Goal: Task Accomplishment & Management: Use online tool/utility

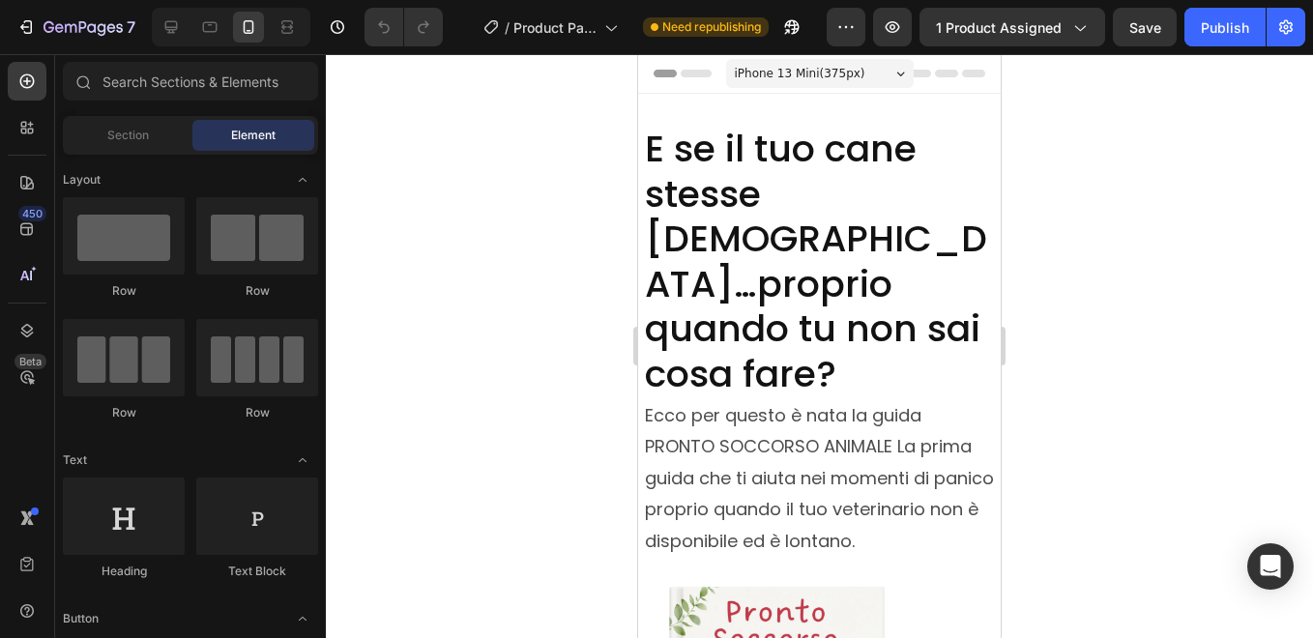
click at [1181, 326] on div at bounding box center [819, 346] width 987 height 584
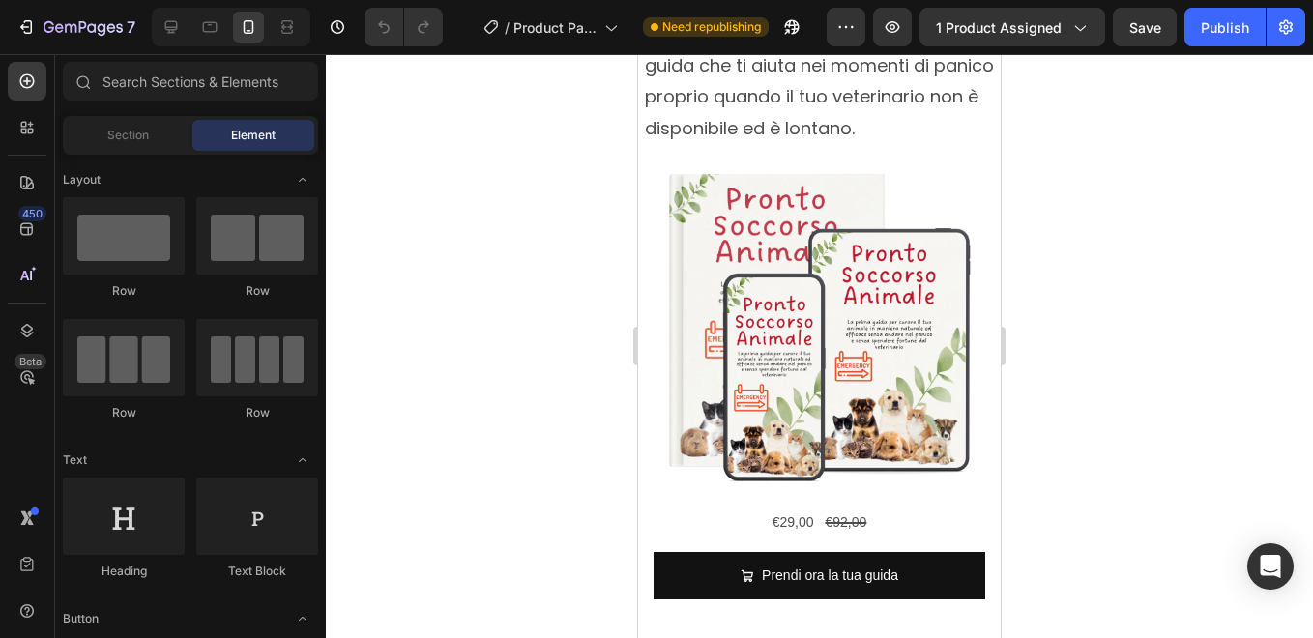
scroll to position [451, 0]
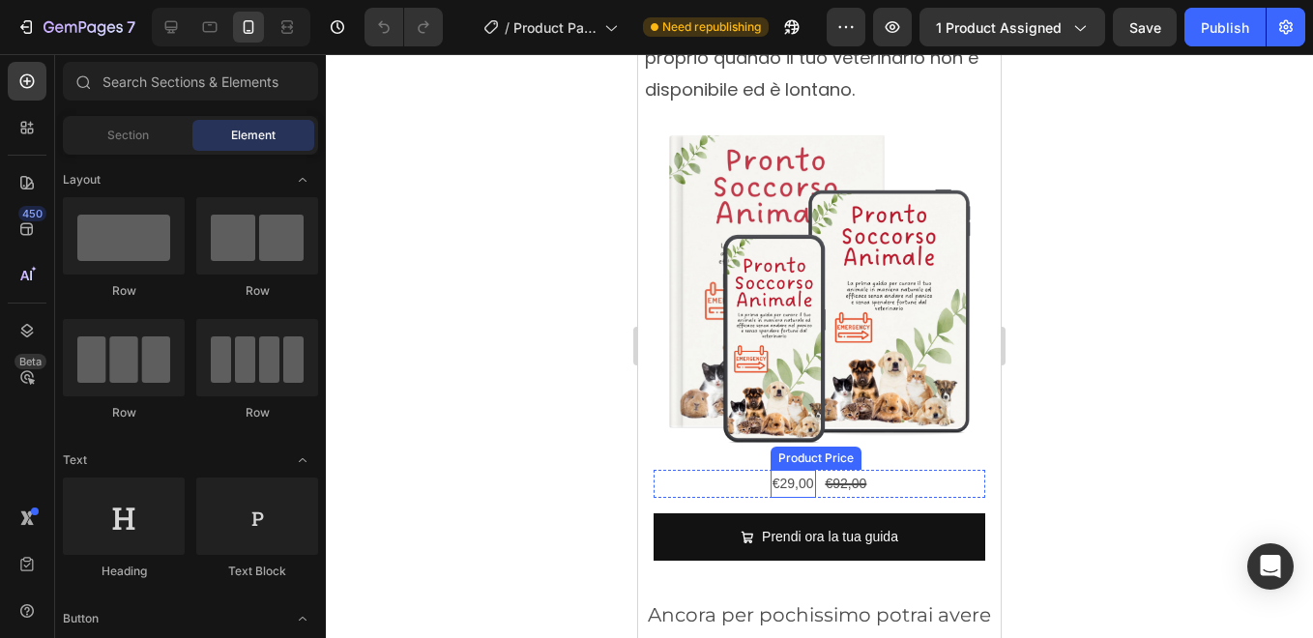
click at [786, 470] on div "€29,00" at bounding box center [792, 484] width 45 height 28
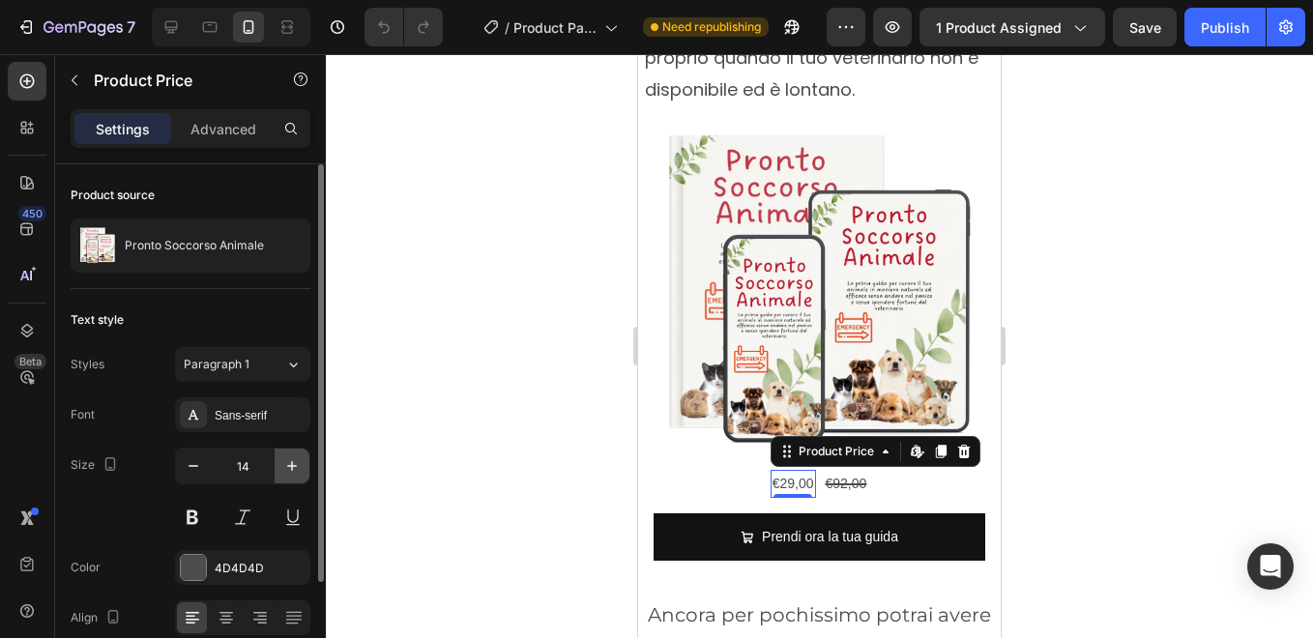
click at [285, 467] on icon "button" at bounding box center [291, 465] width 19 height 19
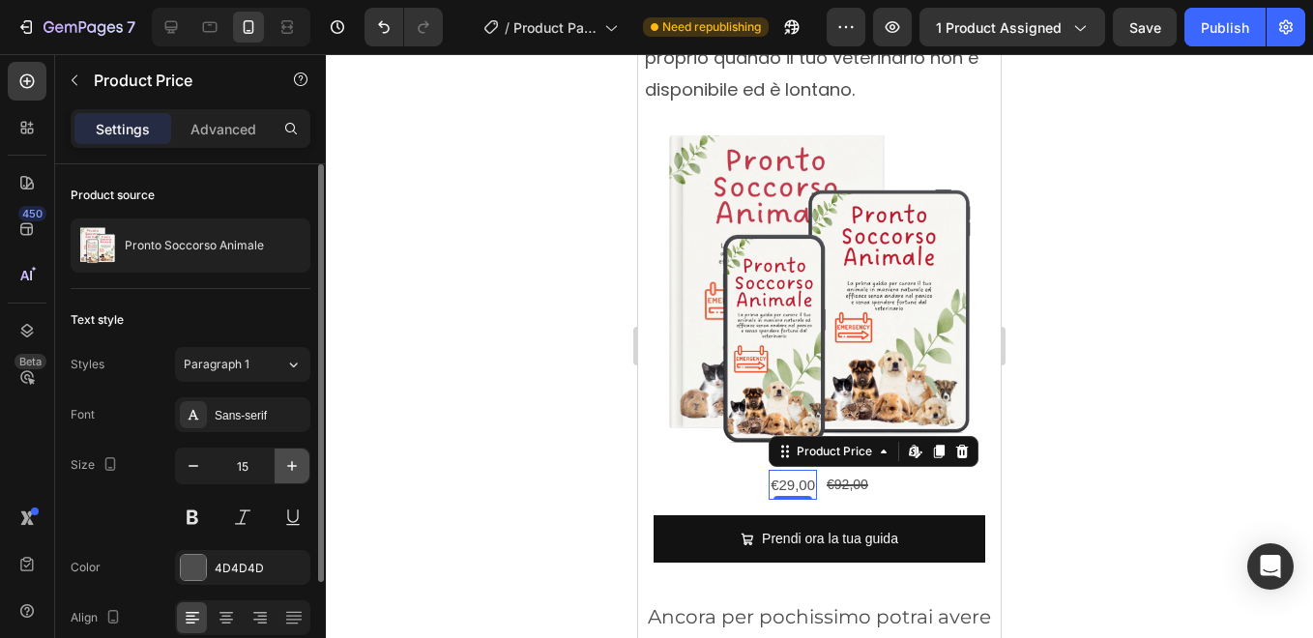
click at [285, 467] on icon "button" at bounding box center [291, 465] width 19 height 19
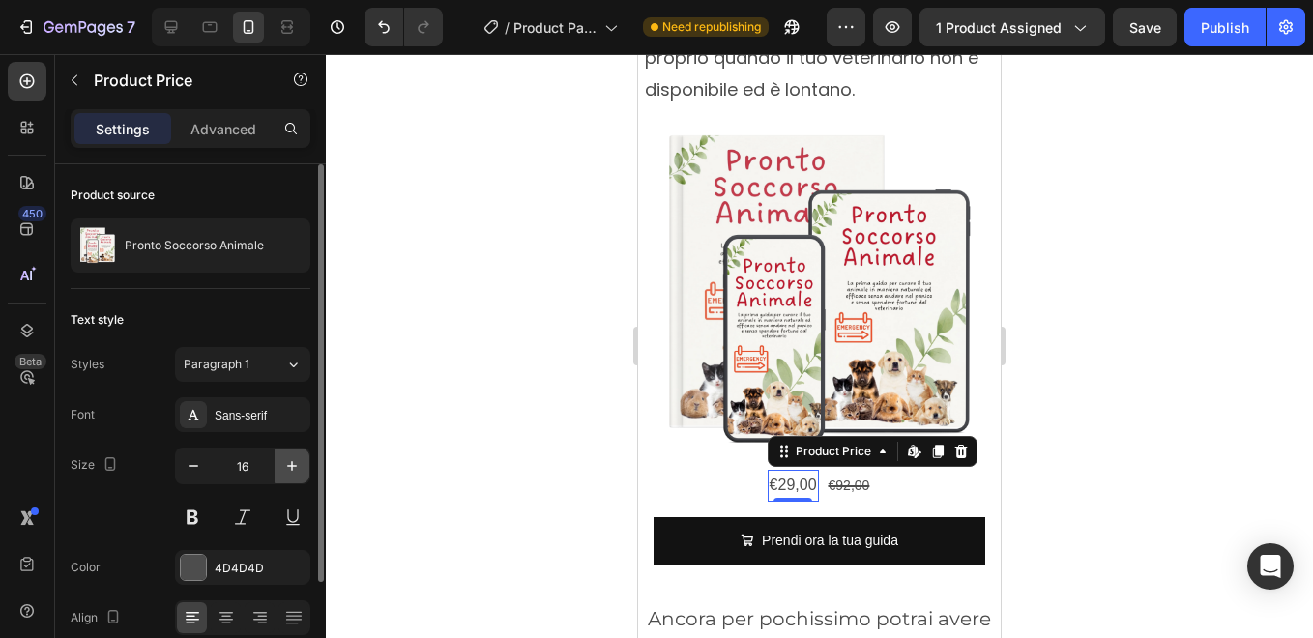
click at [285, 467] on icon "button" at bounding box center [291, 465] width 19 height 19
type input "17"
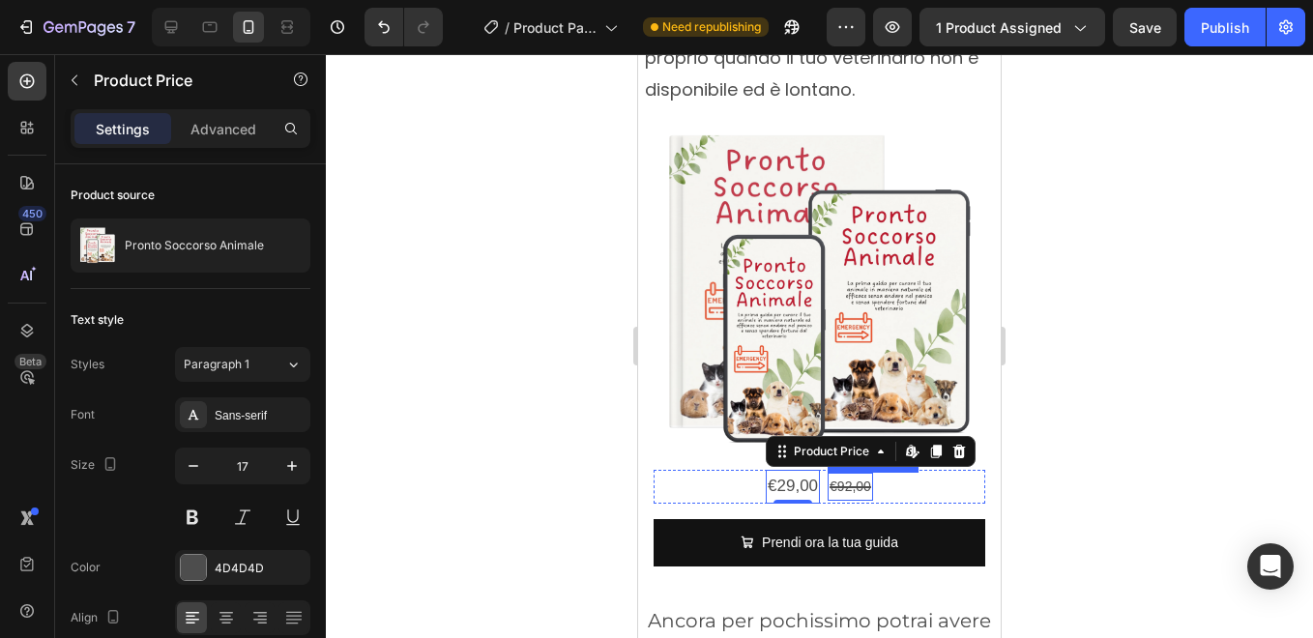
click at [861, 473] on div "€92,00" at bounding box center [849, 487] width 45 height 28
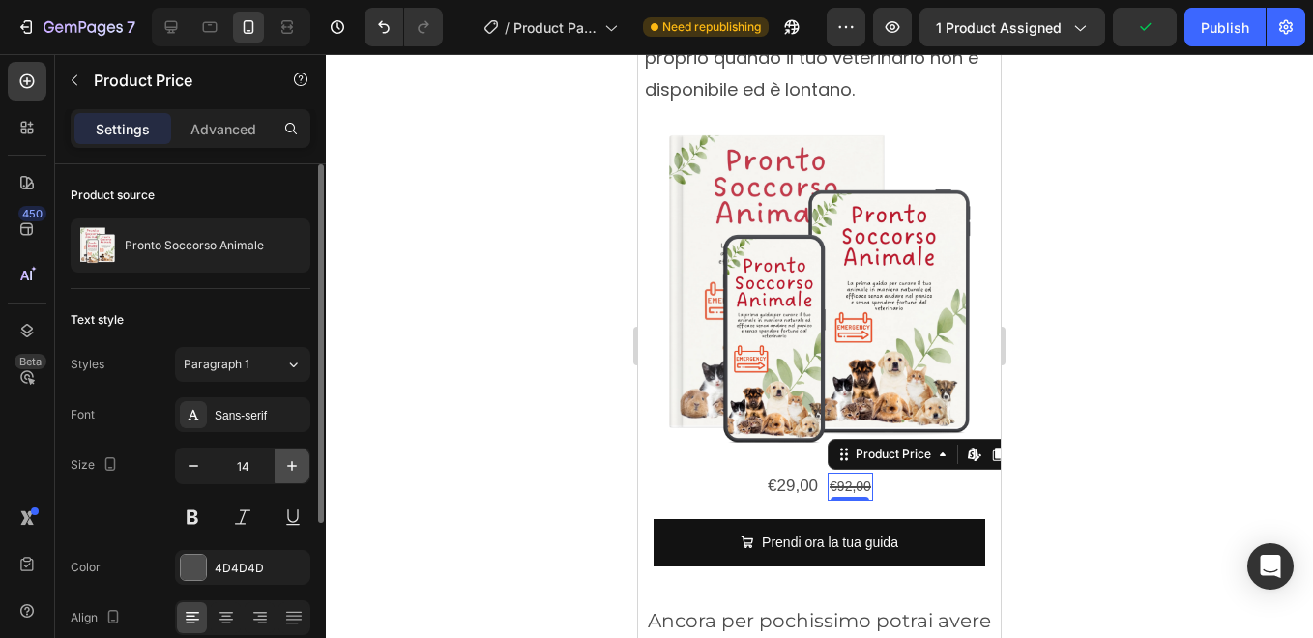
click at [286, 461] on icon "button" at bounding box center [291, 465] width 19 height 19
type input "16"
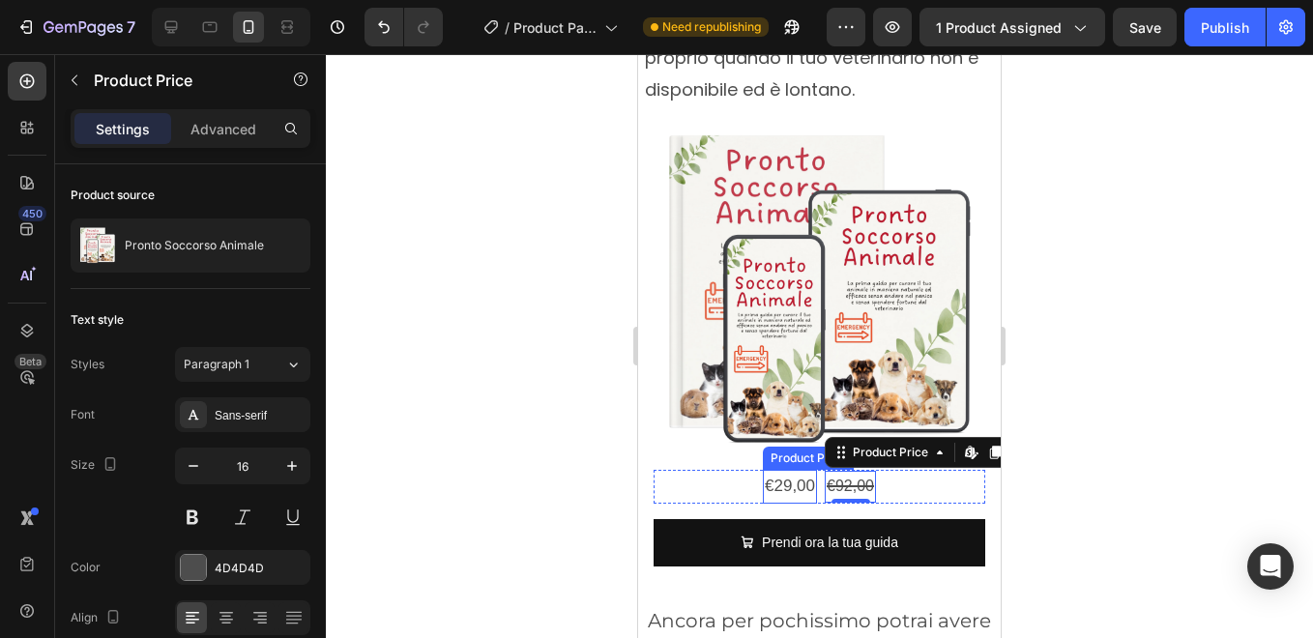
click at [796, 470] on div "€29,00" at bounding box center [790, 487] width 54 height 34
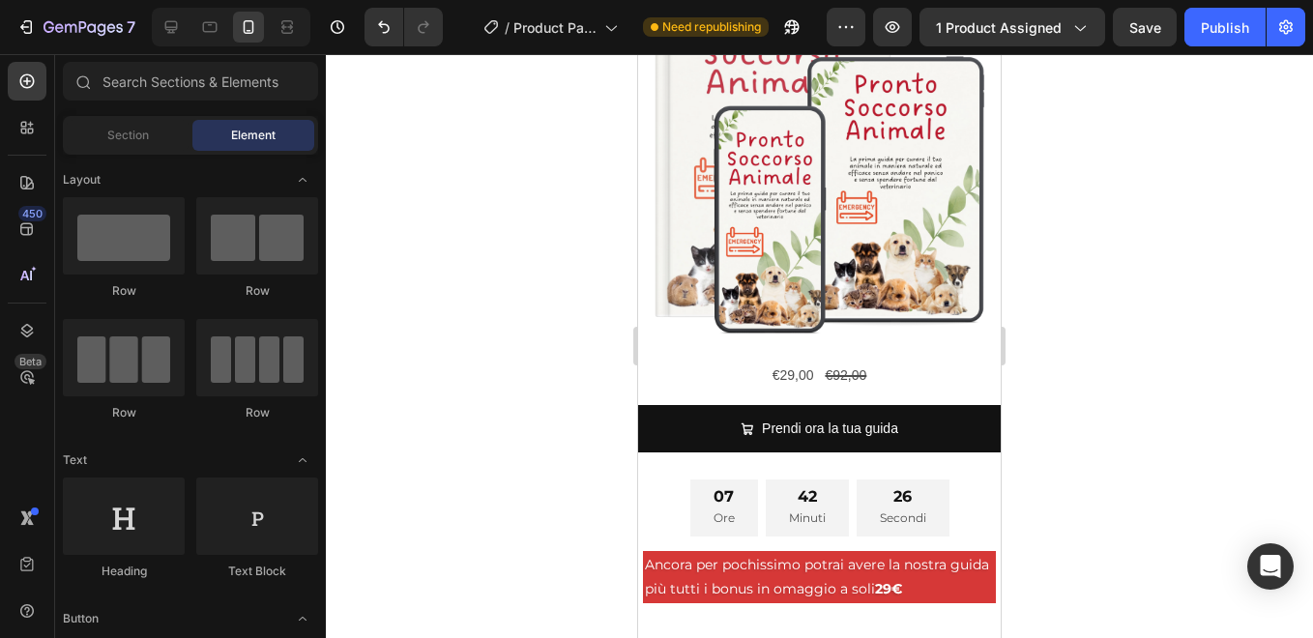
scroll to position [5863, 0]
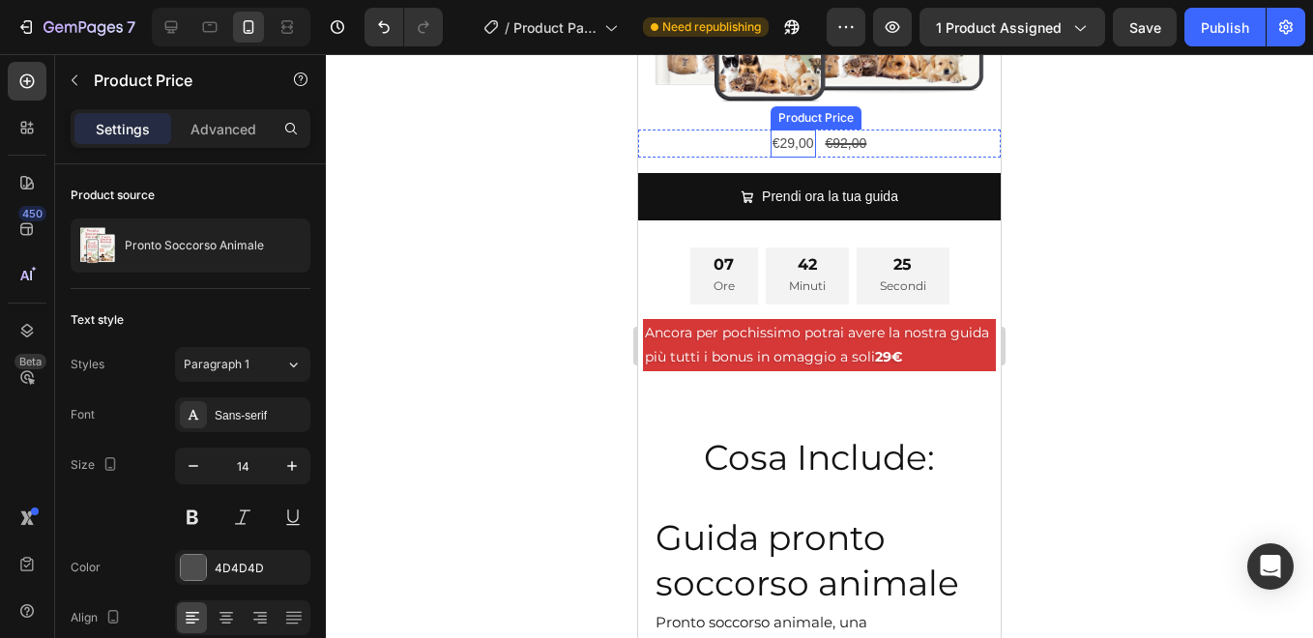
click at [790, 130] on div "€29,00" at bounding box center [792, 144] width 45 height 28
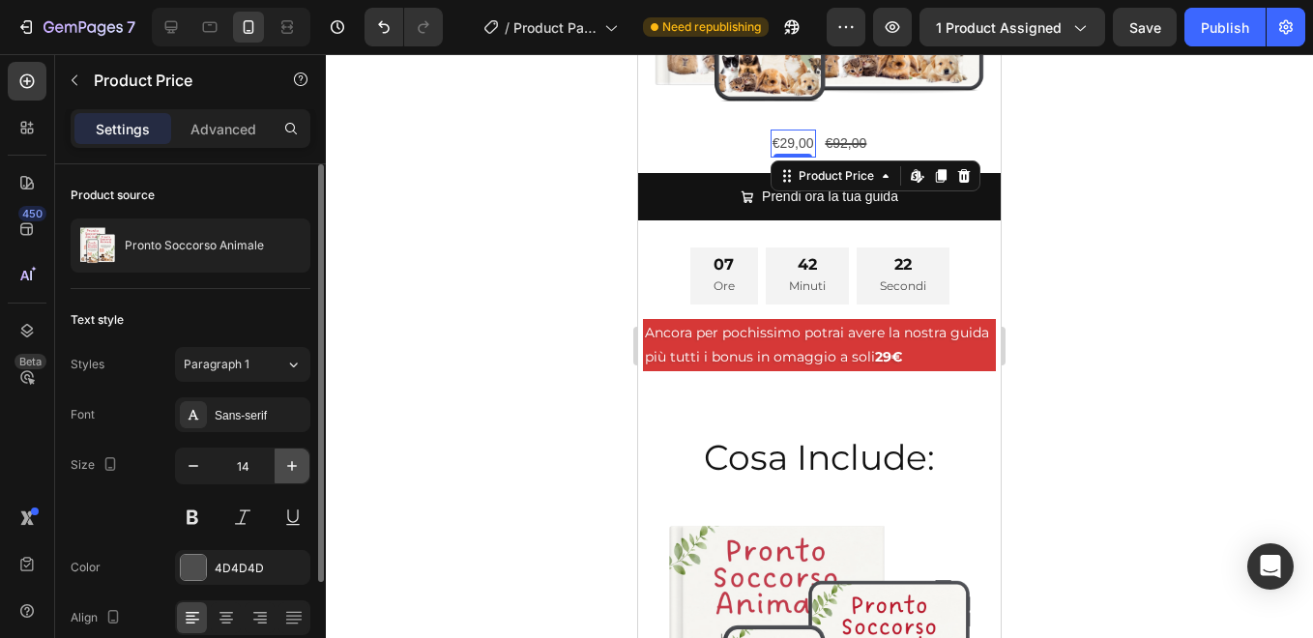
click at [293, 470] on icon "button" at bounding box center [291, 465] width 19 height 19
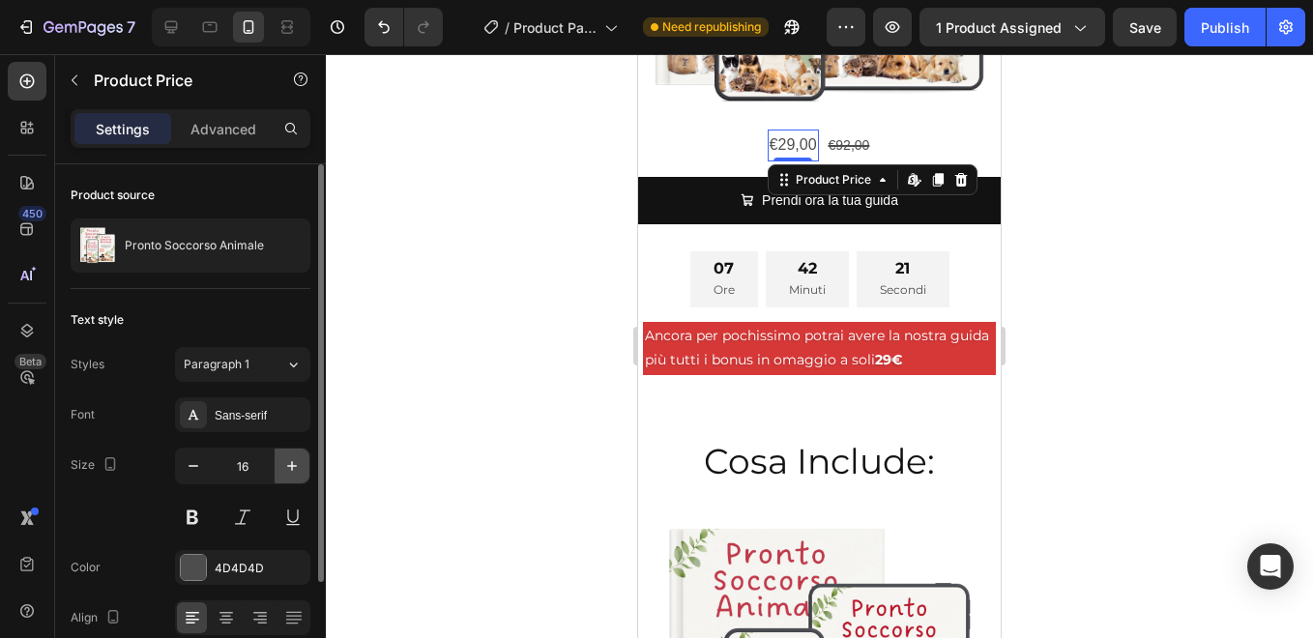
click at [293, 470] on icon "button" at bounding box center [291, 465] width 19 height 19
type input "17"
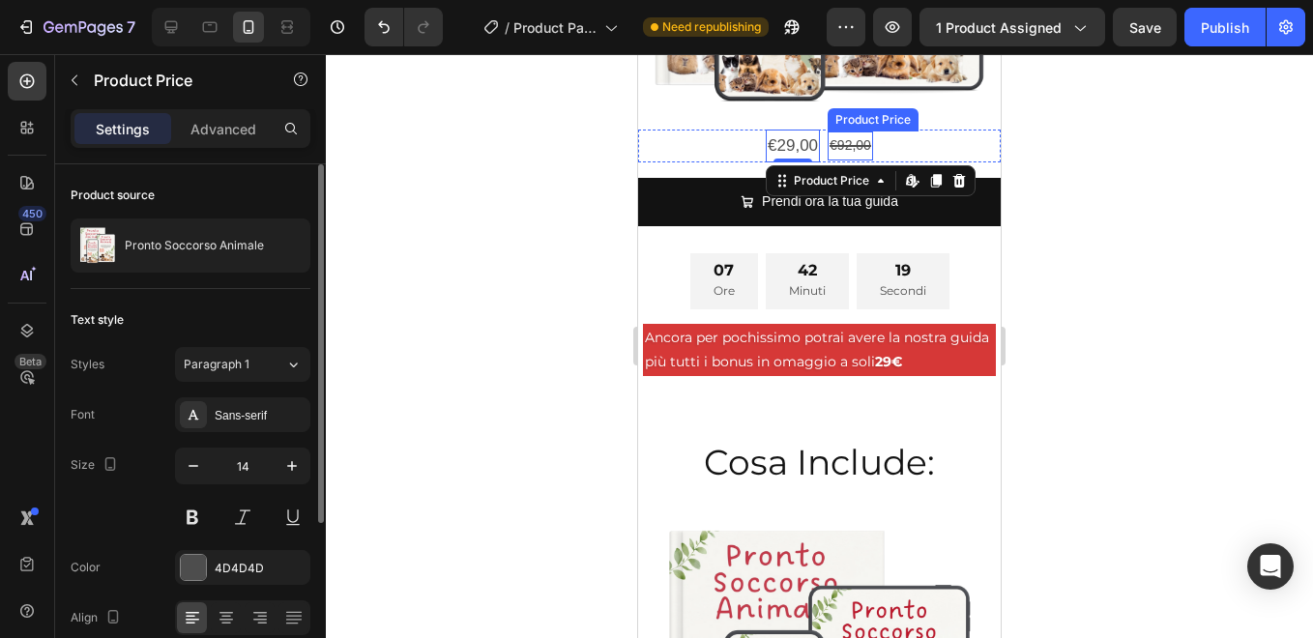
click at [850, 131] on div "€92,00" at bounding box center [849, 145] width 45 height 28
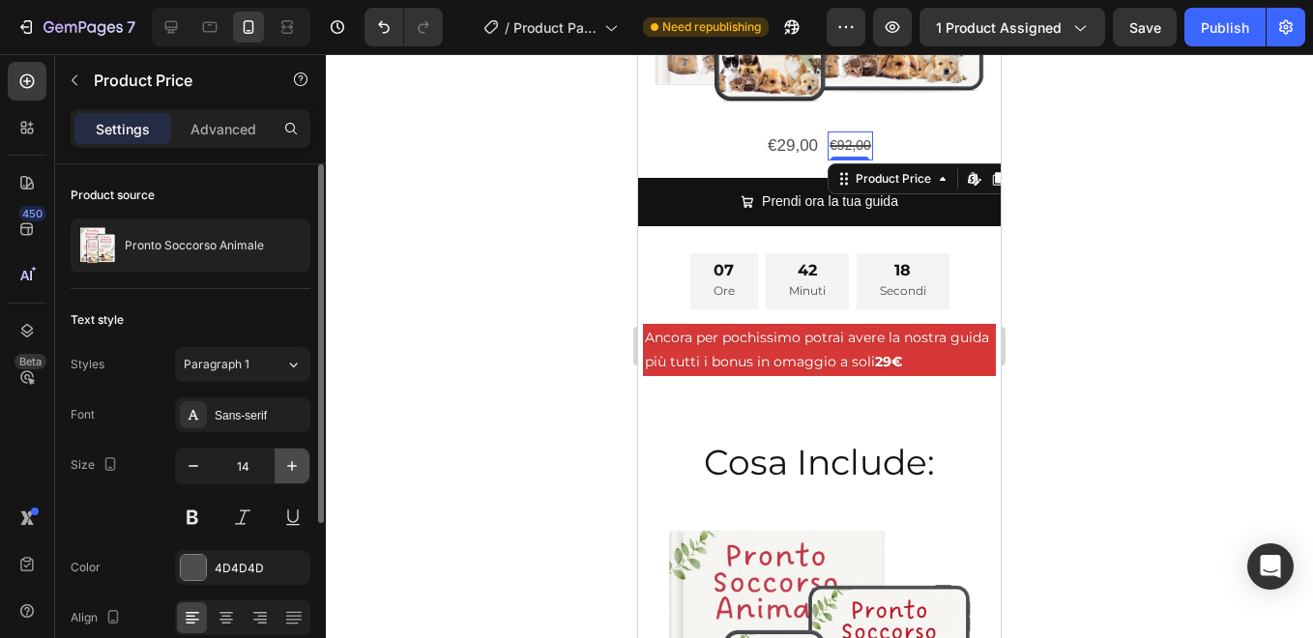
click at [293, 465] on icon "button" at bounding box center [291, 465] width 19 height 19
type input "16"
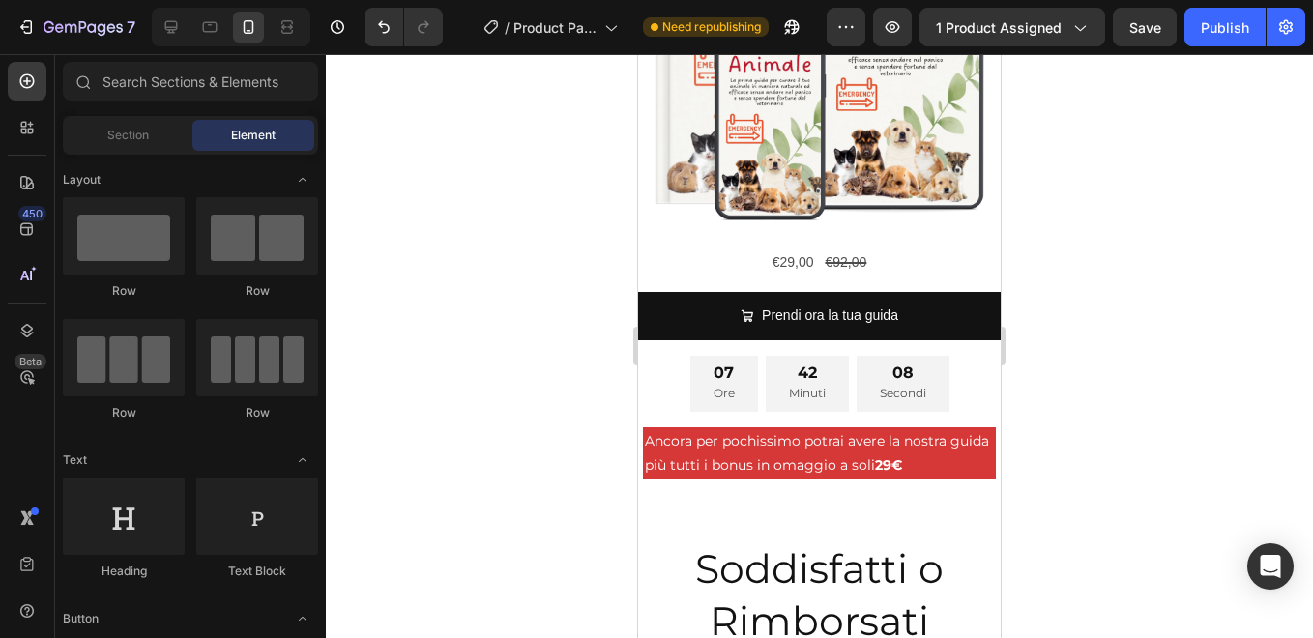
scroll to position [11869, 0]
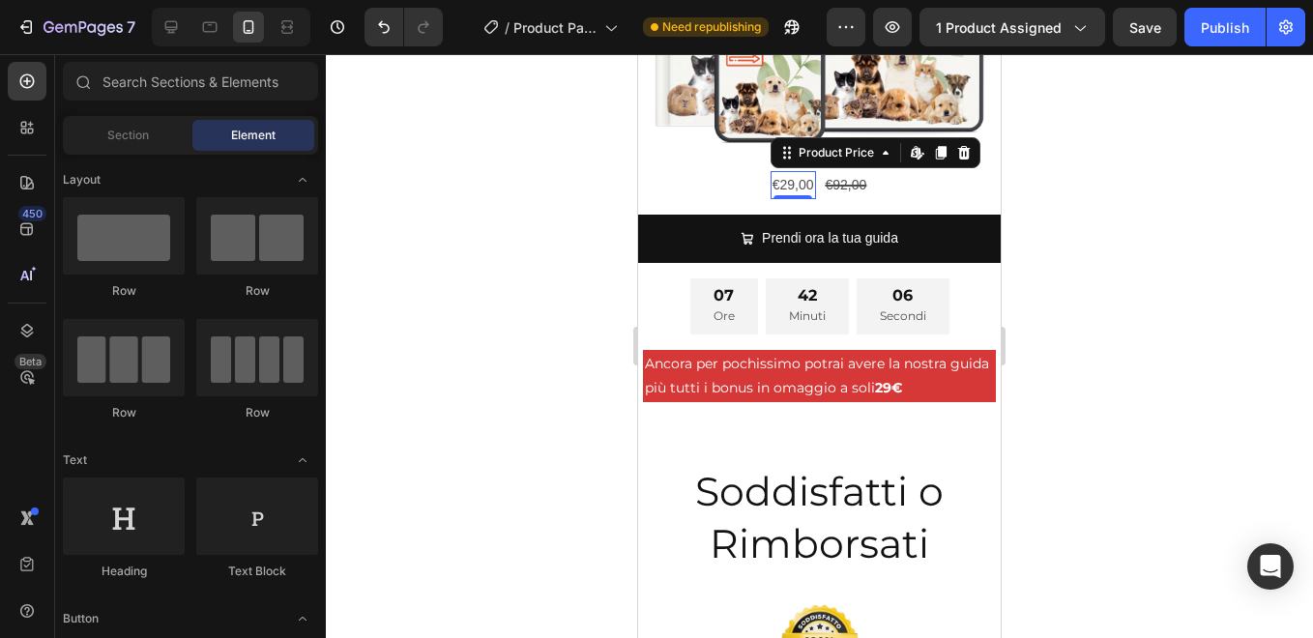
click at [787, 172] on div "€29,00" at bounding box center [792, 185] width 45 height 28
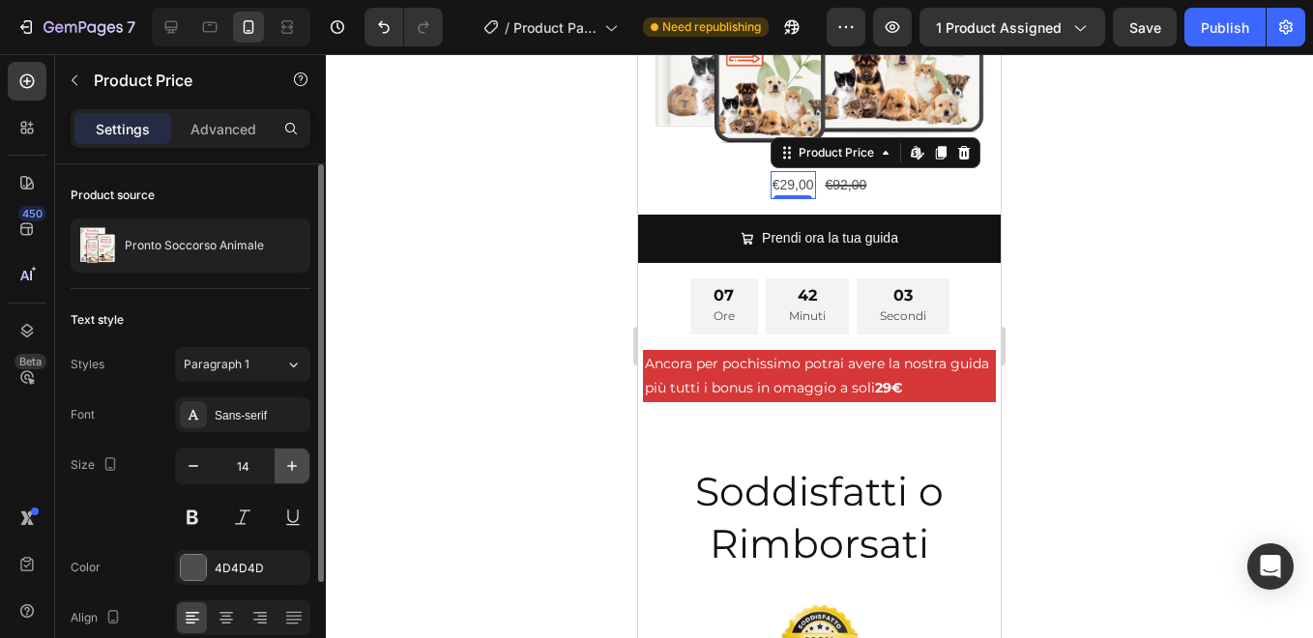
click at [292, 468] on icon "button" at bounding box center [292, 466] width 10 height 10
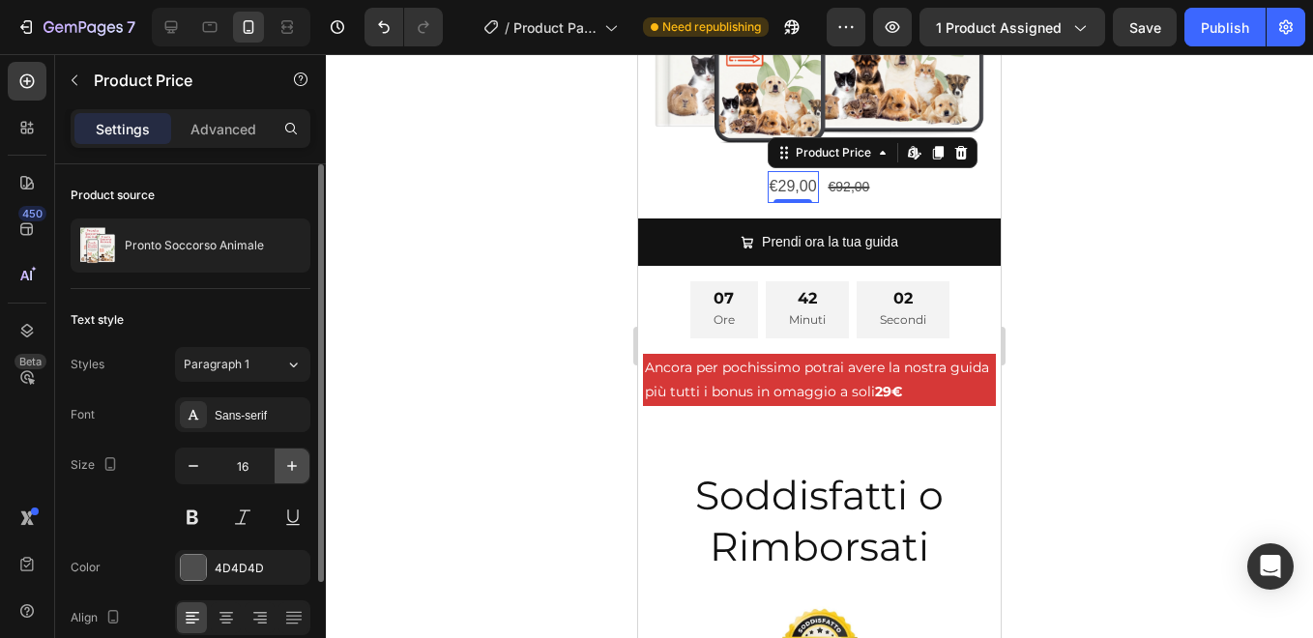
click at [292, 468] on icon "button" at bounding box center [292, 466] width 10 height 10
type input "17"
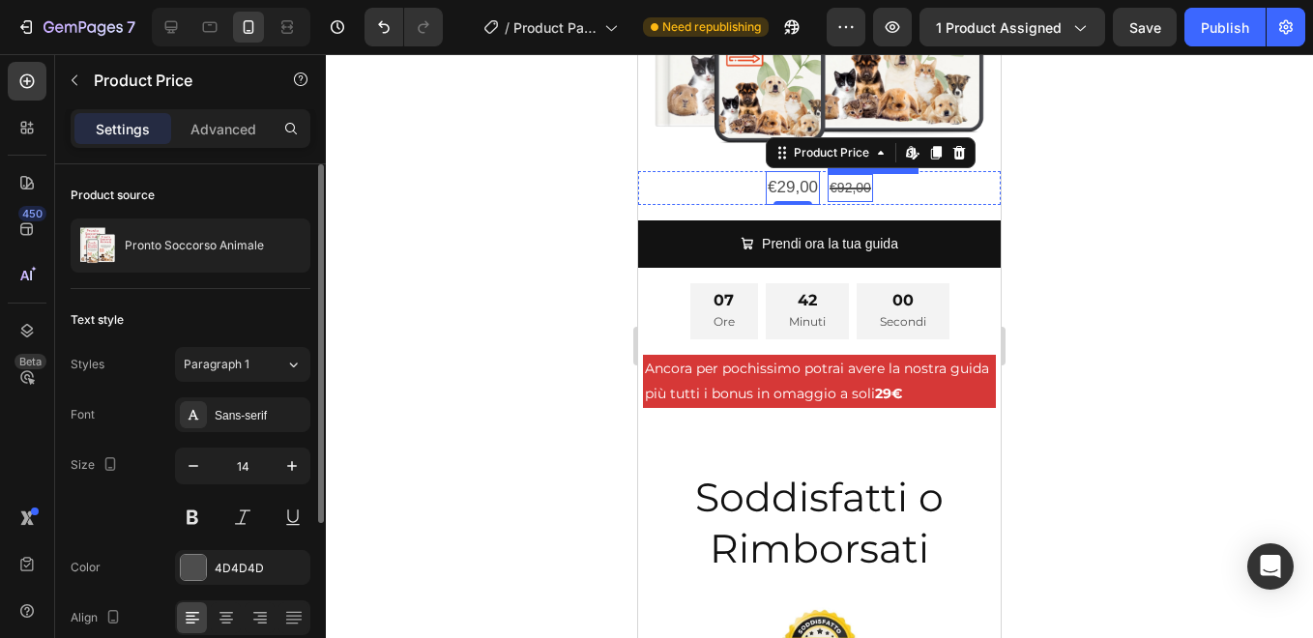
click at [847, 175] on div "€92,00" at bounding box center [849, 188] width 45 height 28
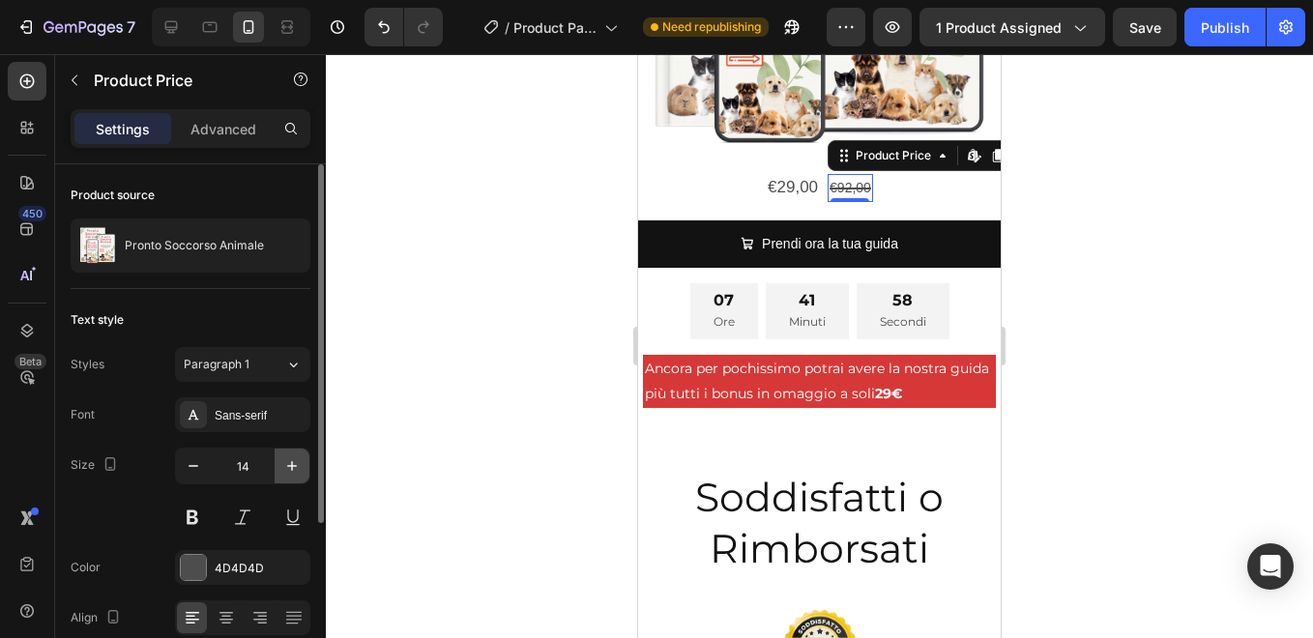
click at [290, 465] on icon "button" at bounding box center [291, 465] width 19 height 19
type input "16"
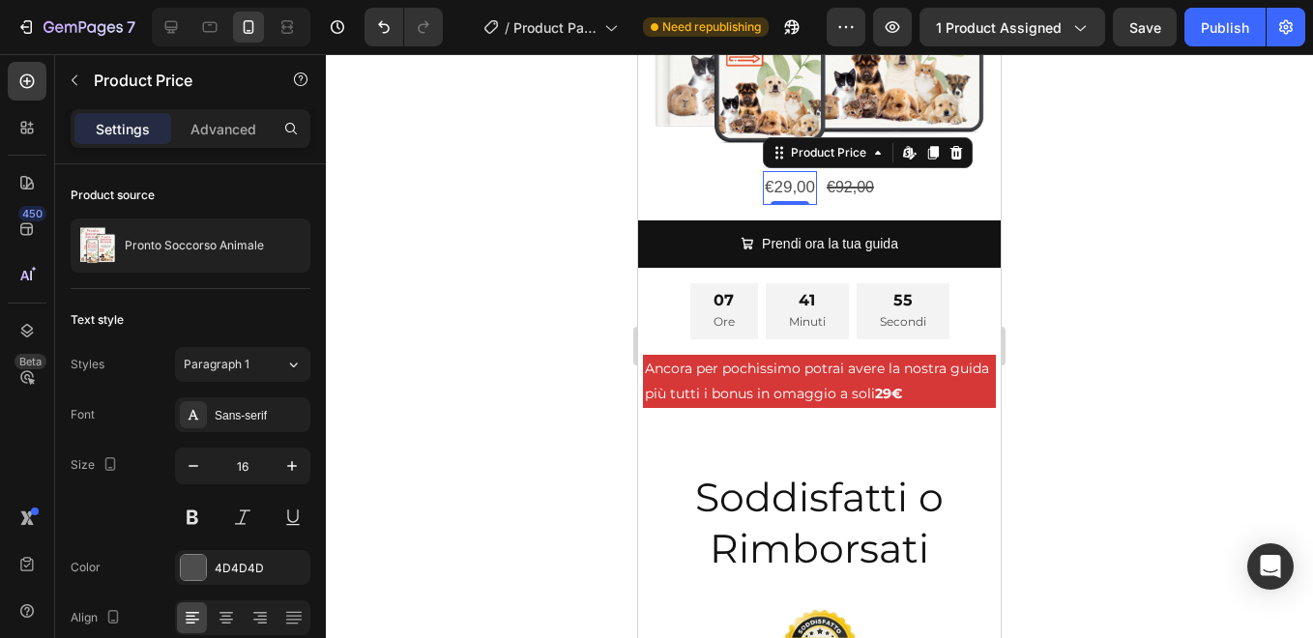
click at [780, 171] on div "€29,00" at bounding box center [790, 188] width 54 height 34
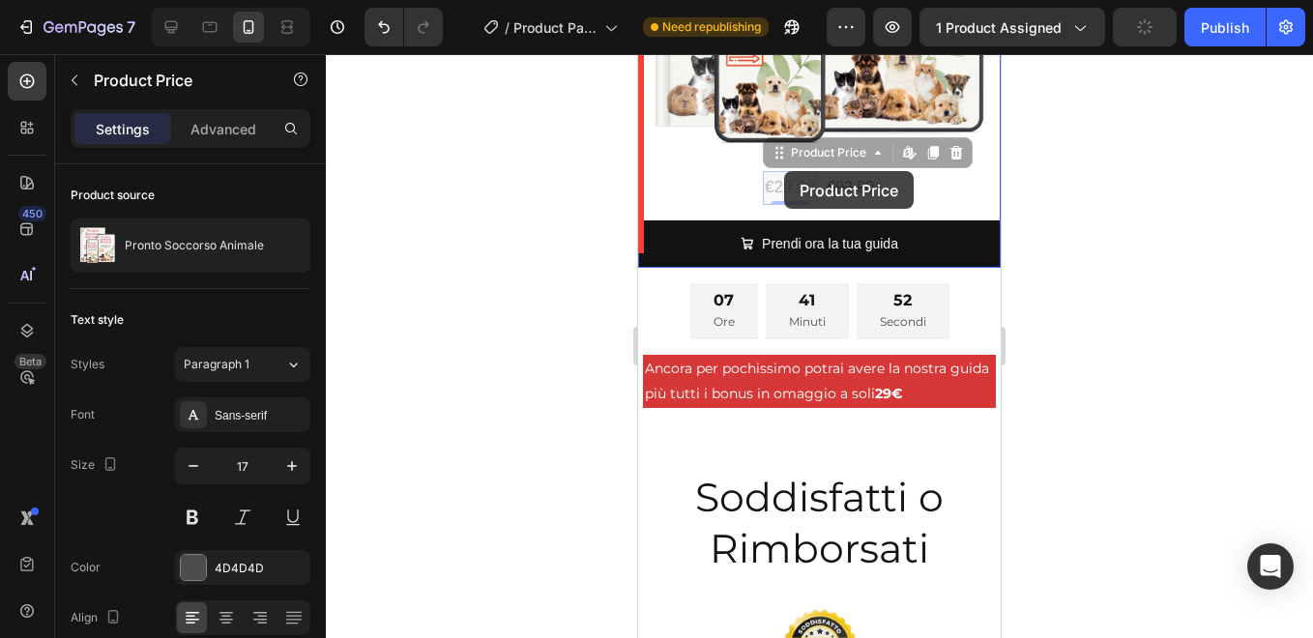
drag, startPoint x: 805, startPoint y: 169, endPoint x: 784, endPoint y: 171, distance: 21.4
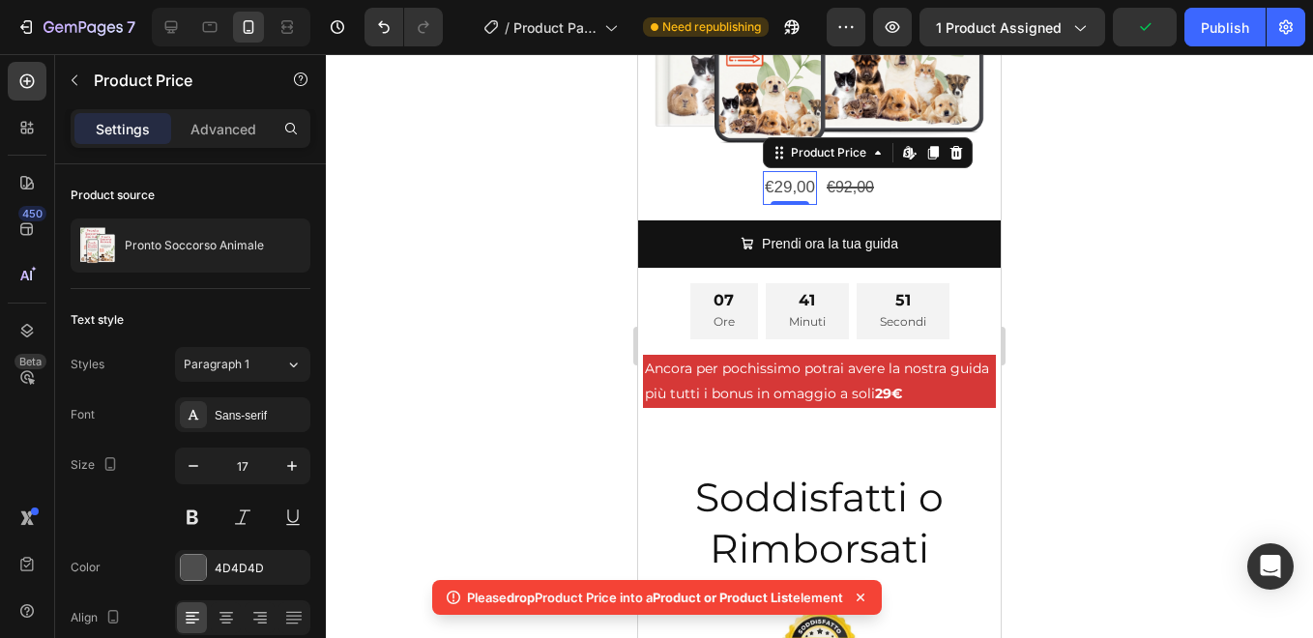
click at [765, 171] on div "€29,00" at bounding box center [790, 188] width 54 height 34
click at [779, 172] on div "€29,00" at bounding box center [790, 188] width 54 height 34
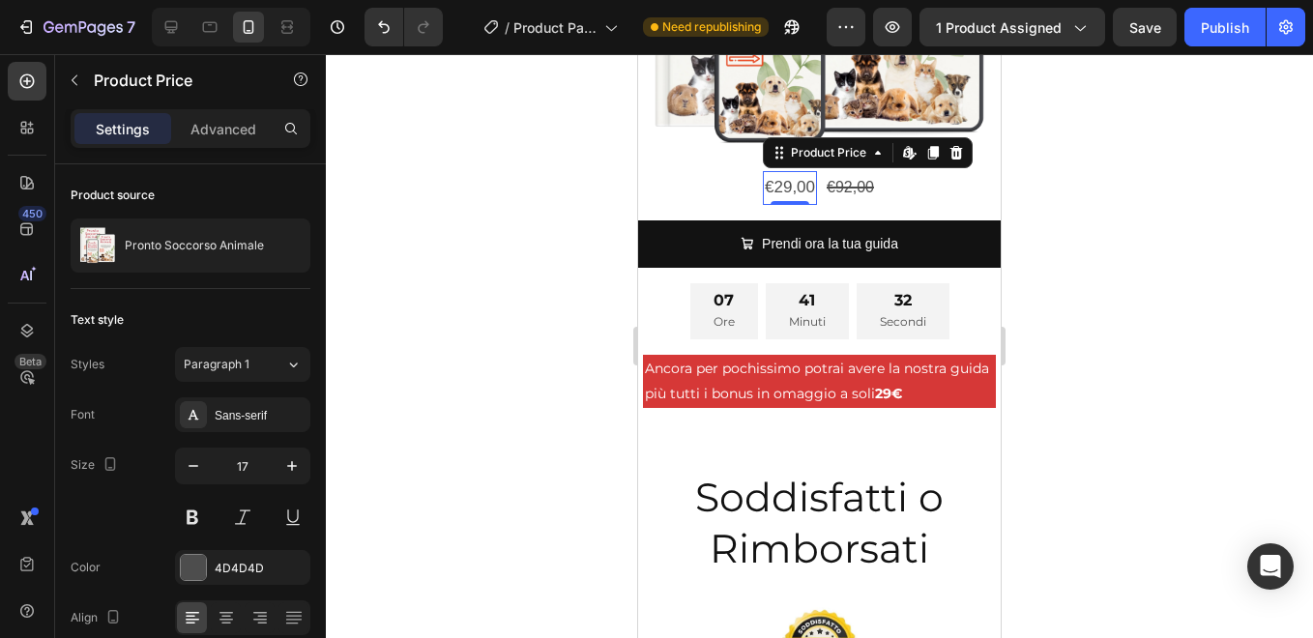
click at [792, 171] on div "€29,00" at bounding box center [790, 188] width 54 height 34
click at [287, 462] on icon "button" at bounding box center [291, 465] width 19 height 19
type input "18"
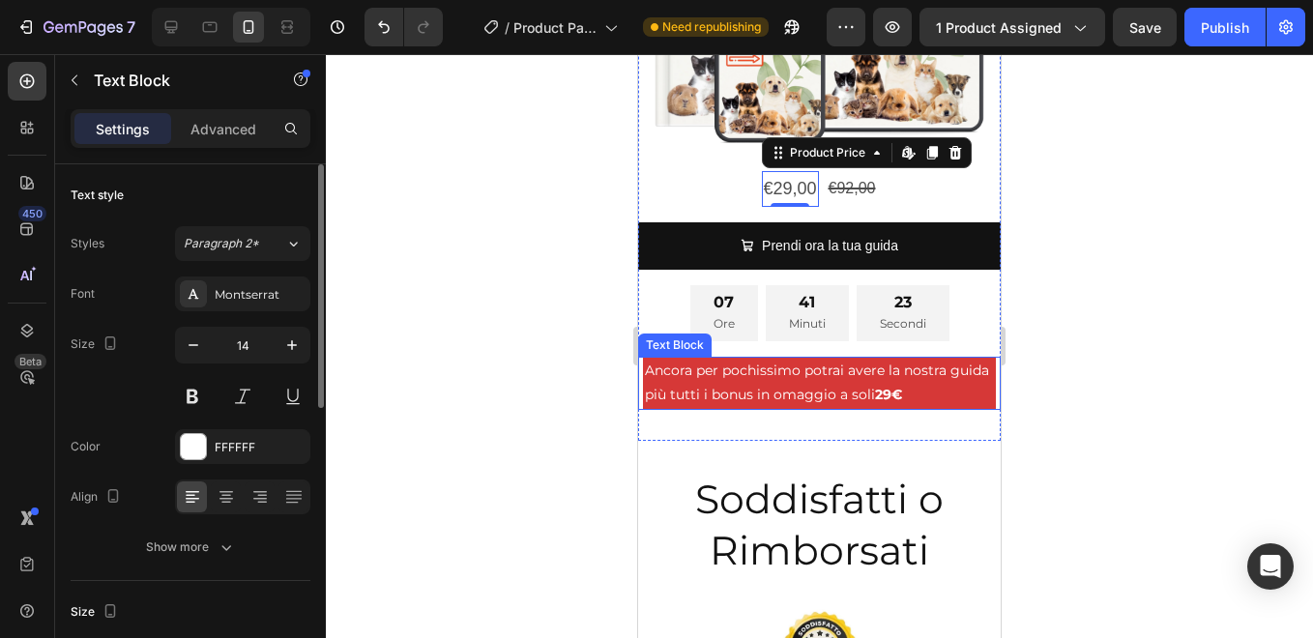
click at [780, 361] on p "Ancora per pochissimo potrai avere la nostra guida più tutti i bonus in omaggio…" at bounding box center [819, 383] width 349 height 48
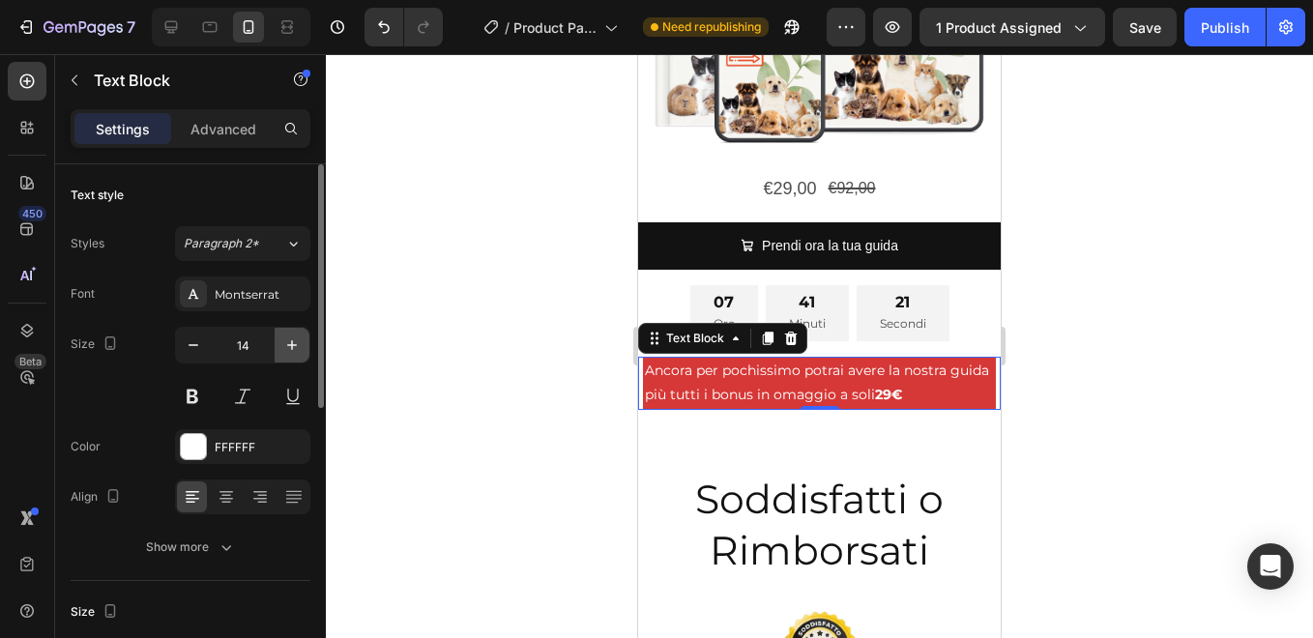
click at [288, 340] on icon "button" at bounding box center [291, 344] width 19 height 19
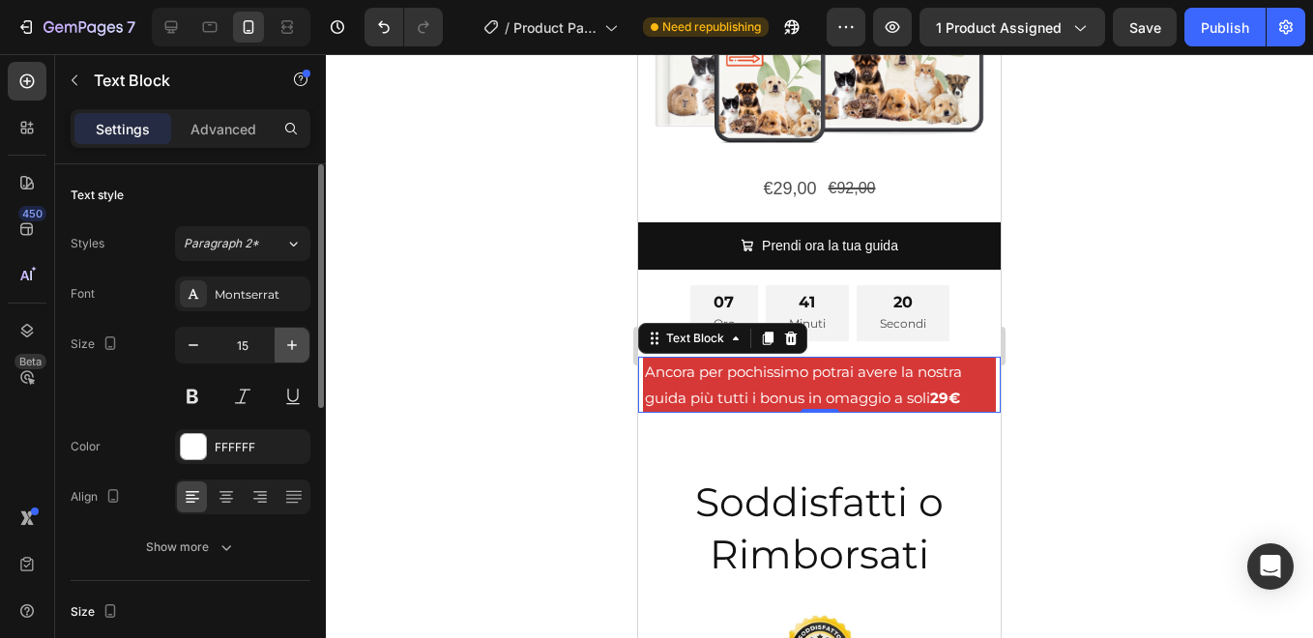
click at [288, 340] on icon "button" at bounding box center [291, 344] width 19 height 19
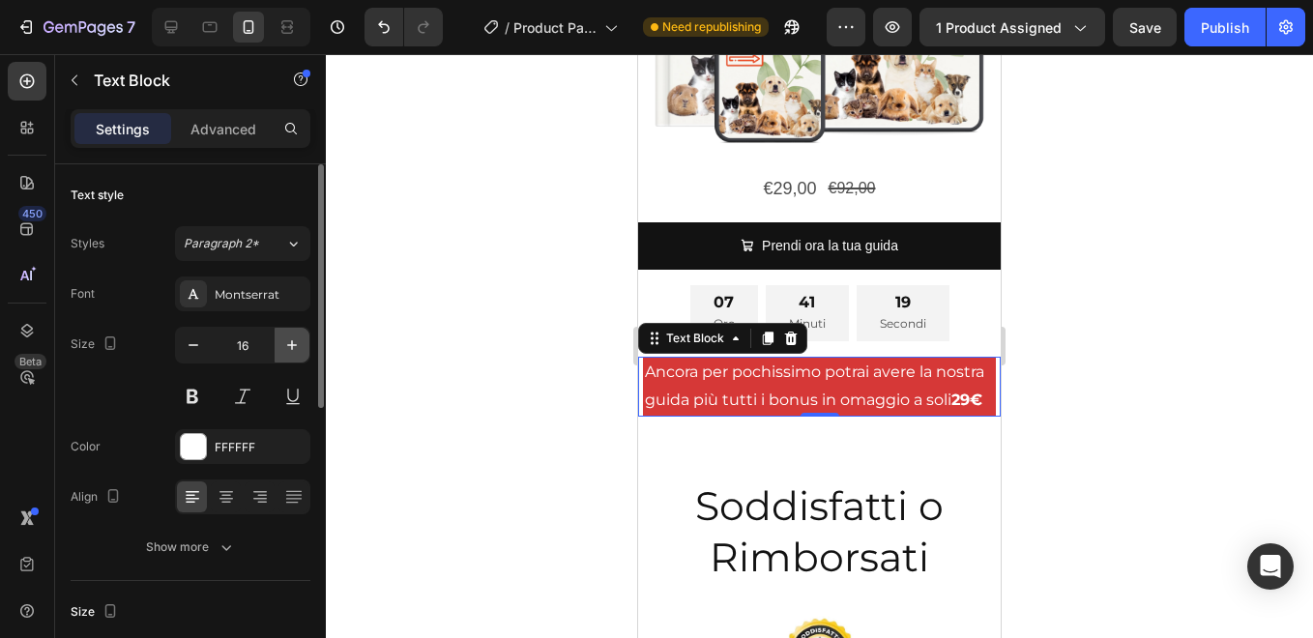
click at [288, 340] on icon "button" at bounding box center [291, 344] width 19 height 19
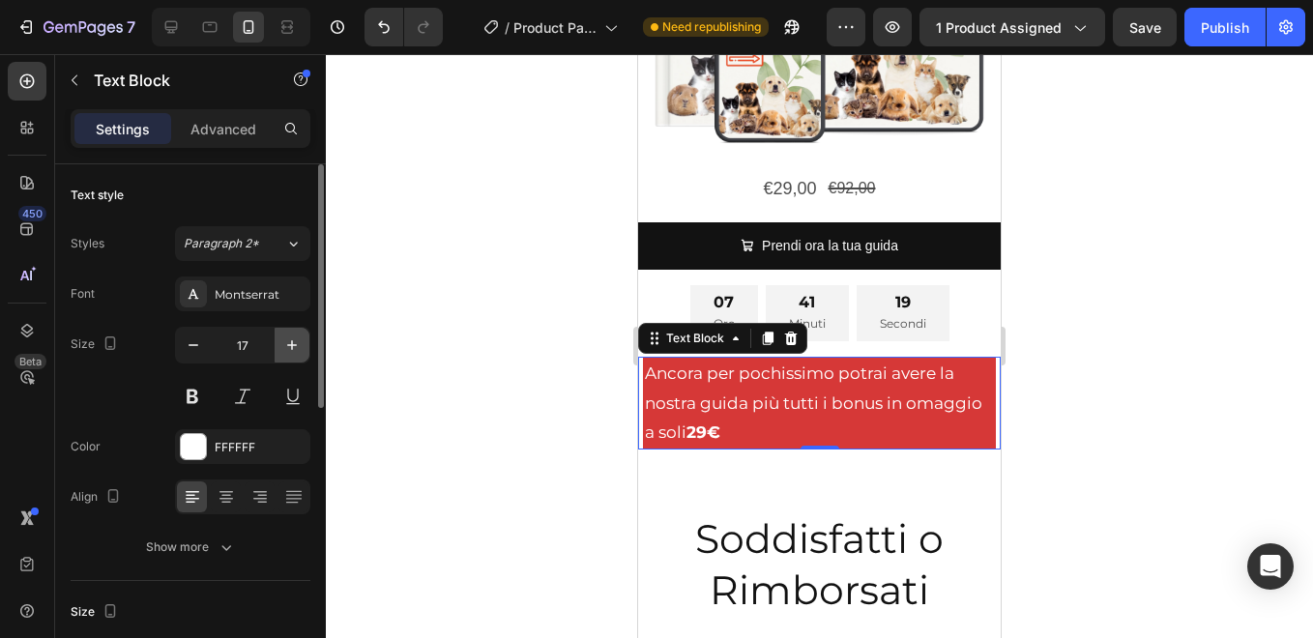
click at [288, 340] on icon "button" at bounding box center [291, 344] width 19 height 19
type input "18"
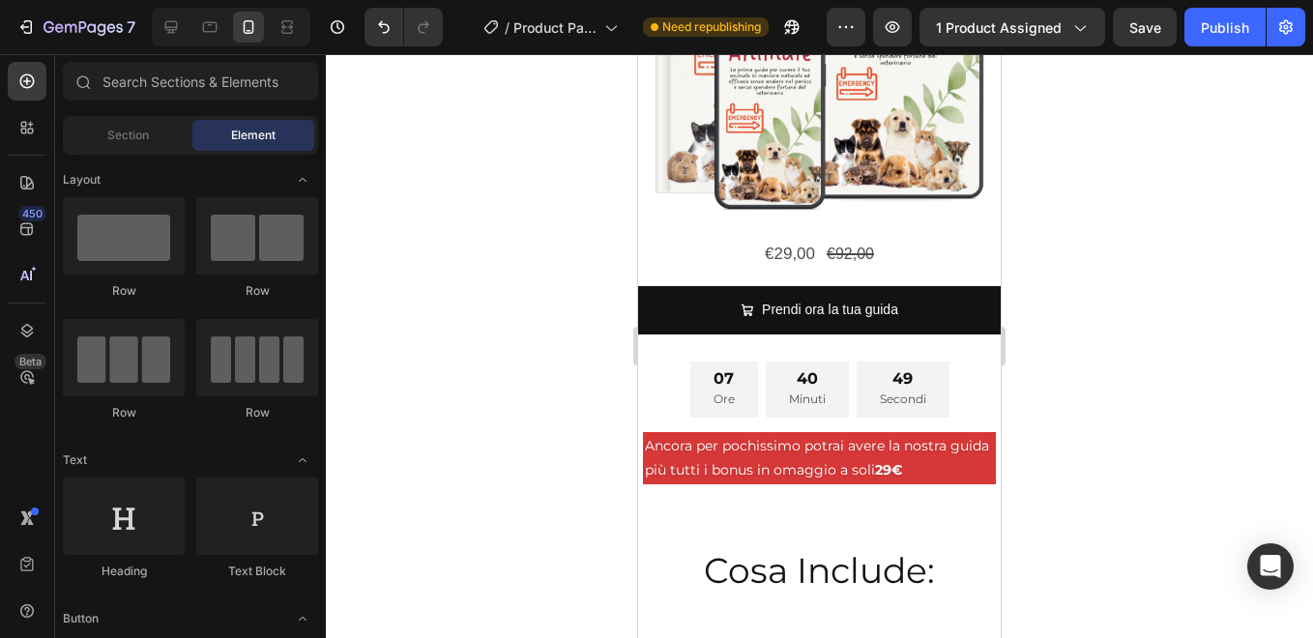
scroll to position [5730, 0]
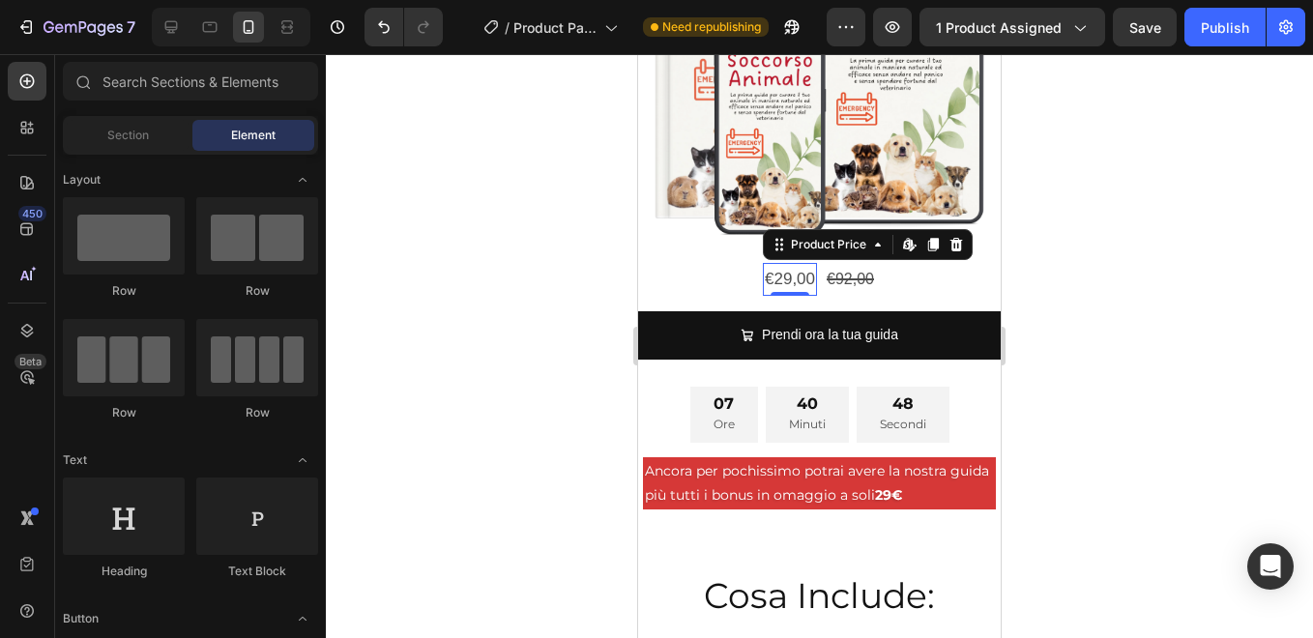
click at [773, 266] on div "€29,00" at bounding box center [790, 280] width 54 height 34
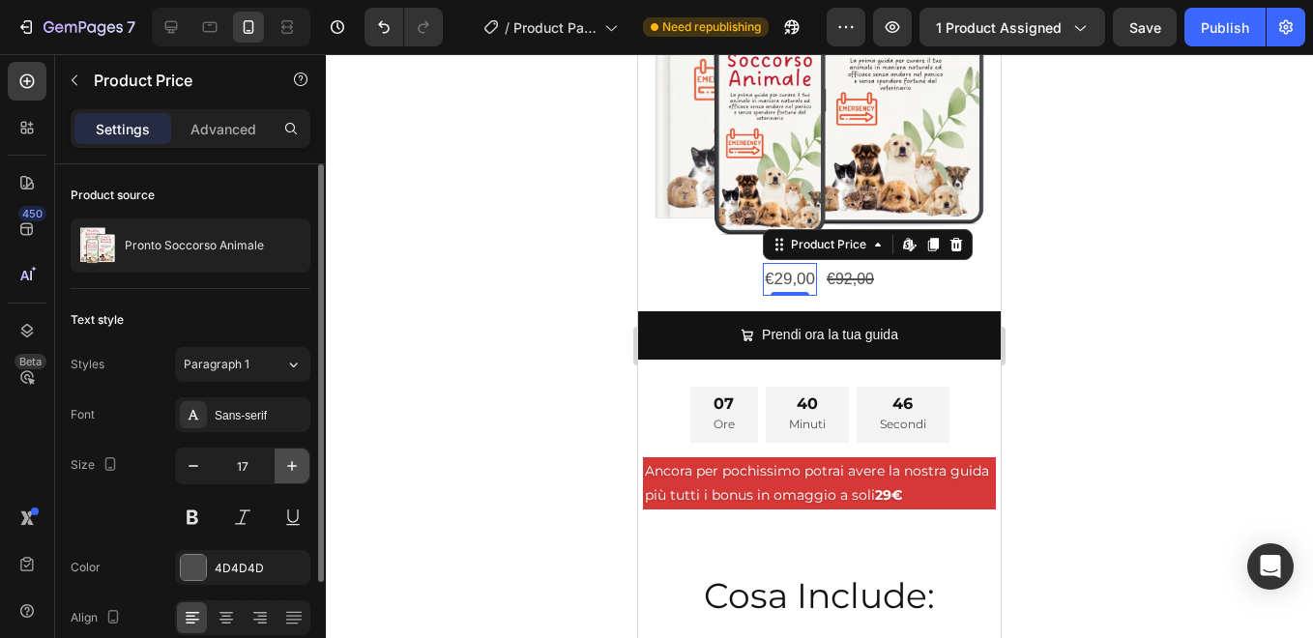
click at [286, 469] on icon "button" at bounding box center [291, 465] width 19 height 19
type input "18"
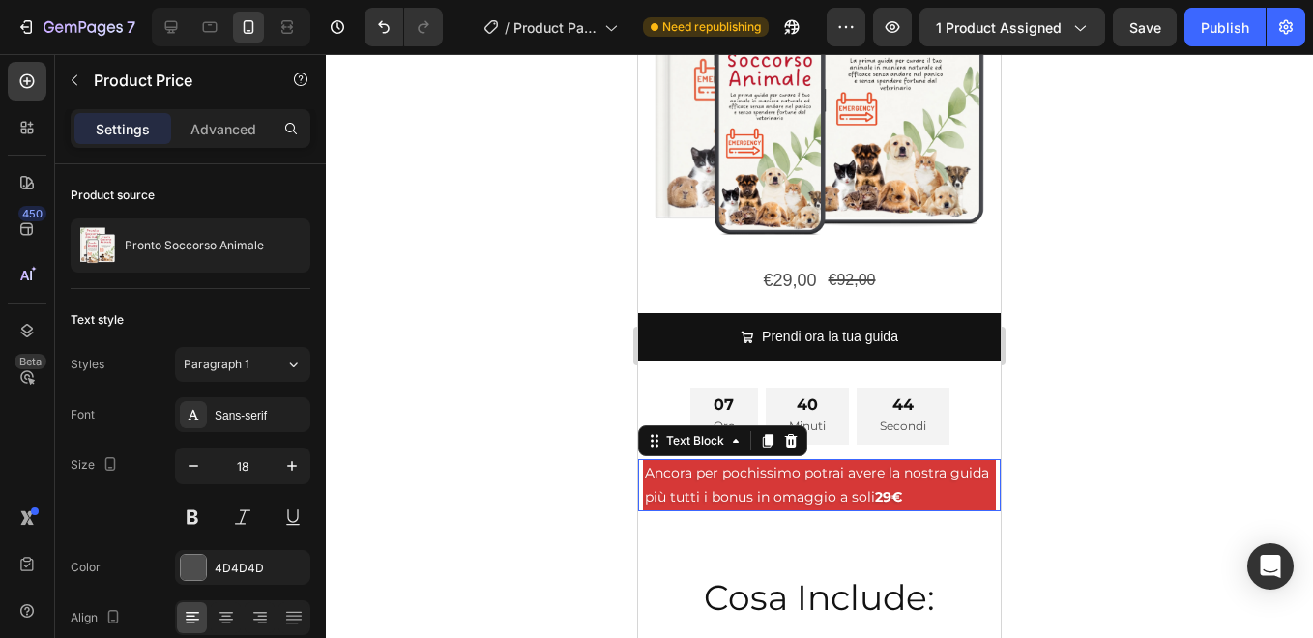
click at [730, 477] on p "Ancora per pochissimo potrai avere la nostra guida più tutti i bonus in omaggio…" at bounding box center [819, 485] width 349 height 48
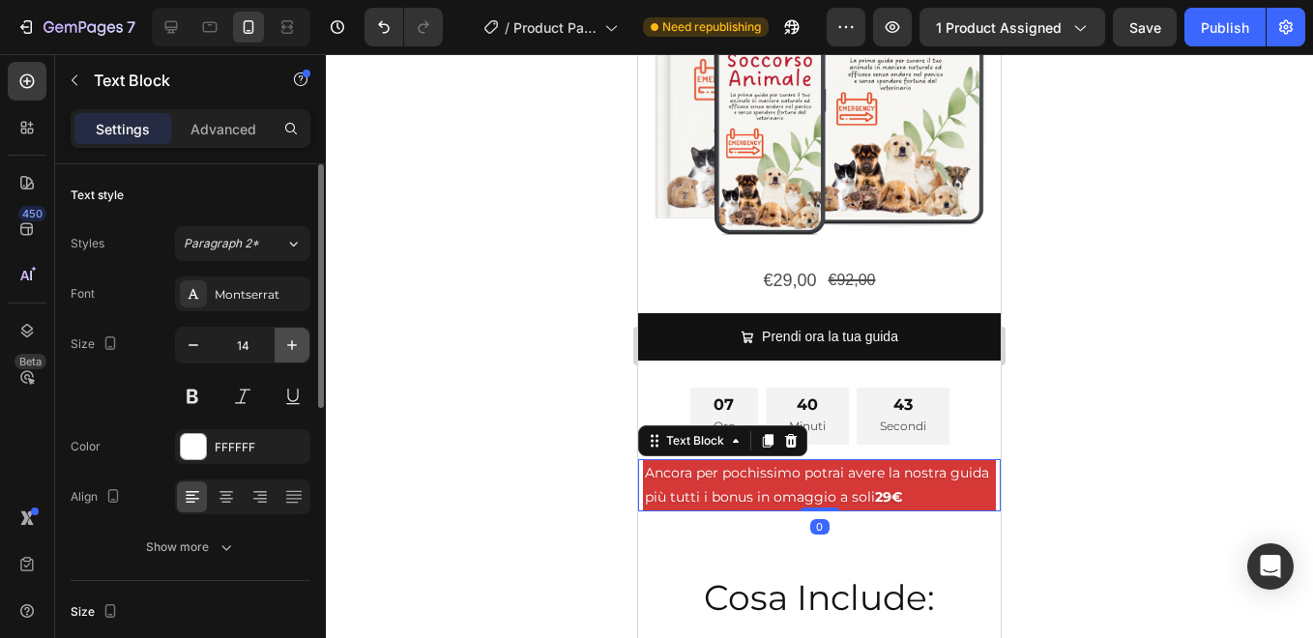
click at [286, 348] on icon "button" at bounding box center [291, 344] width 19 height 19
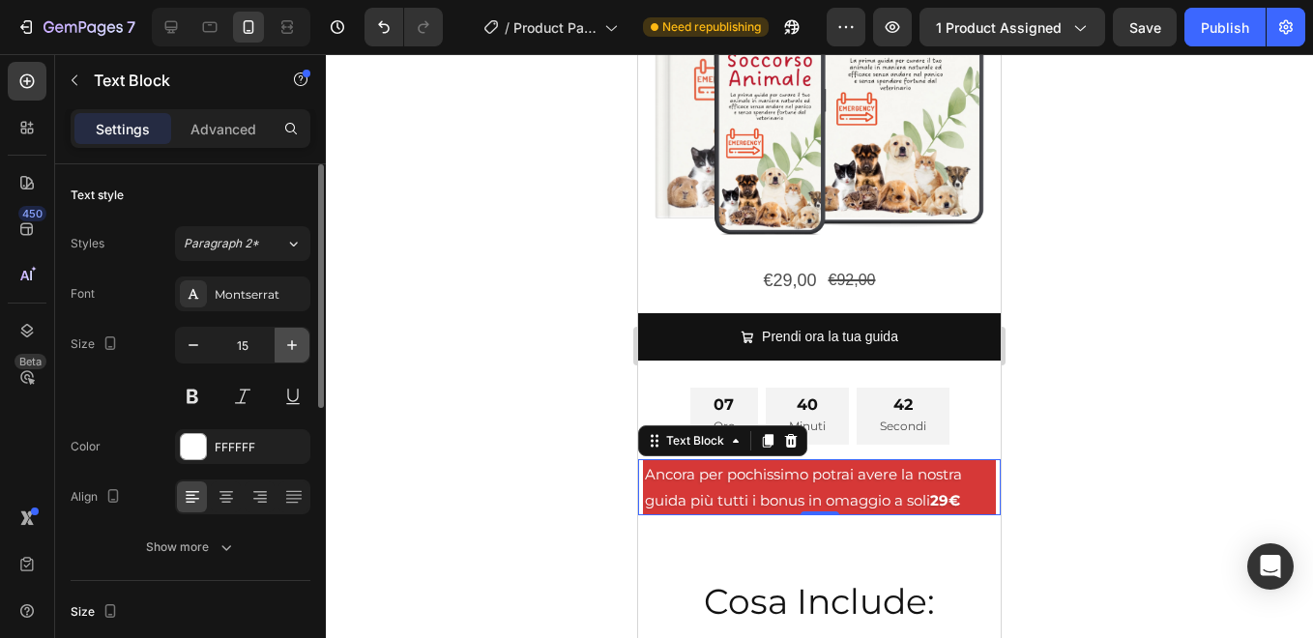
click at [286, 348] on icon "button" at bounding box center [291, 344] width 19 height 19
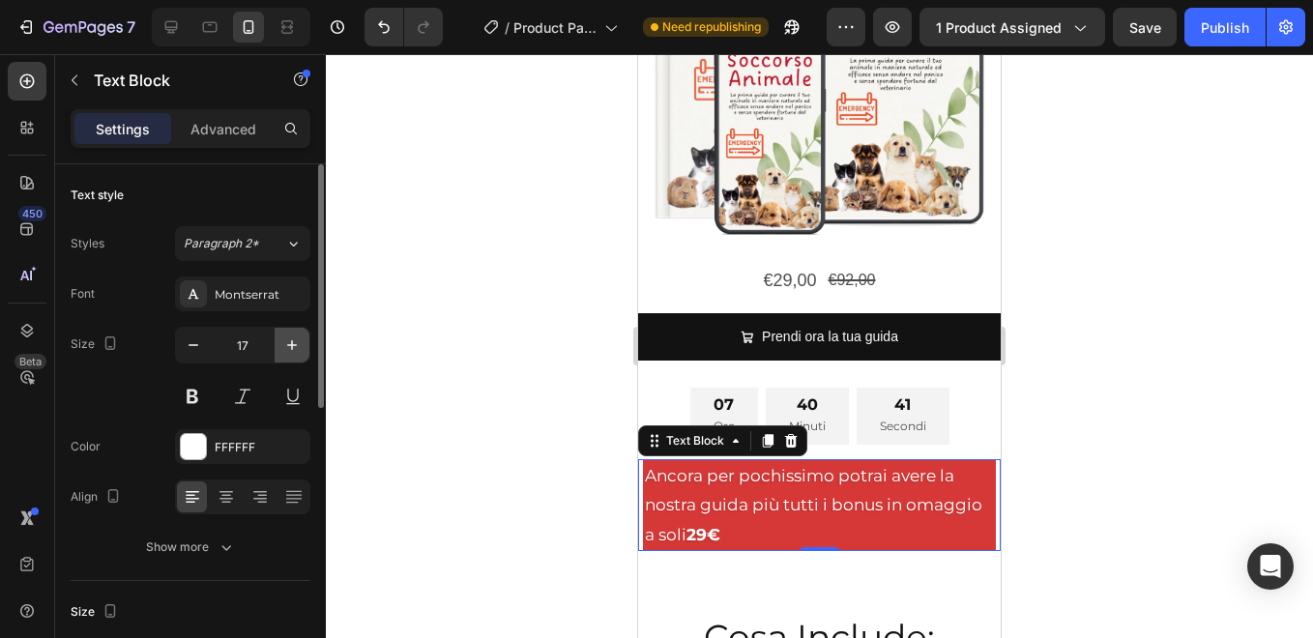
click at [286, 348] on icon "button" at bounding box center [291, 344] width 19 height 19
type input "18"
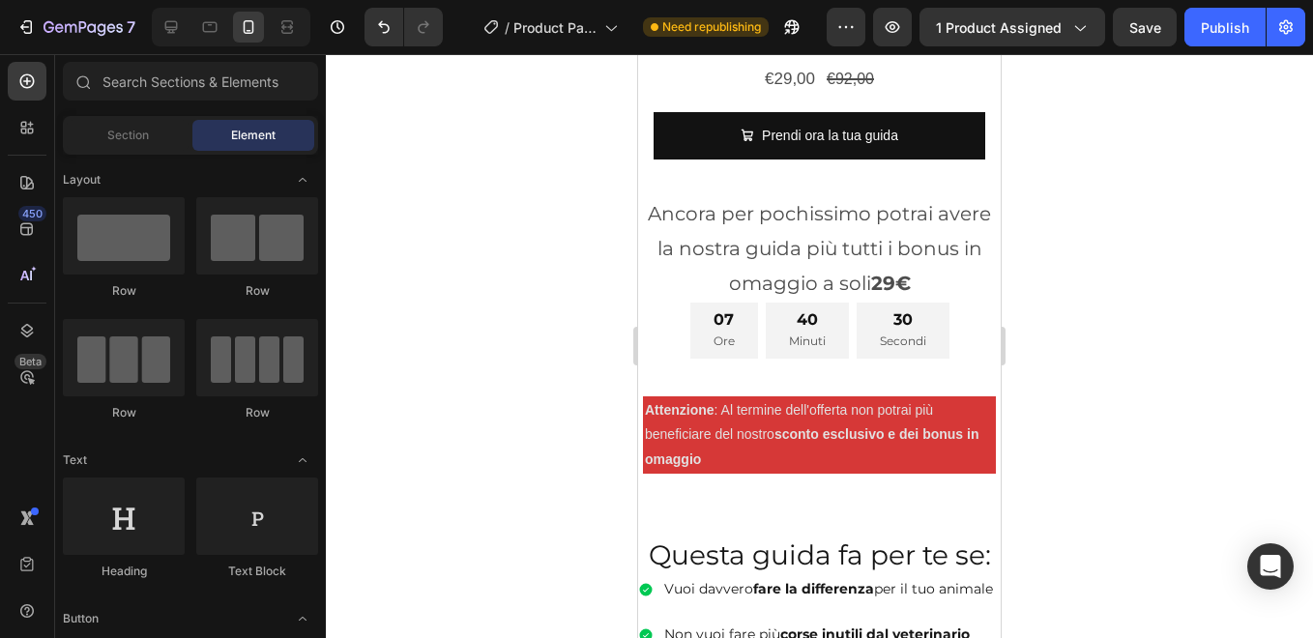
scroll to position [730, 0]
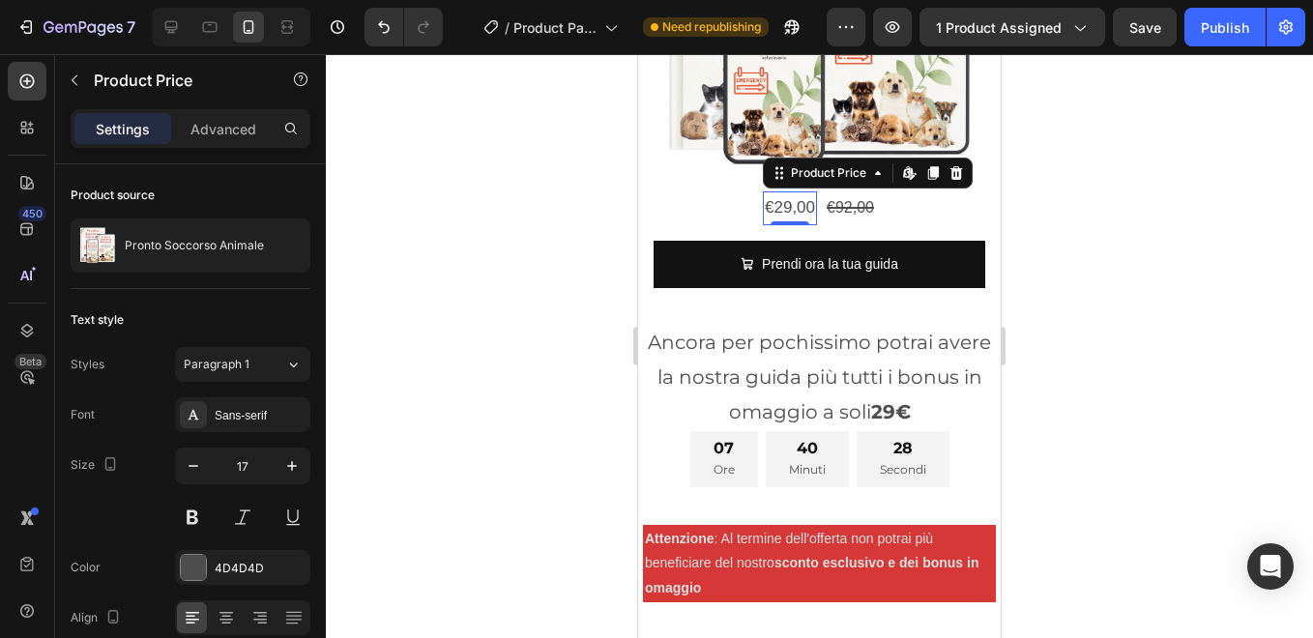
click at [780, 191] on div "€29,00 Product Price Edit content in Shopify 0 Product Price Edit content in Sh…" at bounding box center [790, 208] width 54 height 34
click at [290, 464] on icon "button" at bounding box center [291, 465] width 19 height 19
type input "18"
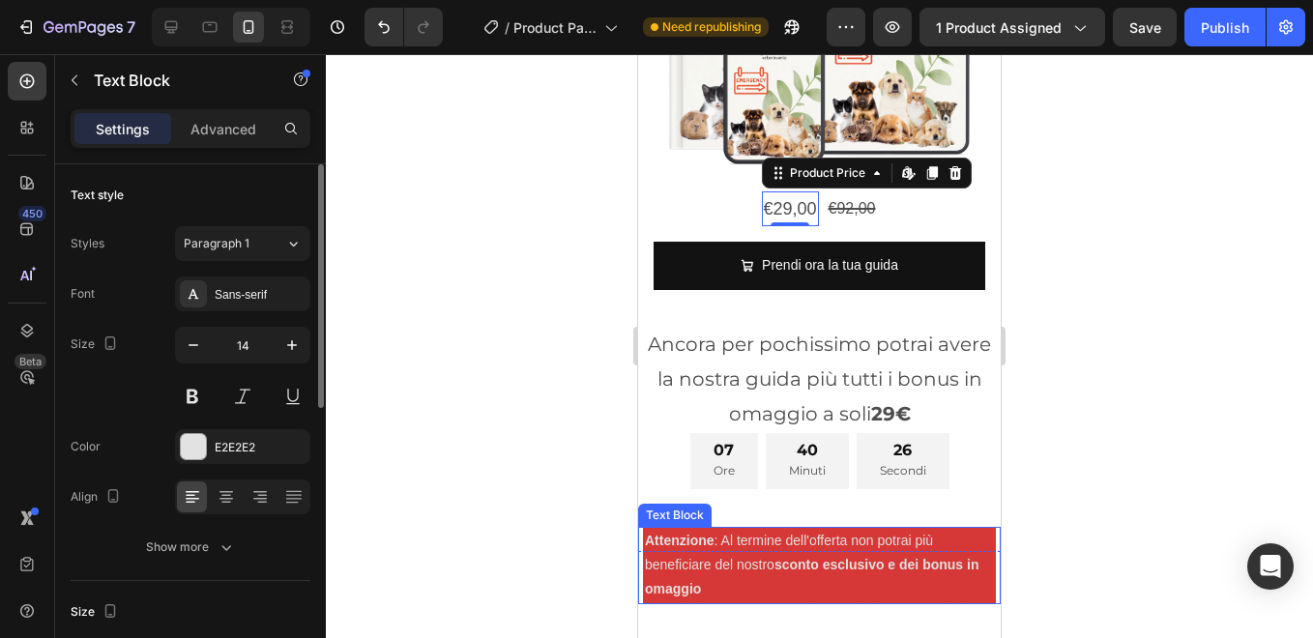
click at [719, 556] on p "Attenzione : Al termine dell'offerta non potrai più beneficiare del nostro scon…" at bounding box center [819, 565] width 349 height 73
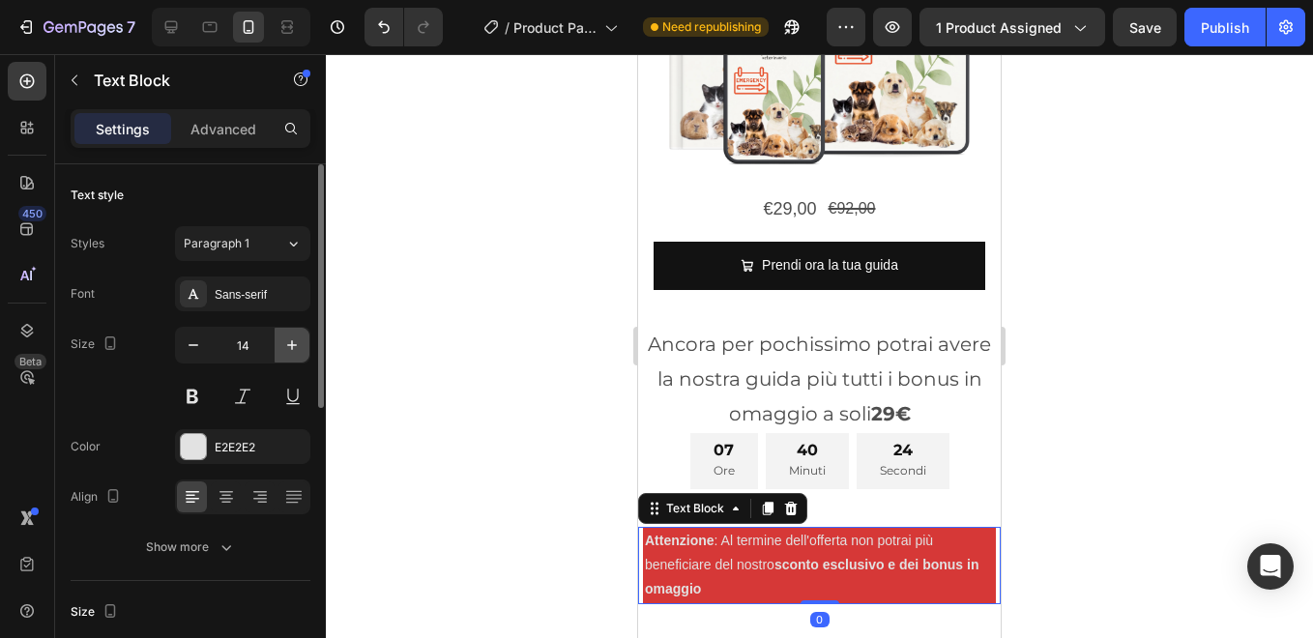
click at [295, 345] on icon "button" at bounding box center [292, 345] width 10 height 10
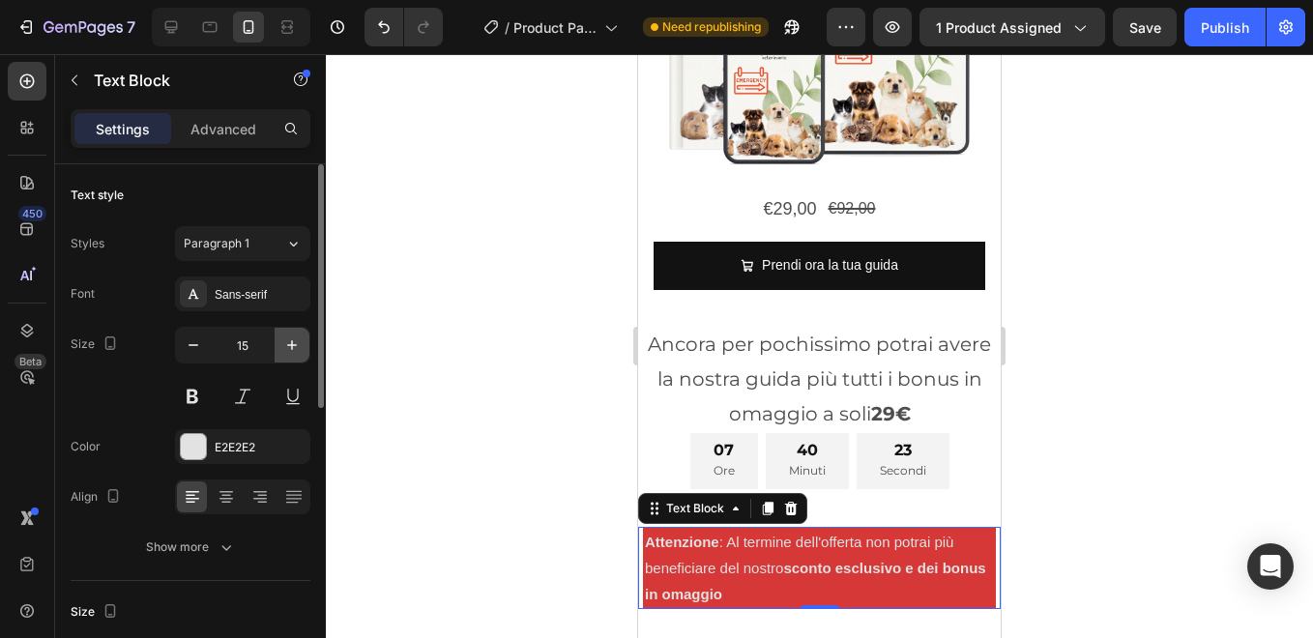
click at [295, 345] on icon "button" at bounding box center [292, 345] width 10 height 10
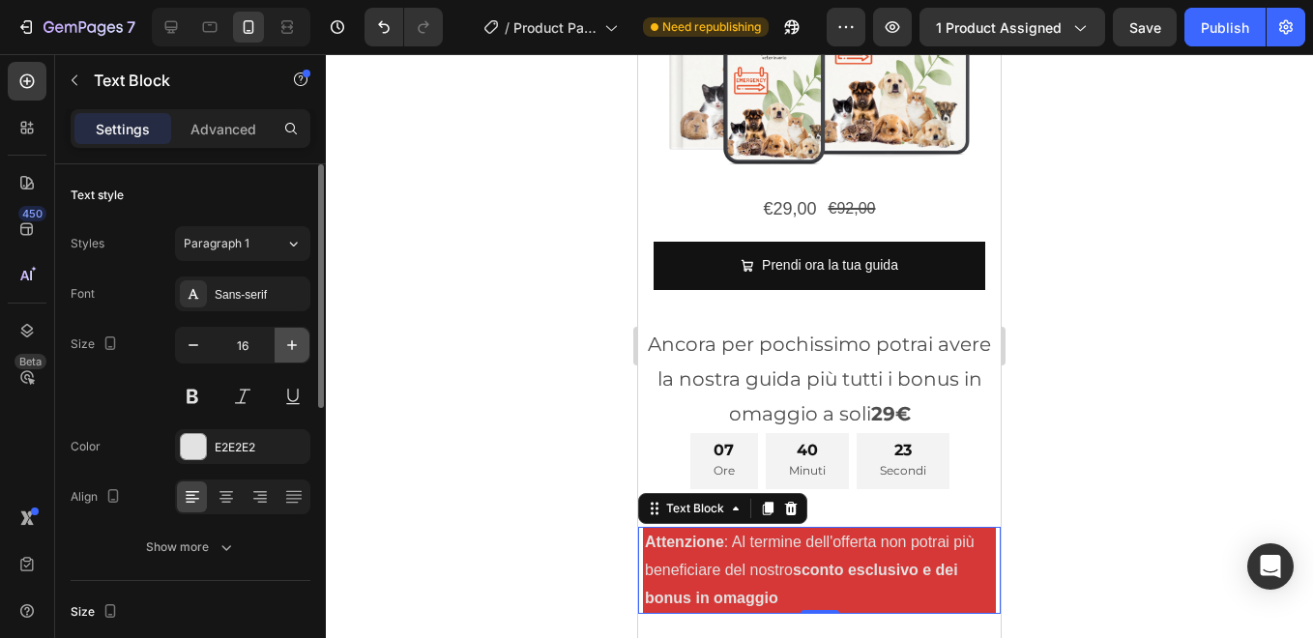
click at [295, 345] on icon "button" at bounding box center [292, 345] width 10 height 10
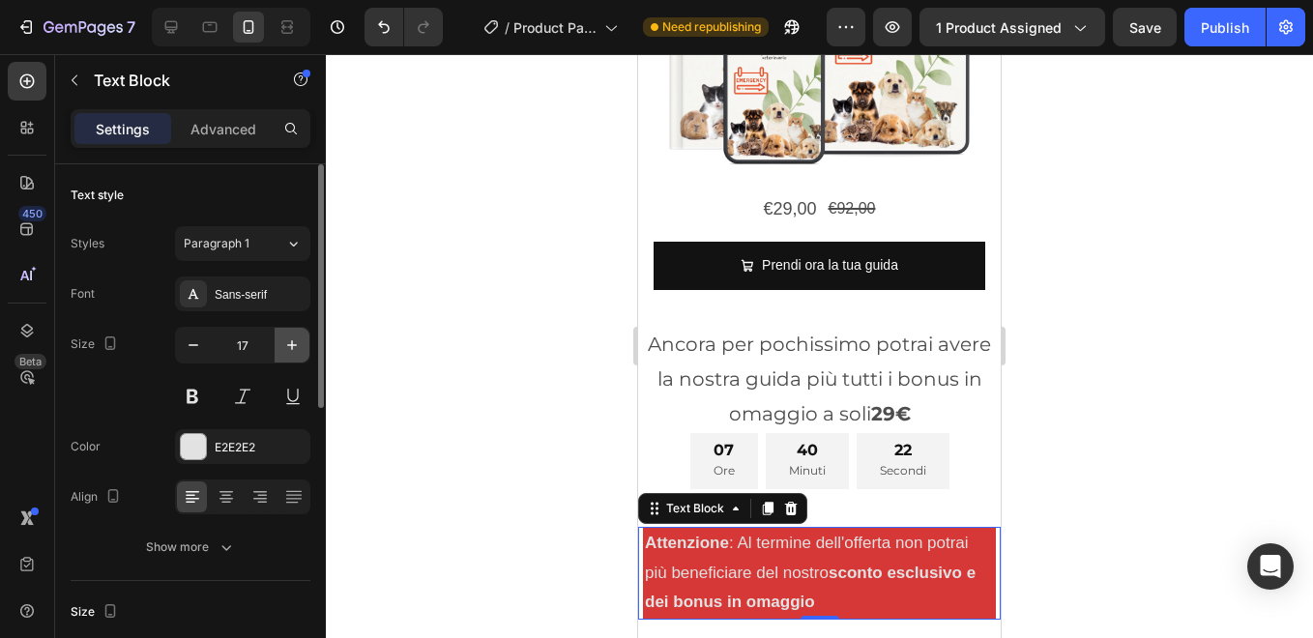
click at [295, 345] on icon "button" at bounding box center [292, 345] width 10 height 10
type input "18"
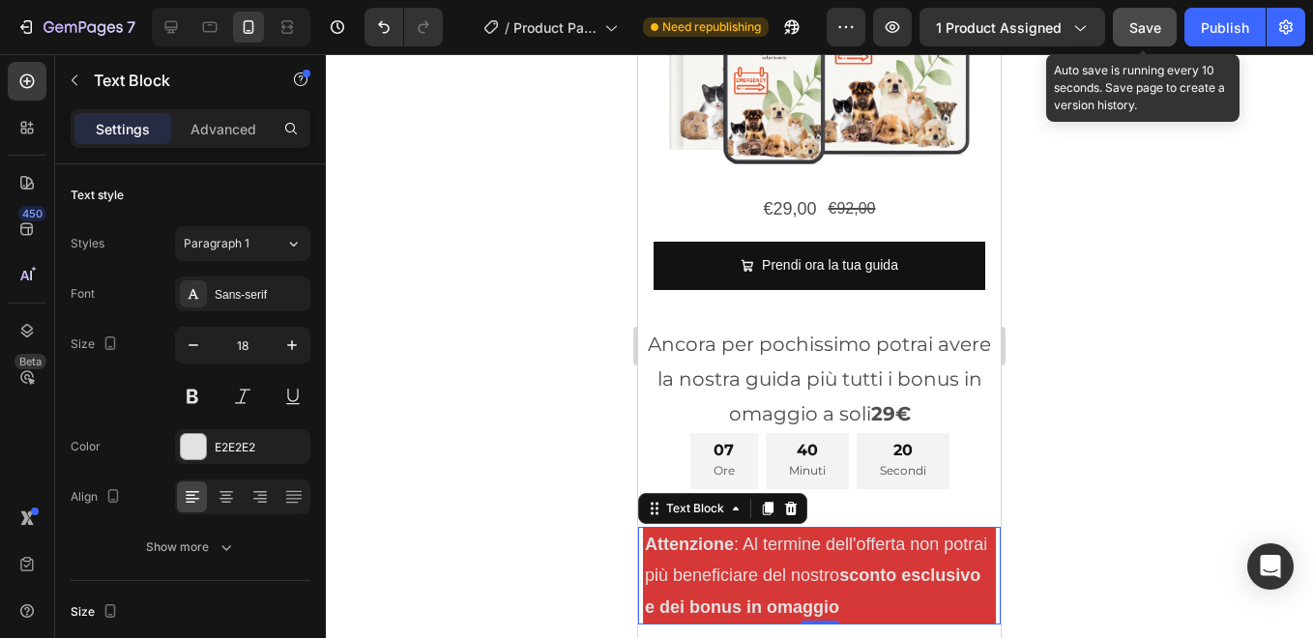
click at [1157, 25] on span "Save" at bounding box center [1145, 27] width 32 height 16
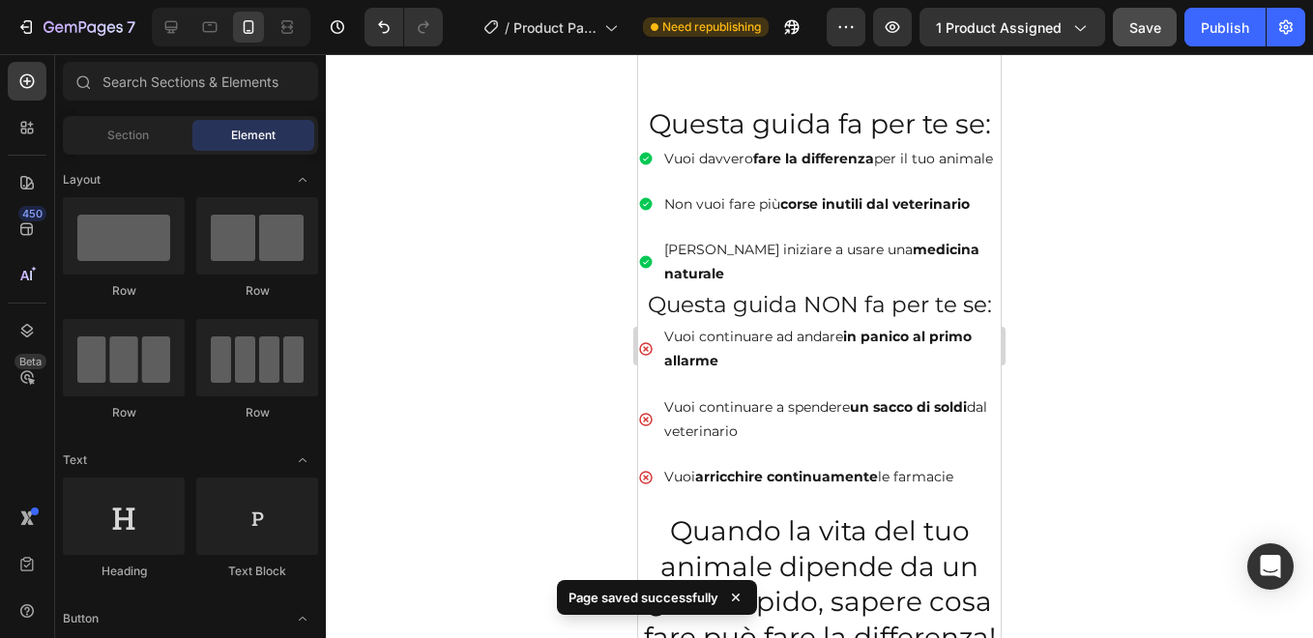
scroll to position [1335, 0]
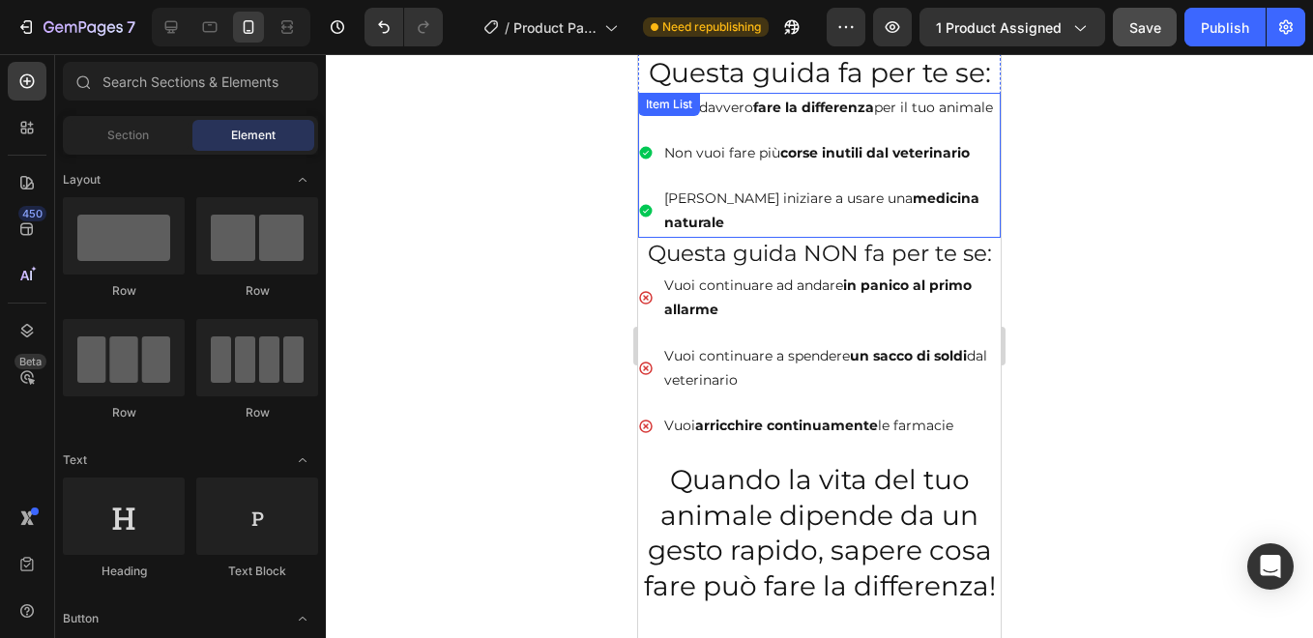
click at [651, 151] on div "Vuoi davvero fare la differenza per il tuo animale Non vuoi fare più corse inut…" at bounding box center [819, 166] width 362 height 146
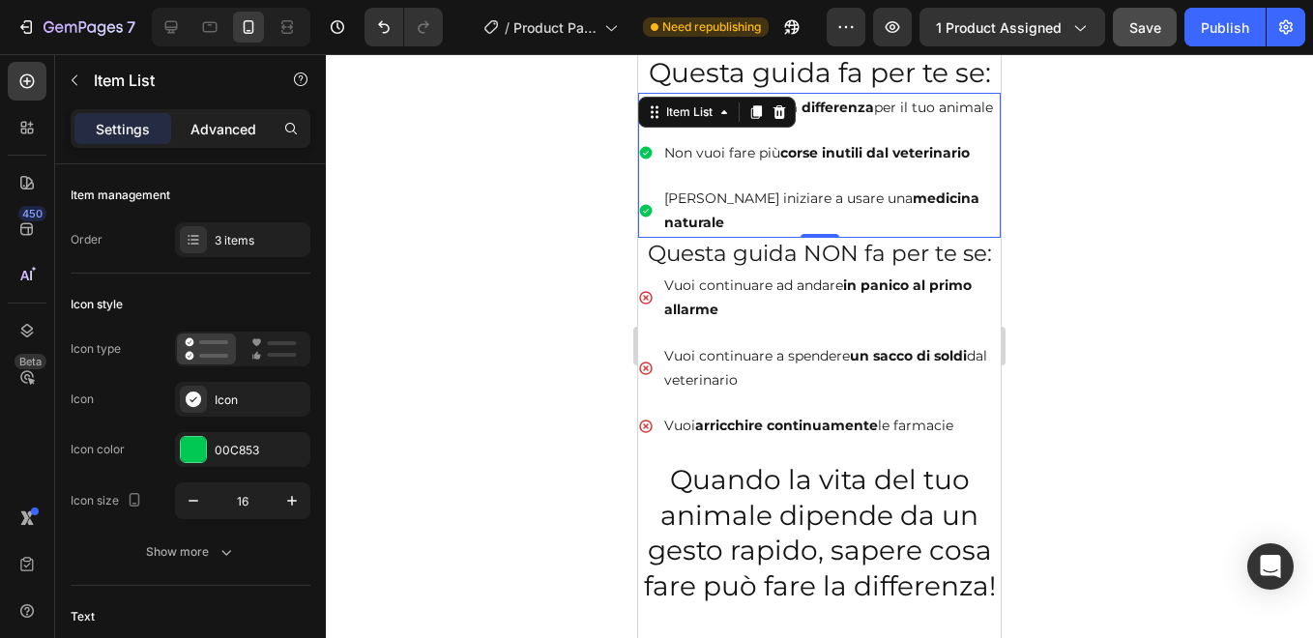
click at [227, 119] on p "Advanced" at bounding box center [223, 129] width 66 height 20
type input "100%"
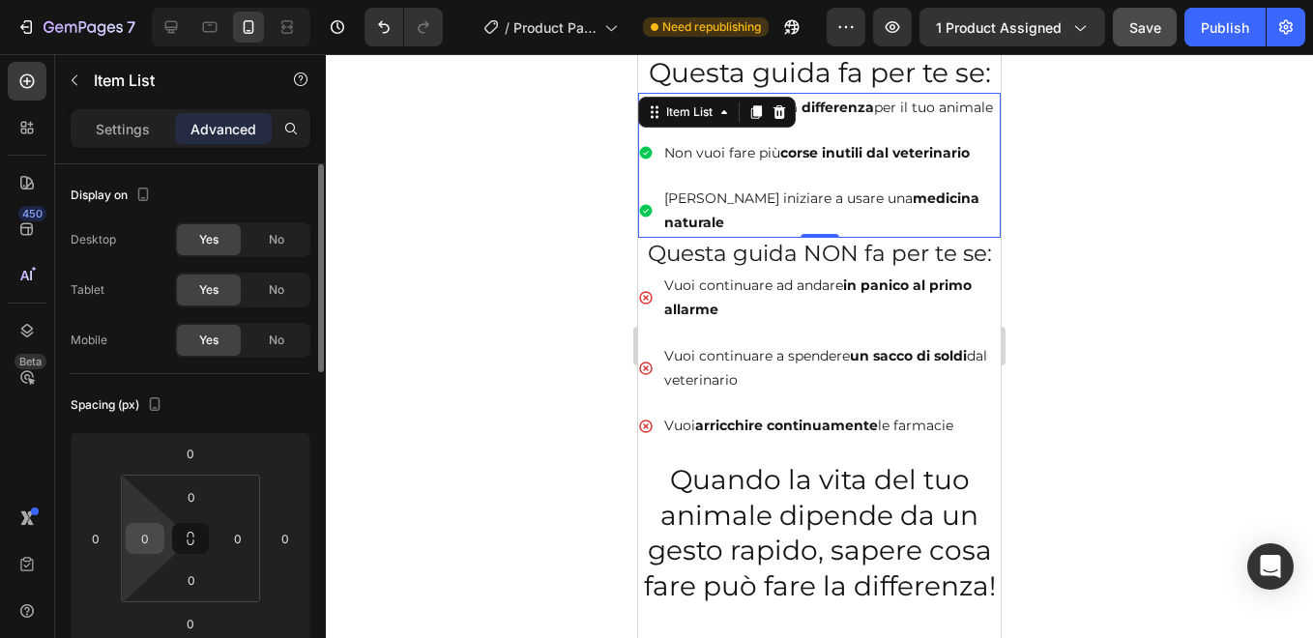
click at [147, 541] on input "0" at bounding box center [144, 538] width 29 height 29
type input "5"
click at [238, 535] on input "0" at bounding box center [237, 538] width 29 height 29
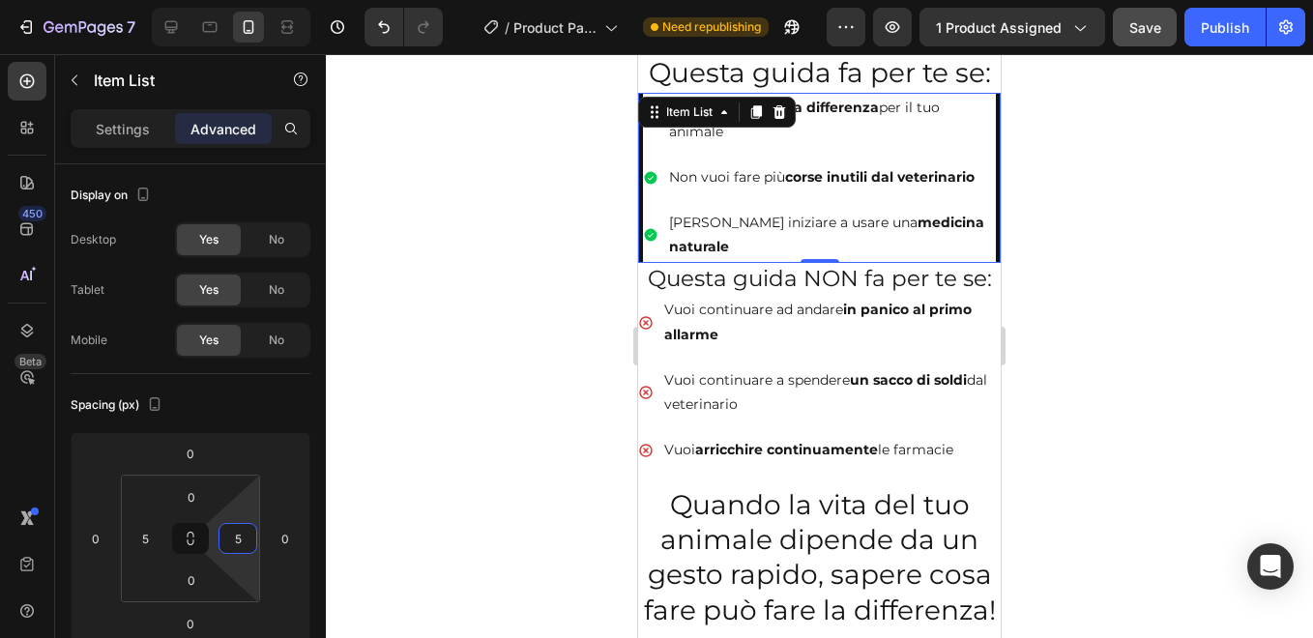
type input "5"
click at [641, 198] on div "Vuoi davvero fare la differenza per il tuo animale Non vuoi fare più corse inut…" at bounding box center [819, 178] width 362 height 170
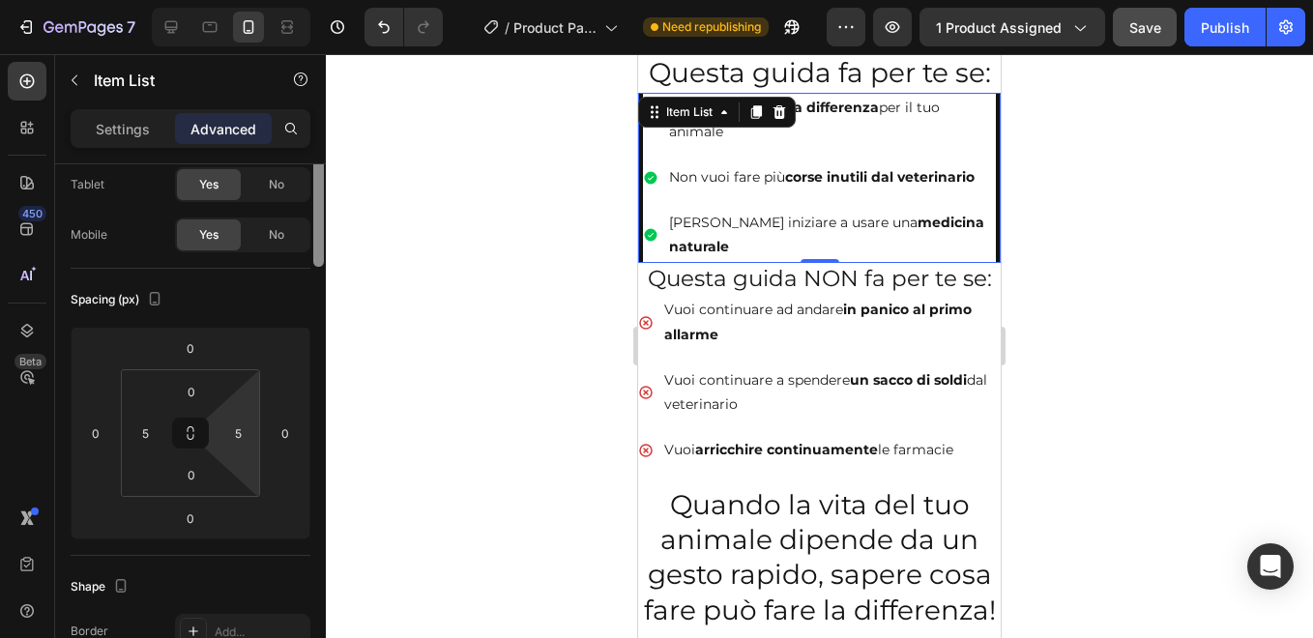
scroll to position [0, 0]
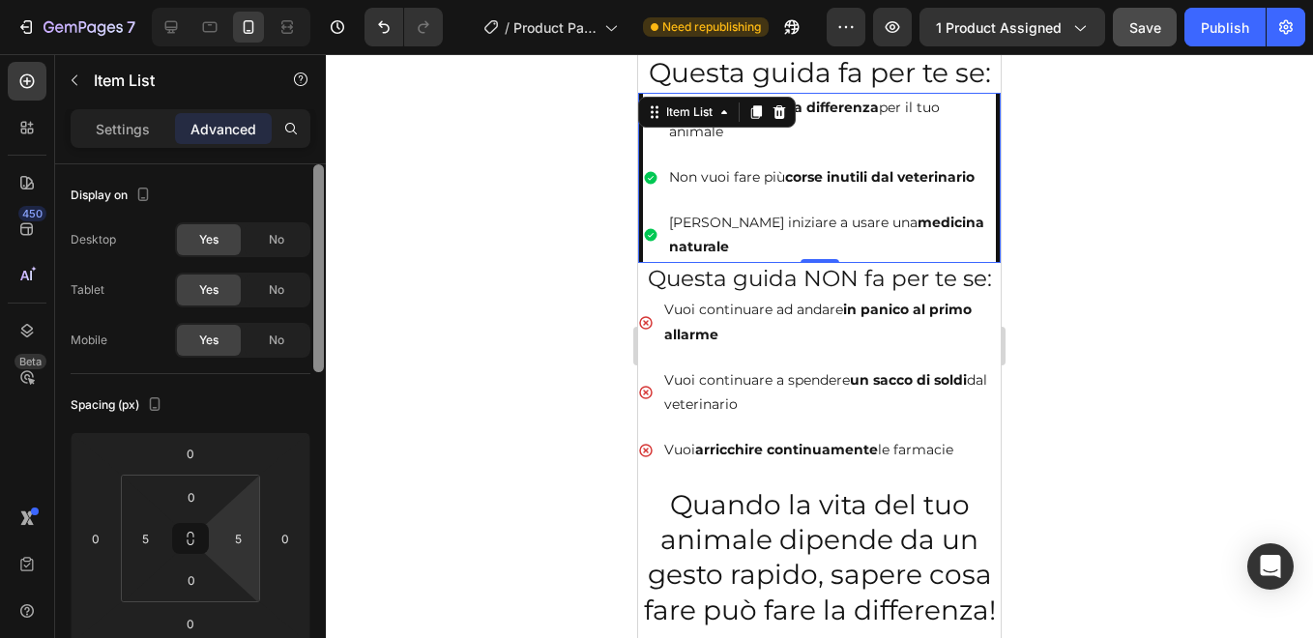
drag, startPoint x: 316, startPoint y: 315, endPoint x: 310, endPoint y: 153, distance: 162.5
click at [310, 153] on div "Settings Advanced Display on Desktop Yes No Tablet Yes No Mobile Yes No Spacing…" at bounding box center [190, 401] width 271 height 584
click at [111, 135] on p "Settings" at bounding box center [123, 129] width 54 height 20
type input "8"
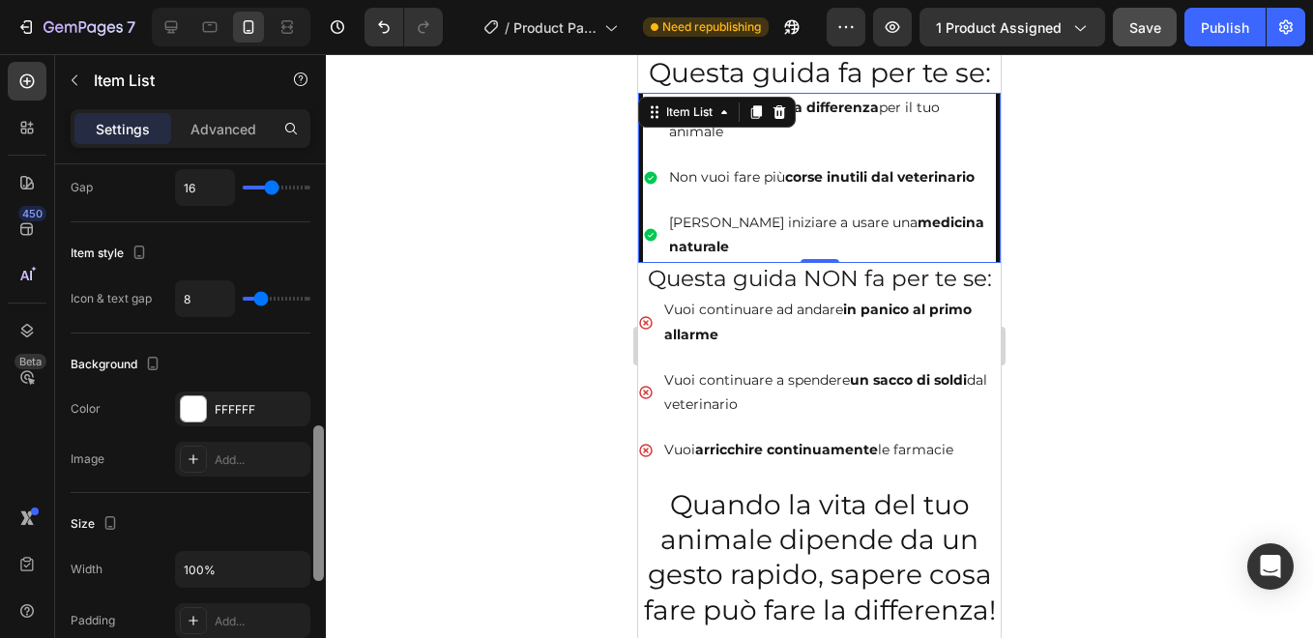
scroll to position [850, 0]
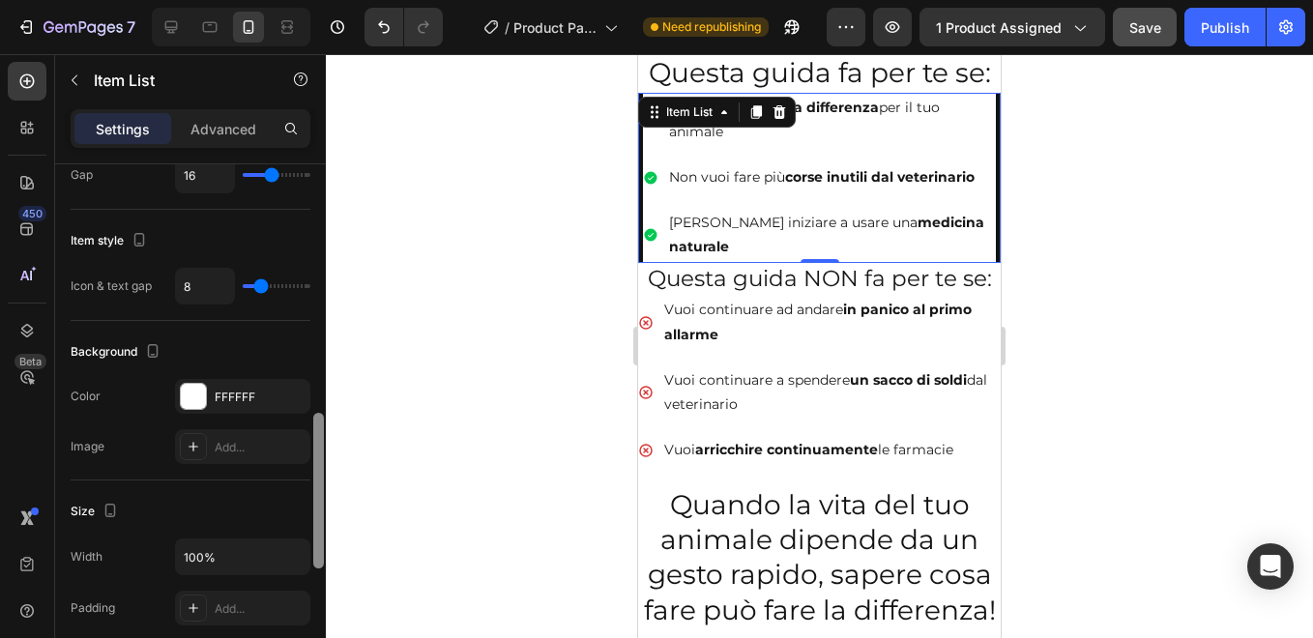
drag, startPoint x: 316, startPoint y: 216, endPoint x: 326, endPoint y: 468, distance: 252.5
click at [326, 0] on div "7 / Product Page - [DATE] 14:18:56 Need republishing Preview 1 product assigned…" at bounding box center [656, 0] width 1313 height 0
click at [191, 400] on div at bounding box center [193, 396] width 25 height 25
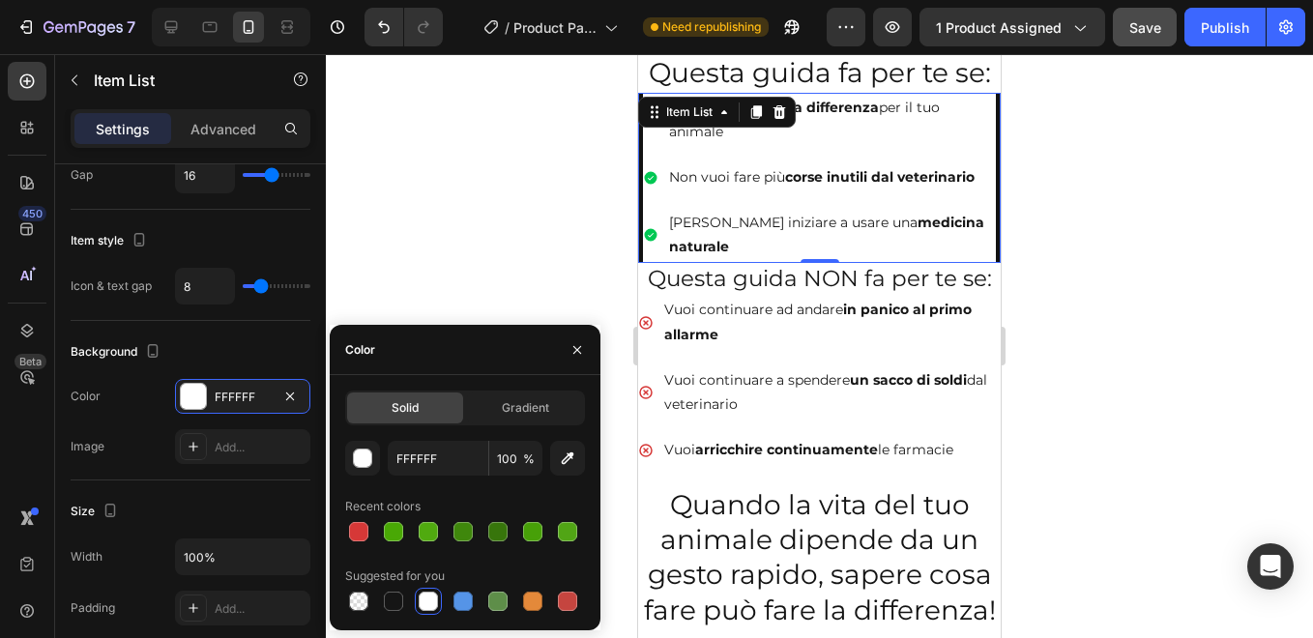
click at [425, 598] on div at bounding box center [428, 601] width 19 height 19
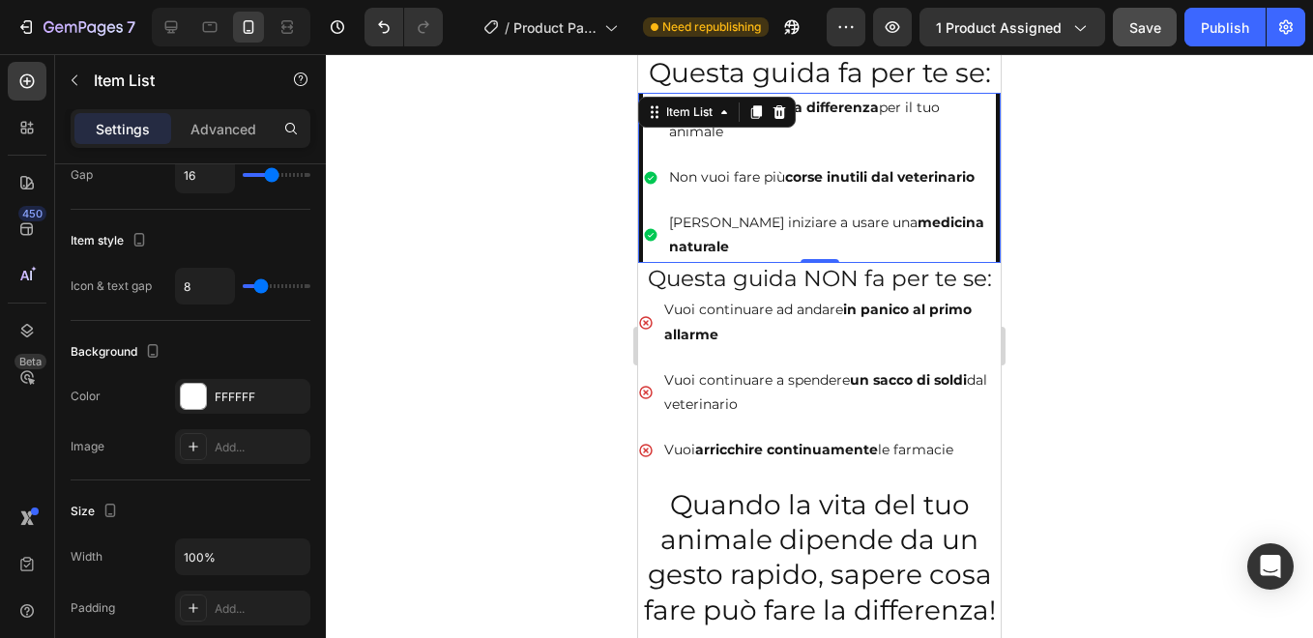
click at [451, 209] on div at bounding box center [819, 346] width 987 height 584
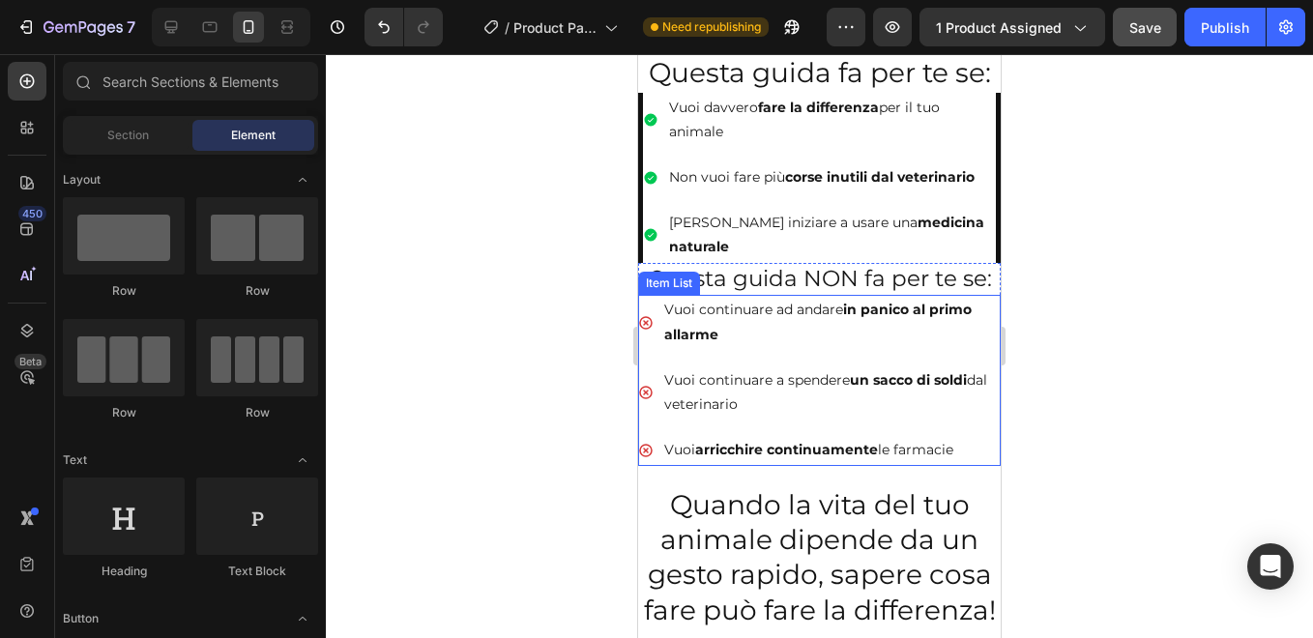
click at [644, 328] on div "Vuoi continuare ad andare in panico al primo allarme [PERSON_NAME] continuare a…" at bounding box center [819, 380] width 362 height 170
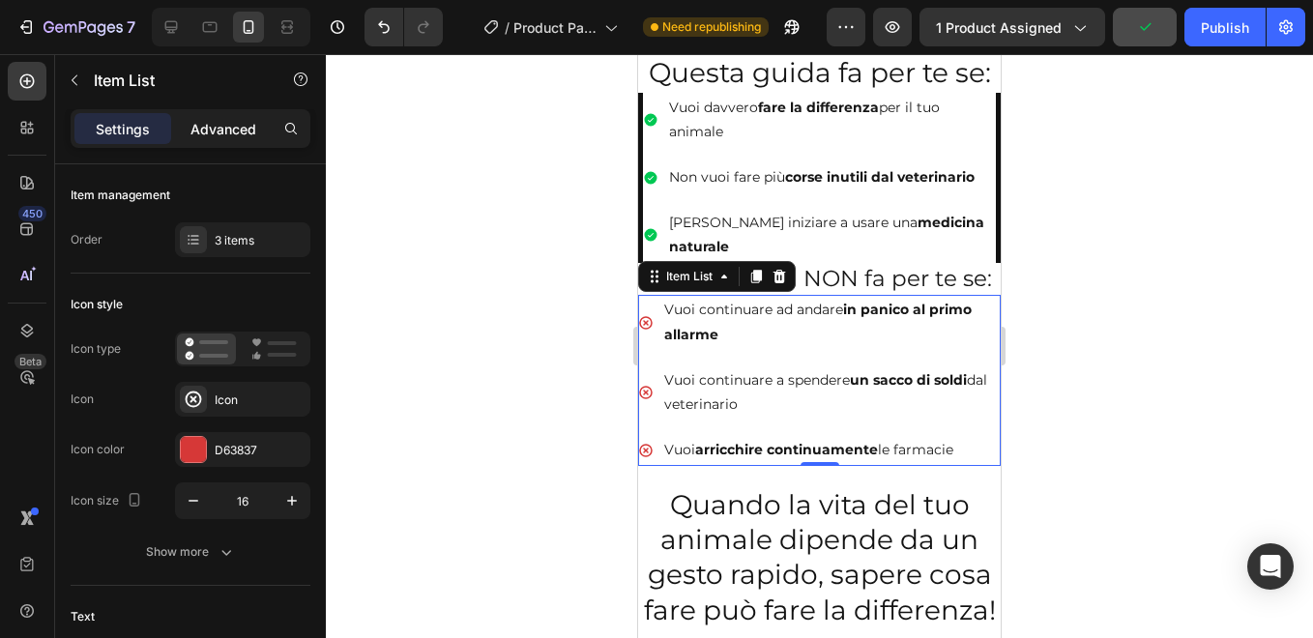
click at [233, 130] on p "Advanced" at bounding box center [223, 129] width 66 height 20
type input "100%"
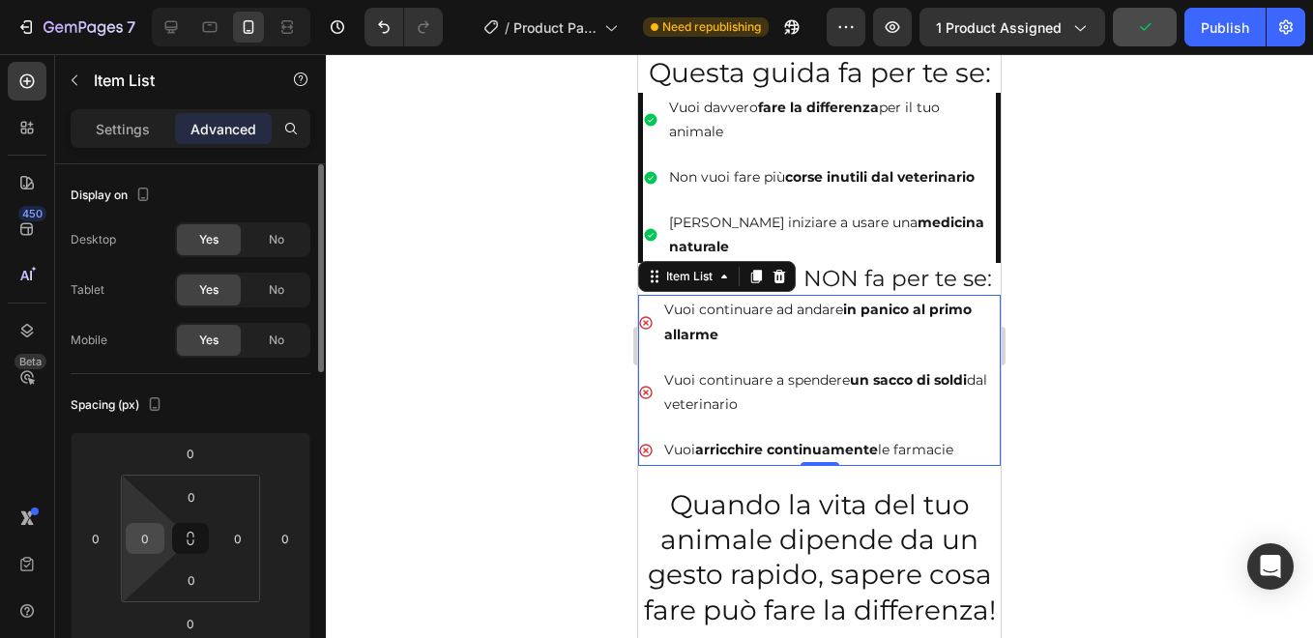
click at [144, 535] on input "0" at bounding box center [144, 538] width 29 height 29
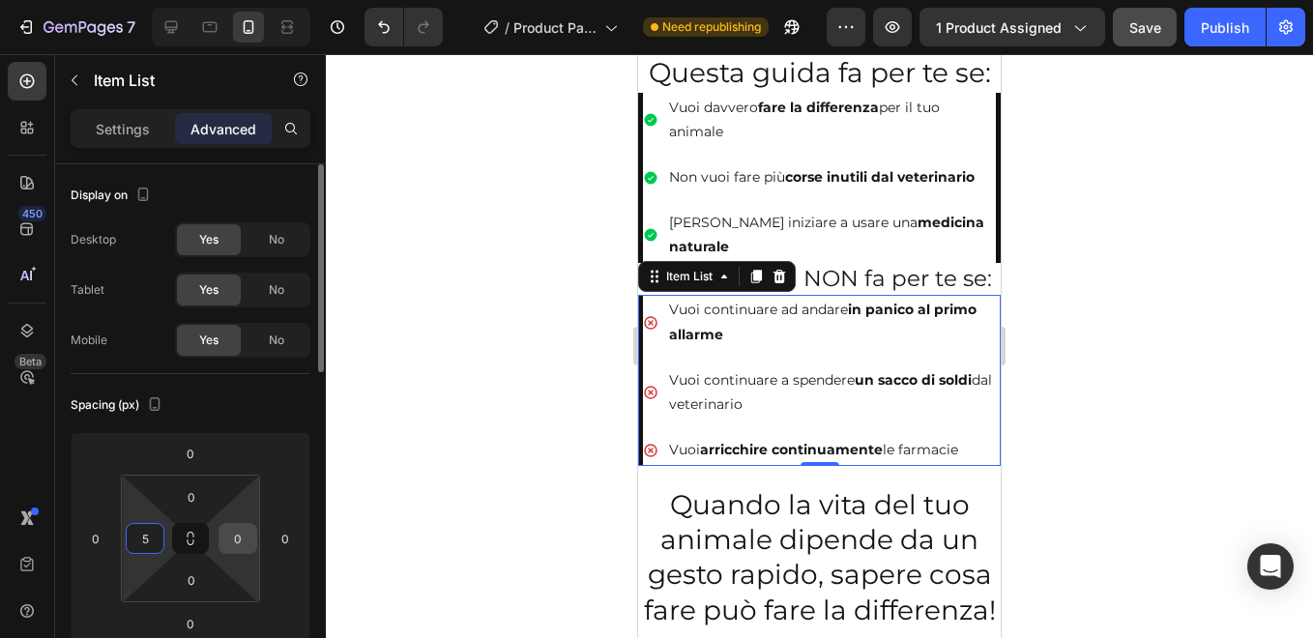
type input "5"
click at [240, 533] on input "0" at bounding box center [237, 538] width 29 height 29
type input "5"
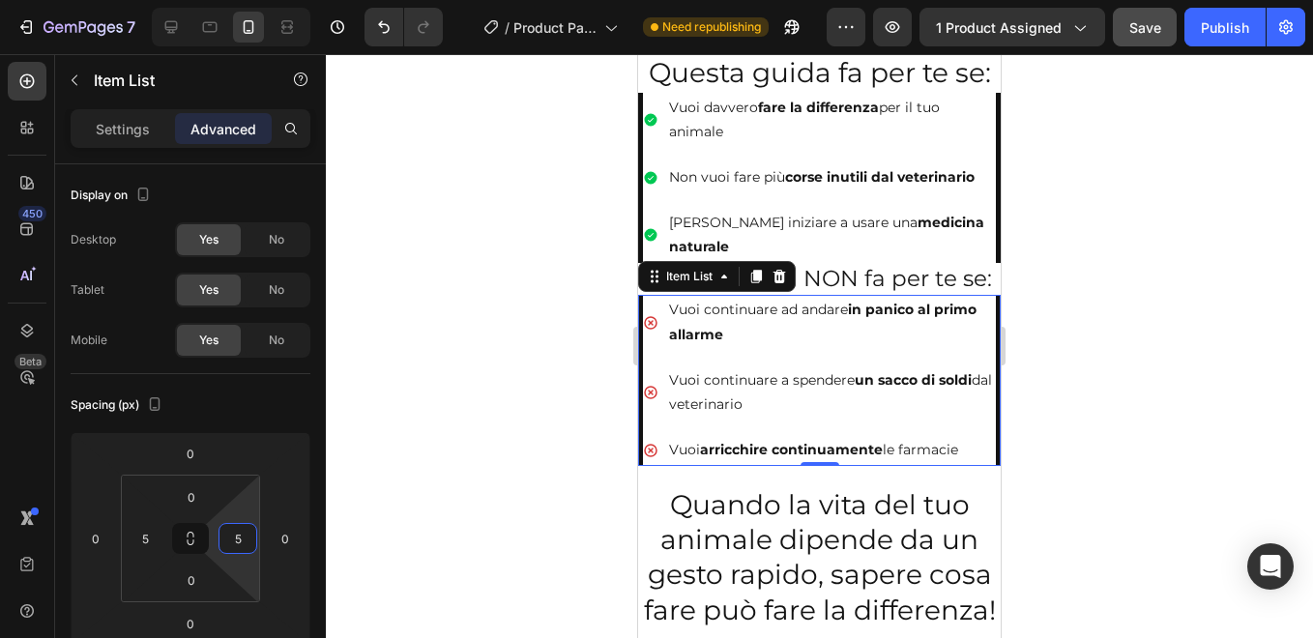
click at [501, 377] on div at bounding box center [819, 346] width 987 height 584
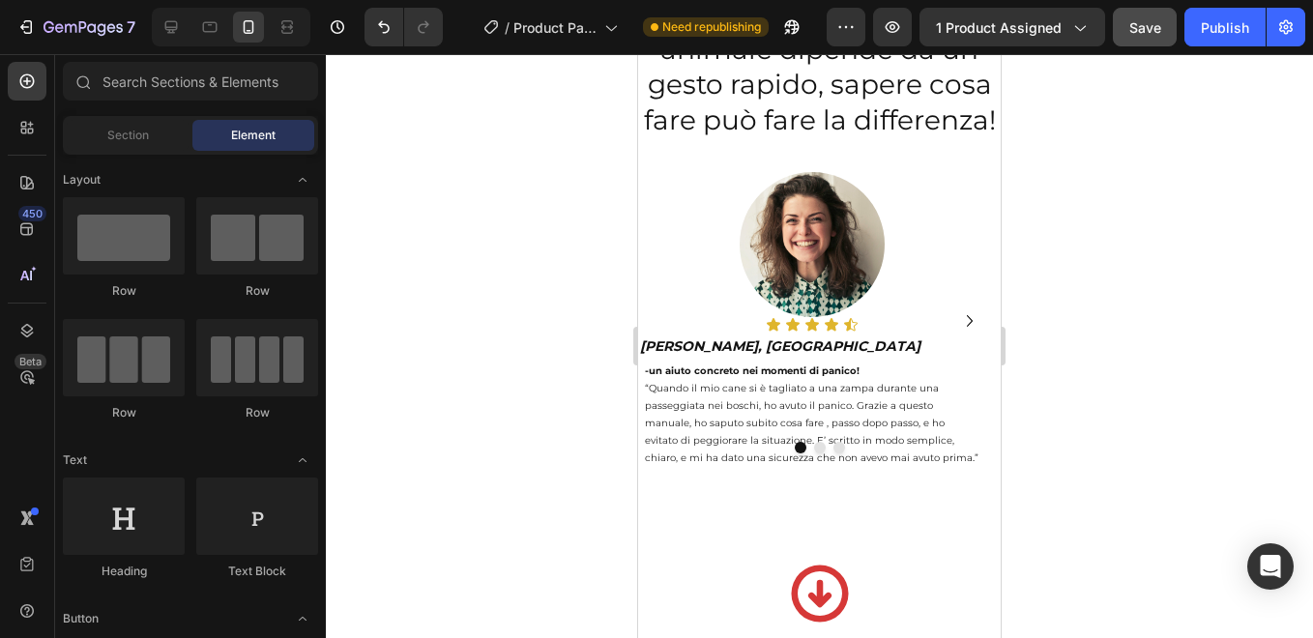
scroll to position [1864, 0]
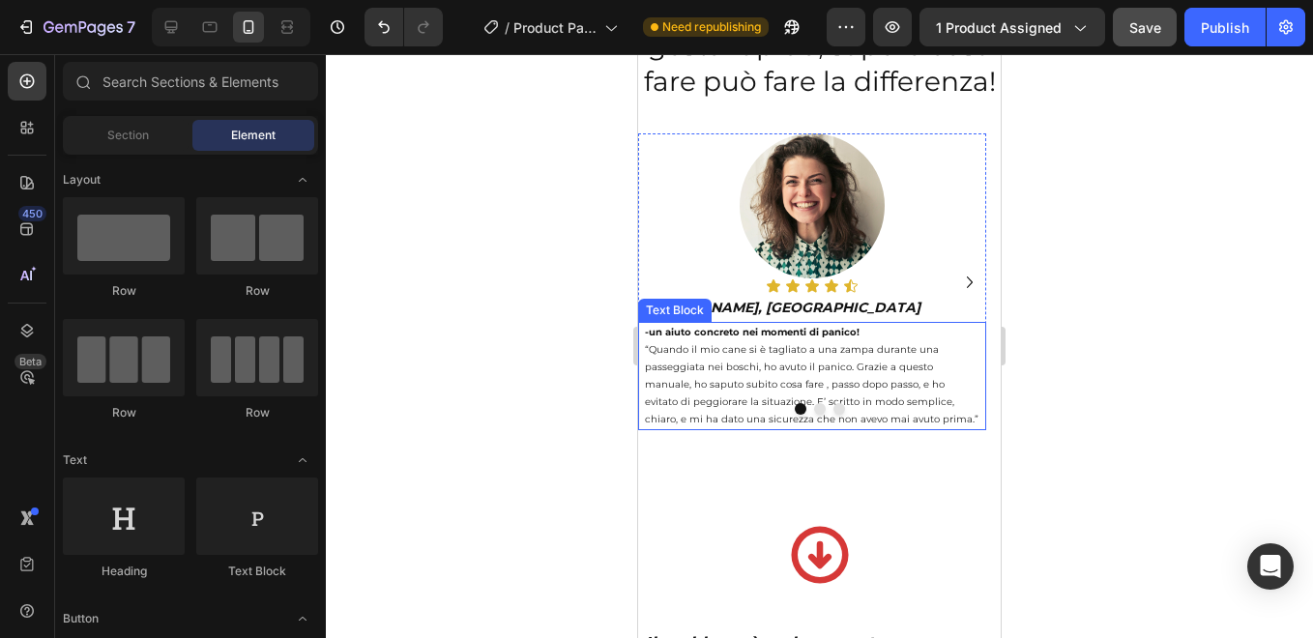
click at [704, 382] on p "“Quando il mio cane si è tagliato a una zampa durante una passeggiata nei bosch…" at bounding box center [812, 384] width 334 height 87
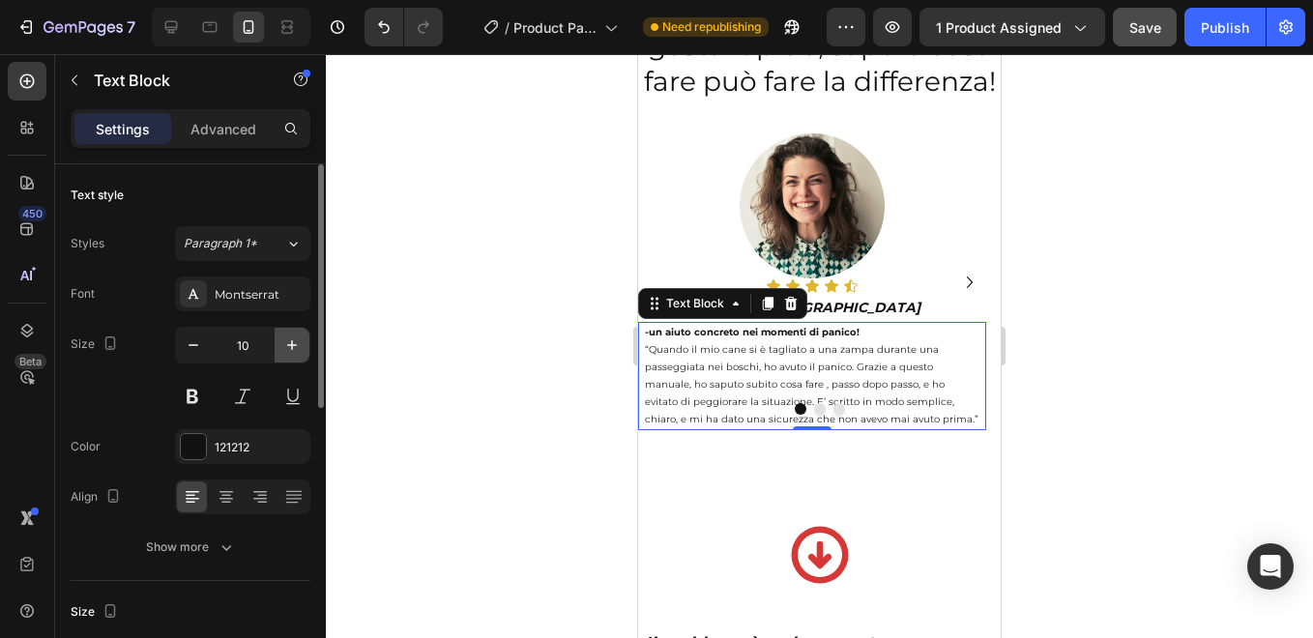
click at [287, 342] on icon "button" at bounding box center [291, 344] width 19 height 19
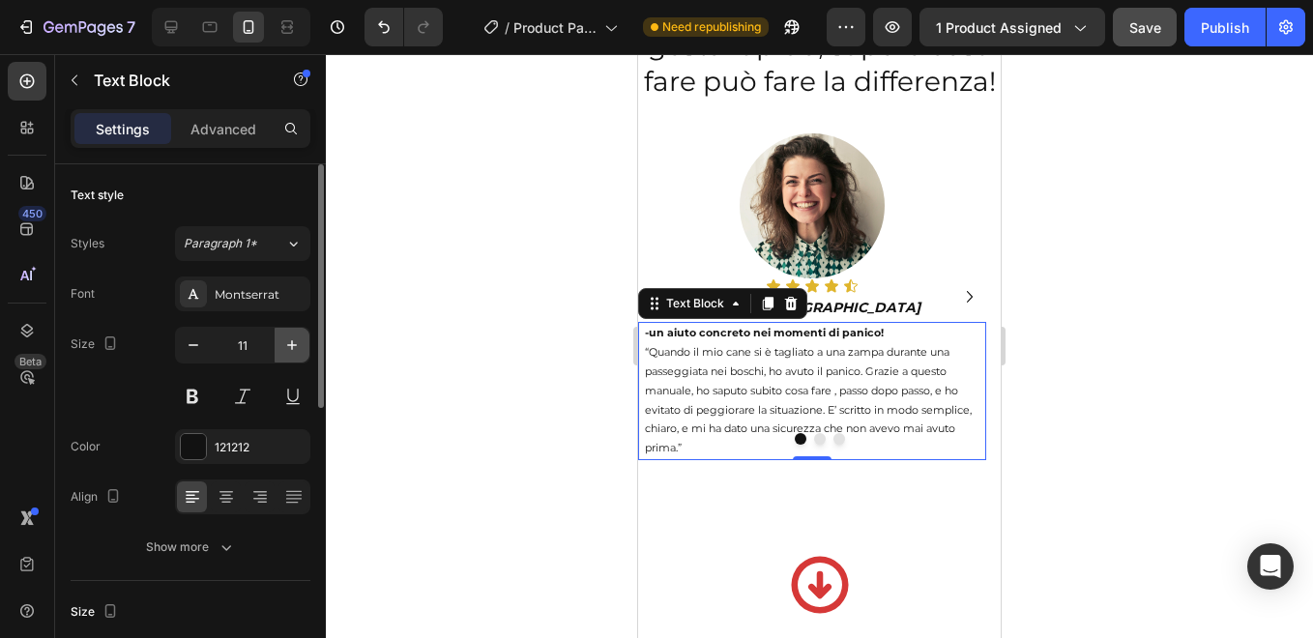
click at [287, 342] on icon "button" at bounding box center [291, 344] width 19 height 19
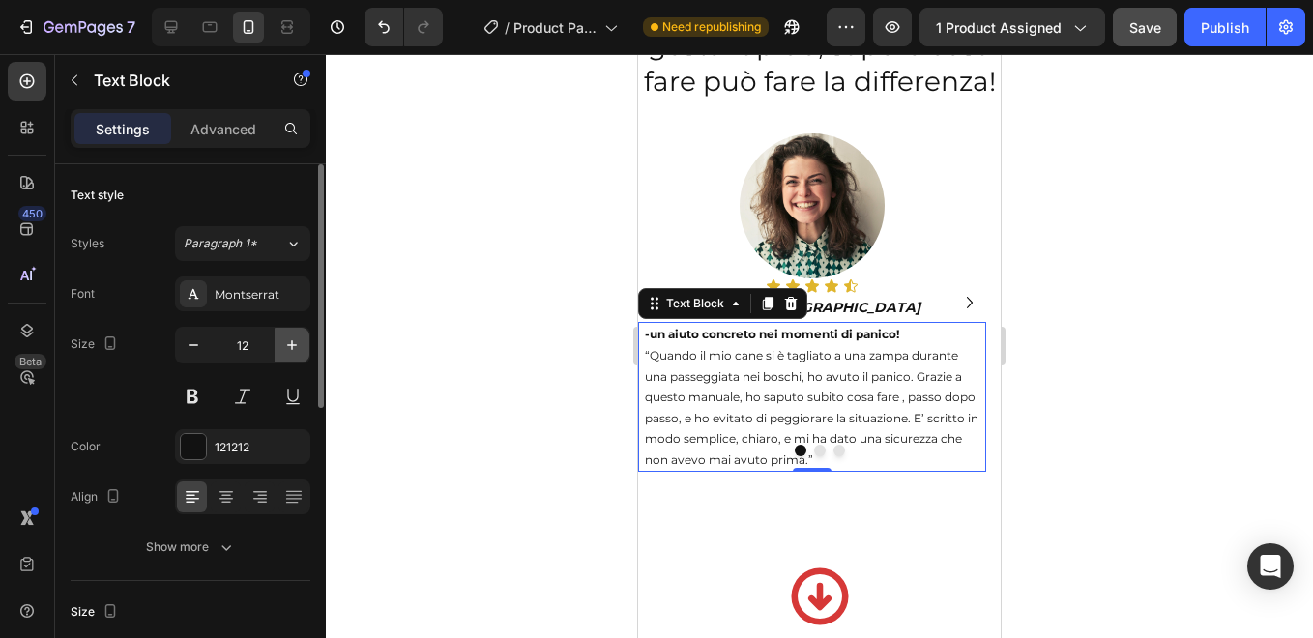
click at [287, 342] on icon "button" at bounding box center [291, 344] width 19 height 19
type input "13"
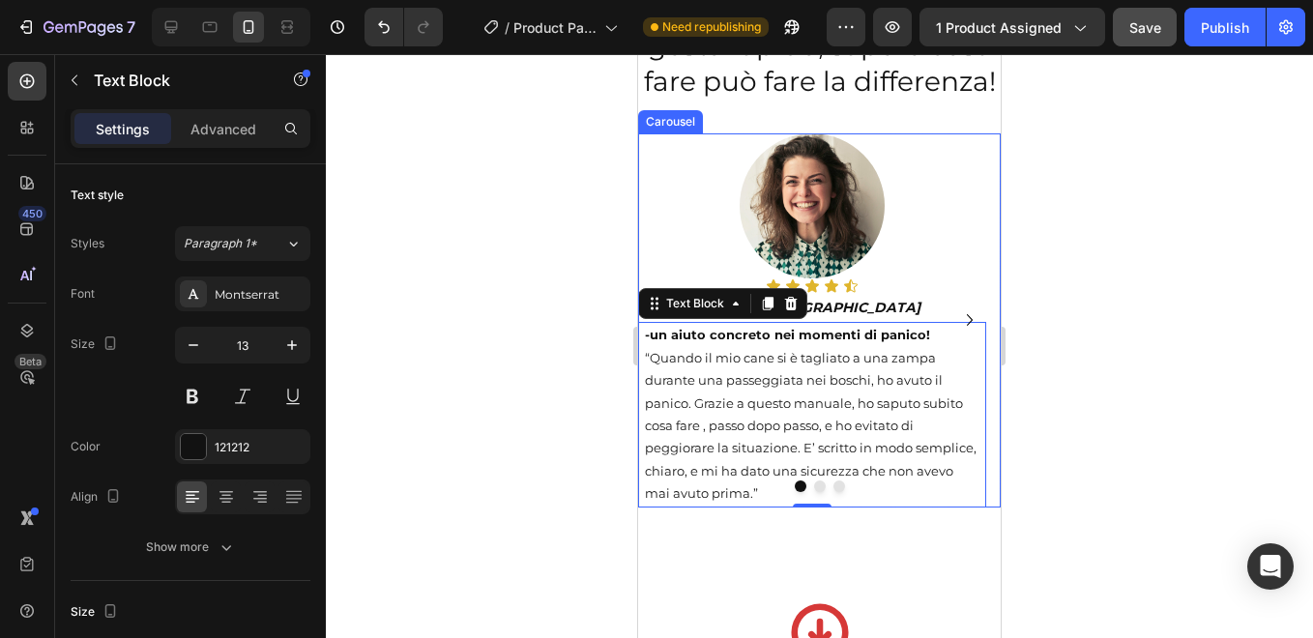
click at [958, 331] on icon "Carousel Next Arrow" at bounding box center [969, 319] width 23 height 23
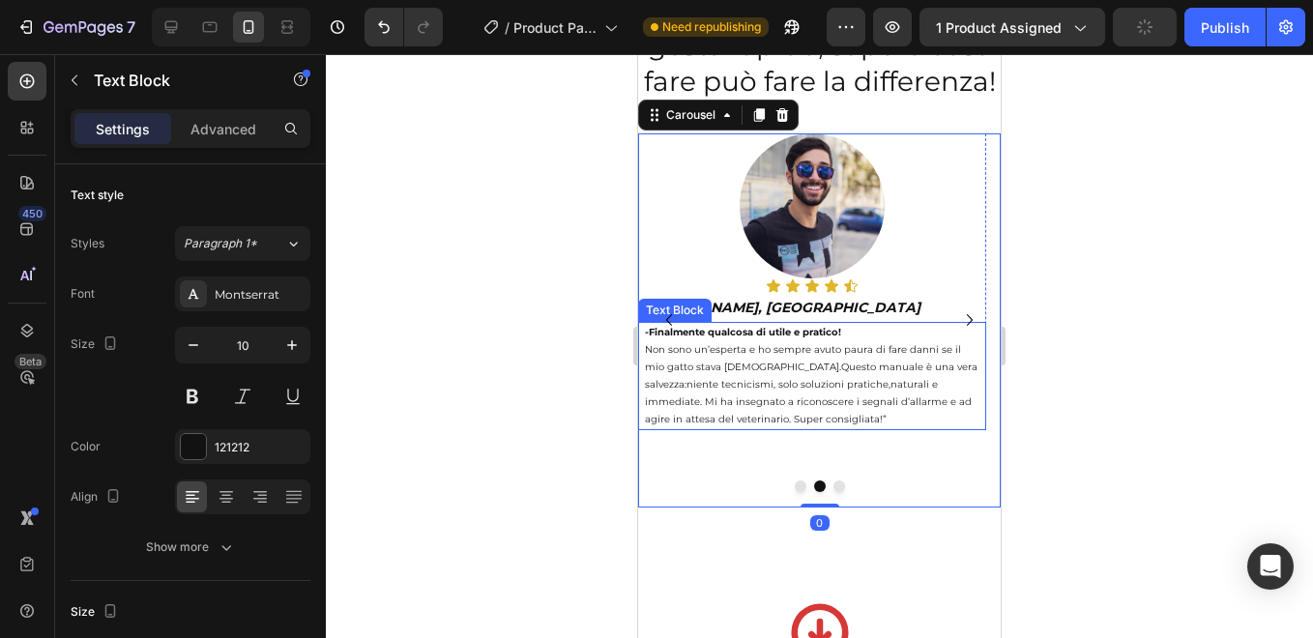
click at [768, 388] on p "Non sono un’esperta e ho sempre avuto paura di fare danni se il mio gatto stava…" at bounding box center [812, 384] width 334 height 87
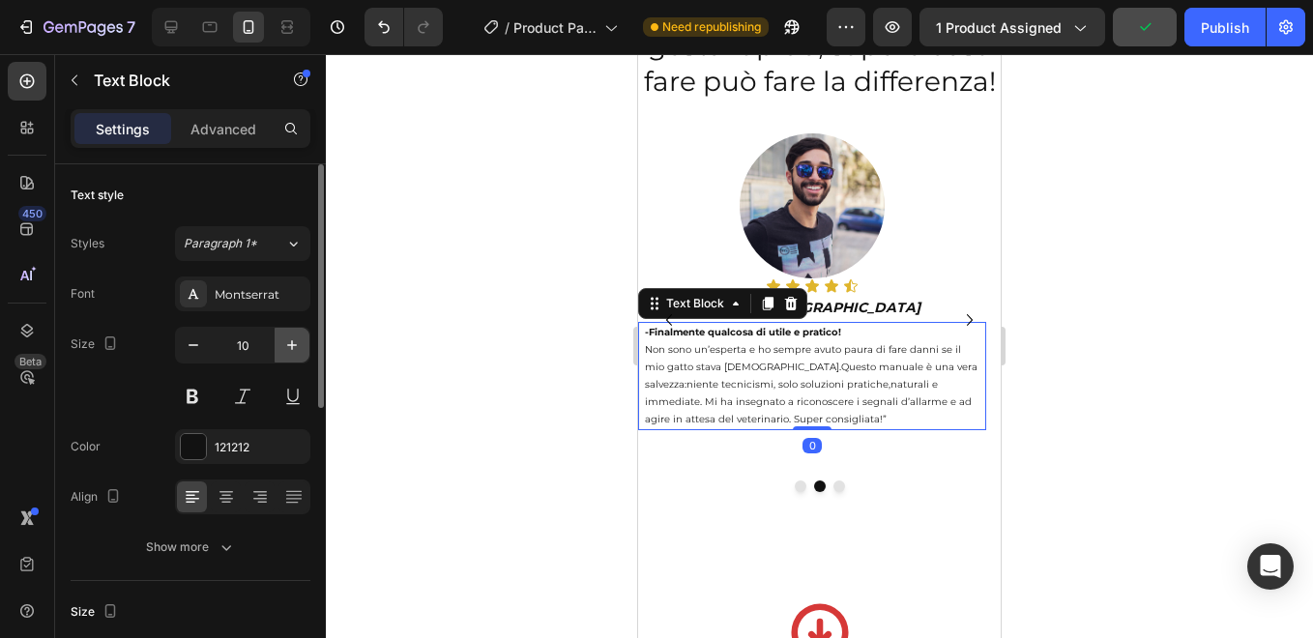
click at [284, 343] on icon "button" at bounding box center [291, 344] width 19 height 19
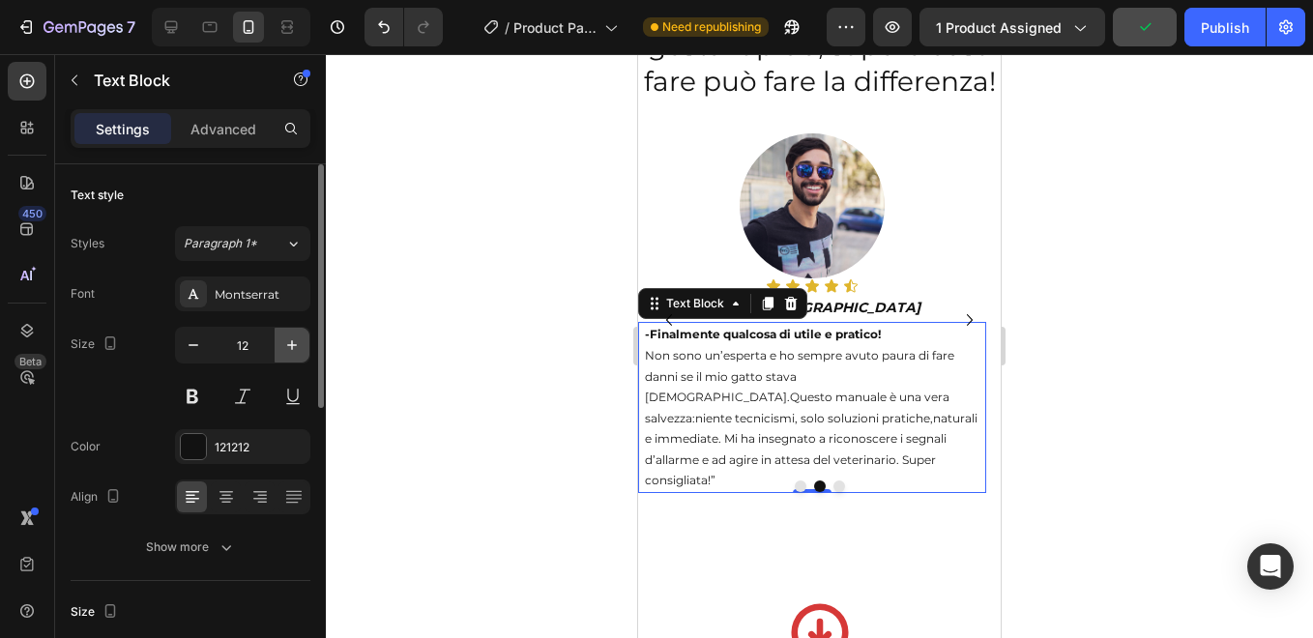
click at [284, 343] on icon "button" at bounding box center [291, 344] width 19 height 19
type input "13"
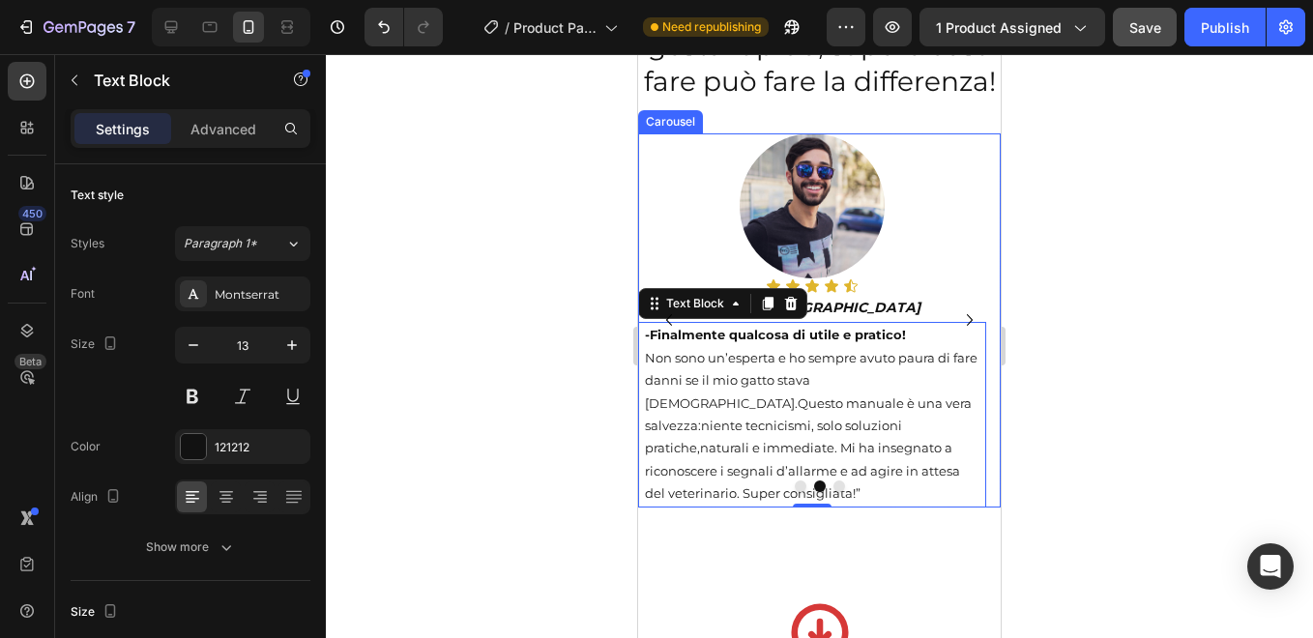
click at [958, 325] on icon "Carousel Next Arrow" at bounding box center [969, 319] width 23 height 23
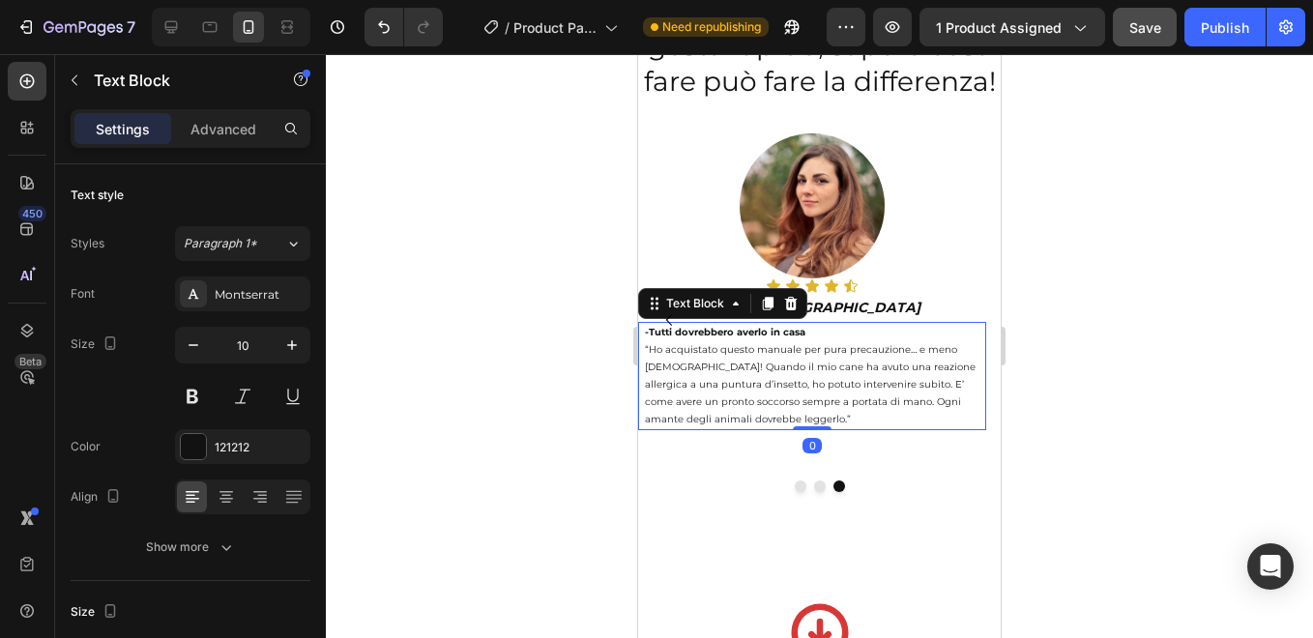
click at [729, 384] on p "“Ho acquistato questo manuale per pura precauzione… e meno [DEMOGRAPHIC_DATA]! …" at bounding box center [812, 384] width 334 height 87
click at [292, 344] on icon "button" at bounding box center [292, 345] width 10 height 10
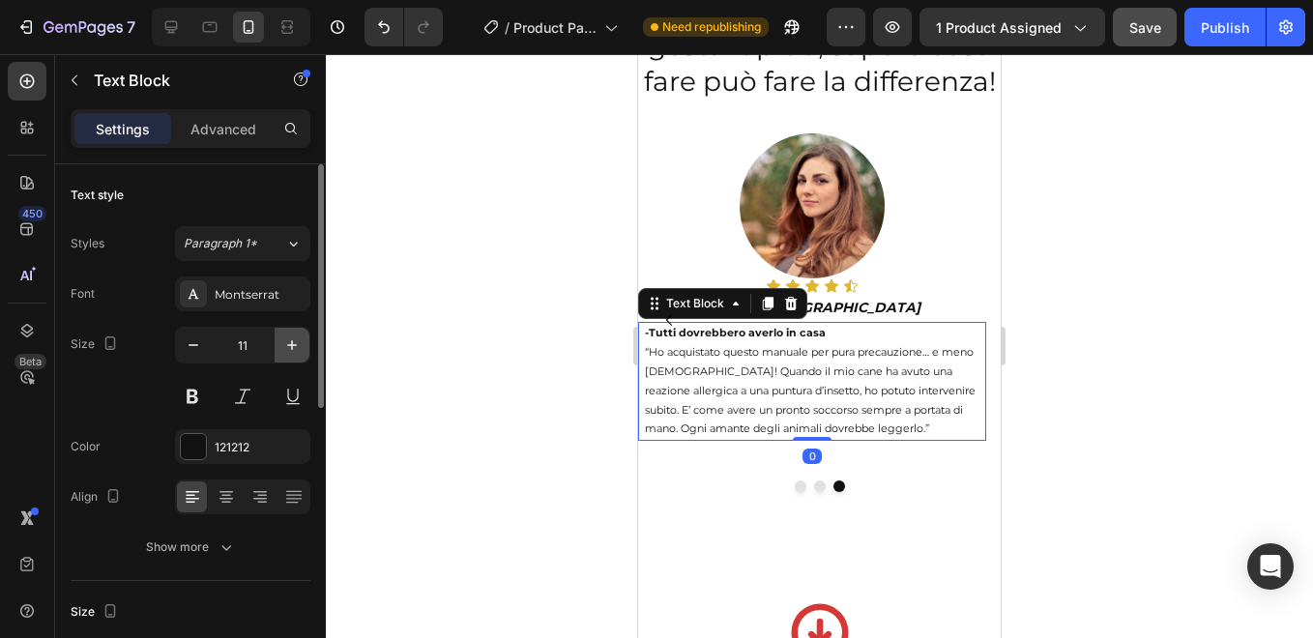
click at [292, 344] on icon "button" at bounding box center [292, 345] width 10 height 10
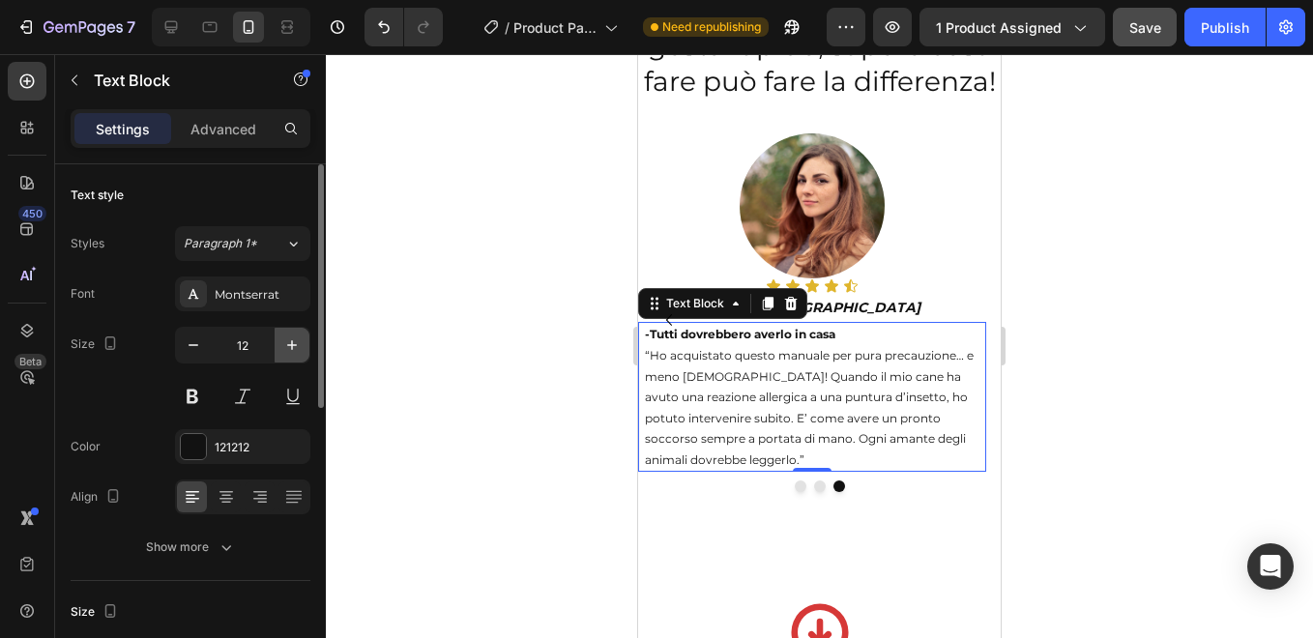
click at [292, 344] on icon "button" at bounding box center [292, 345] width 10 height 10
type input "13"
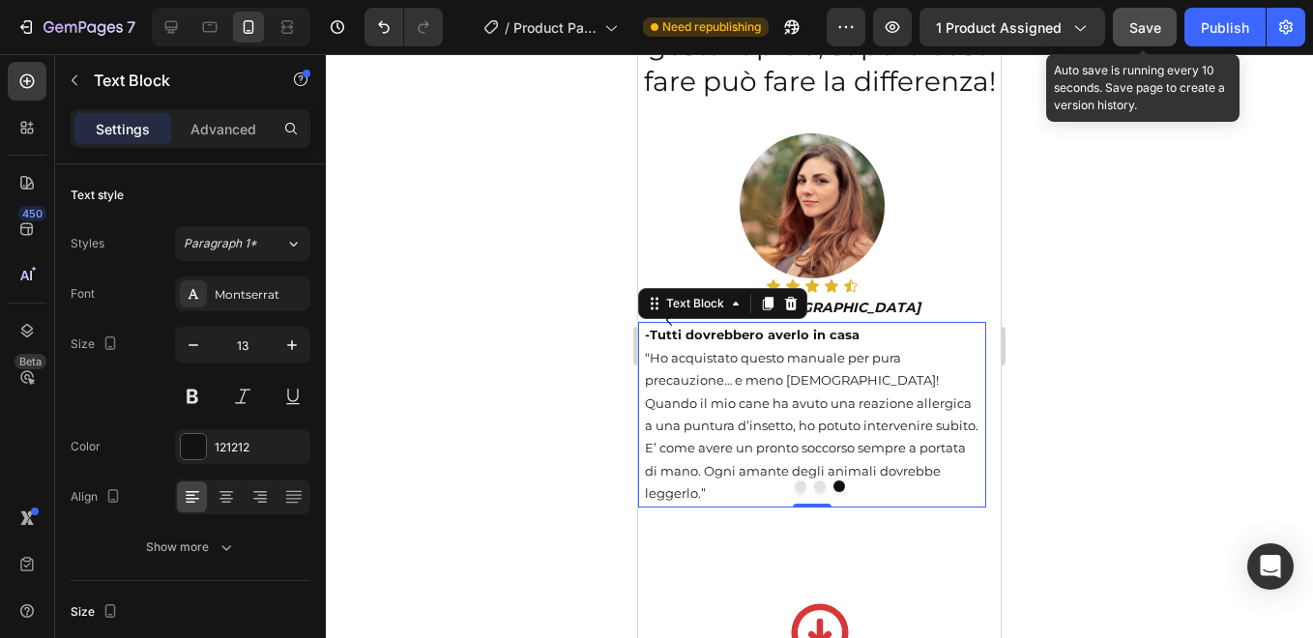
click at [1155, 17] on div "Save" at bounding box center [1145, 27] width 32 height 20
click at [1150, 39] on button "Save" at bounding box center [1145, 27] width 64 height 39
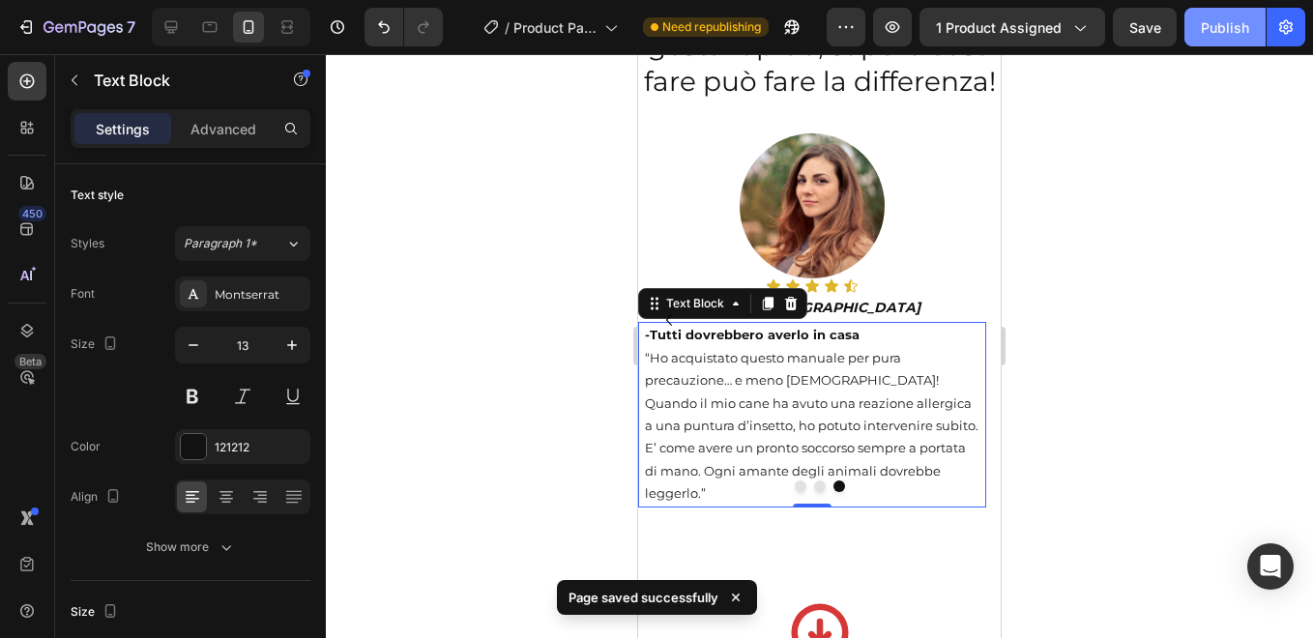
click at [1224, 23] on div "Publish" at bounding box center [1225, 27] width 48 height 20
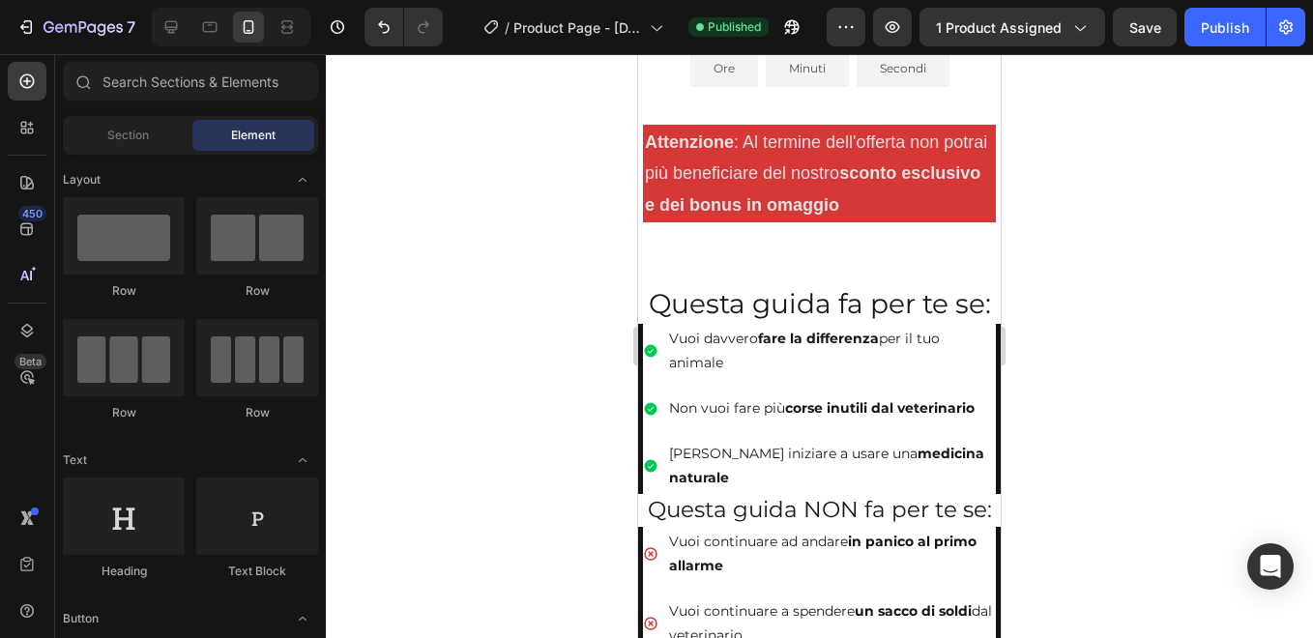
scroll to position [1129, 0]
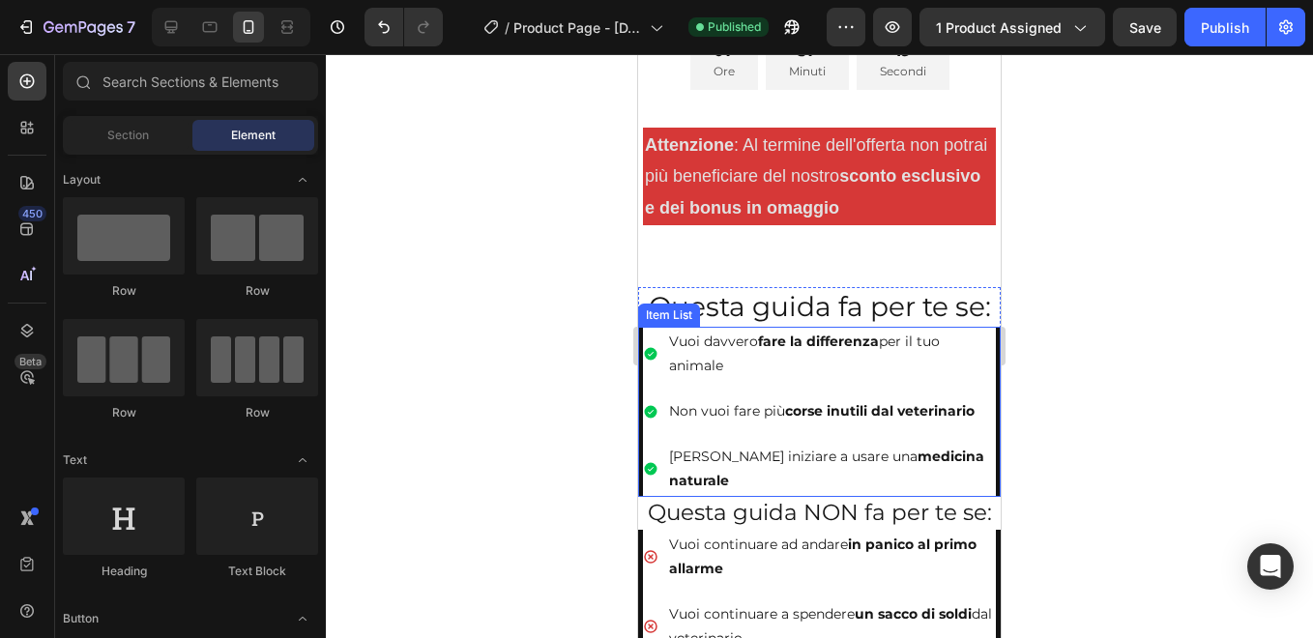
click at [639, 356] on div "Vuoi davvero fare la differenza per il tuo animale Non vuoi fare più corse inut…" at bounding box center [819, 412] width 362 height 170
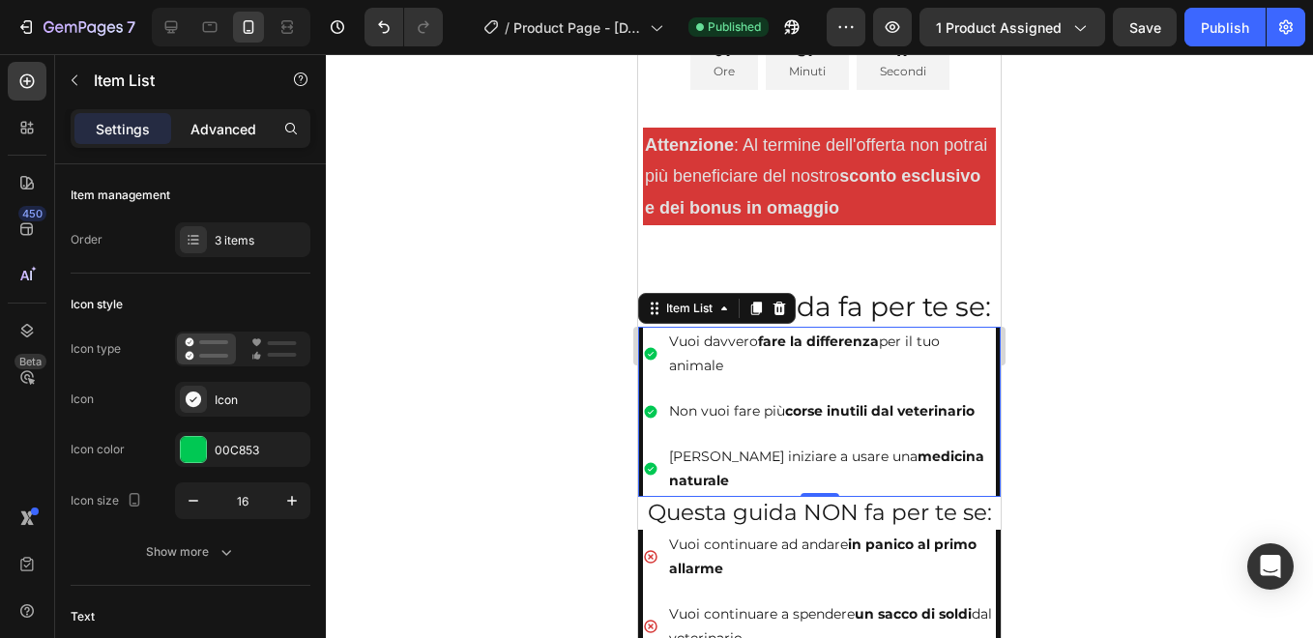
click at [229, 124] on p "Advanced" at bounding box center [223, 129] width 66 height 20
type input "100%"
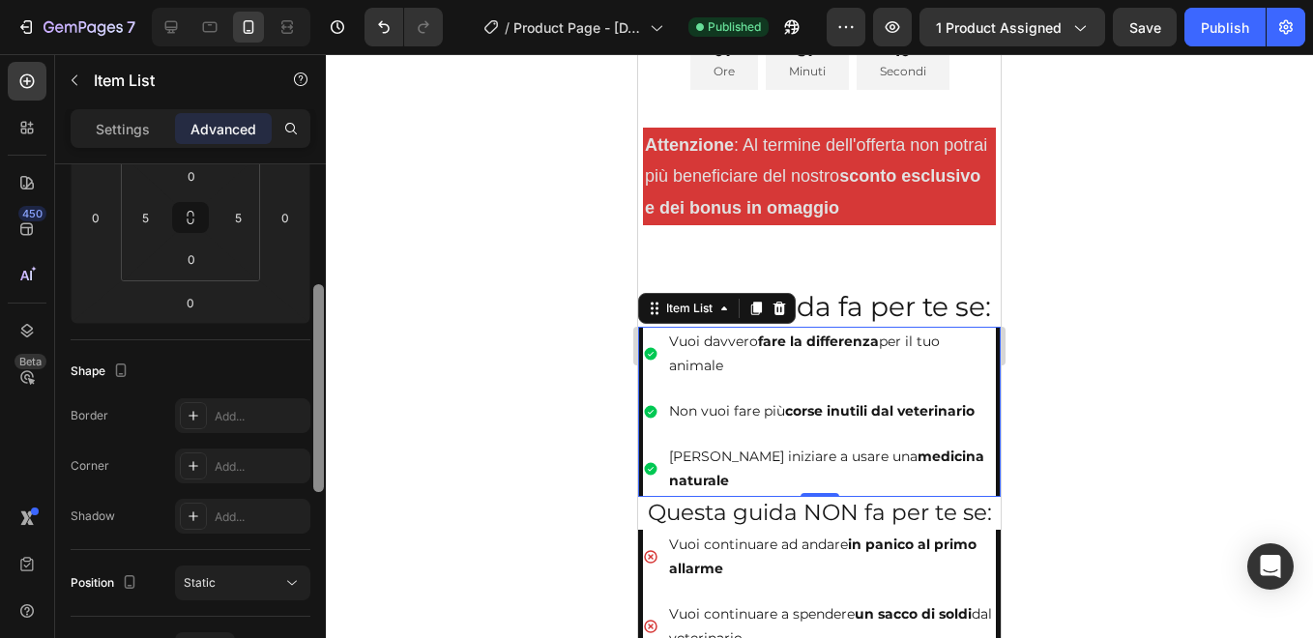
scroll to position [323, 0]
drag, startPoint x: 320, startPoint y: 321, endPoint x: 319, endPoint y: 448, distance: 127.6
click at [319, 448] on div at bounding box center [318, 395] width 11 height 208
click at [247, 408] on div "Add..." at bounding box center [260, 414] width 91 height 17
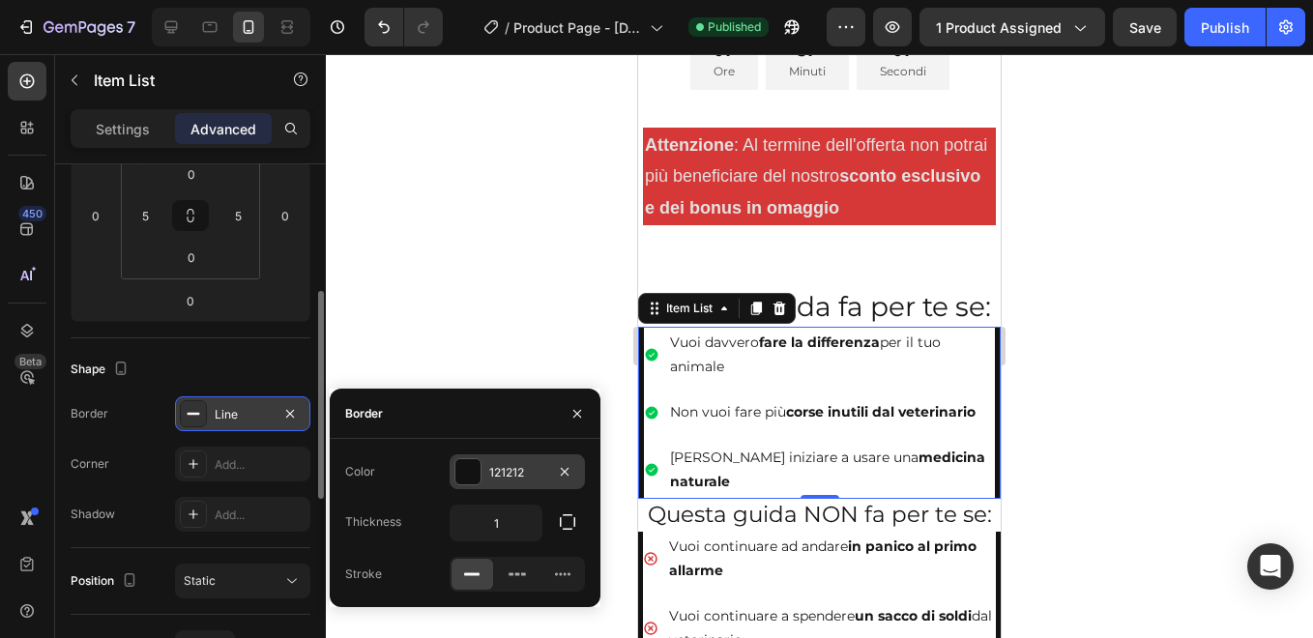
click at [469, 471] on div at bounding box center [467, 471] width 25 height 25
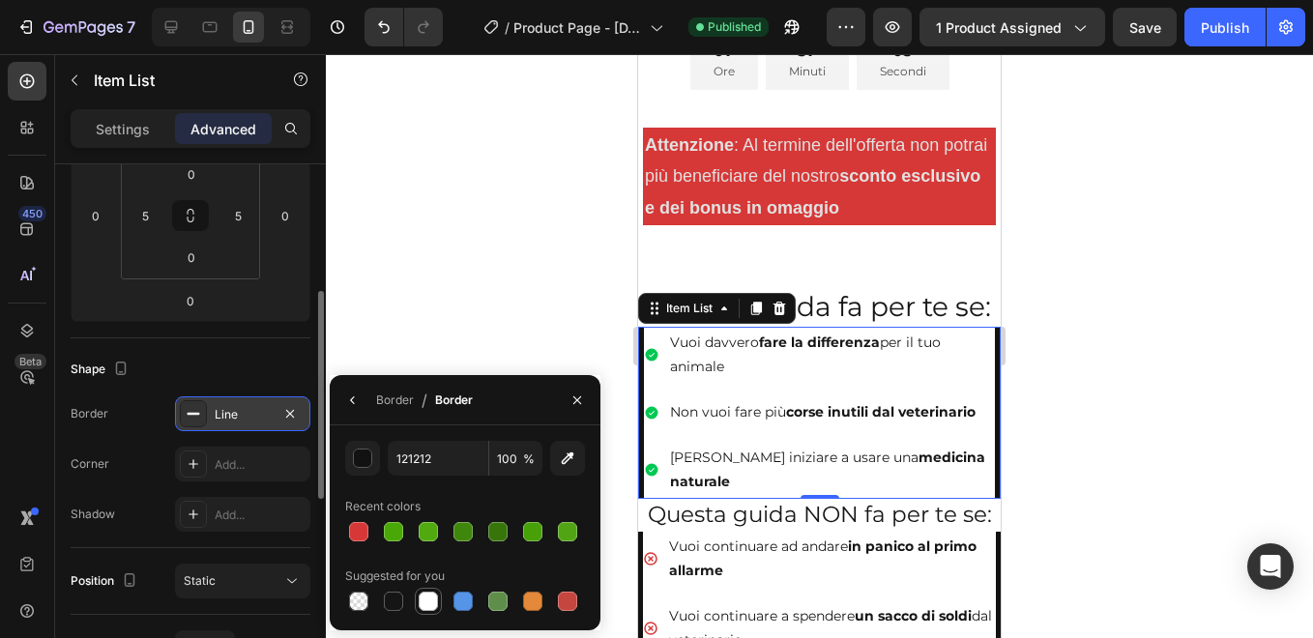
click at [423, 607] on div at bounding box center [428, 601] width 19 height 19
click at [393, 603] on div at bounding box center [393, 601] width 19 height 19
click at [429, 603] on div at bounding box center [428, 601] width 19 height 19
type input "FFFFFF"
click at [288, 409] on icon "button" at bounding box center [289, 413] width 15 height 15
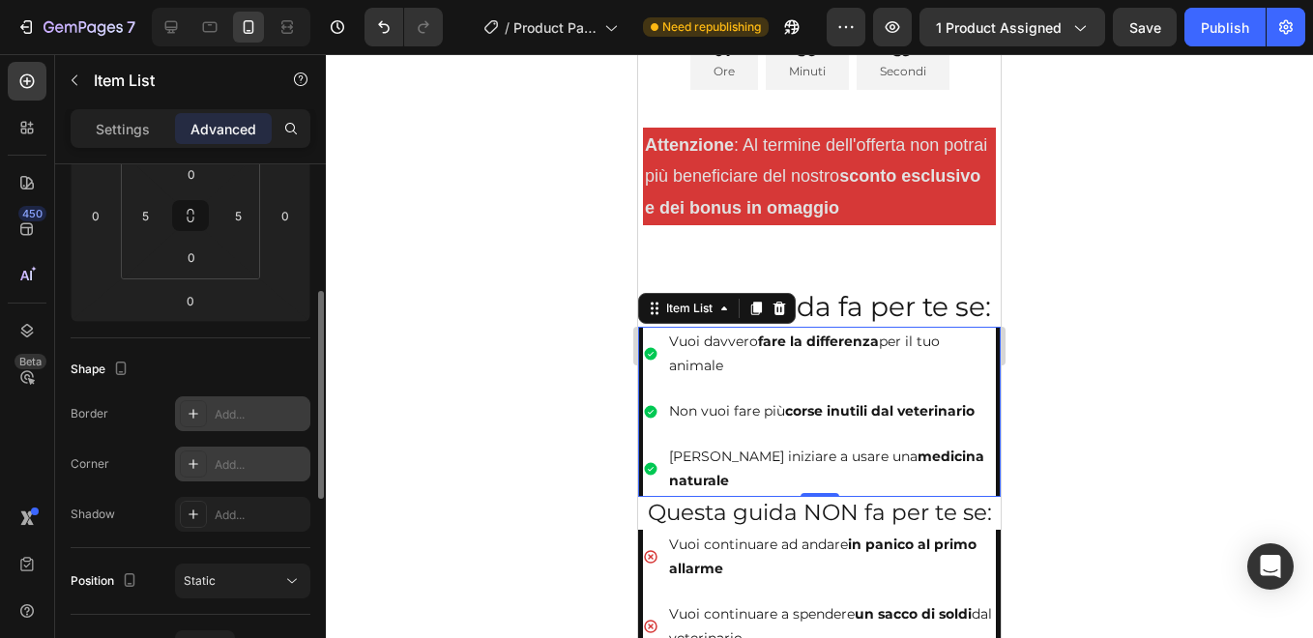
click at [239, 459] on div "Add..." at bounding box center [260, 464] width 91 height 17
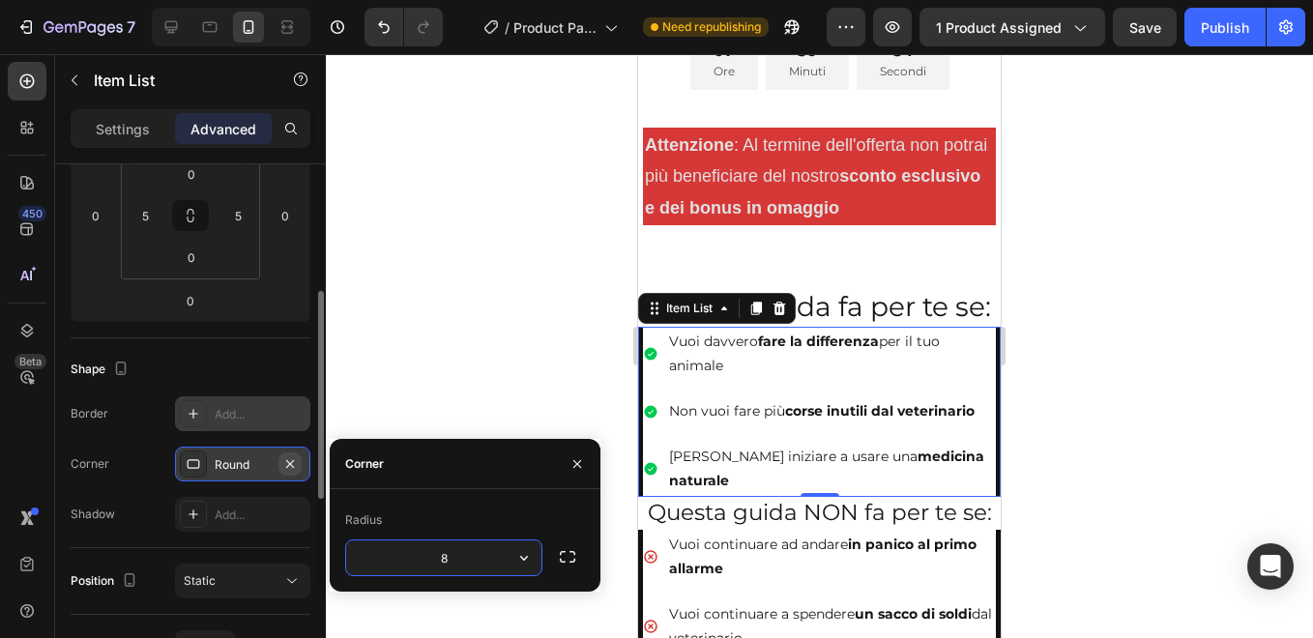
click at [285, 463] on icon "button" at bounding box center [289, 463] width 15 height 15
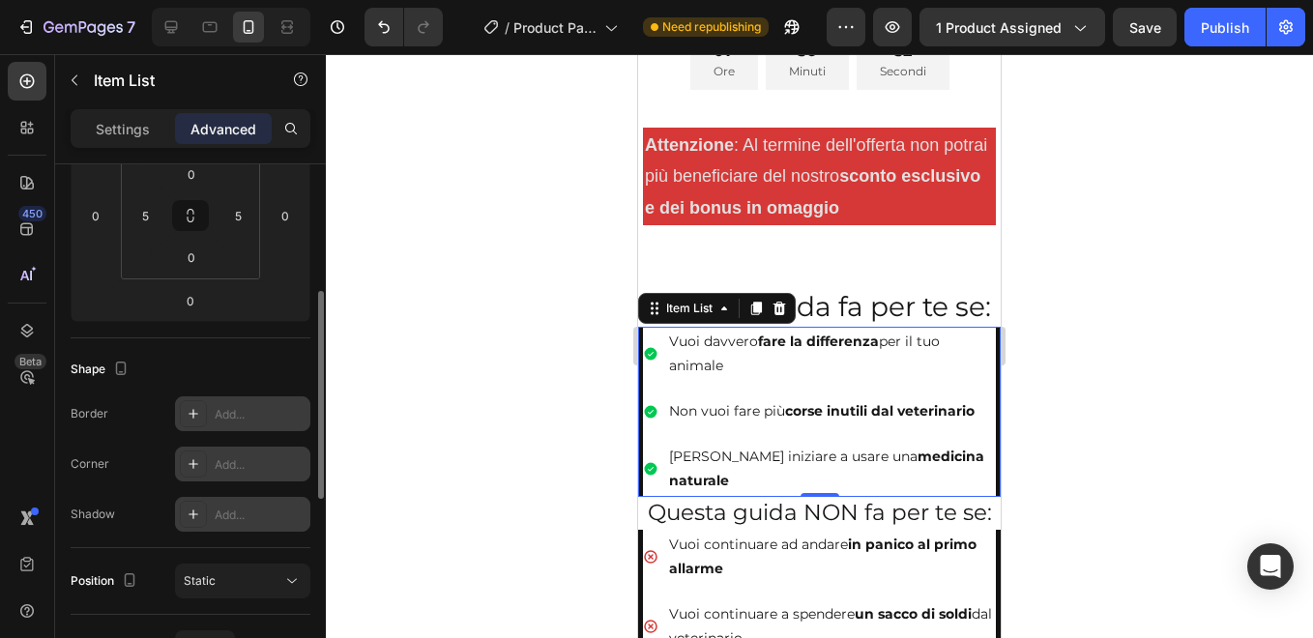
click at [236, 519] on div "Add..." at bounding box center [260, 514] width 91 height 17
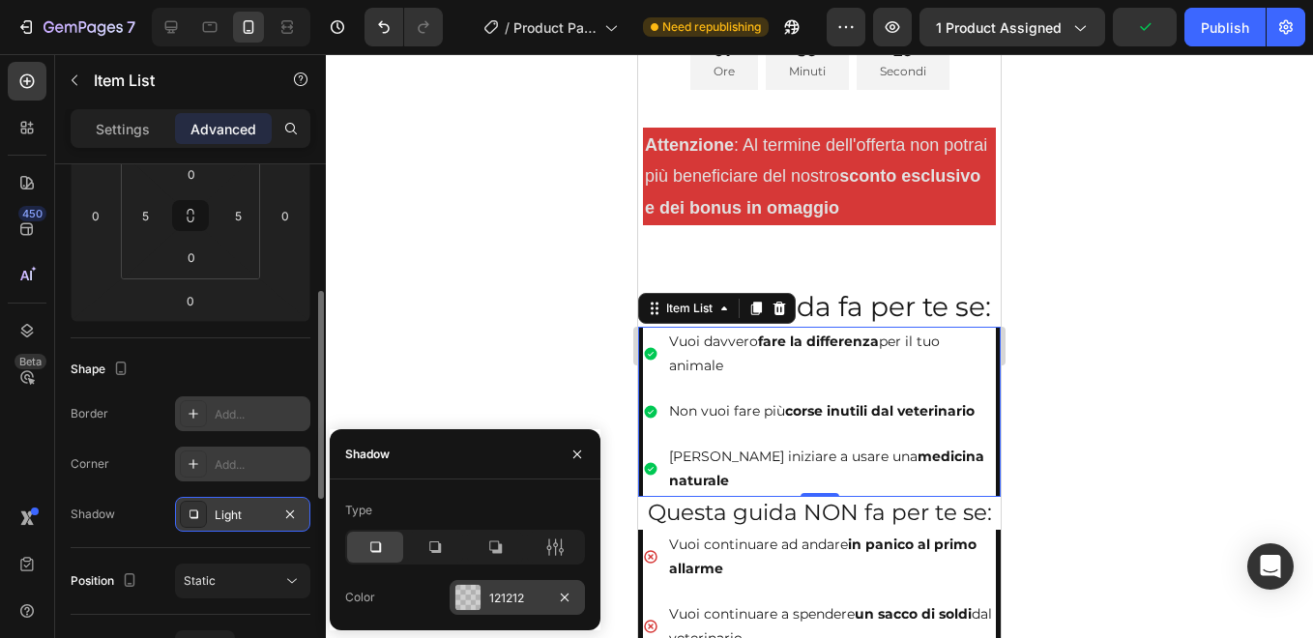
click at [469, 594] on div at bounding box center [467, 597] width 25 height 25
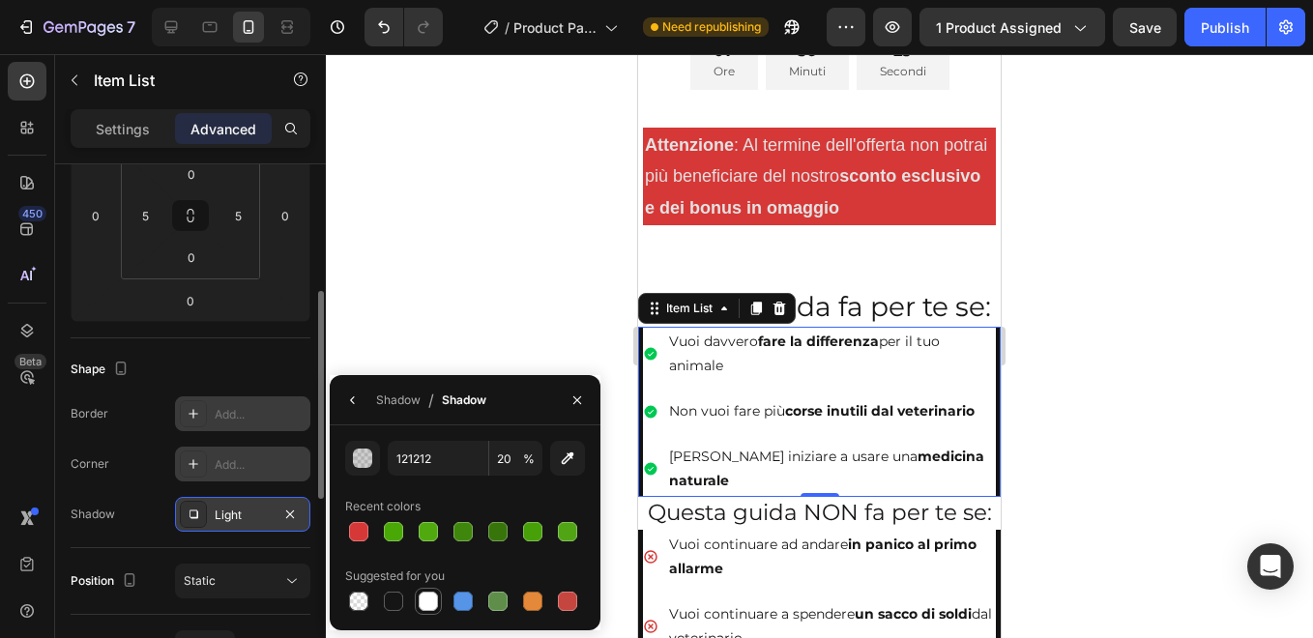
click at [421, 593] on div at bounding box center [428, 601] width 19 height 19
type input "FFFFFF"
type input "100"
click at [293, 511] on icon "button" at bounding box center [290, 513] width 8 height 8
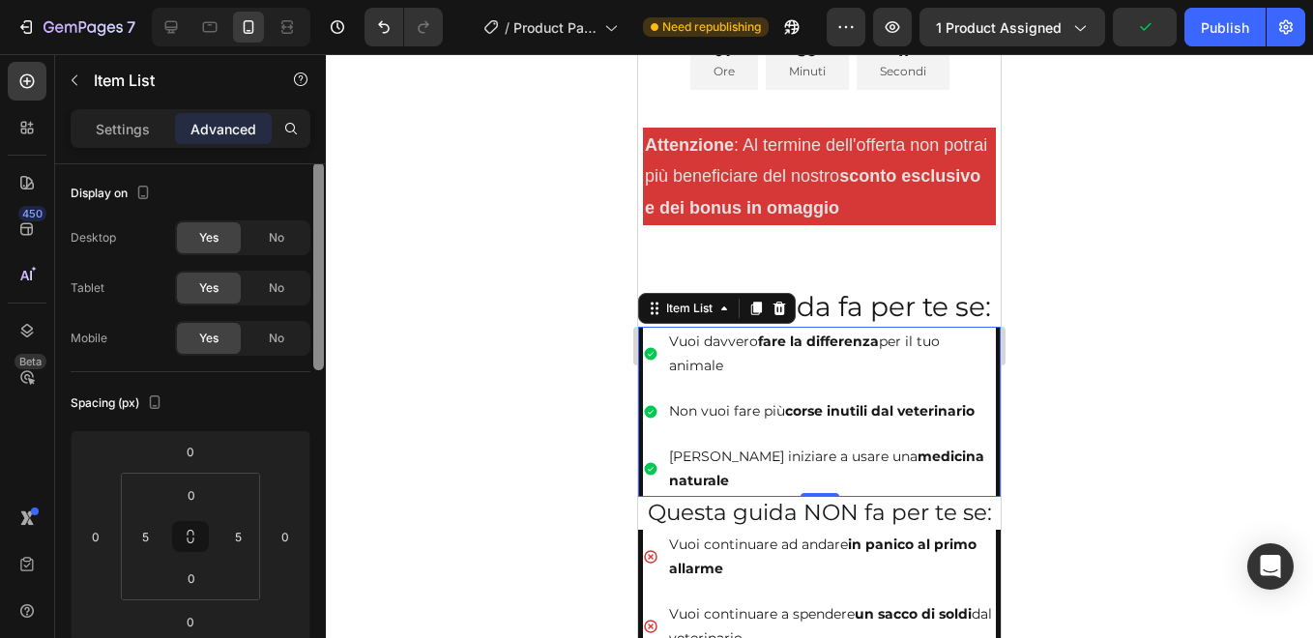
scroll to position [0, 0]
drag, startPoint x: 321, startPoint y: 464, endPoint x: 329, endPoint y: 324, distance: 140.4
click at [329, 0] on div "7 / Product Page - [DATE] 14:18:56 Need republishing Preview 1 product assigned…" at bounding box center [656, 0] width 1313 height 0
click at [640, 339] on div "Vuoi davvero fare la differenza per il tuo animale Non vuoi fare più corse inut…" at bounding box center [819, 412] width 362 height 170
click at [984, 337] on div "Vuoi davvero fare la differenza per il tuo animale Non vuoi fare più corse inut…" at bounding box center [819, 412] width 362 height 170
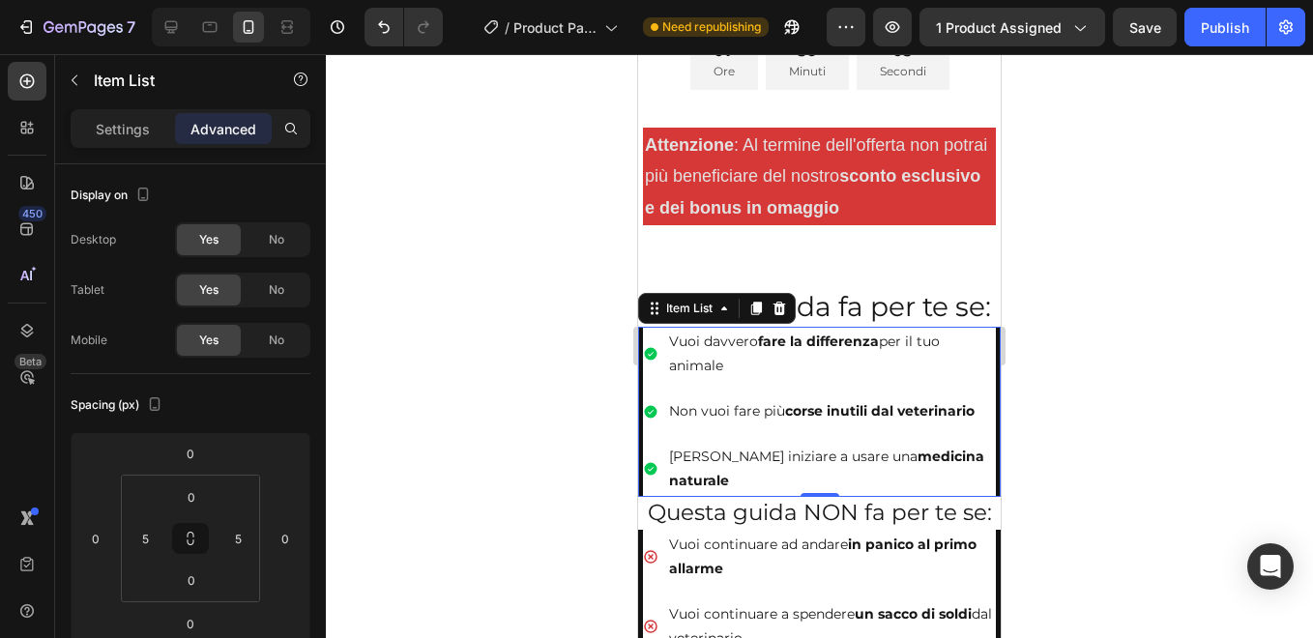
click at [984, 337] on div "Vuoi davvero fare la differenza per il tuo animale Non vuoi fare più corse inut…" at bounding box center [819, 412] width 362 height 170
click at [982, 530] on div "Vuoi continuare ad andare in panico al primo allarme [PERSON_NAME] continuare a…" at bounding box center [819, 615] width 362 height 170
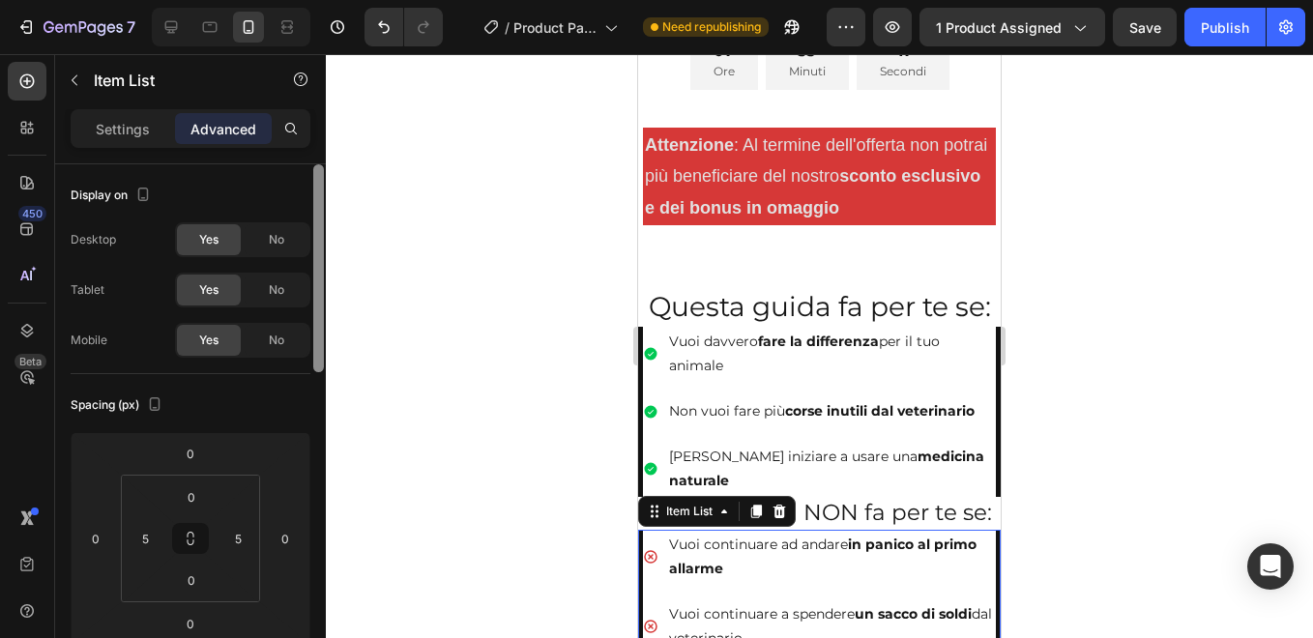
drag, startPoint x: 317, startPoint y: 287, endPoint x: 130, endPoint y: 220, distance: 199.0
click at [130, 220] on div "Display on Desktop Yes No Tablet Yes No Mobile Yes No Spacing (px) 0 0 0 0 0 5 …" at bounding box center [190, 428] width 271 height 529
click at [458, 280] on div at bounding box center [819, 346] width 987 height 584
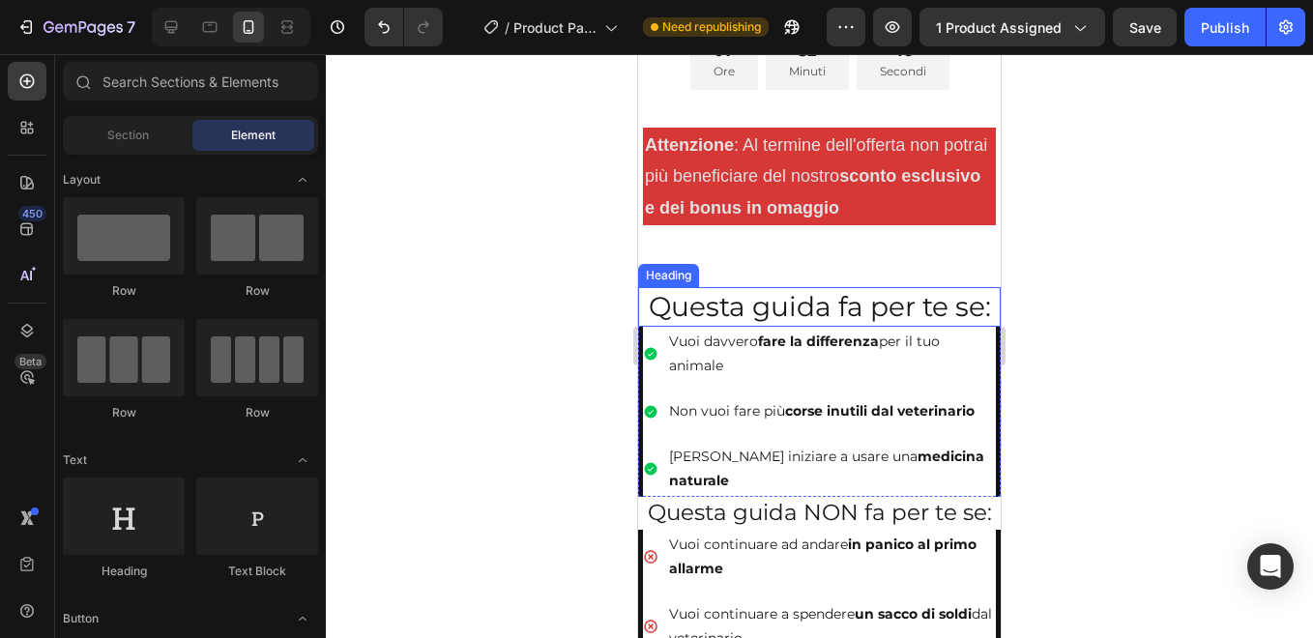
click at [671, 287] on h2 "Questa guida fa per te se:" at bounding box center [819, 306] width 362 height 39
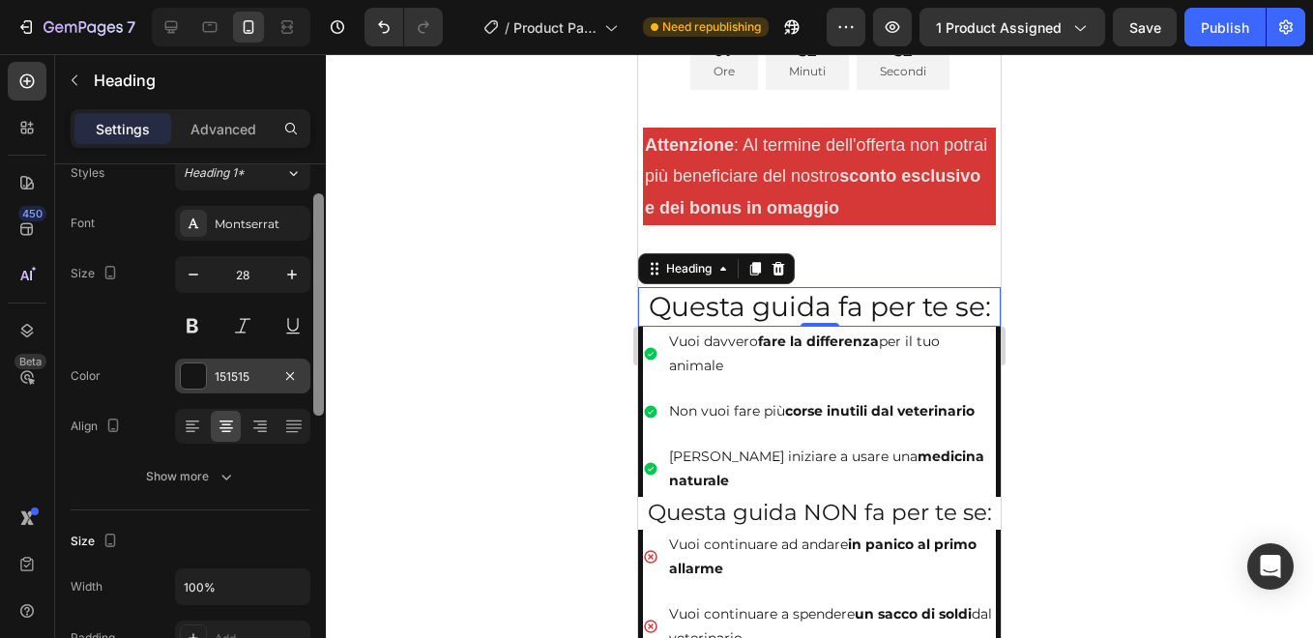
scroll to position [60, 0]
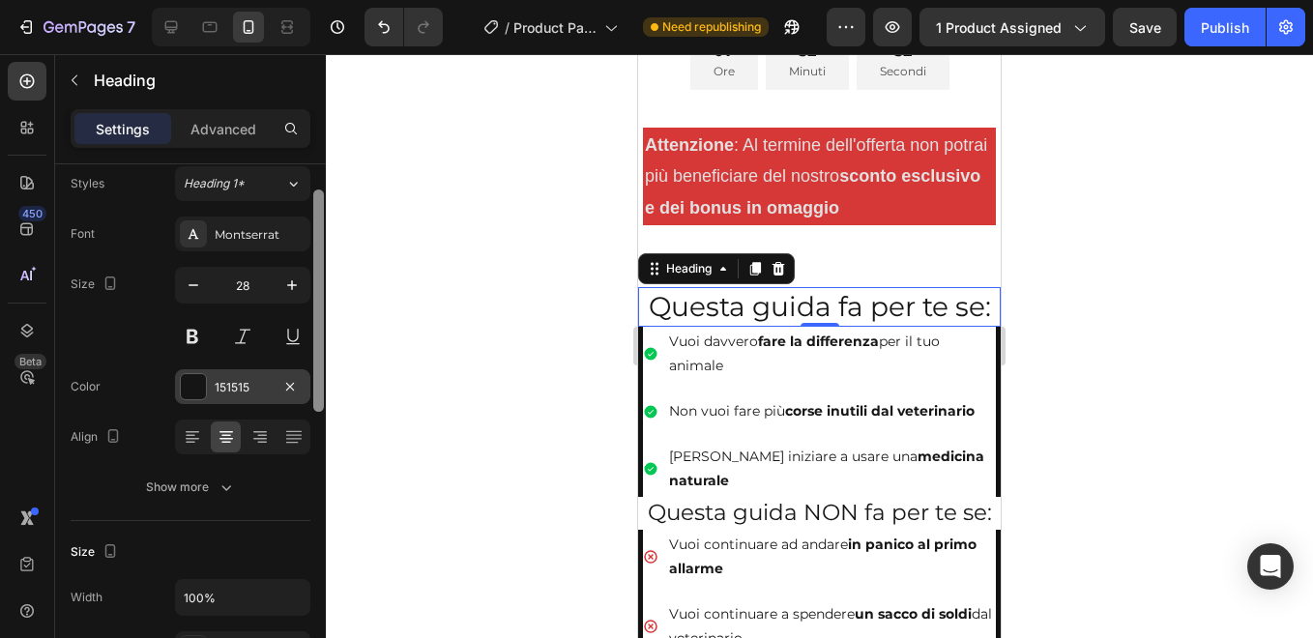
drag, startPoint x: 321, startPoint y: 347, endPoint x: 309, endPoint y: 372, distance: 27.7
click at [309, 372] on div "Text style Styles Heading 1* Font Montserrat Size 28 Color 151515 Align Show mo…" at bounding box center [190, 428] width 271 height 529
click at [230, 136] on p "Advanced" at bounding box center [223, 129] width 66 height 20
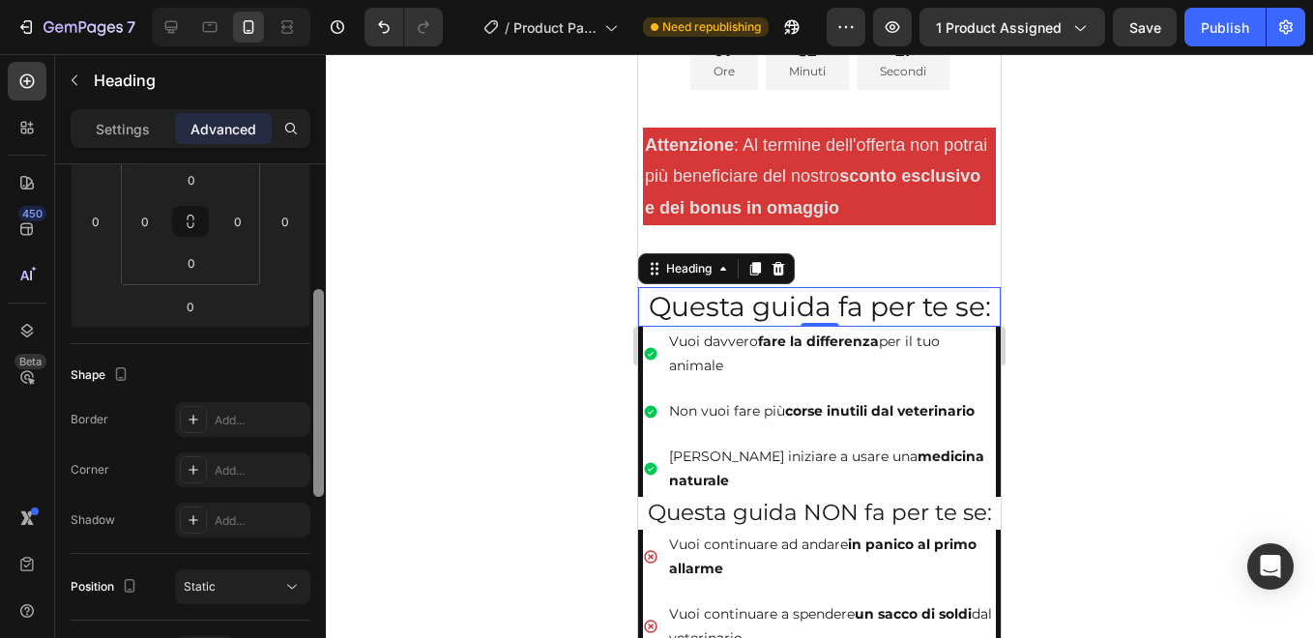
scroll to position [320, 0]
drag, startPoint x: 316, startPoint y: 360, endPoint x: 313, endPoint y: 462, distance: 102.5
click at [313, 462] on div at bounding box center [318, 394] width 11 height 208
click at [246, 410] on div "Add..." at bounding box center [260, 417] width 91 height 17
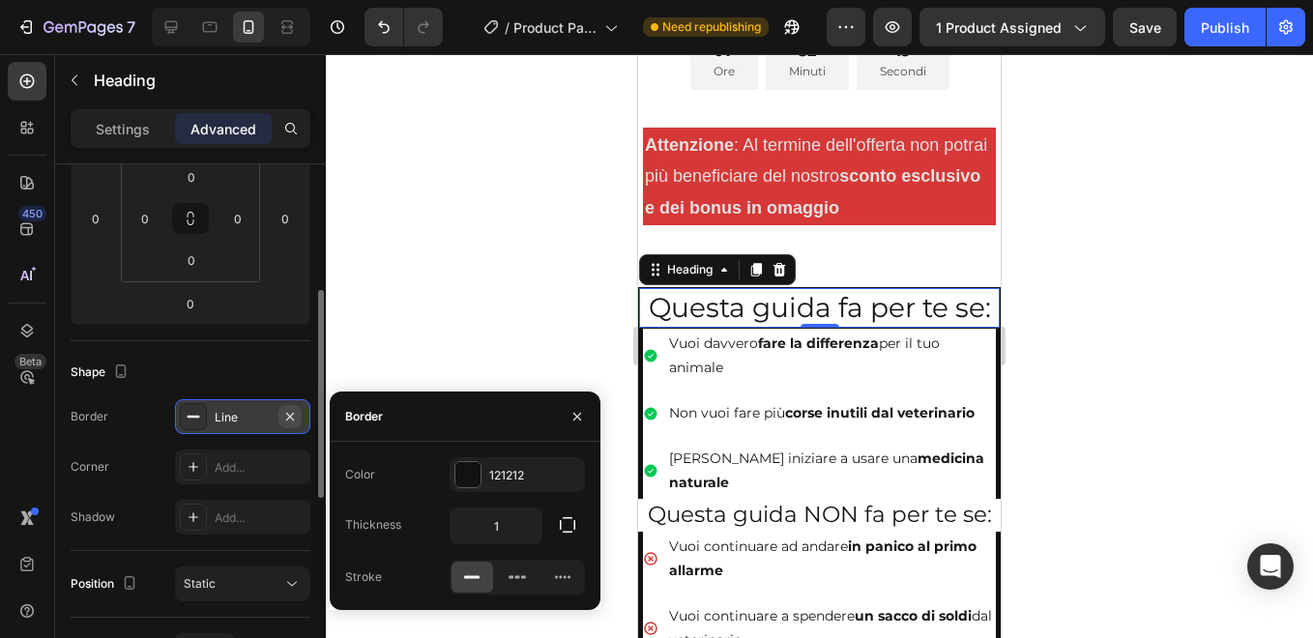
click at [291, 411] on icon "button" at bounding box center [289, 416] width 15 height 15
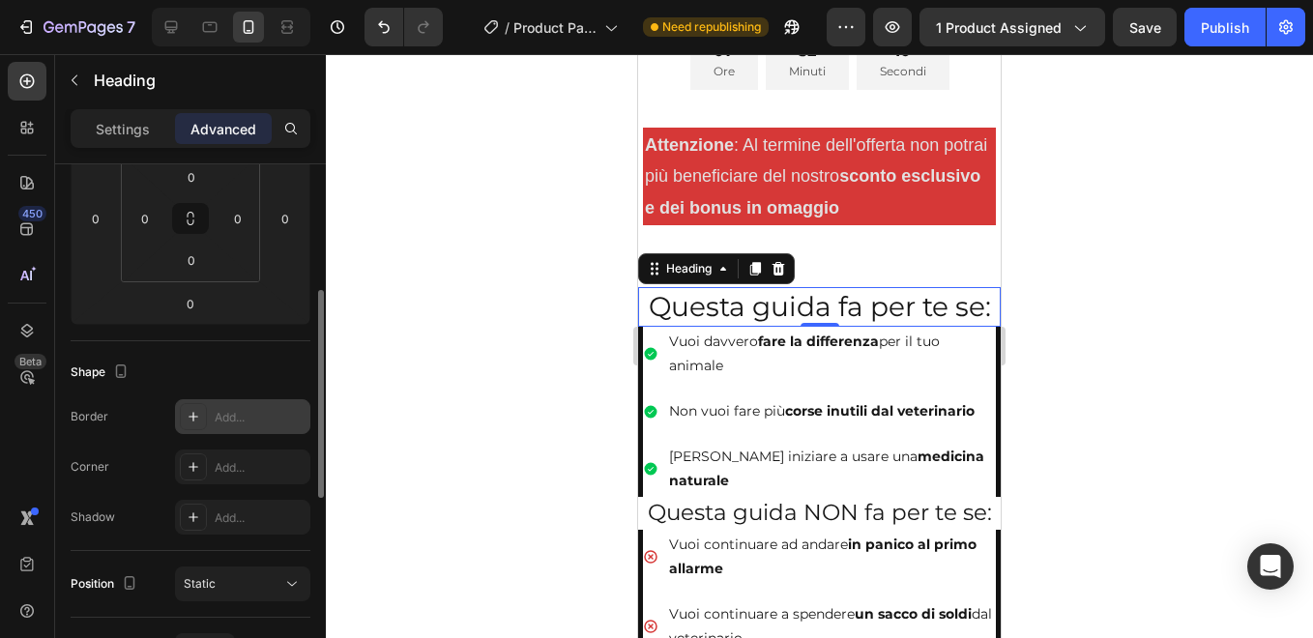
click at [252, 414] on div "Add..." at bounding box center [260, 417] width 91 height 17
type input "1"
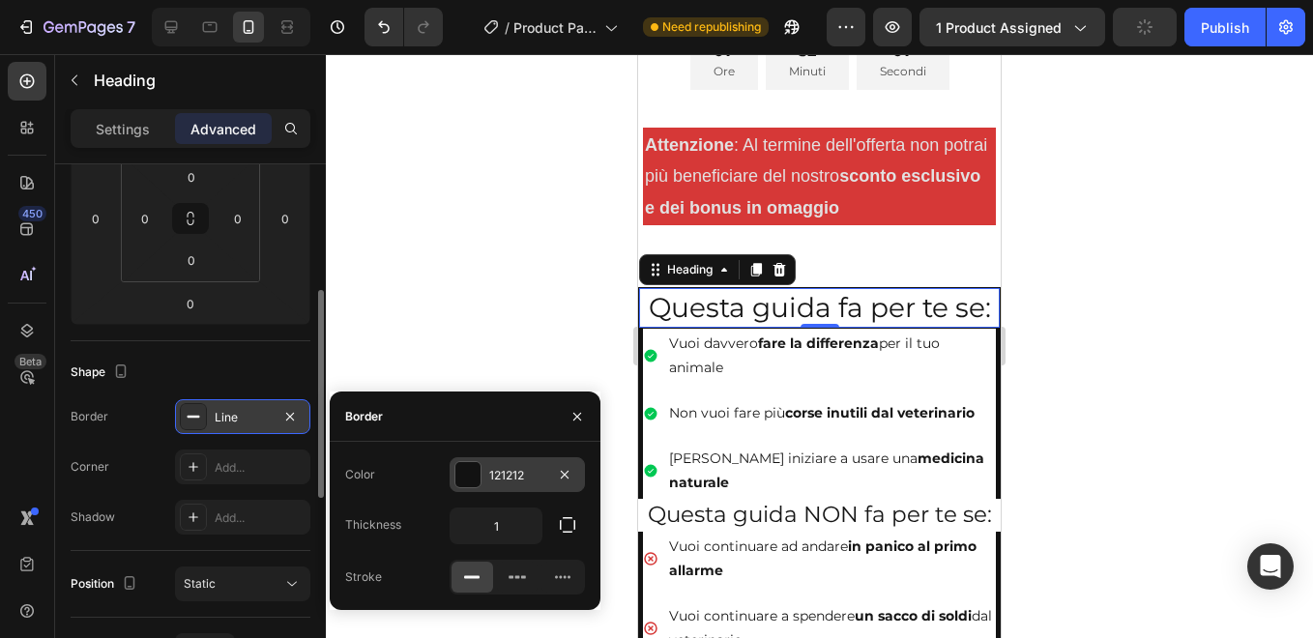
click at [462, 477] on div at bounding box center [467, 474] width 25 height 25
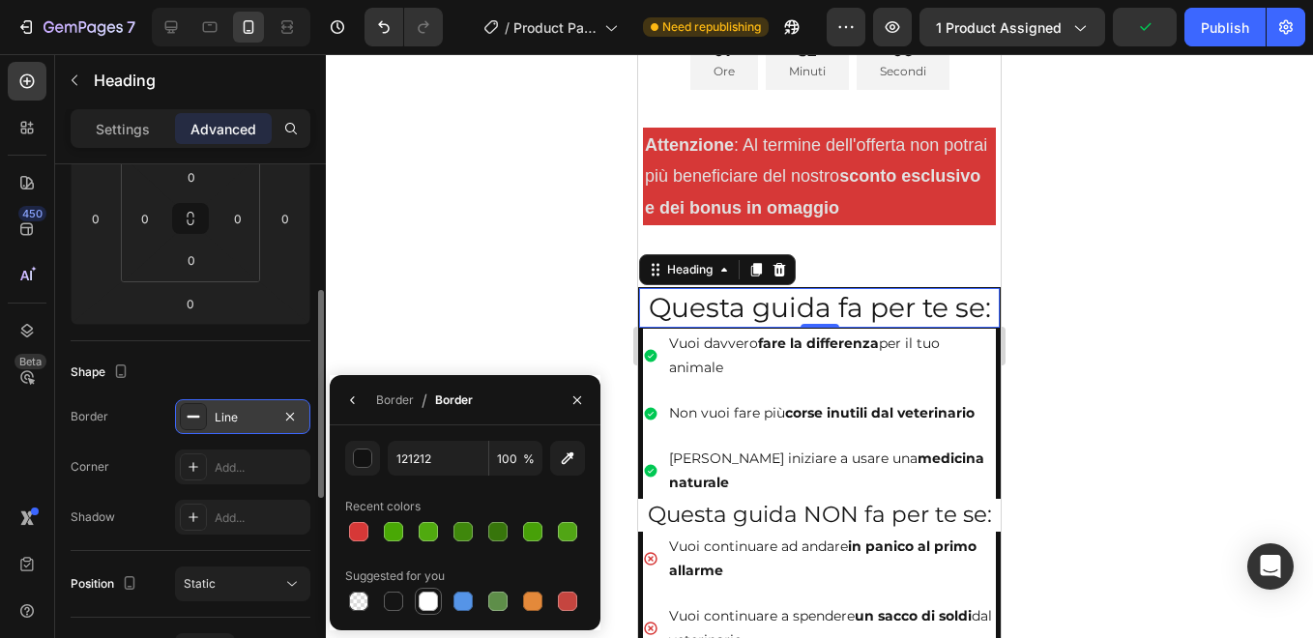
click at [422, 603] on div at bounding box center [428, 601] width 19 height 19
type input "FFFFFF"
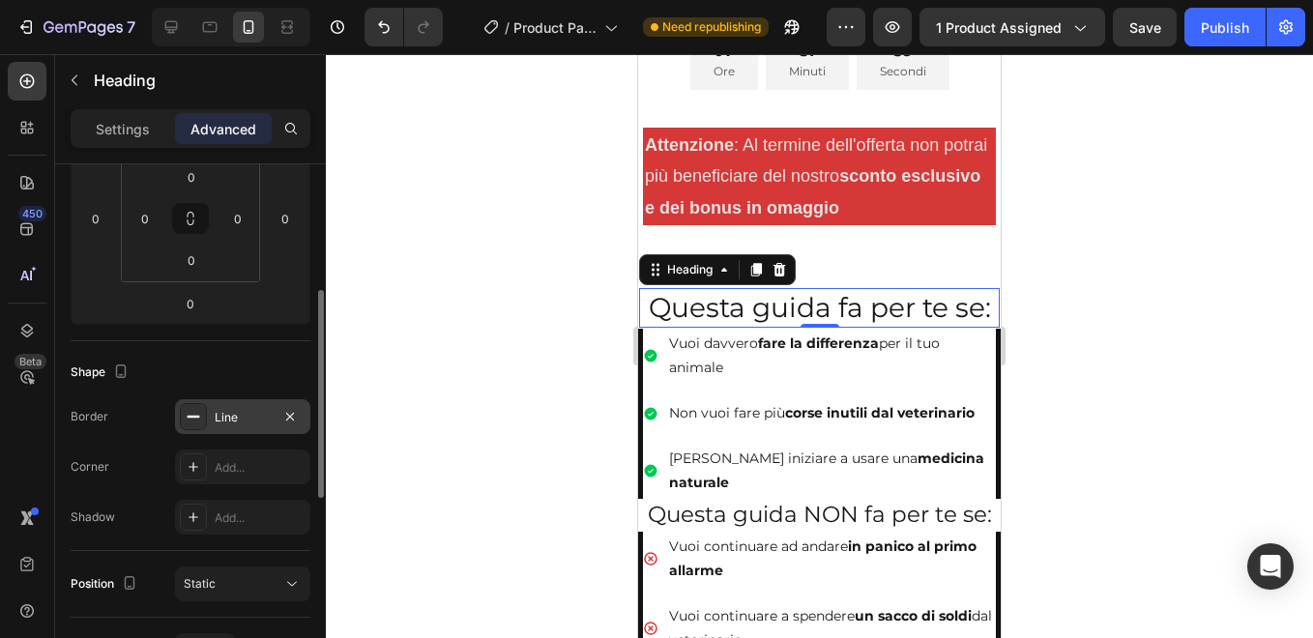
click at [484, 333] on div at bounding box center [819, 346] width 987 height 584
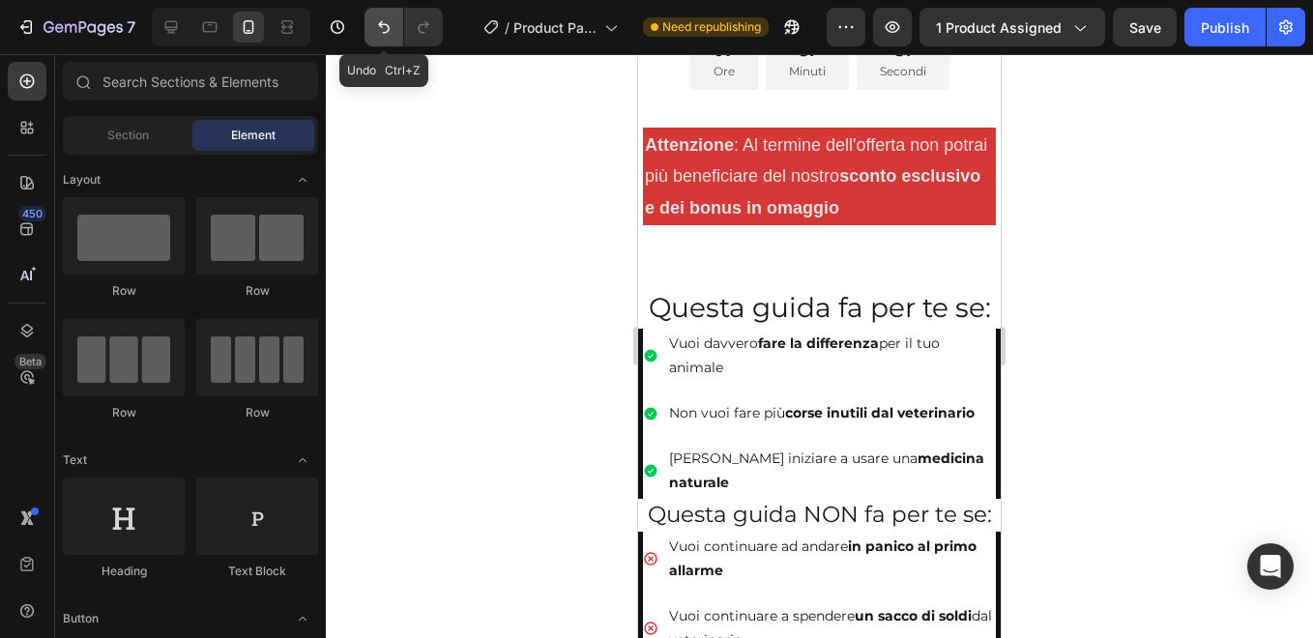
click at [382, 32] on icon "Undo/Redo" at bounding box center [383, 26] width 19 height 19
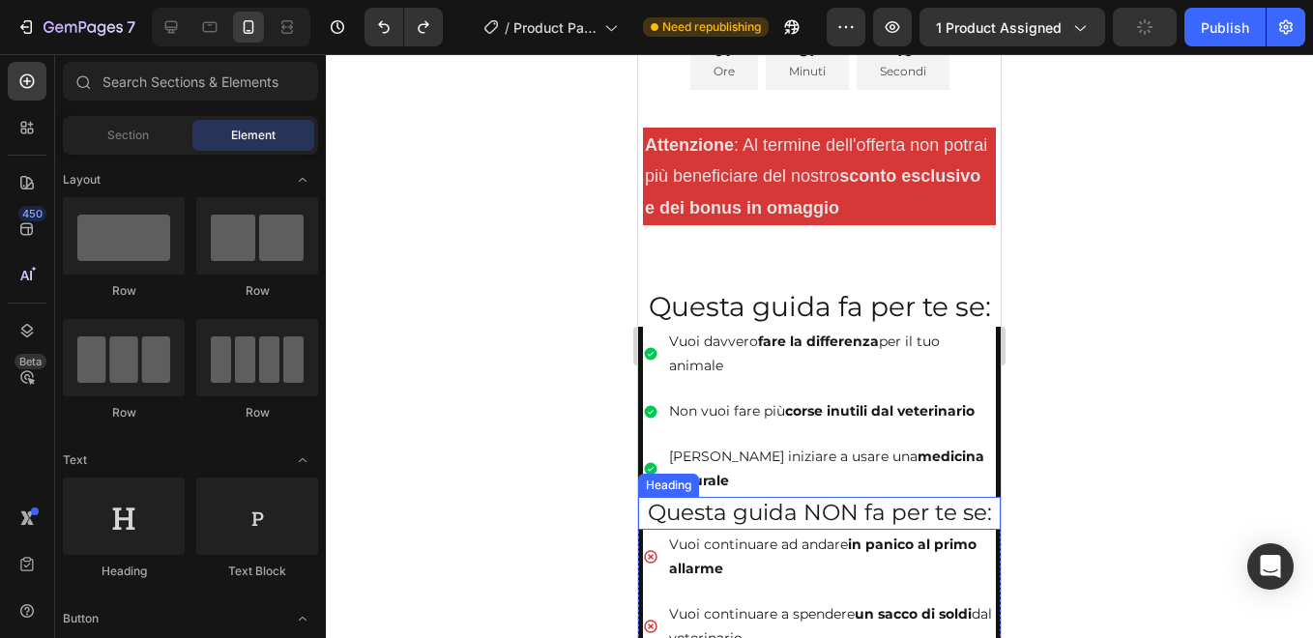
click at [731, 497] on h2 "Questa guida NON fa per te se:" at bounding box center [819, 513] width 362 height 33
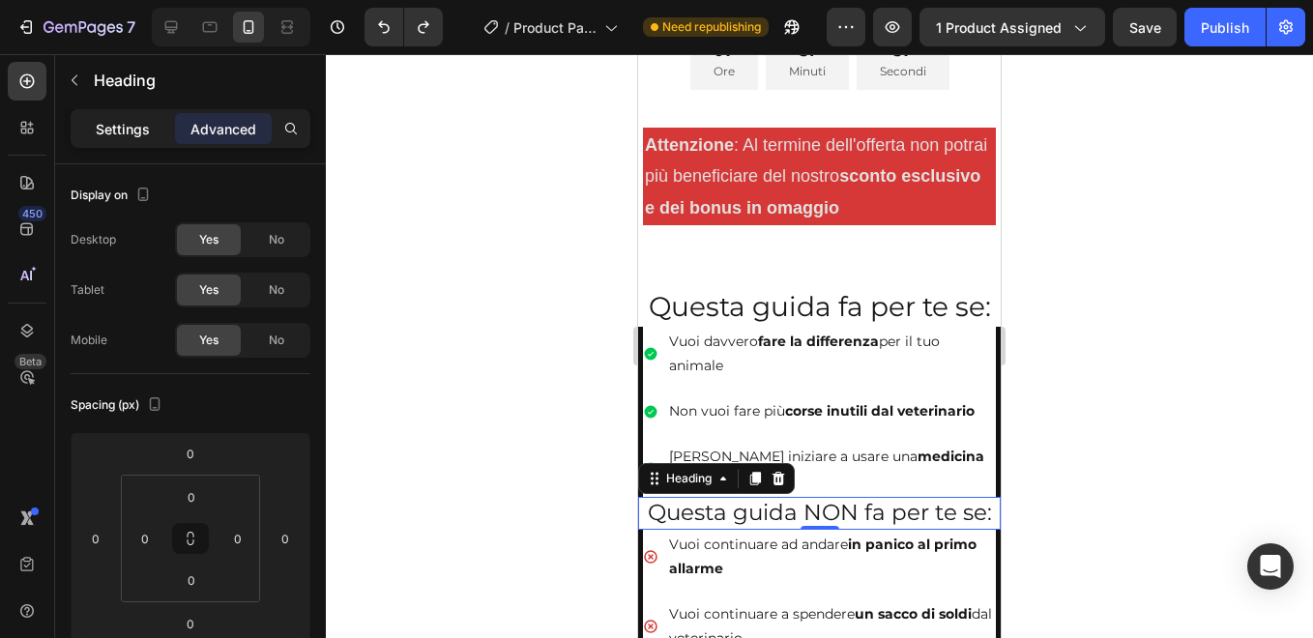
click at [123, 132] on p "Settings" at bounding box center [123, 129] width 54 height 20
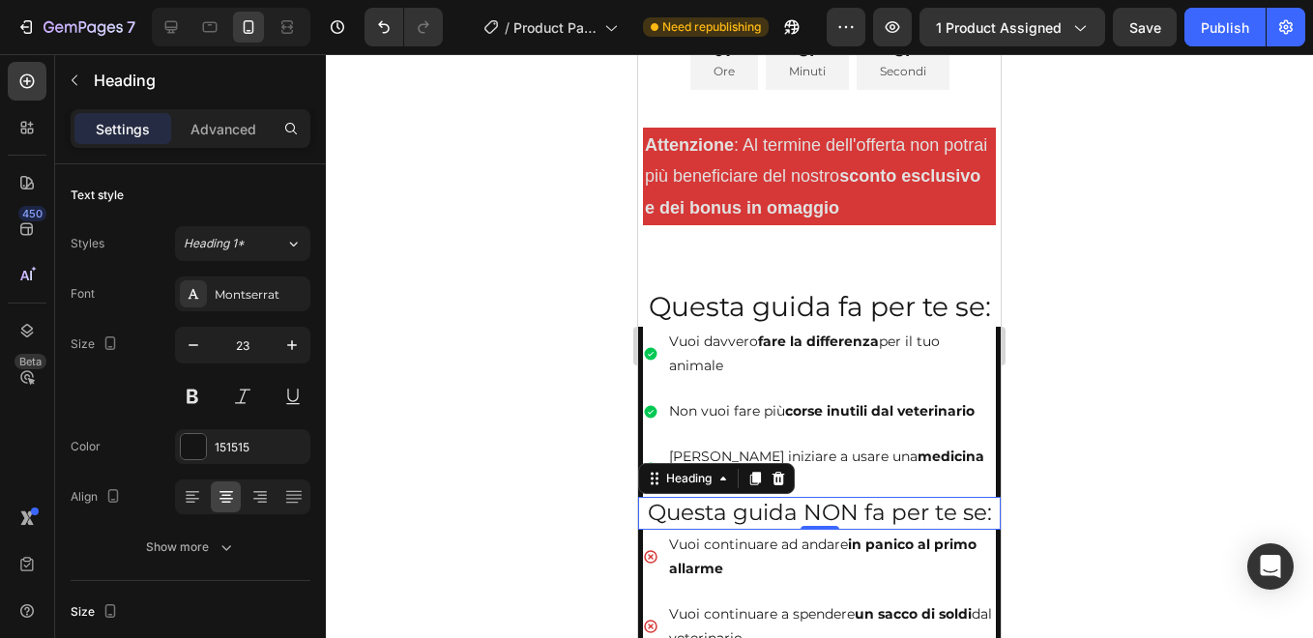
click at [719, 497] on h2 "Questa guida NON fa per te se:" at bounding box center [819, 513] width 362 height 33
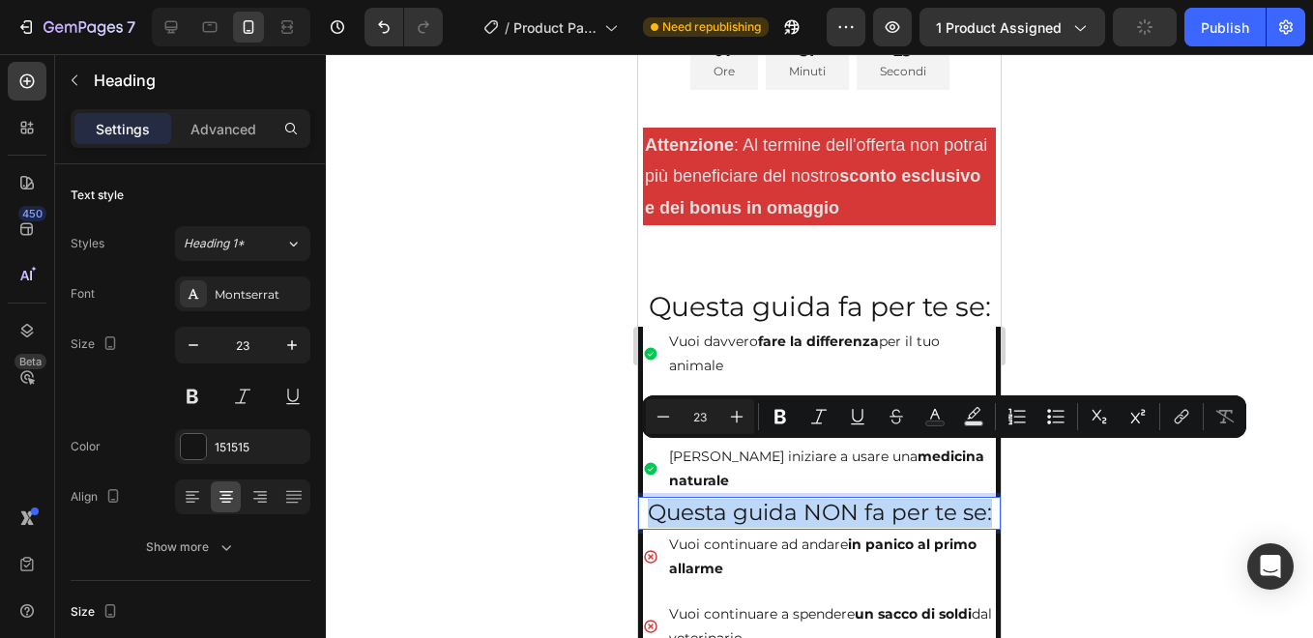
drag, startPoint x: 644, startPoint y: 458, endPoint x: 984, endPoint y: 465, distance: 340.3
click at [984, 497] on h2 "Questa guida NON fa per te se:" at bounding box center [819, 513] width 362 height 33
click at [778, 421] on icon "Editor contextual toolbar" at bounding box center [780, 417] width 12 height 14
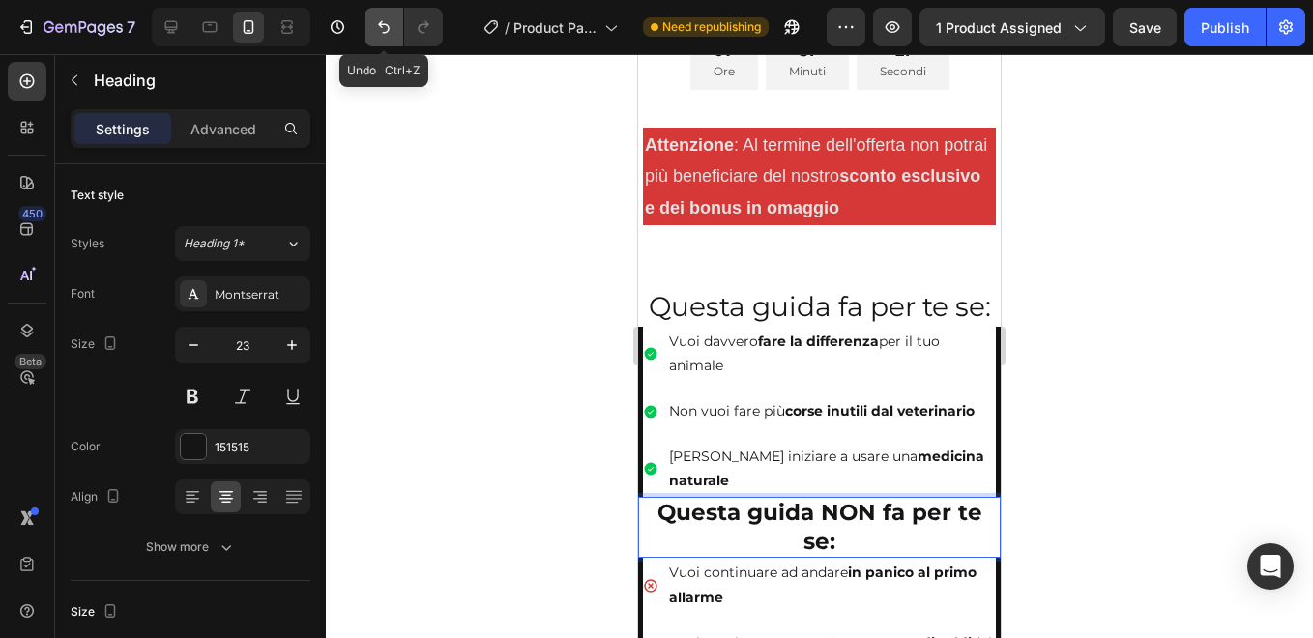
click at [384, 29] on icon "Undo/Redo" at bounding box center [383, 26] width 19 height 19
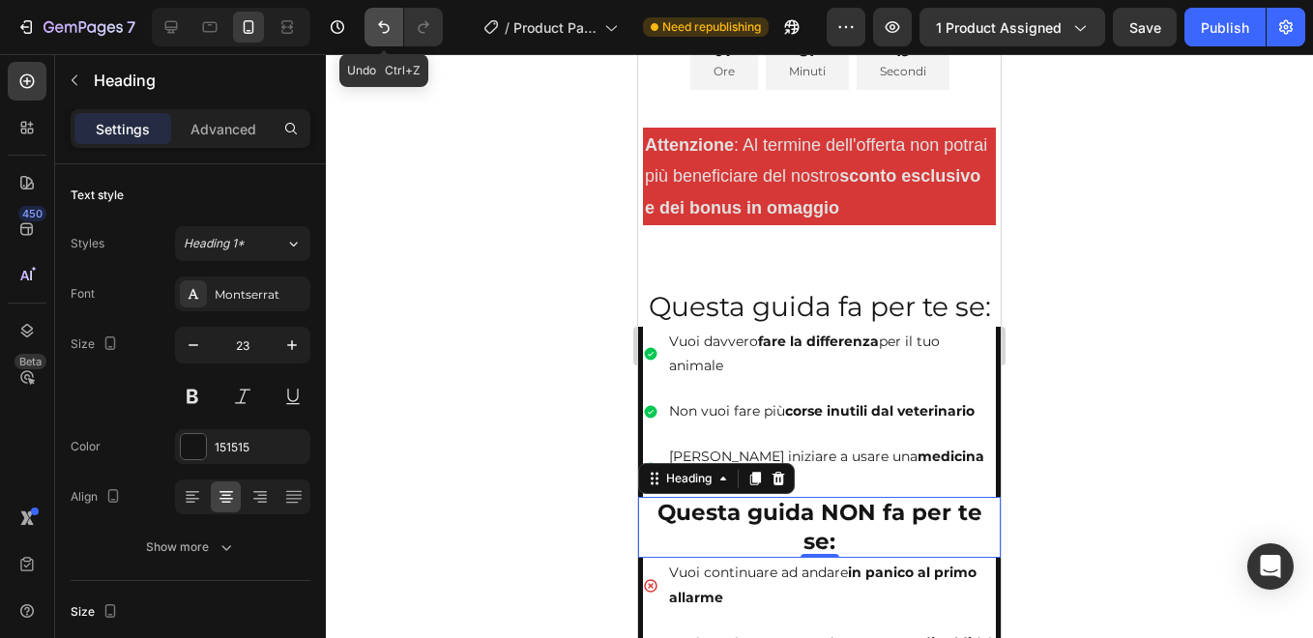
click at [384, 29] on icon "Undo/Redo" at bounding box center [383, 26] width 19 height 19
click at [384, 41] on button "Undo/Redo" at bounding box center [383, 27] width 39 height 39
click at [381, 23] on icon "Undo/Redo" at bounding box center [384, 27] width 12 height 13
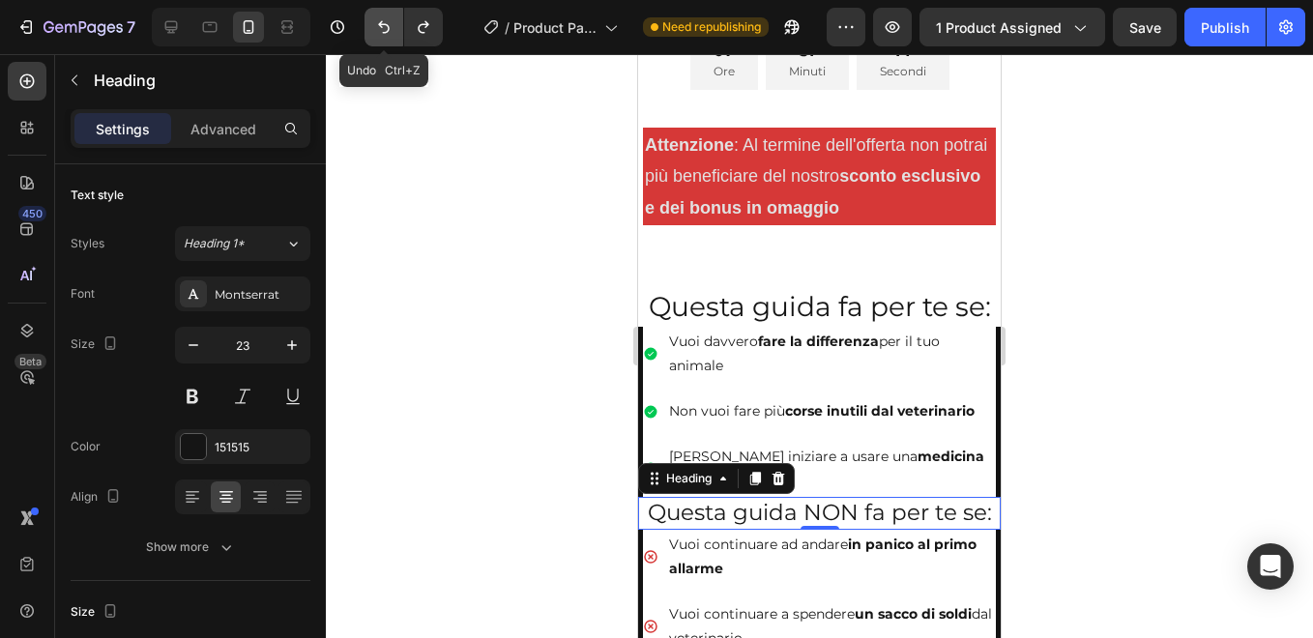
click at [381, 23] on icon "Undo/Redo" at bounding box center [384, 27] width 12 height 13
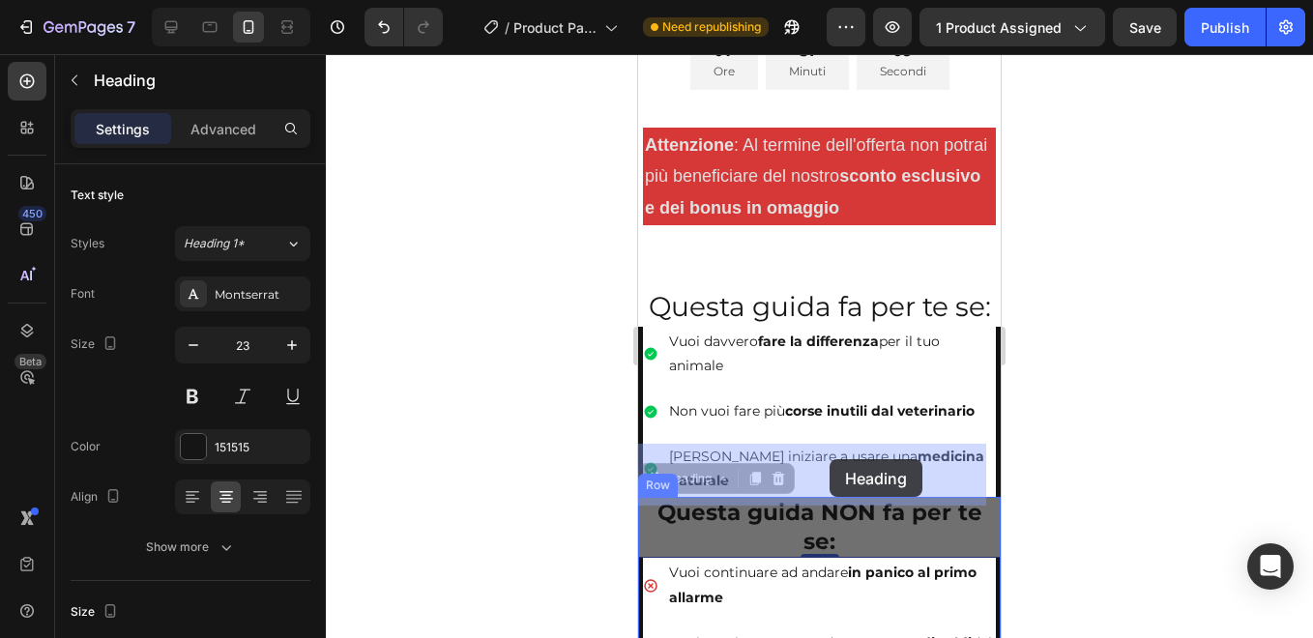
drag, startPoint x: 648, startPoint y: 461, endPoint x: 829, endPoint y: 459, distance: 181.7
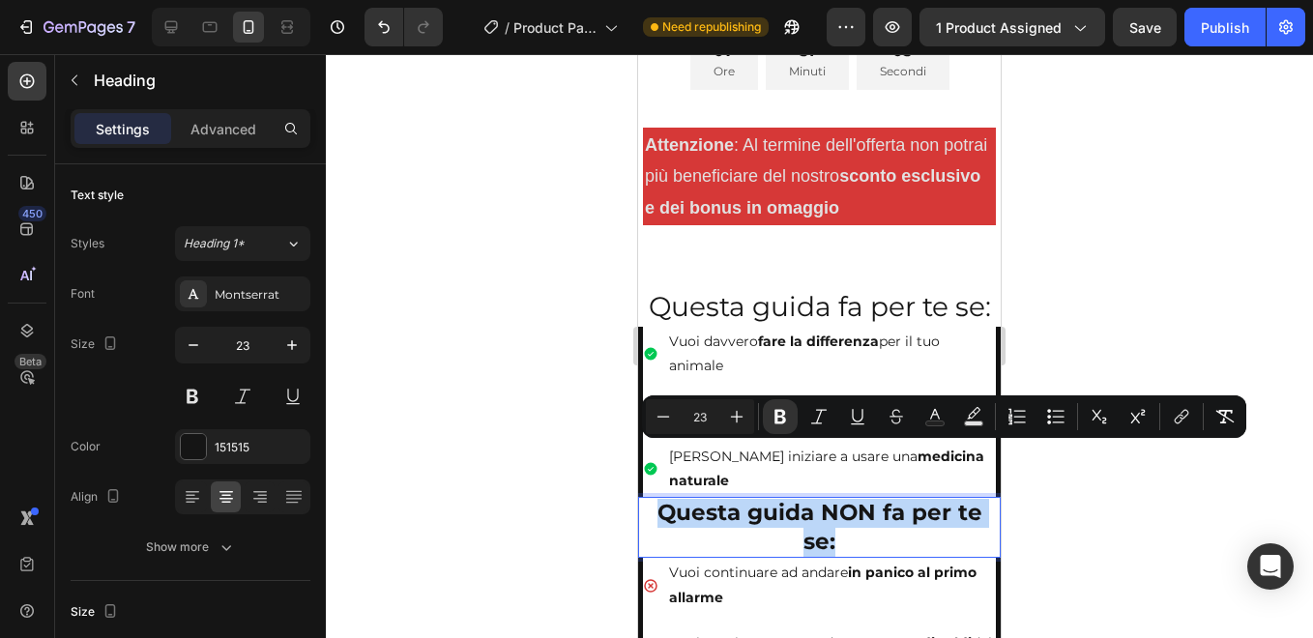
drag, startPoint x: 652, startPoint y: 456, endPoint x: 967, endPoint y: 505, distance: 317.8
click at [786, 413] on icon "Editor contextual toolbar" at bounding box center [779, 416] width 19 height 19
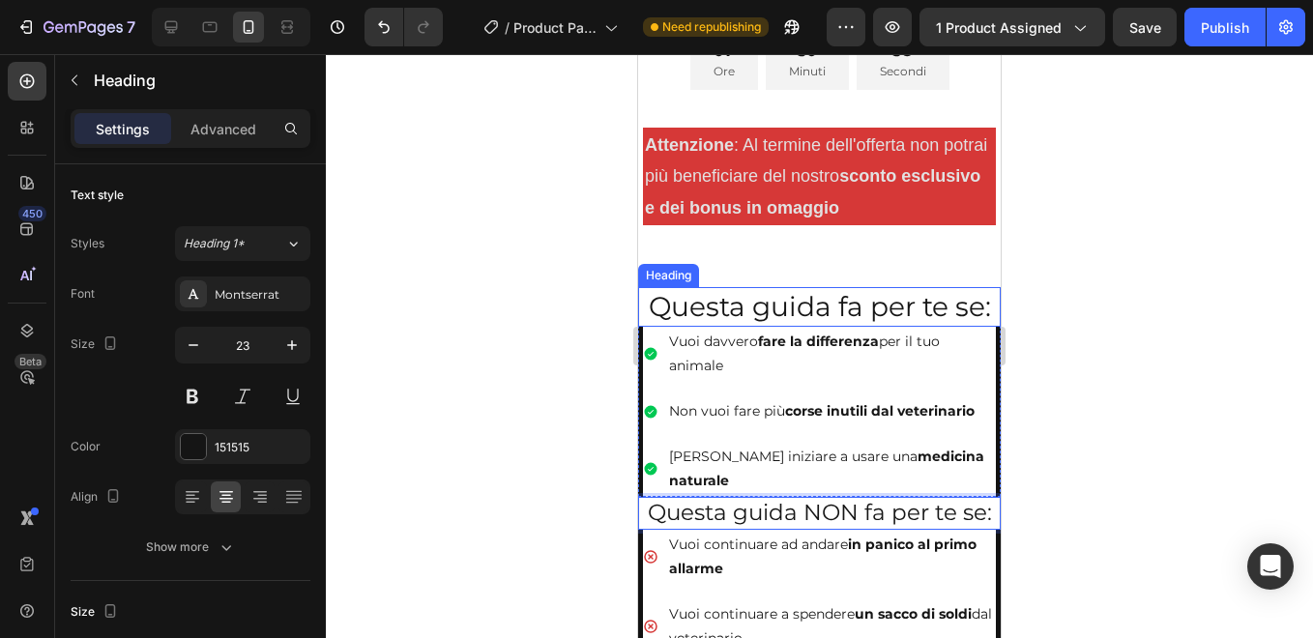
click at [735, 287] on h2 "Questa guida fa per te se:" at bounding box center [819, 306] width 362 height 39
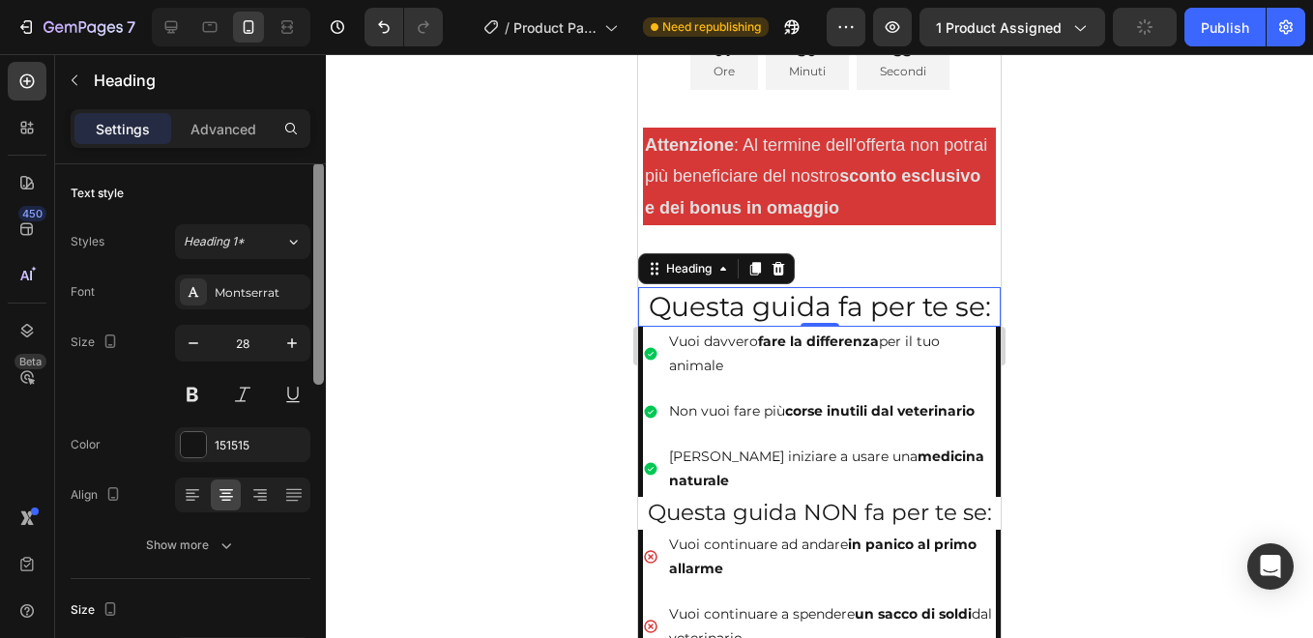
scroll to position [0, 0]
drag, startPoint x: 320, startPoint y: 351, endPoint x: 333, endPoint y: 213, distance: 138.9
click at [333, 0] on div "7 / Product Page - [DATE] 14:18:56 Need republishing Preview 1 product assigned…" at bounding box center [656, 0] width 1313 height 0
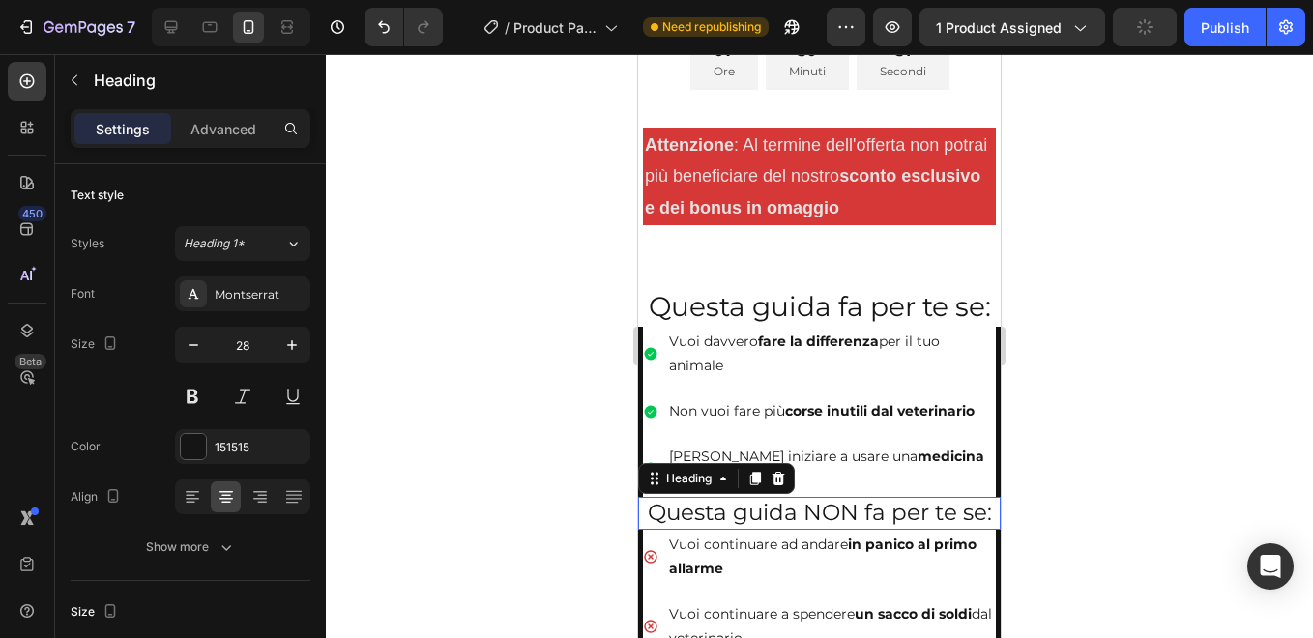
click at [718, 499] on p "Questa guida NON fa per te se:" at bounding box center [819, 513] width 359 height 29
click at [291, 343] on icon "button" at bounding box center [291, 344] width 19 height 19
click at [194, 337] on icon "button" at bounding box center [193, 344] width 19 height 19
type input "23"
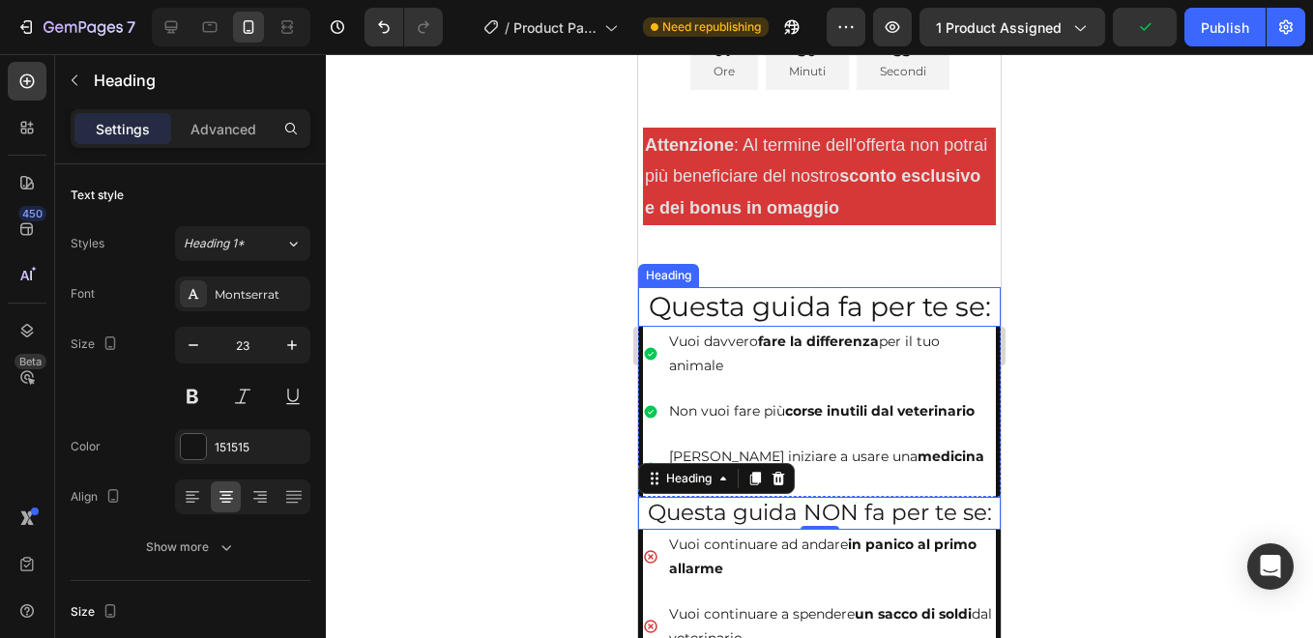
click at [773, 287] on h2 "Questa guida fa per te se:" at bounding box center [819, 306] width 362 height 39
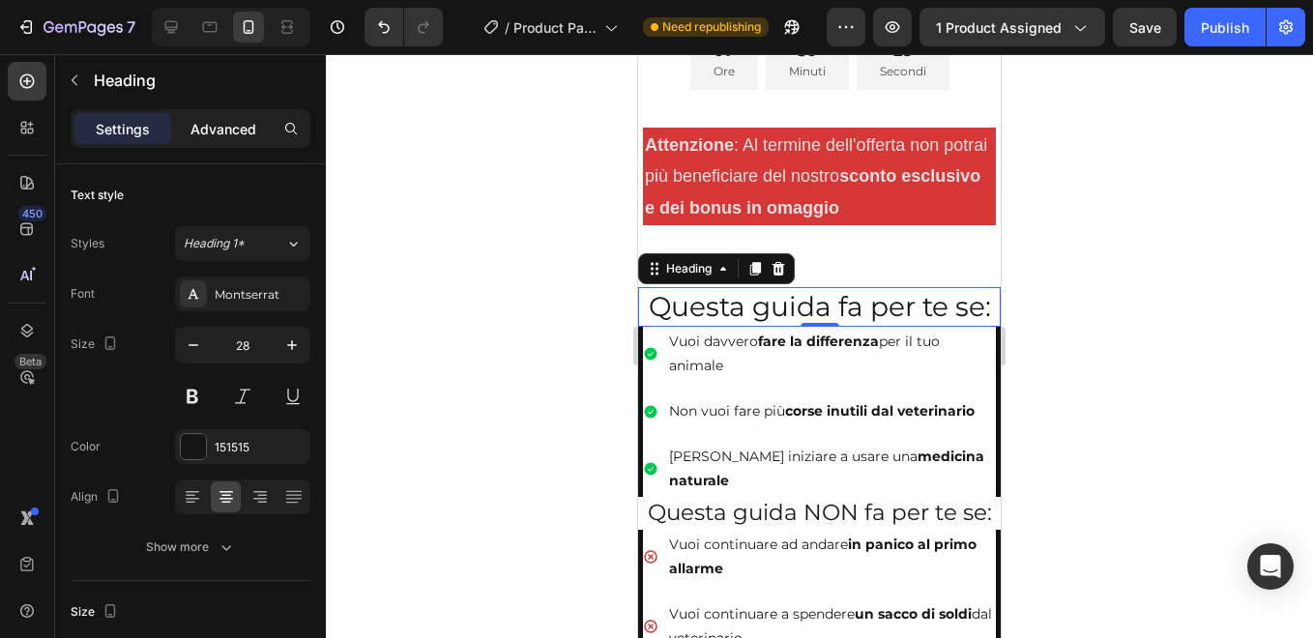
click at [219, 130] on p "Advanced" at bounding box center [223, 129] width 66 height 20
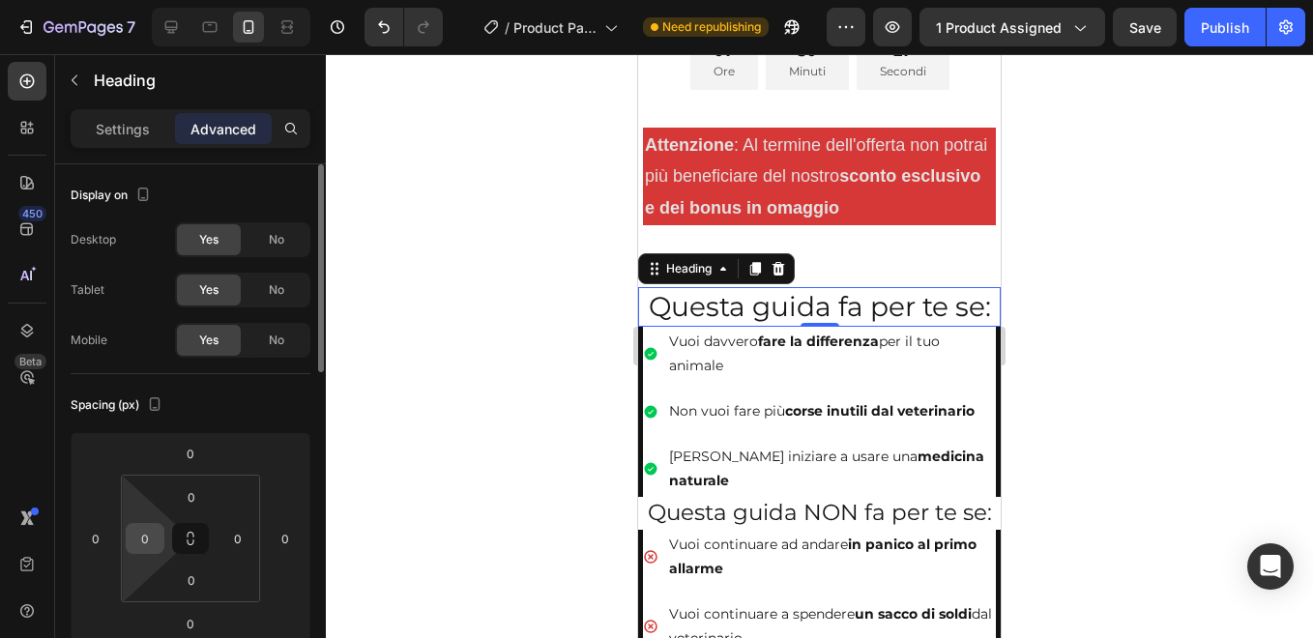
click at [140, 536] on input "0" at bounding box center [144, 538] width 29 height 29
type input "5"
click at [239, 544] on input "0" at bounding box center [237, 538] width 29 height 29
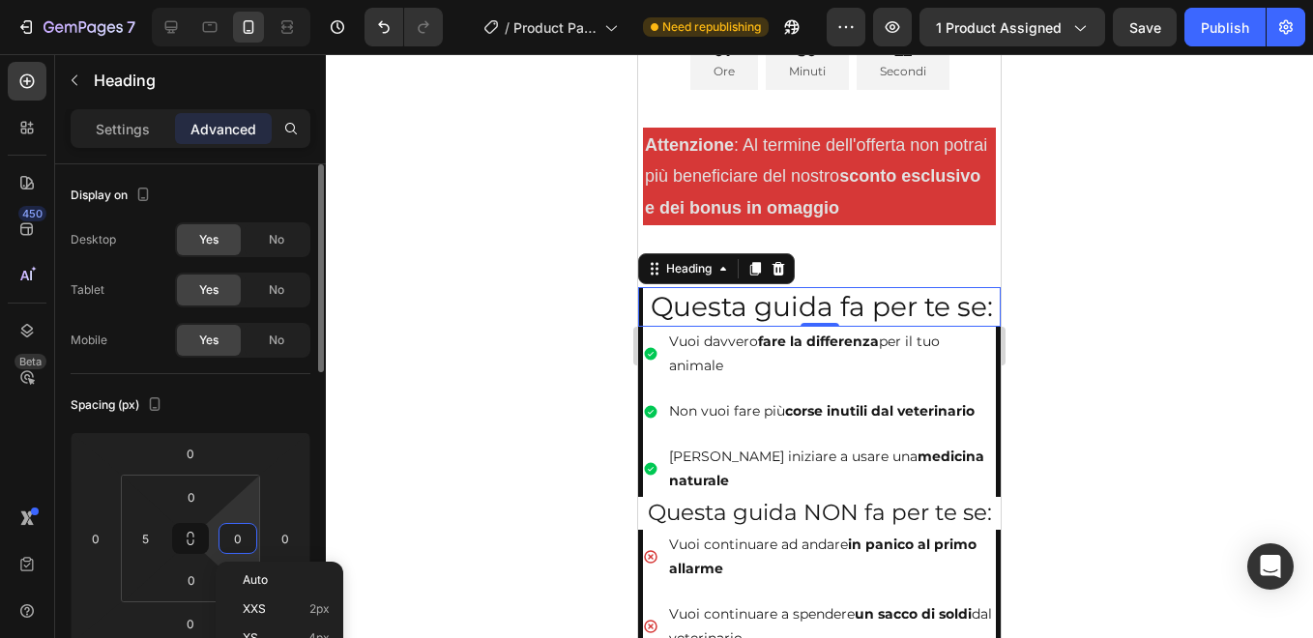
type input "5"
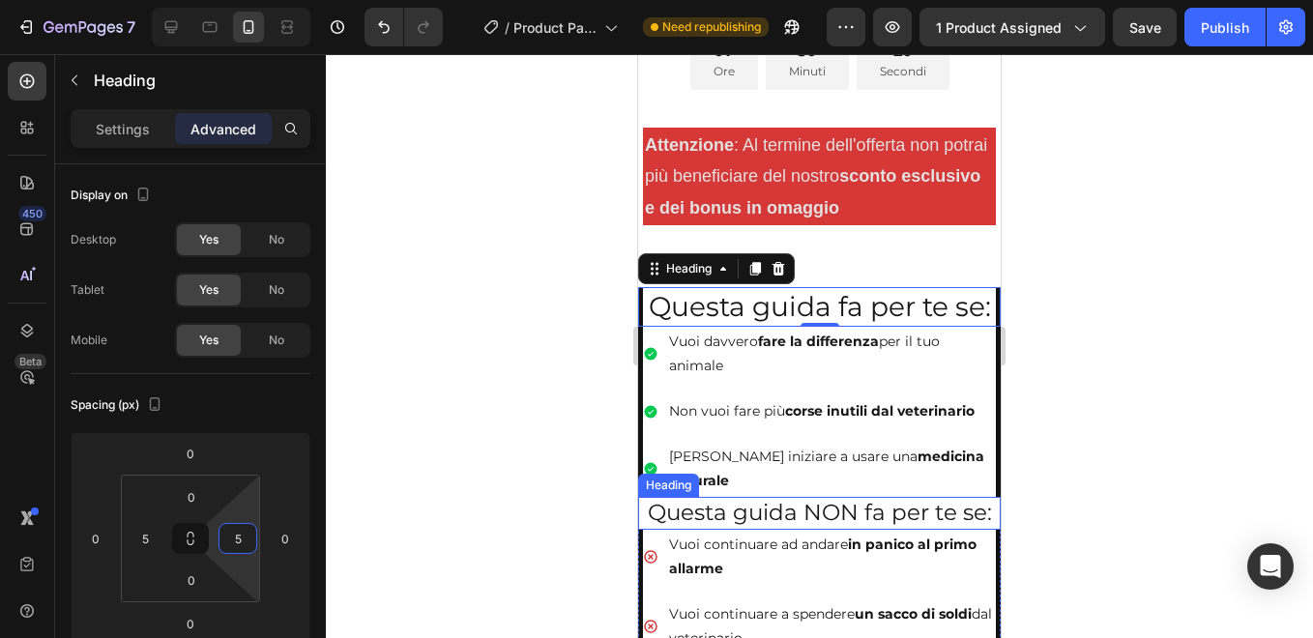
click at [701, 499] on p "Questa guida NON fa per te se:" at bounding box center [819, 513] width 359 height 29
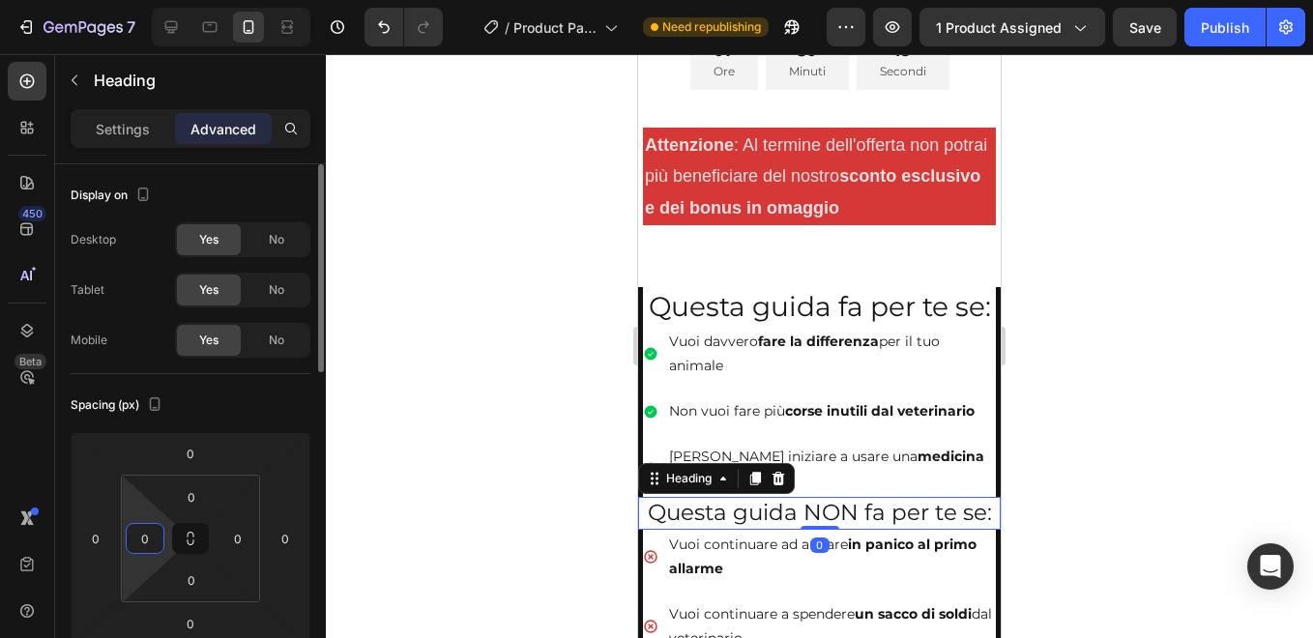
click at [151, 541] on input "0" at bounding box center [144, 538] width 29 height 29
type input "5"
click at [238, 547] on input "0" at bounding box center [237, 538] width 29 height 29
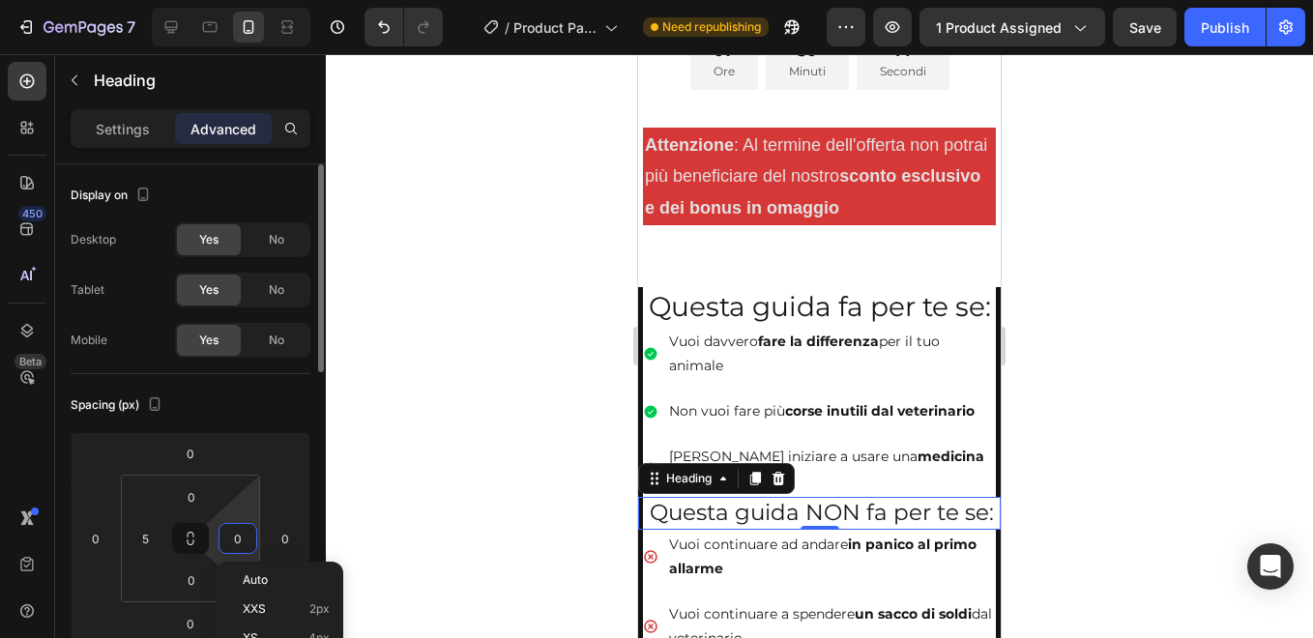
type input "5"
click at [510, 385] on div at bounding box center [819, 346] width 987 height 584
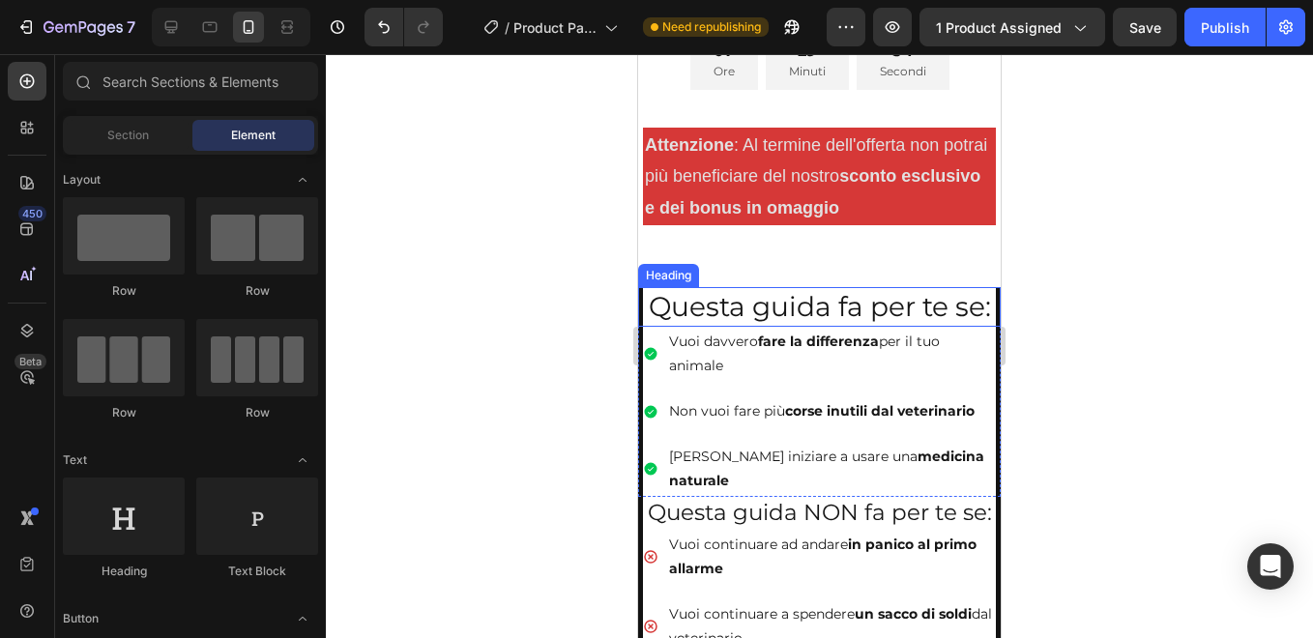
click at [797, 287] on h2 "Questa guida fa per te se:" at bounding box center [819, 306] width 353 height 39
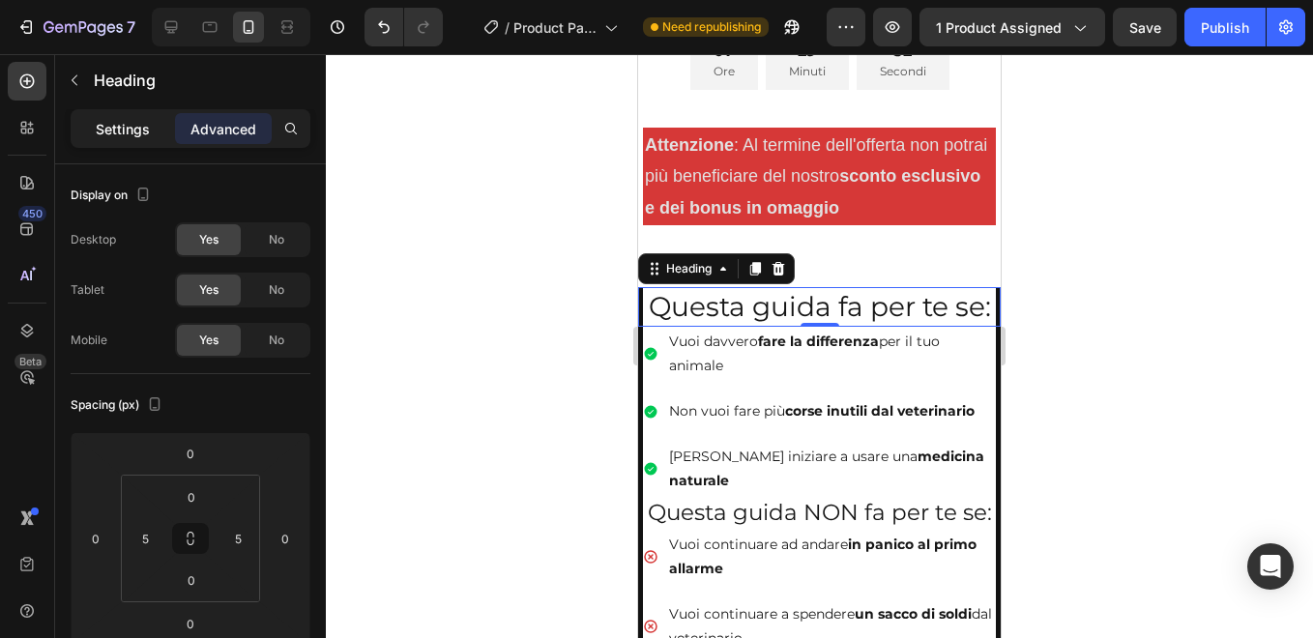
click at [130, 115] on div "Settings" at bounding box center [122, 128] width 97 height 31
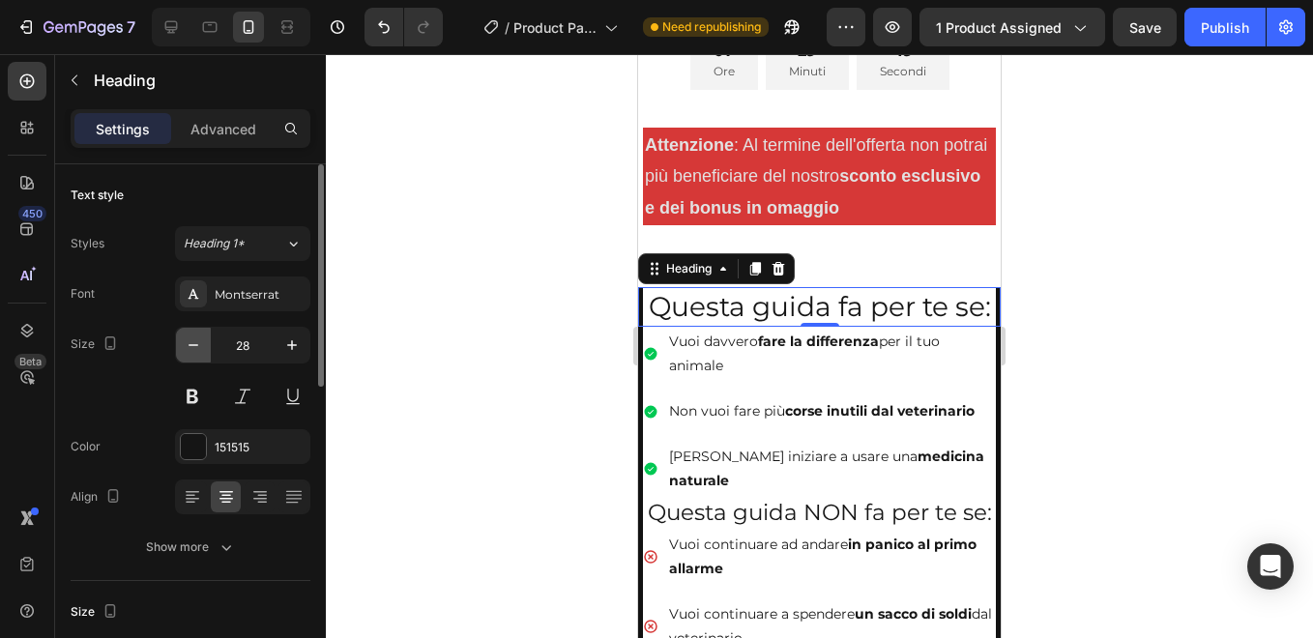
click at [189, 347] on icon "button" at bounding box center [193, 344] width 19 height 19
type input "27"
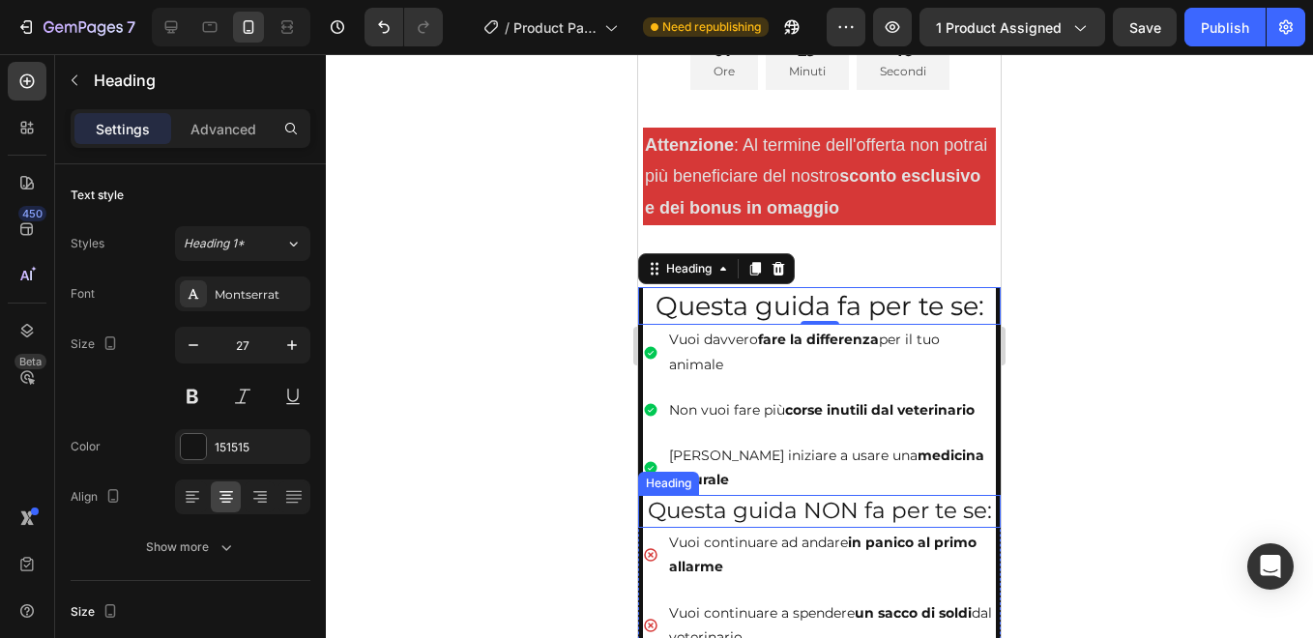
click at [769, 497] on p "Questa guida NON fa per te se:" at bounding box center [819, 511] width 349 height 29
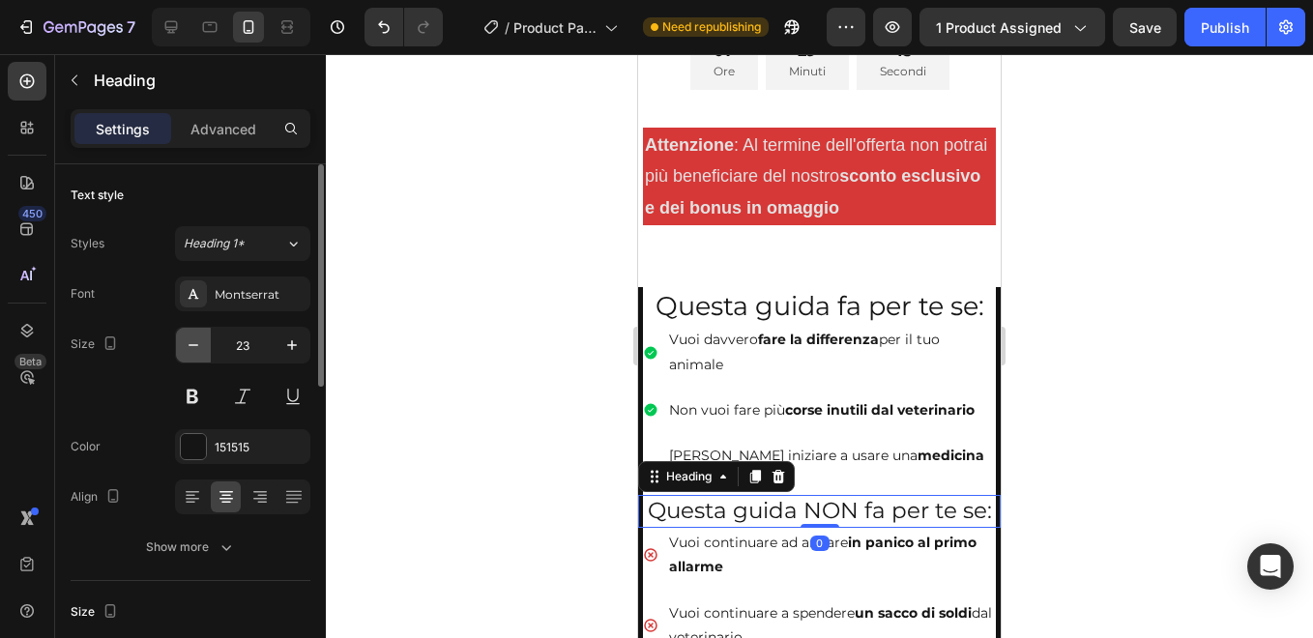
click at [187, 349] on icon "button" at bounding box center [193, 344] width 19 height 19
type input "22"
click at [584, 338] on div at bounding box center [819, 346] width 987 height 584
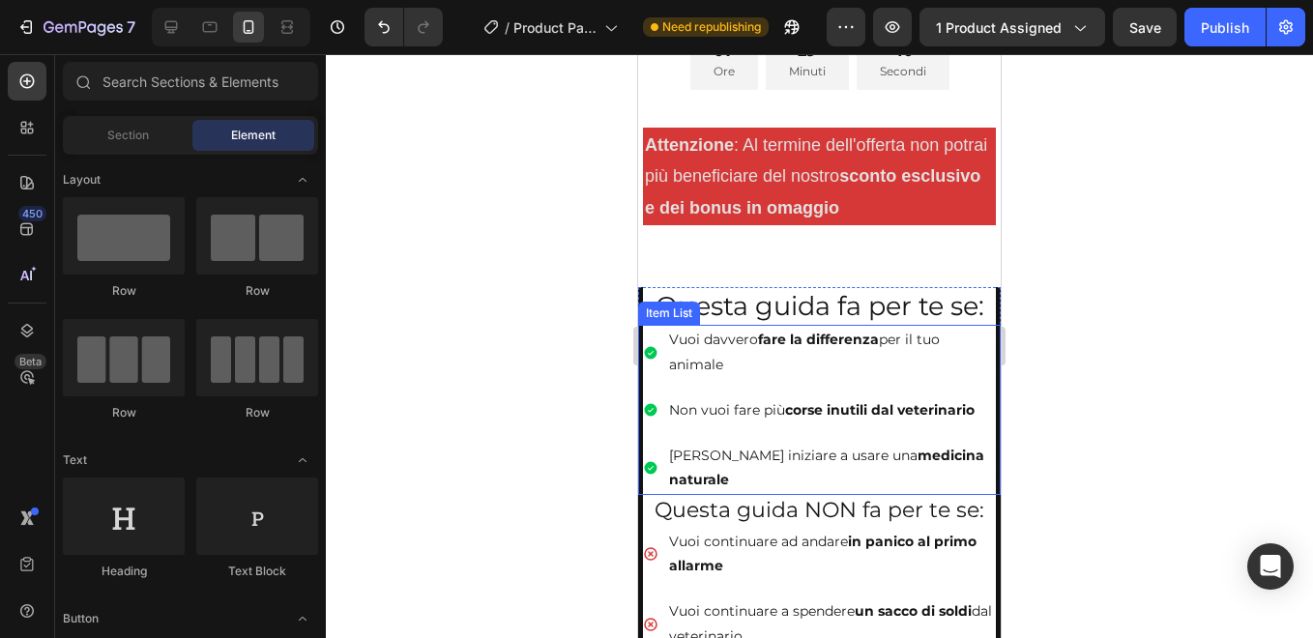
click at [643, 325] on div "Vuoi davvero fare la differenza per il tuo animale" at bounding box center [819, 352] width 353 height 54
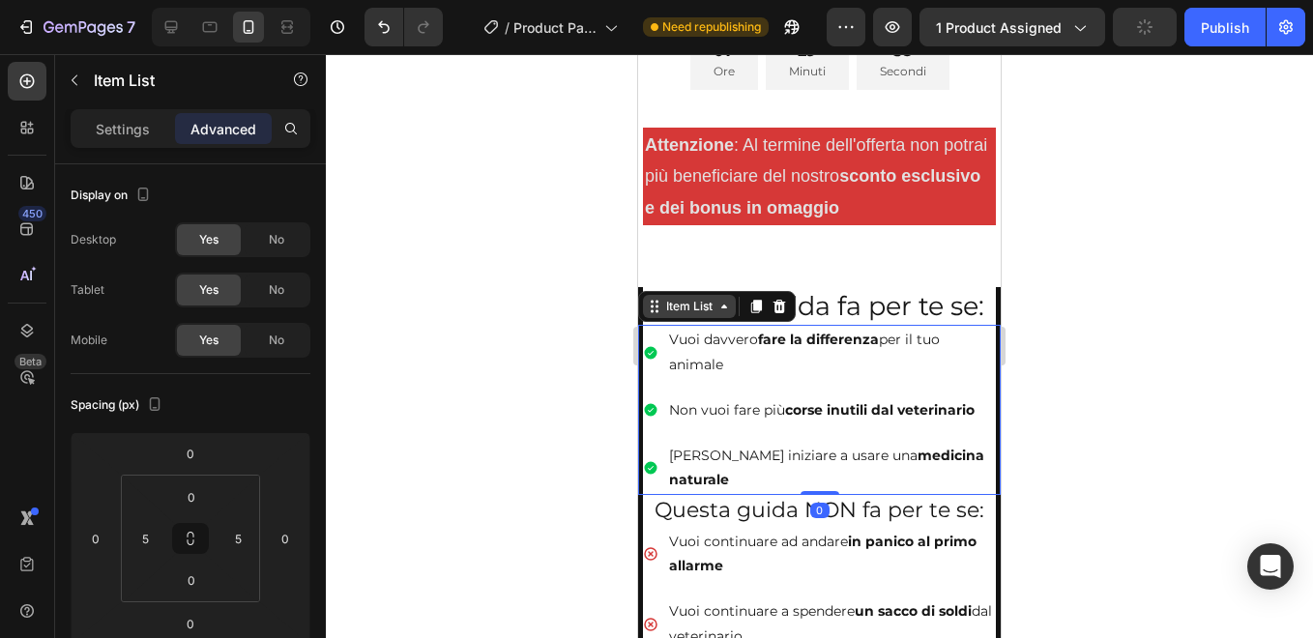
click at [658, 299] on icon at bounding box center [654, 306] width 15 height 15
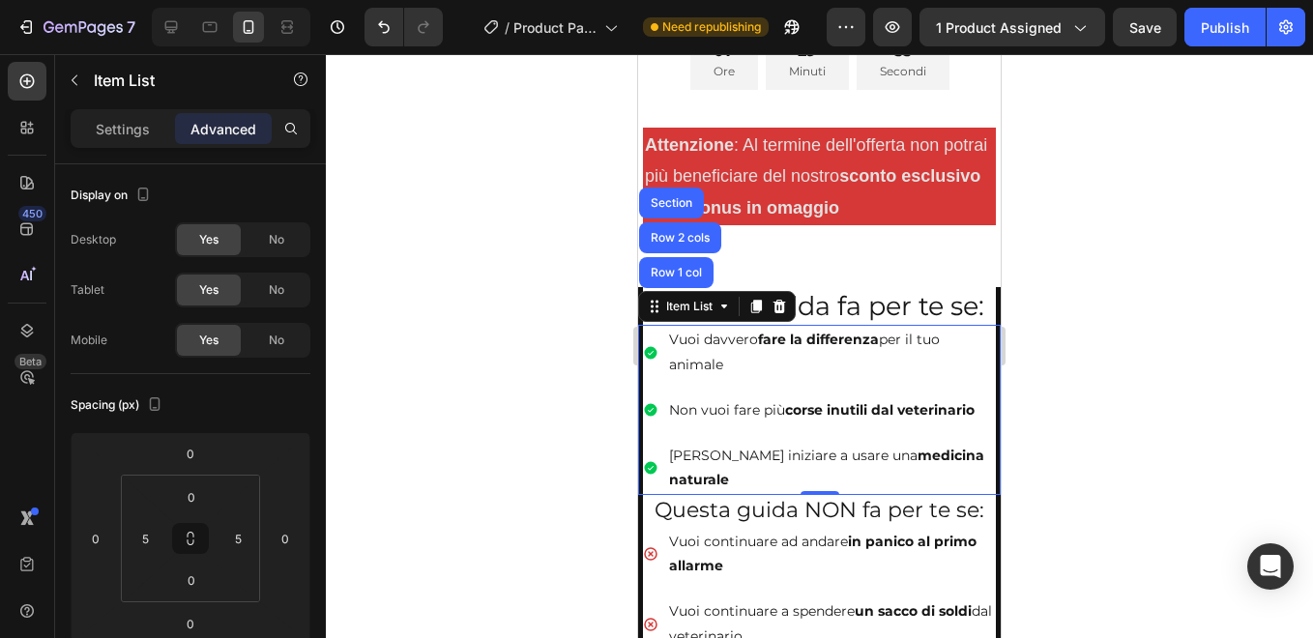
click at [608, 285] on div at bounding box center [819, 346] width 987 height 584
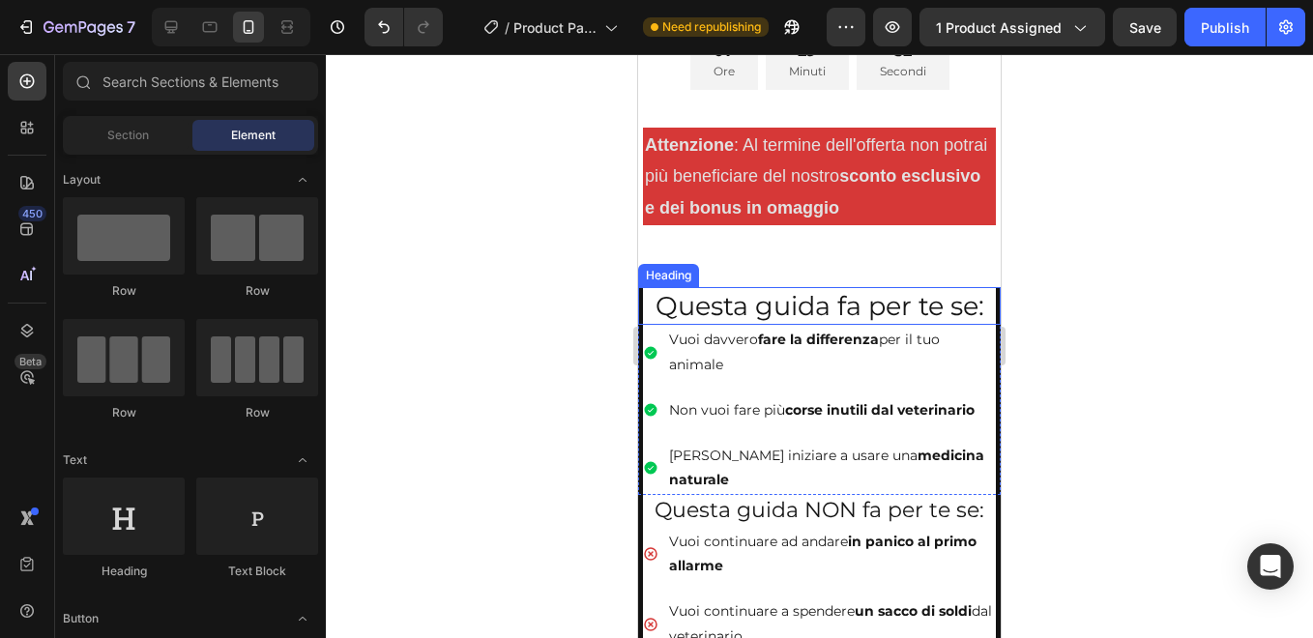
click at [664, 287] on h2 "Questa guida fa per te se:" at bounding box center [819, 306] width 353 height 38
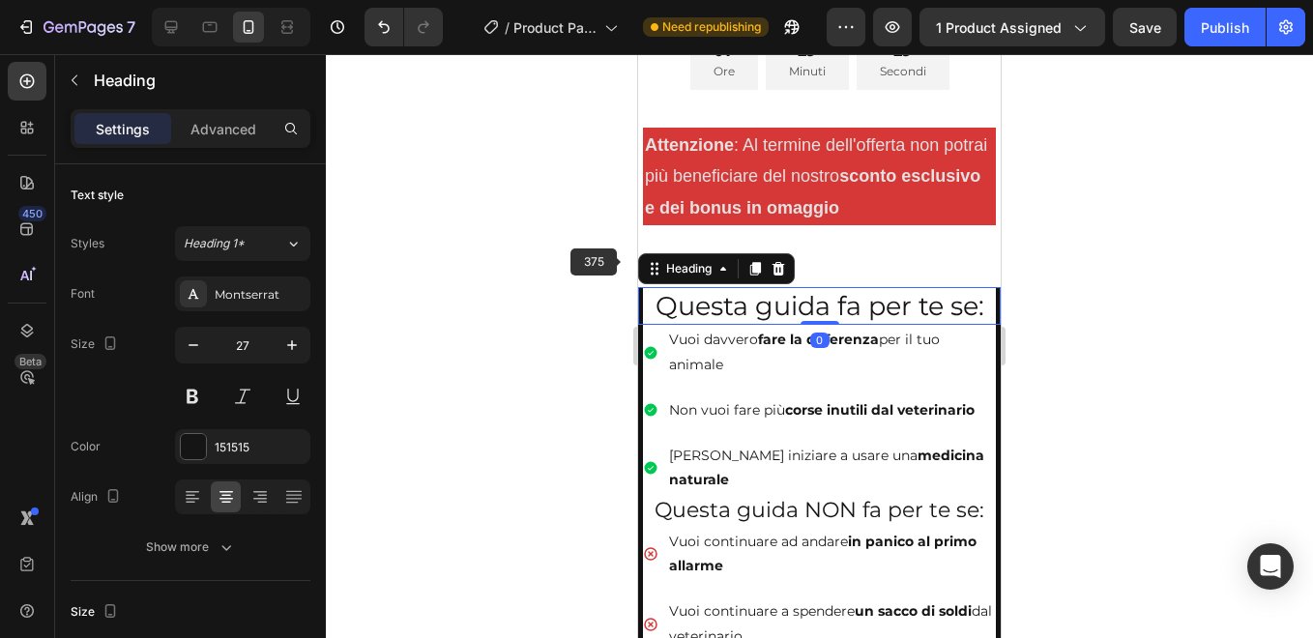
click at [622, 258] on div at bounding box center [819, 346] width 987 height 584
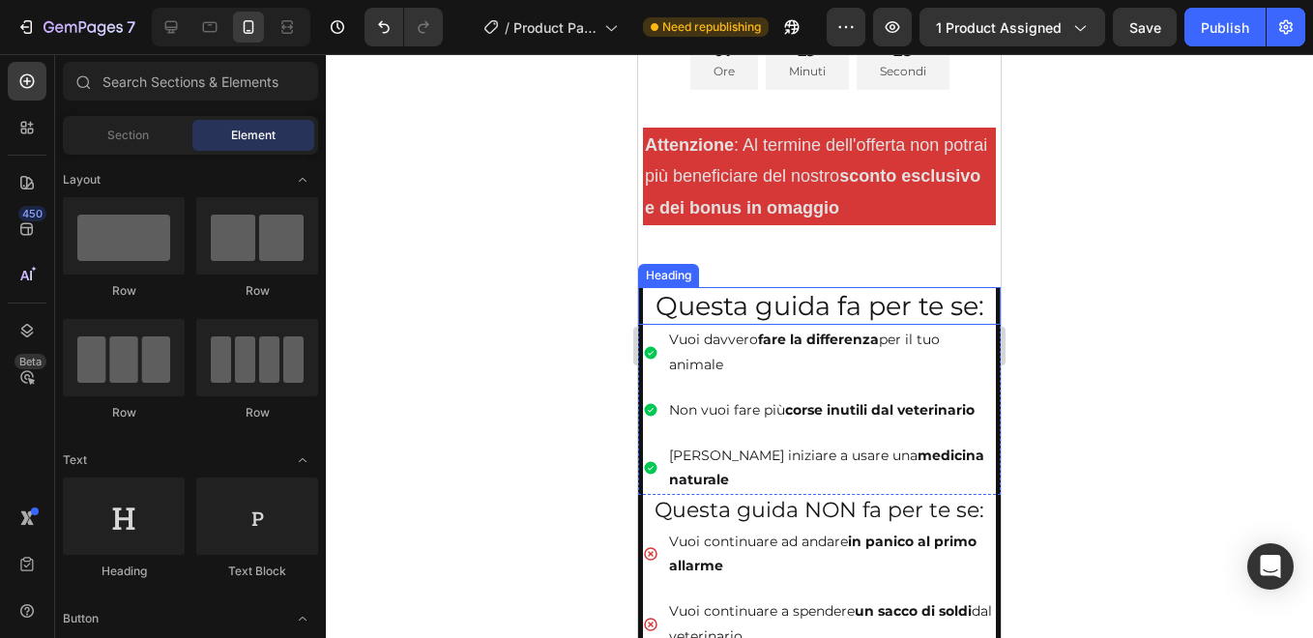
click at [646, 296] on h2 "Questa guida fa per te se:" at bounding box center [819, 306] width 353 height 38
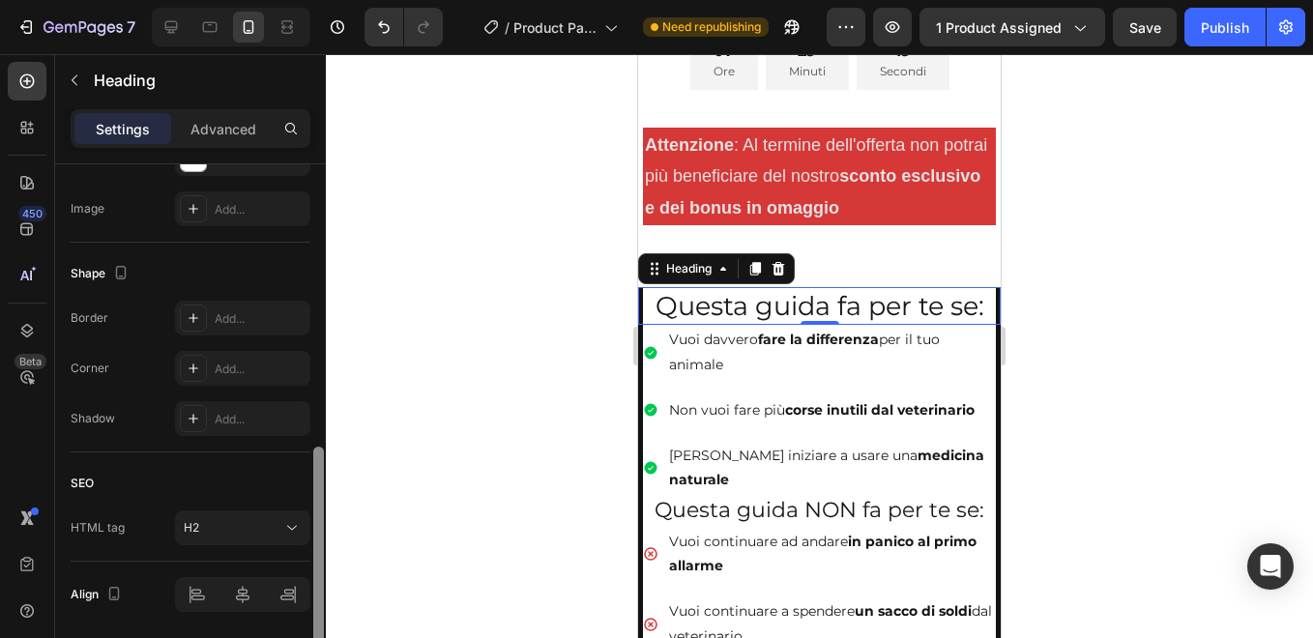
scroll to position [662, 0]
drag, startPoint x: 320, startPoint y: 234, endPoint x: 311, endPoint y: 513, distance: 279.5
click at [311, 513] on div at bounding box center [318, 428] width 14 height 529
click at [245, 319] on div "Add..." at bounding box center [260, 315] width 91 height 17
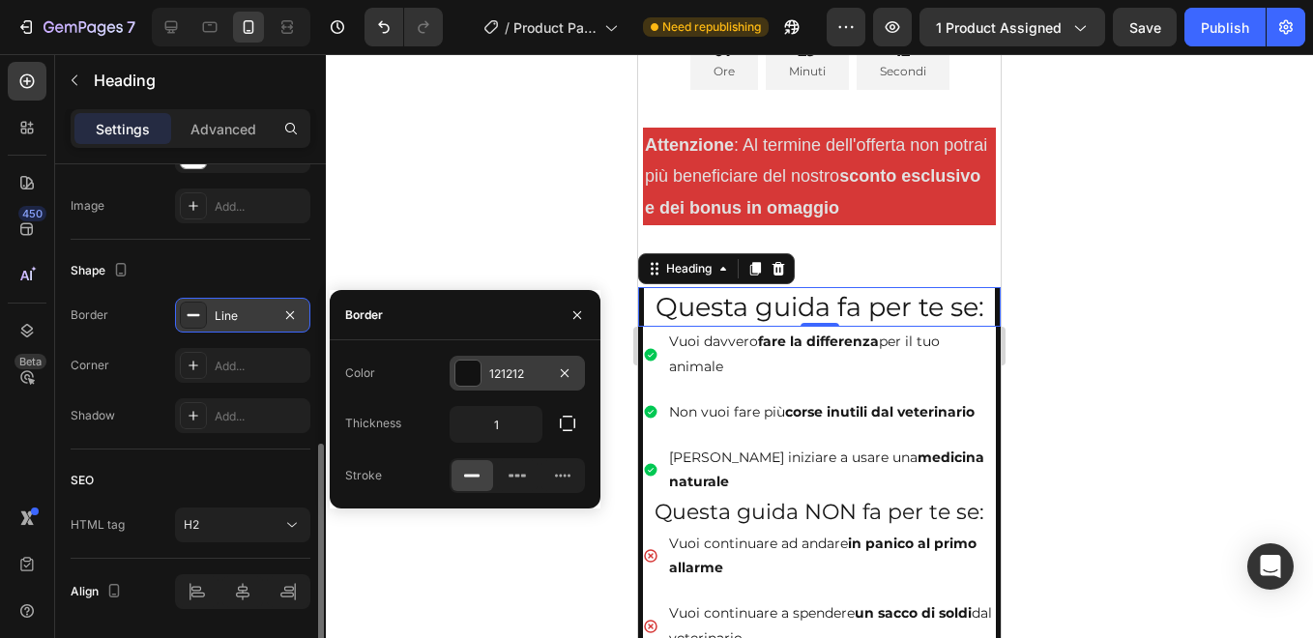
click at [461, 374] on div at bounding box center [467, 373] width 25 height 25
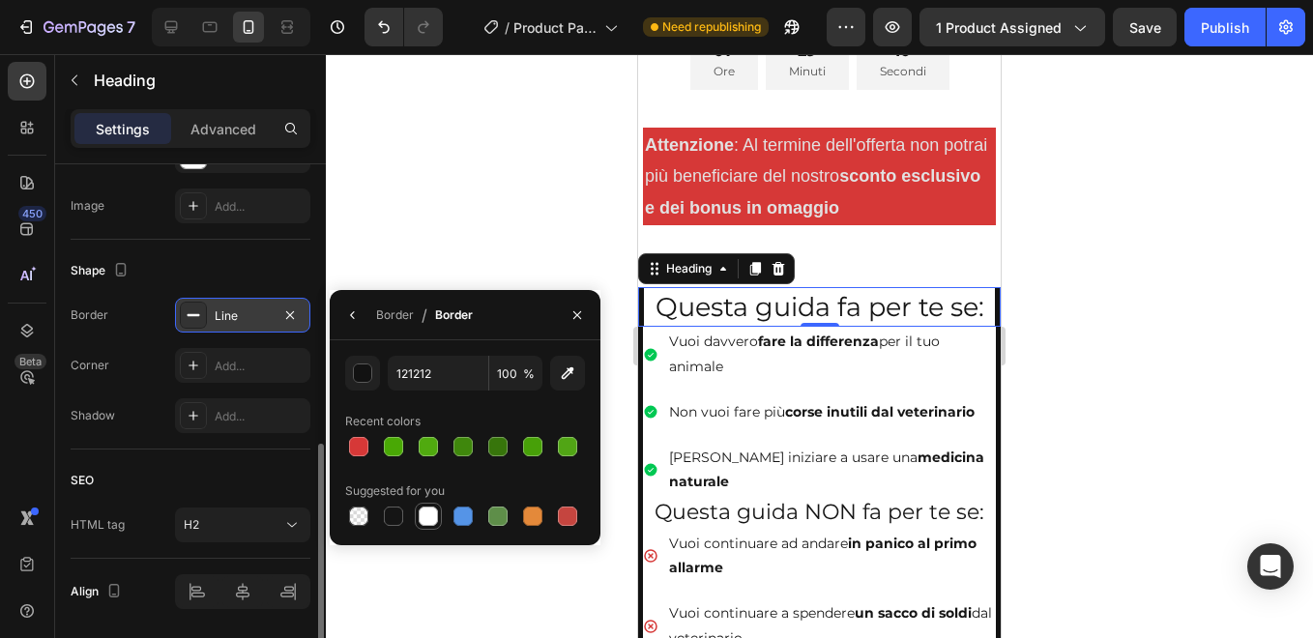
click at [423, 522] on div at bounding box center [428, 515] width 19 height 19
type input "FFFFFF"
click at [292, 319] on icon "button" at bounding box center [289, 314] width 15 height 15
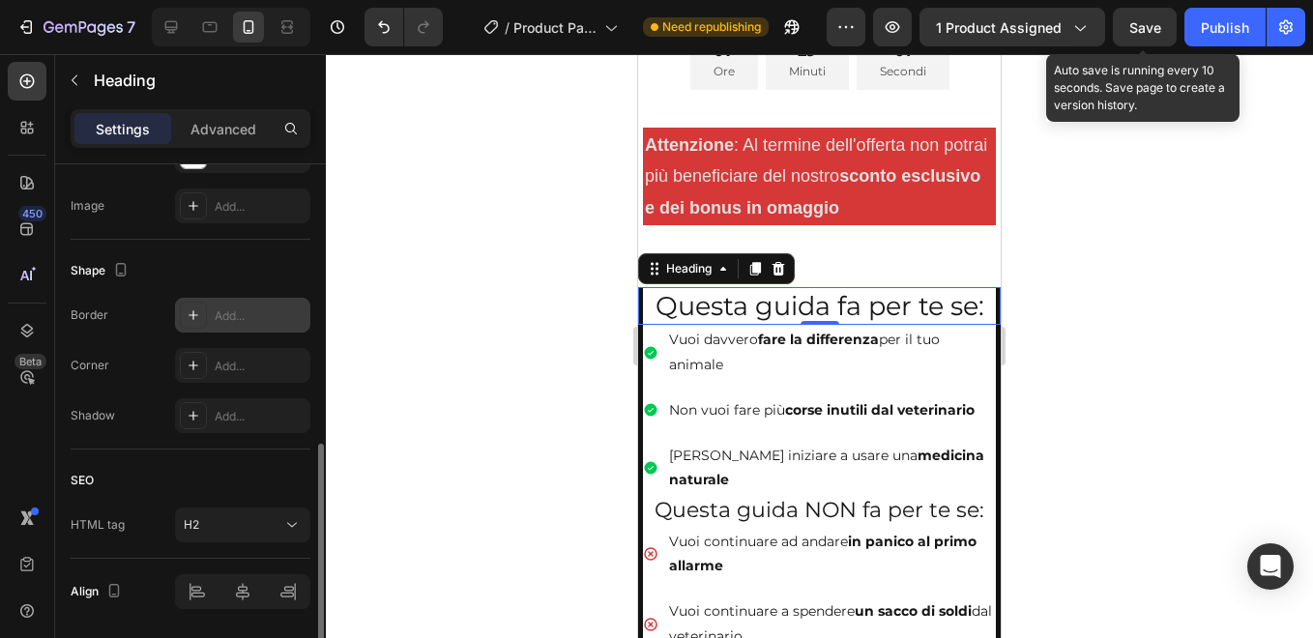
click at [1133, 22] on span "Save" at bounding box center [1145, 27] width 32 height 16
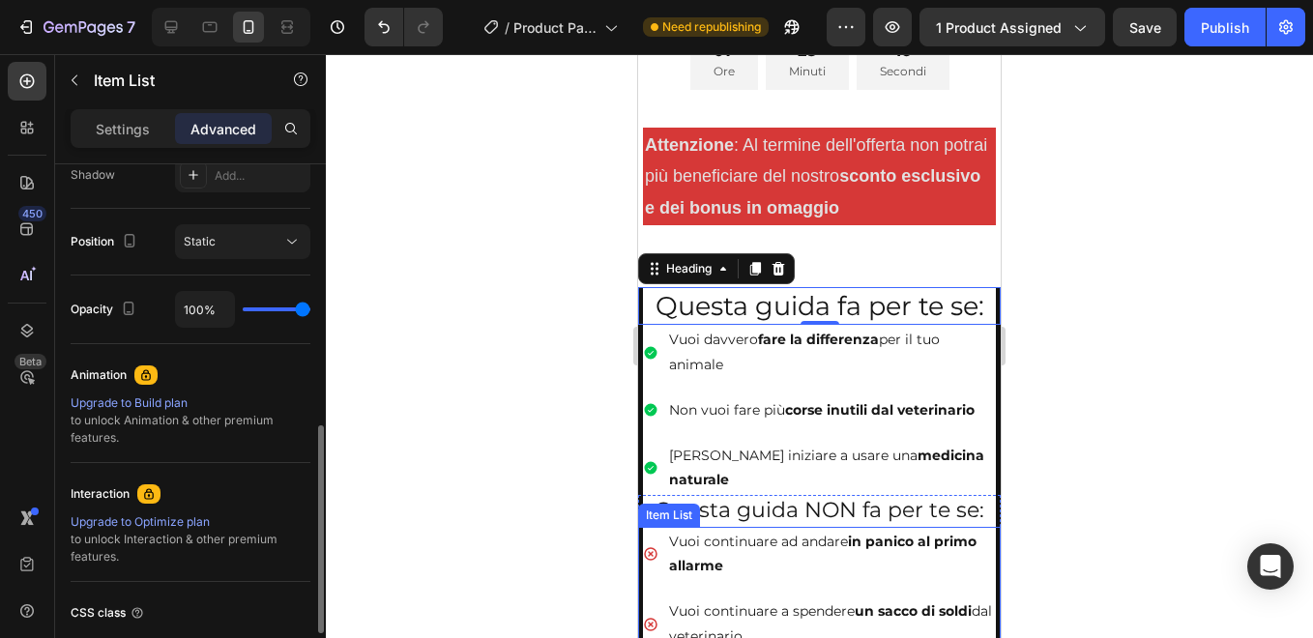
click at [661, 527] on div "Vuoi continuare ad andare in panico al primo allarme" at bounding box center [819, 554] width 353 height 54
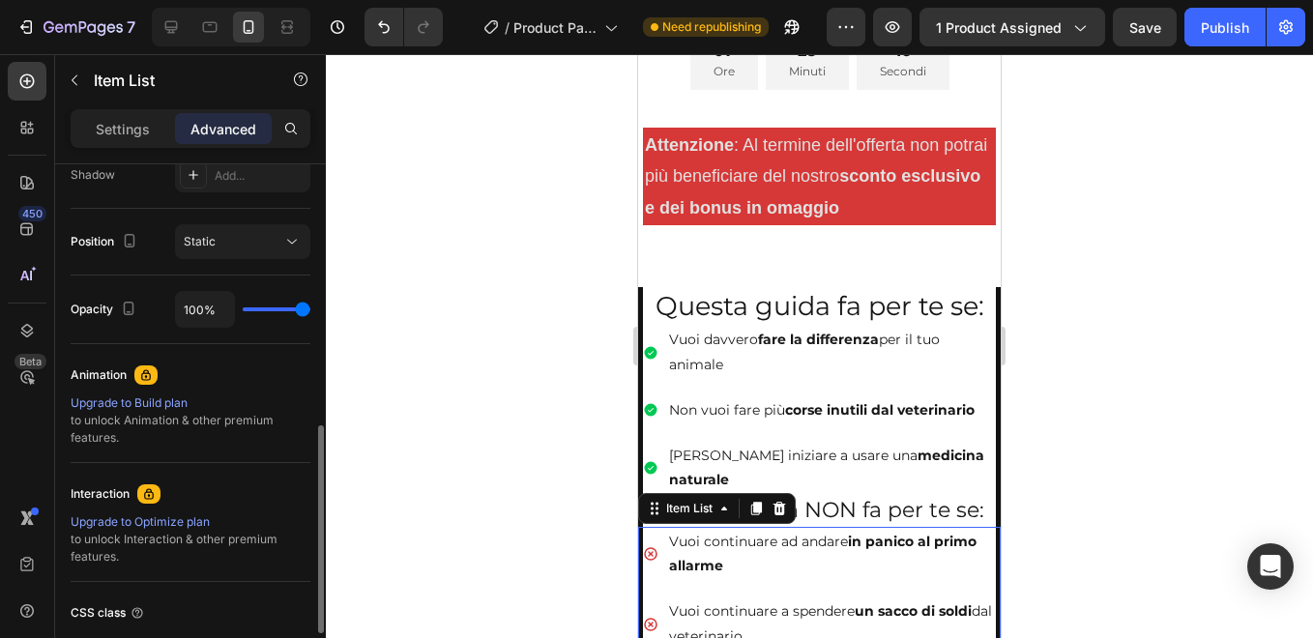
scroll to position [0, 0]
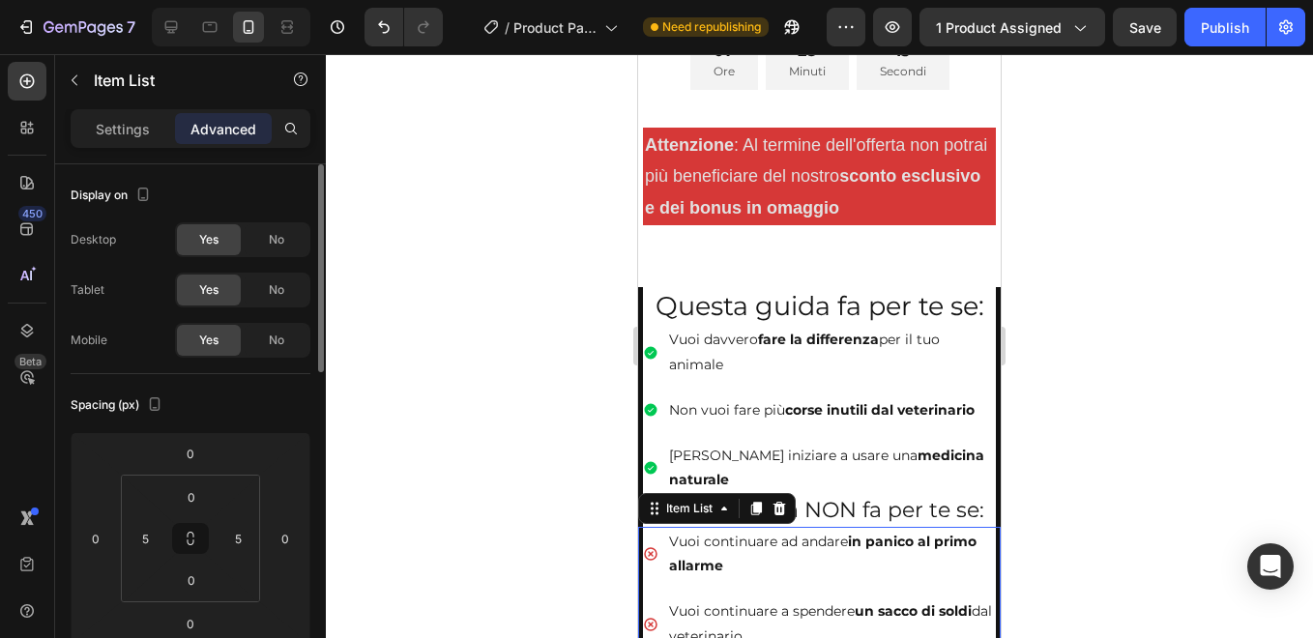
click at [653, 527] on div "Vuoi continuare ad andare in panico al primo allarme" at bounding box center [819, 554] width 353 height 54
click at [162, 24] on icon at bounding box center [170, 26] width 19 height 19
type input "0"
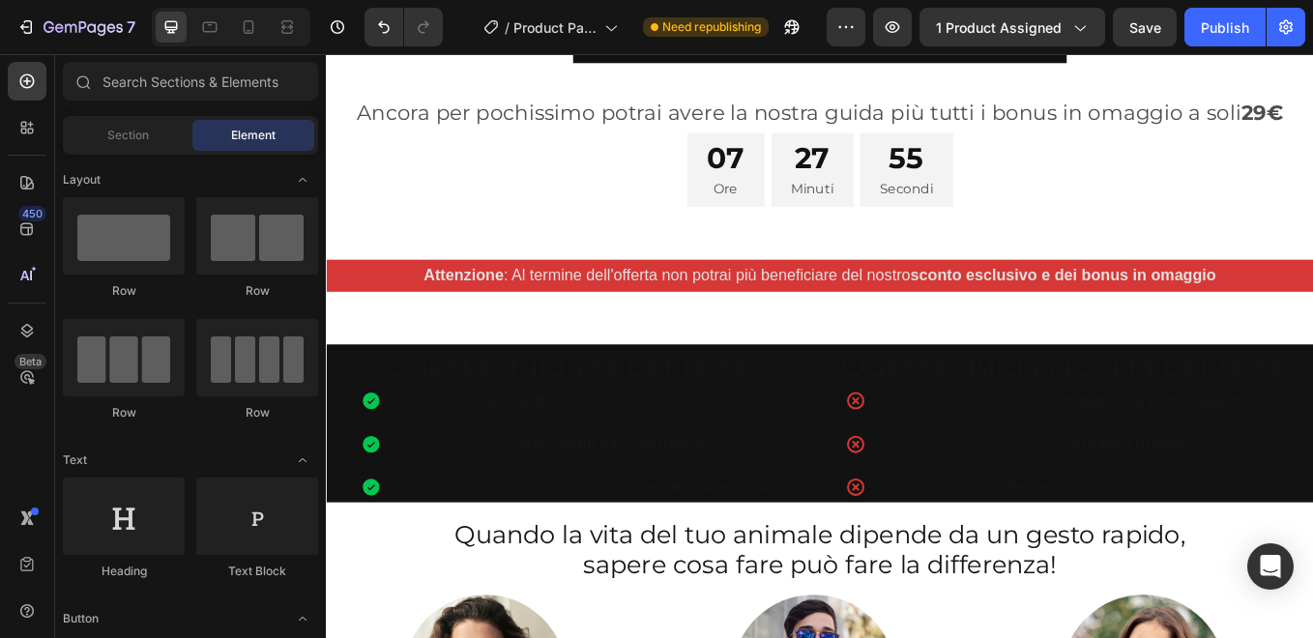
scroll to position [835, 0]
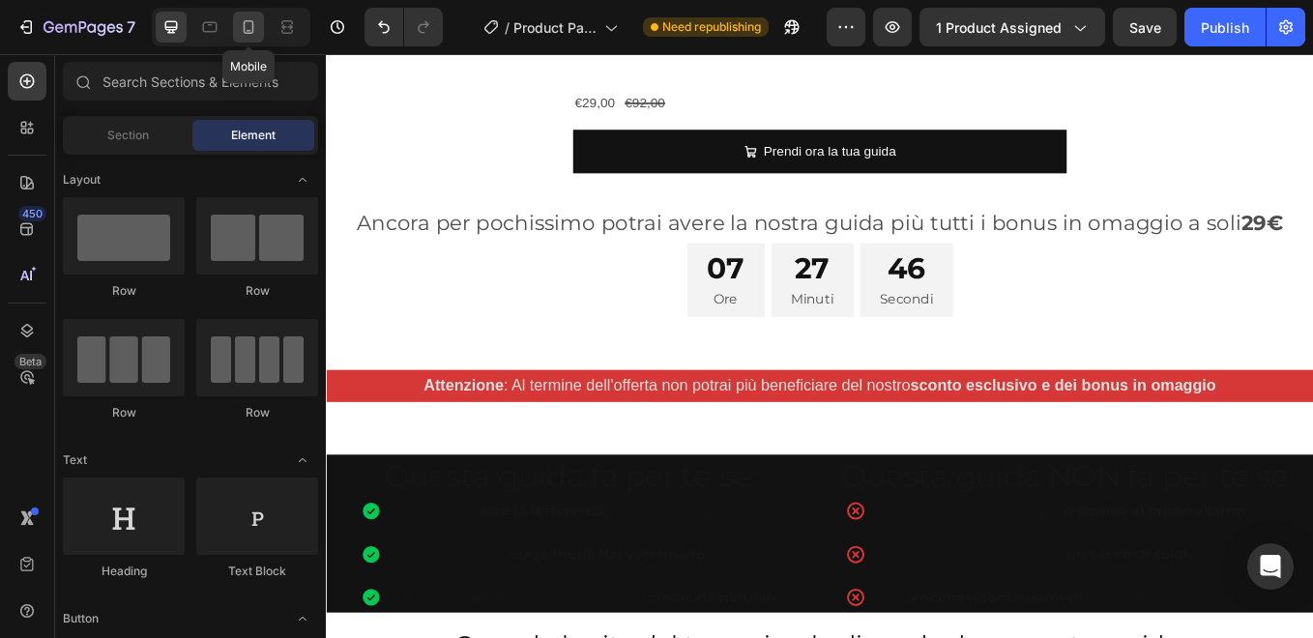
click at [251, 26] on icon at bounding box center [248, 26] width 19 height 19
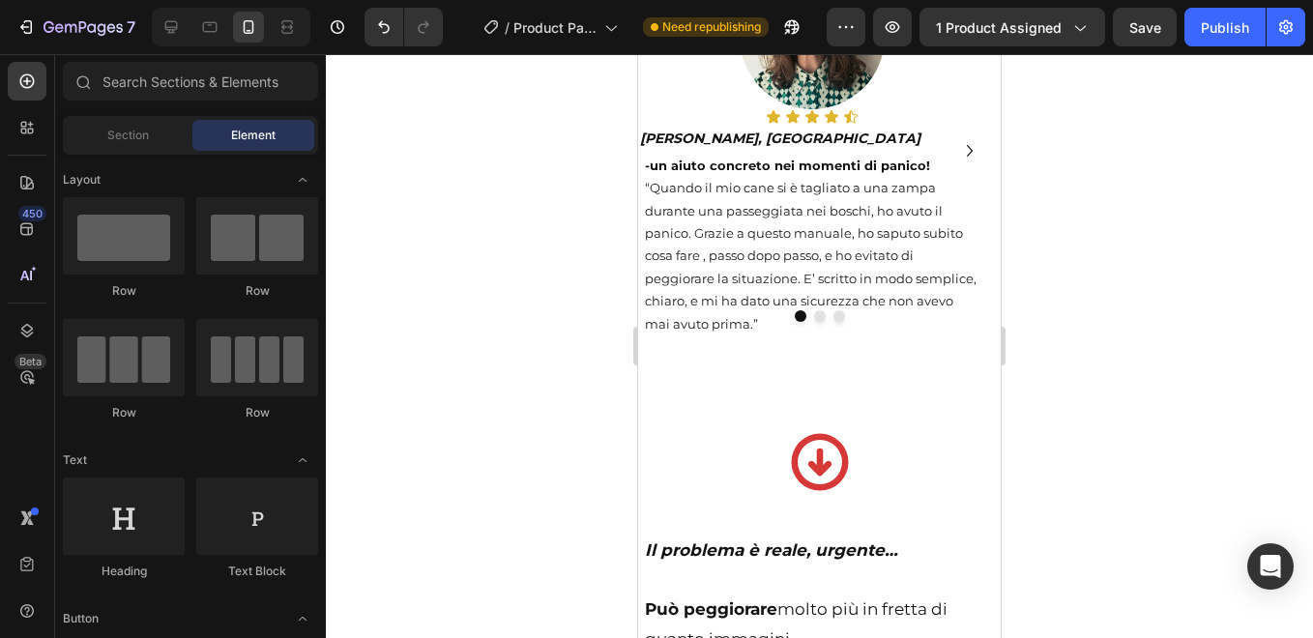
scroll to position [1980, 0]
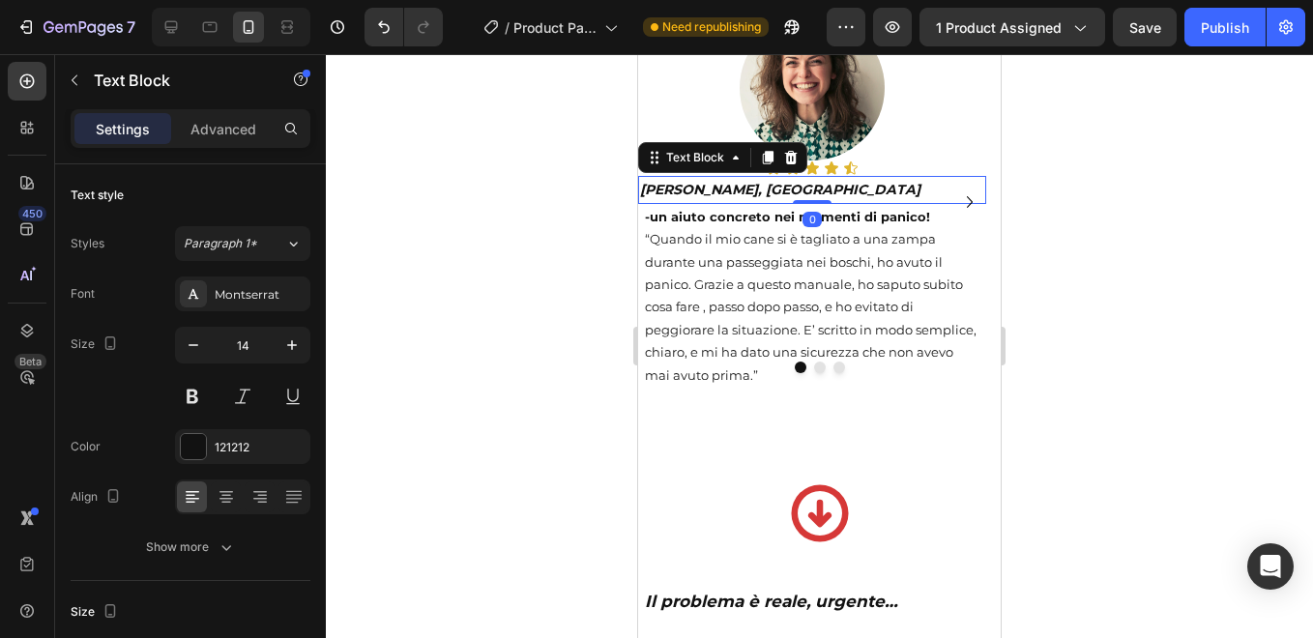
click at [691, 197] on strong "[PERSON_NAME], [GEOGRAPHIC_DATA]" at bounding box center [780, 189] width 280 height 17
click at [215, 128] on p "Advanced" at bounding box center [223, 129] width 66 height 20
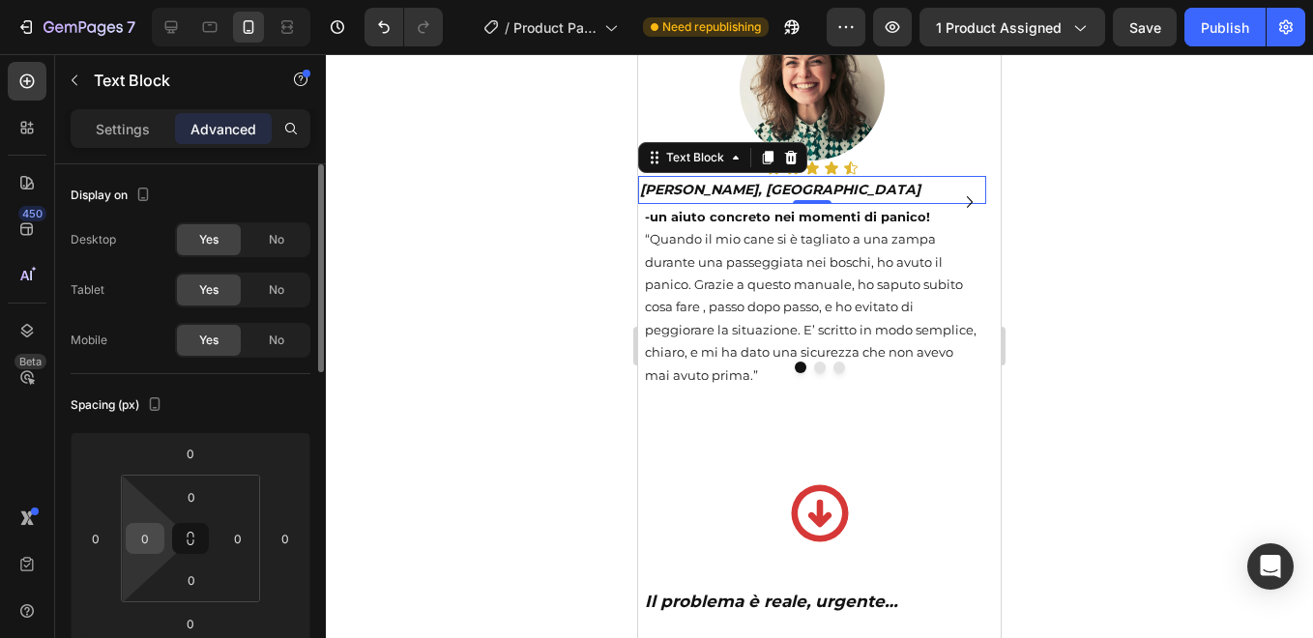
click at [142, 544] on input "0" at bounding box center [144, 538] width 29 height 29
type input "5"
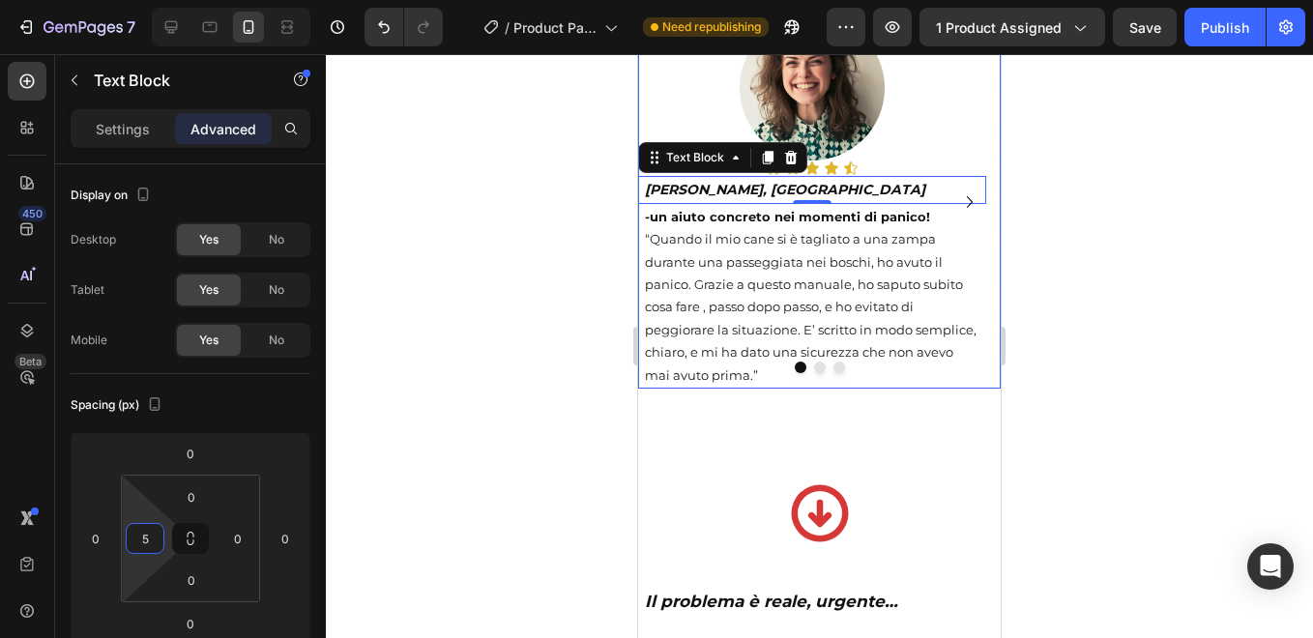
click at [958, 207] on icon "Carousel Next Arrow" at bounding box center [969, 201] width 23 height 23
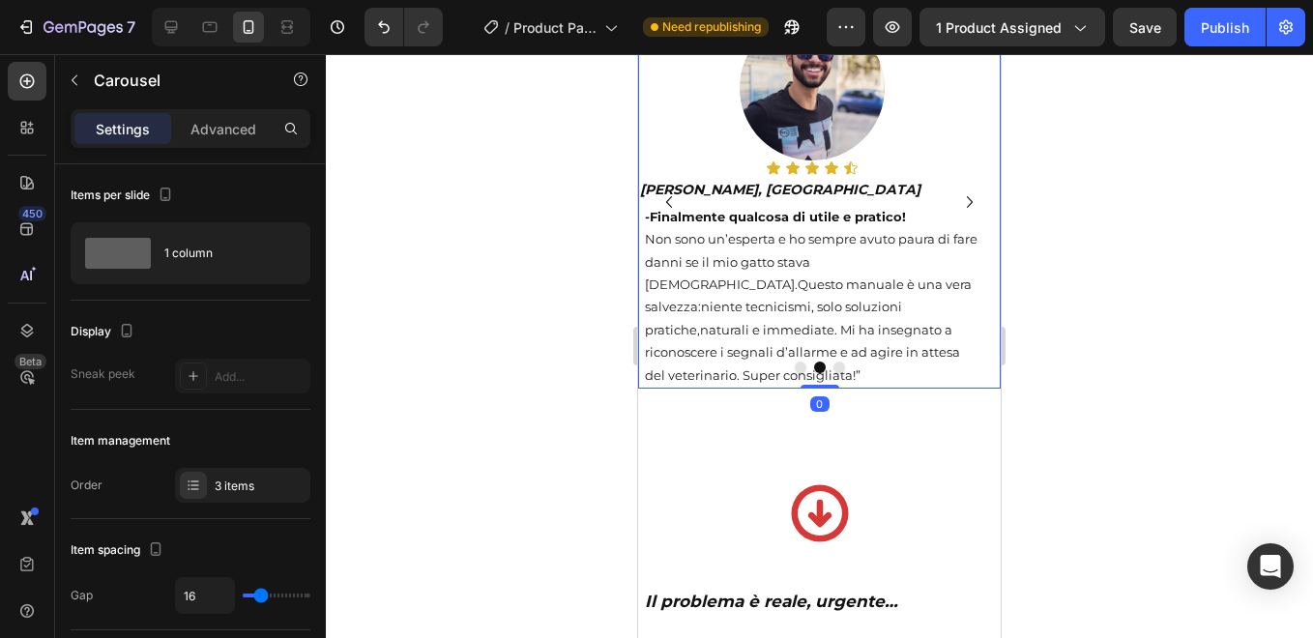
click at [668, 205] on icon "Carousel Back Arrow" at bounding box center [668, 201] width 23 height 23
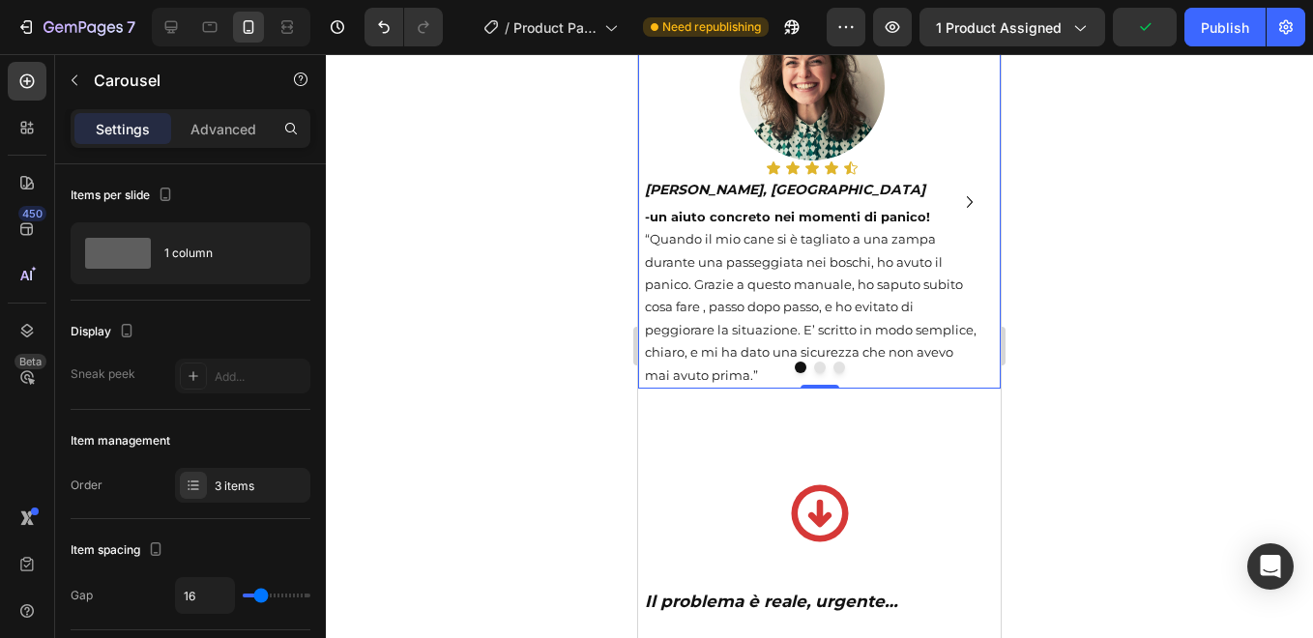
click at [958, 205] on icon "Carousel Next Arrow" at bounding box center [969, 201] width 23 height 23
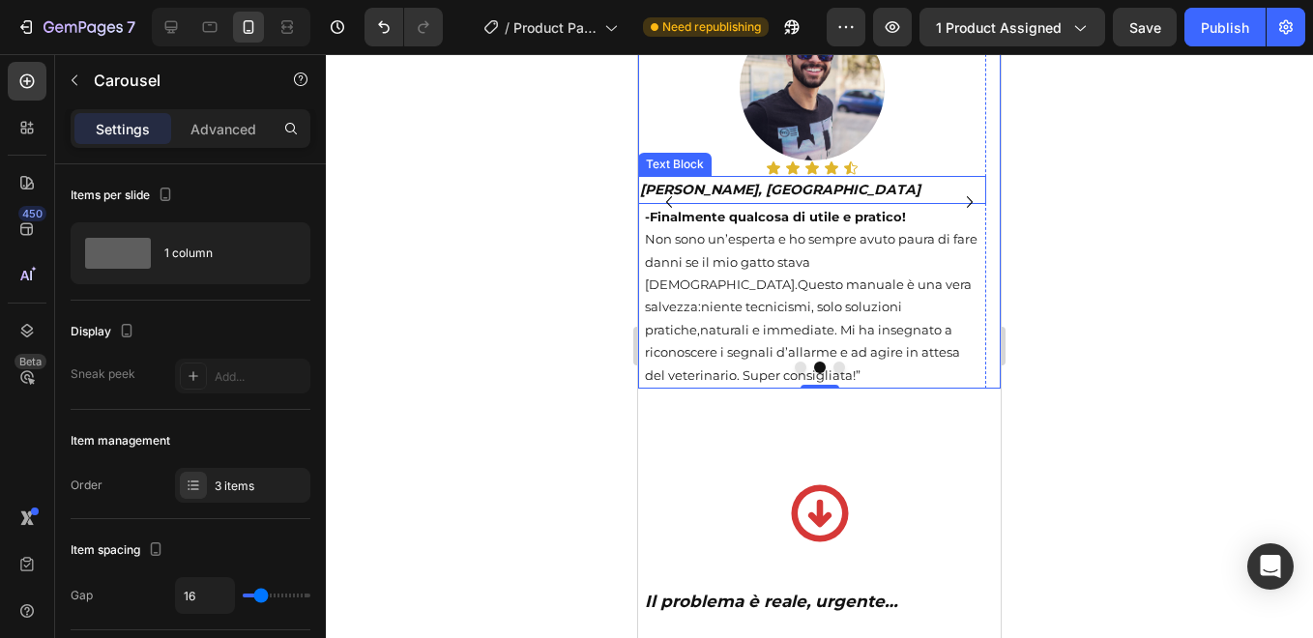
click at [779, 202] on p "[PERSON_NAME], [GEOGRAPHIC_DATA]" at bounding box center [812, 190] width 344 height 24
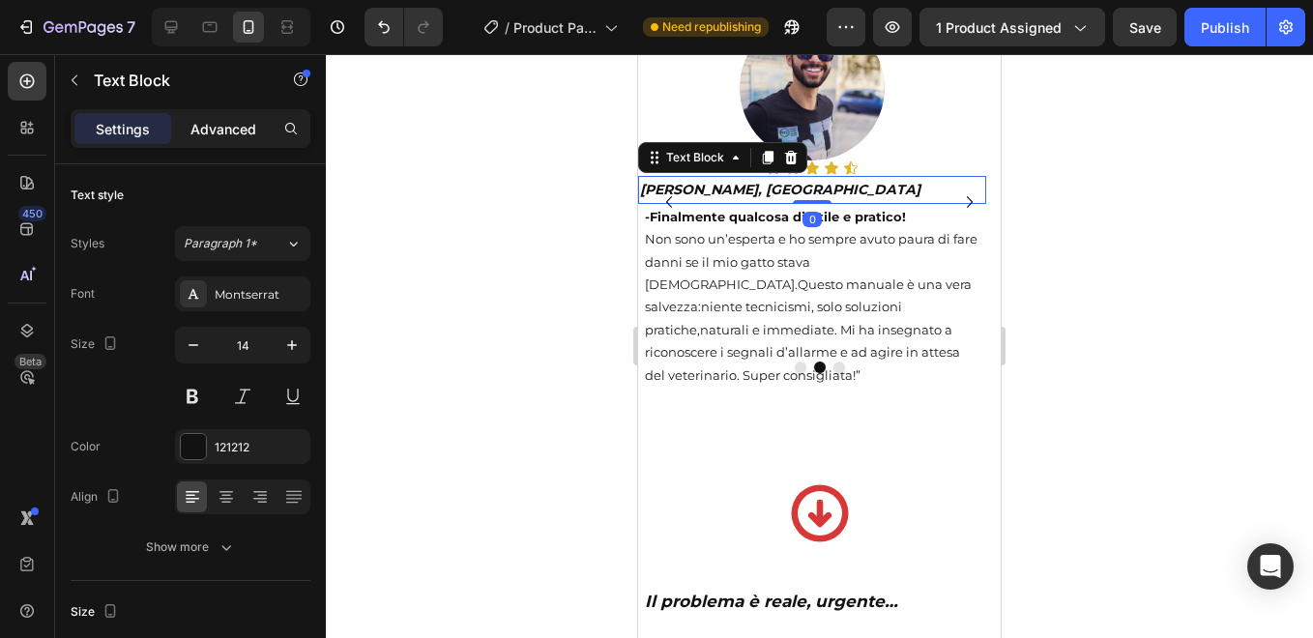
click at [215, 113] on div "Advanced" at bounding box center [223, 128] width 97 height 31
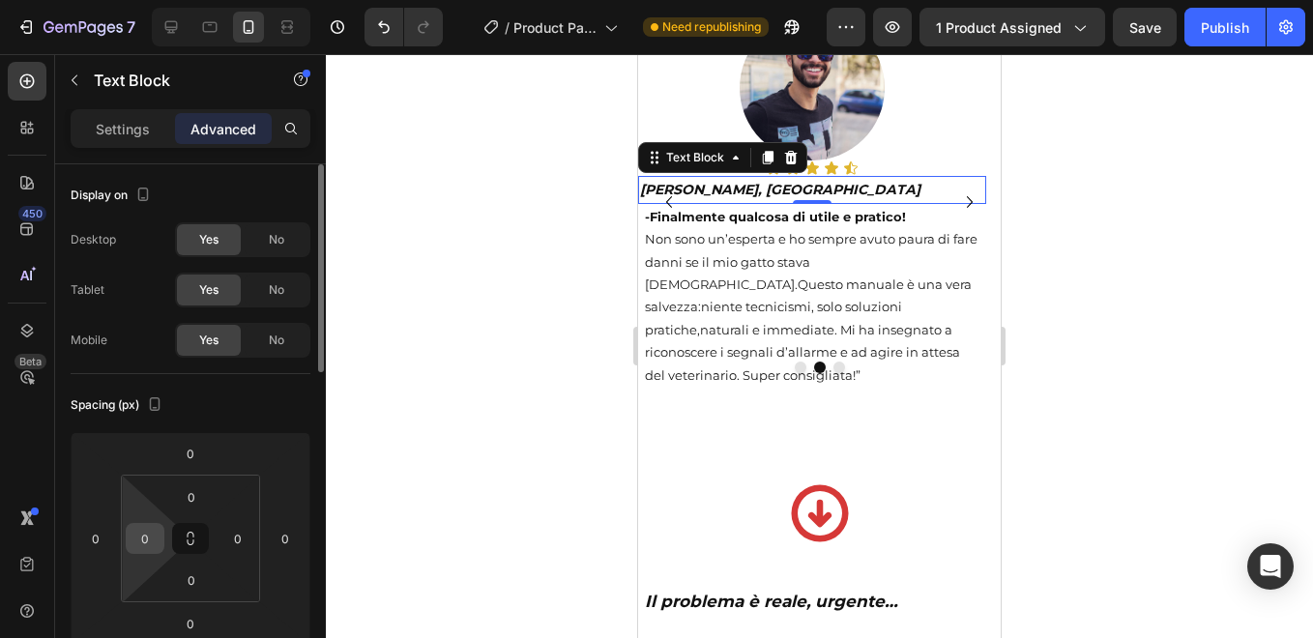
click at [143, 534] on input "0" at bounding box center [144, 538] width 29 height 29
type input "5"
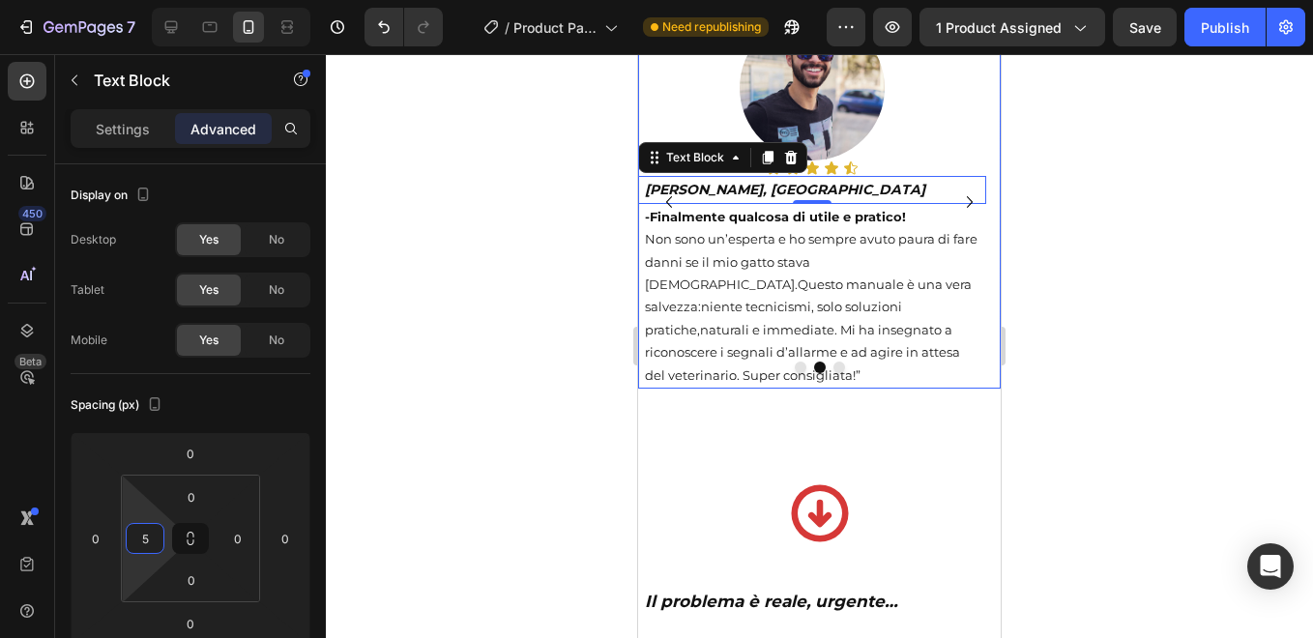
click at [959, 209] on icon "Carousel Next Arrow" at bounding box center [969, 201] width 23 height 23
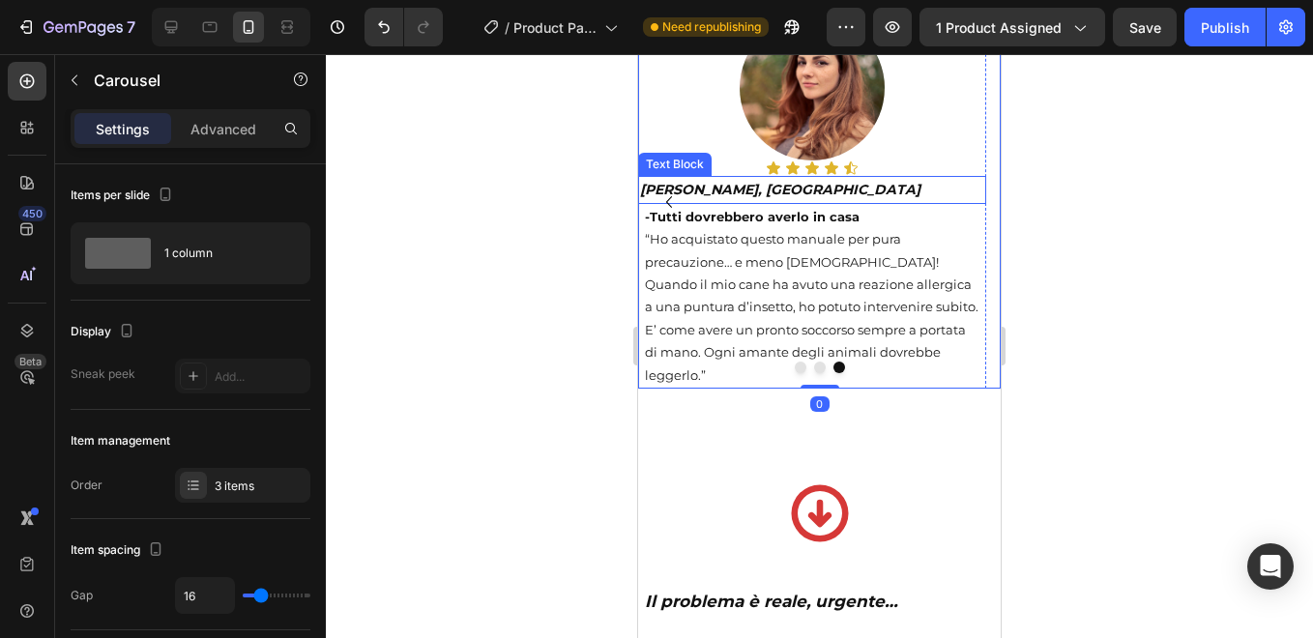
click at [838, 202] on p "[PERSON_NAME], [GEOGRAPHIC_DATA]" at bounding box center [812, 190] width 344 height 24
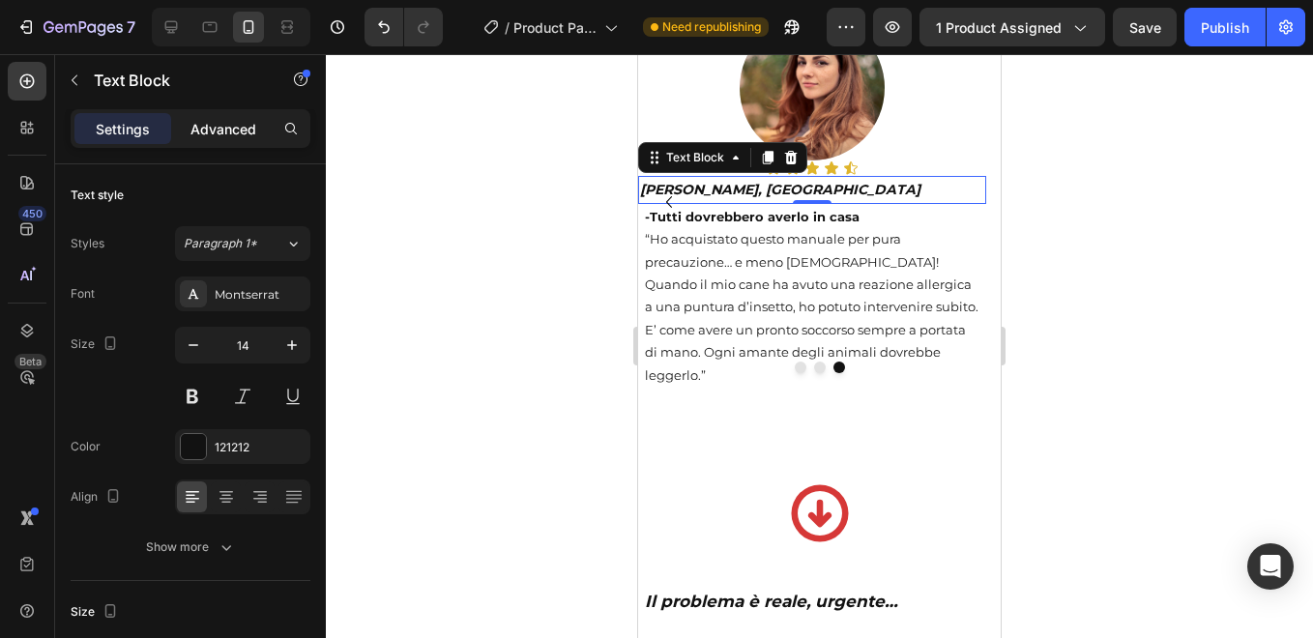
click at [239, 129] on p "Advanced" at bounding box center [223, 129] width 66 height 20
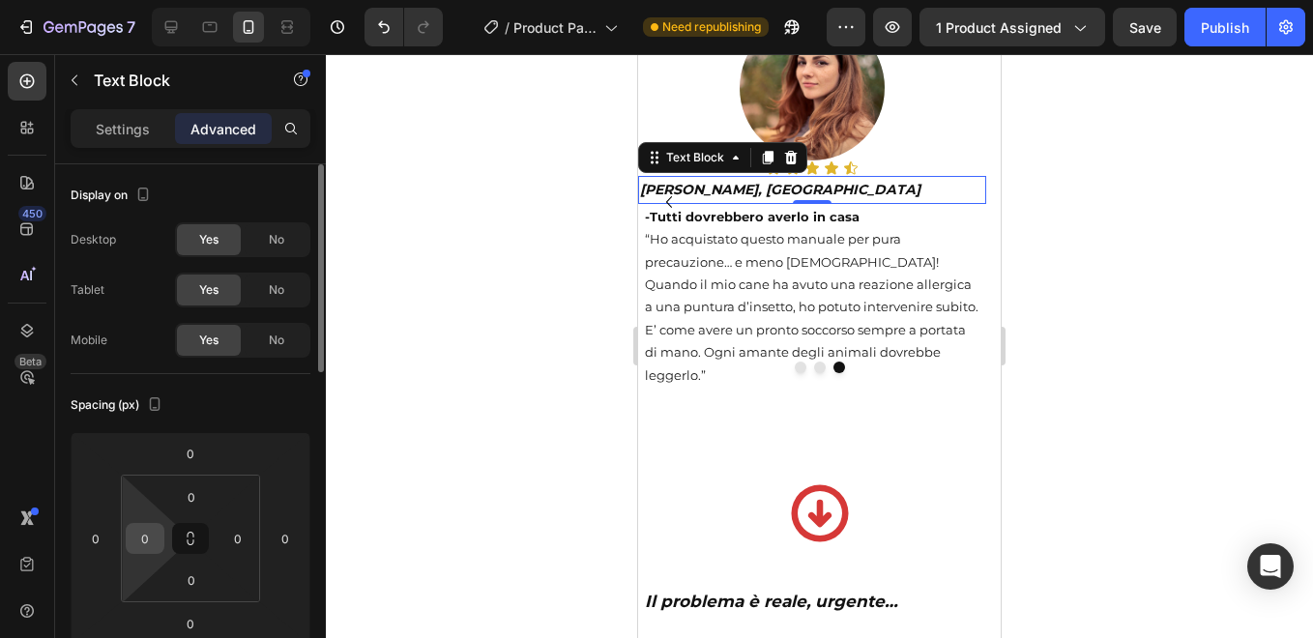
click at [144, 533] on input "0" at bounding box center [144, 538] width 29 height 29
type input "5"
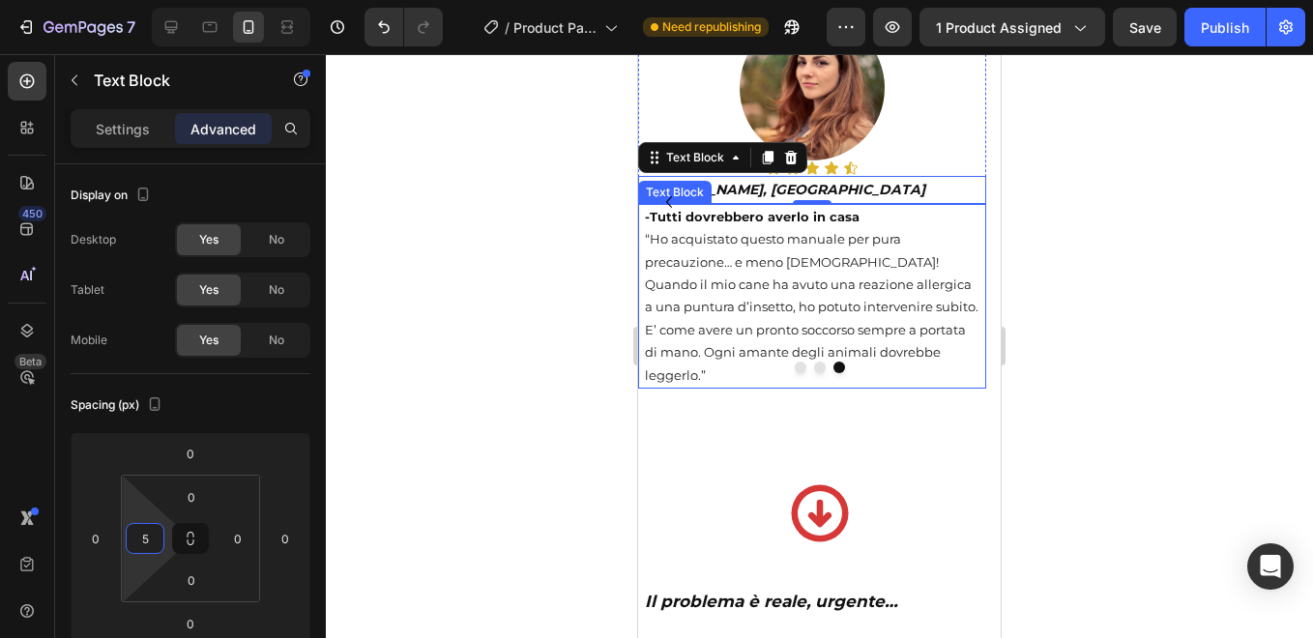
click at [709, 305] on p "“Ho acquistato questo manuale per pura precauzione… e meno [DEMOGRAPHIC_DATA]! …" at bounding box center [812, 307] width 334 height 159
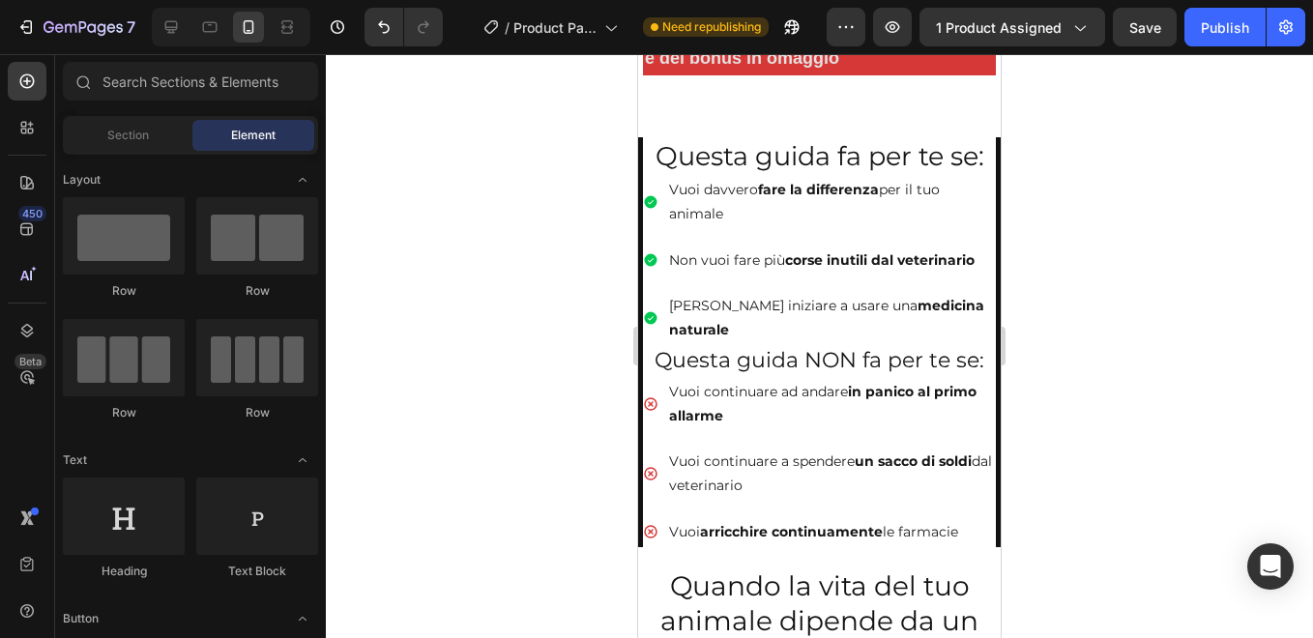
scroll to position [1212, 0]
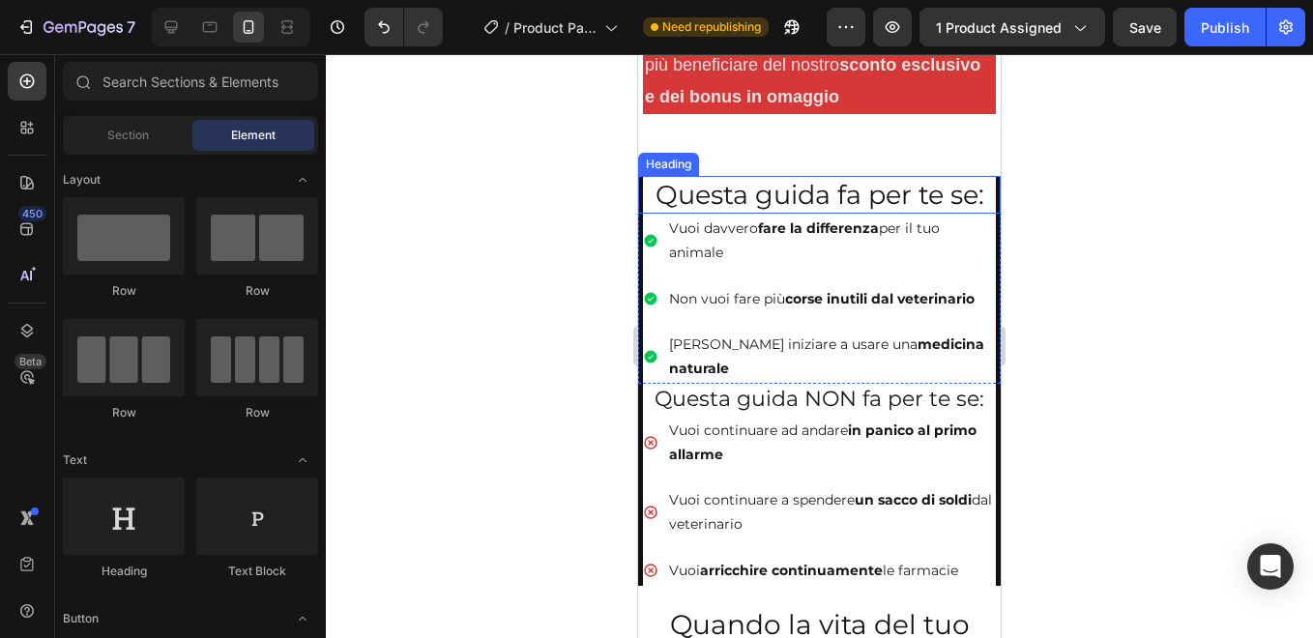
click at [644, 193] on h2 "Questa guida fa per te se:" at bounding box center [819, 195] width 353 height 38
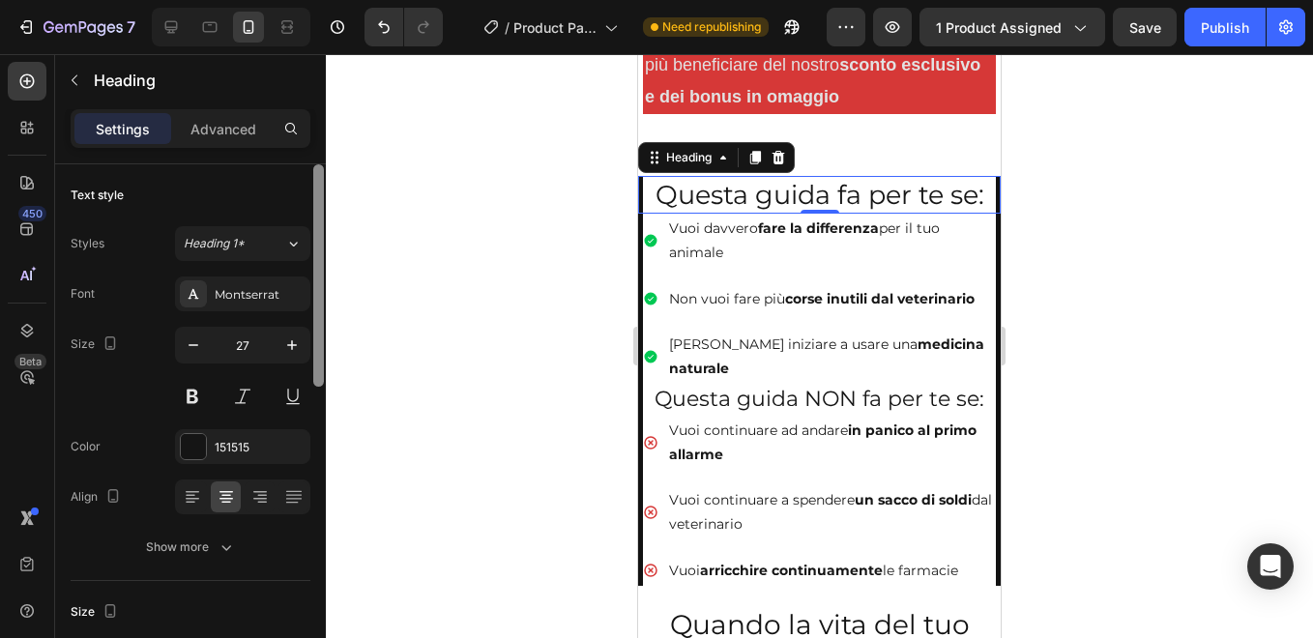
click at [317, 191] on div at bounding box center [318, 275] width 11 height 222
click at [316, 224] on div at bounding box center [318, 275] width 11 height 222
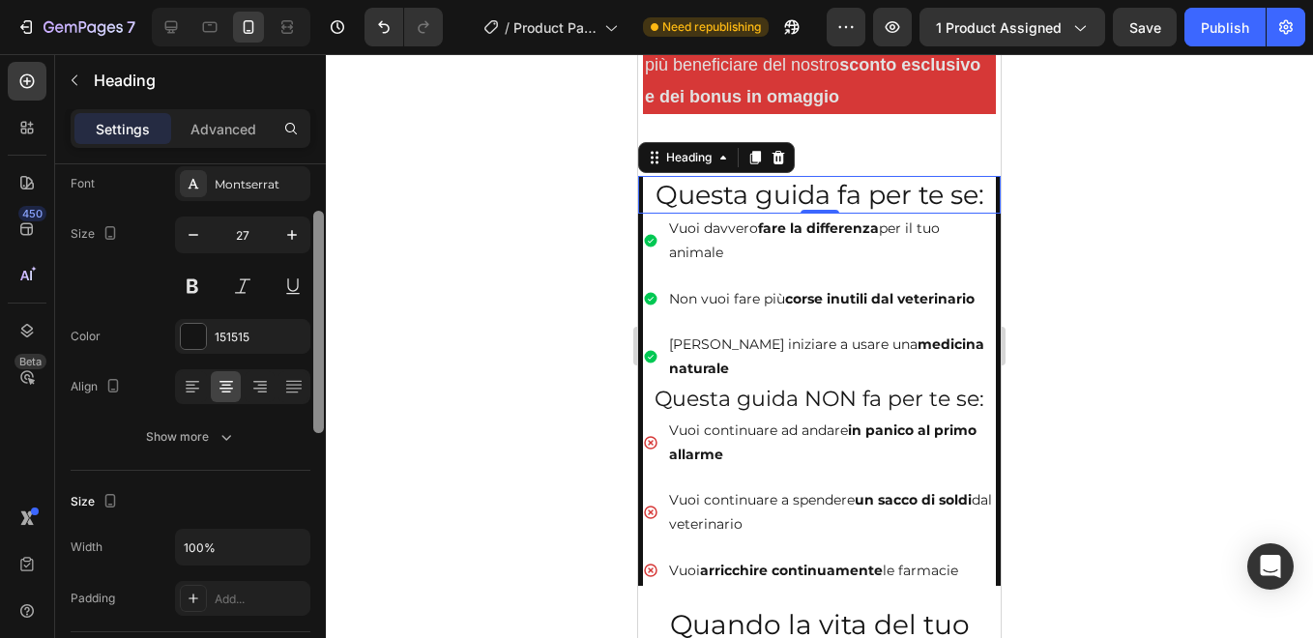
scroll to position [117, 0]
drag, startPoint x: 316, startPoint y: 224, endPoint x: 317, endPoint y: 274, distance: 49.3
click at [317, 274] on div at bounding box center [318, 316] width 11 height 222
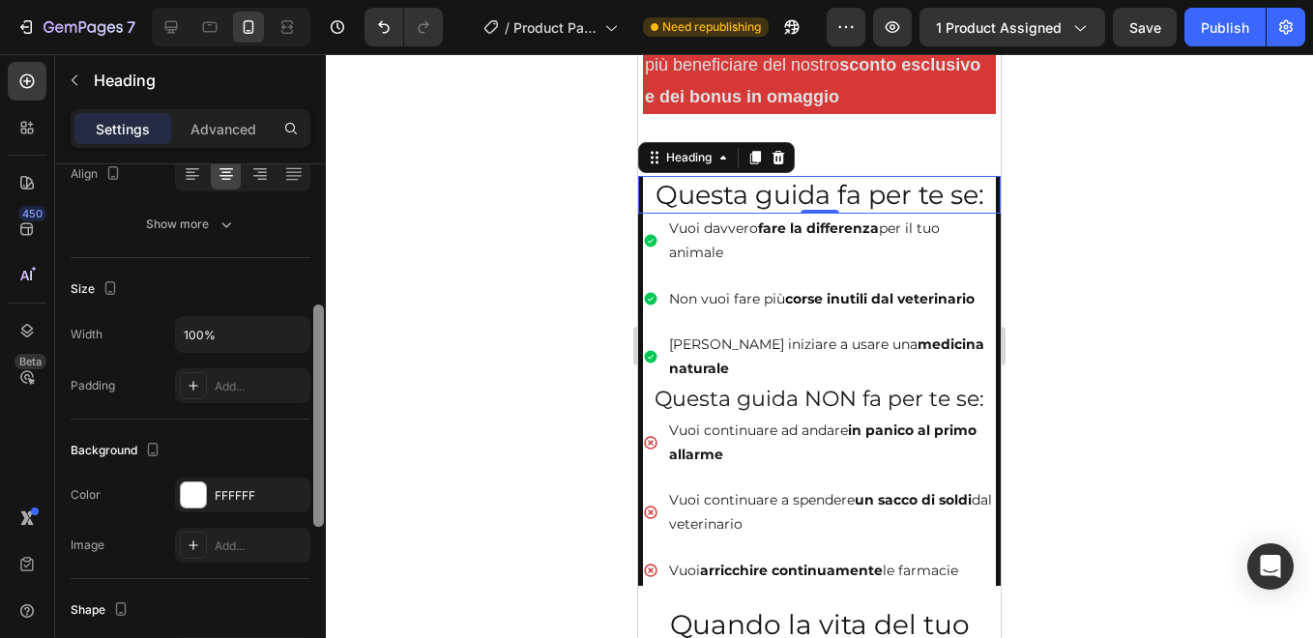
scroll to position [326, 0]
drag, startPoint x: 317, startPoint y: 274, endPoint x: 320, endPoint y: 362, distance: 88.0
click at [320, 362] on div at bounding box center [318, 413] width 11 height 222
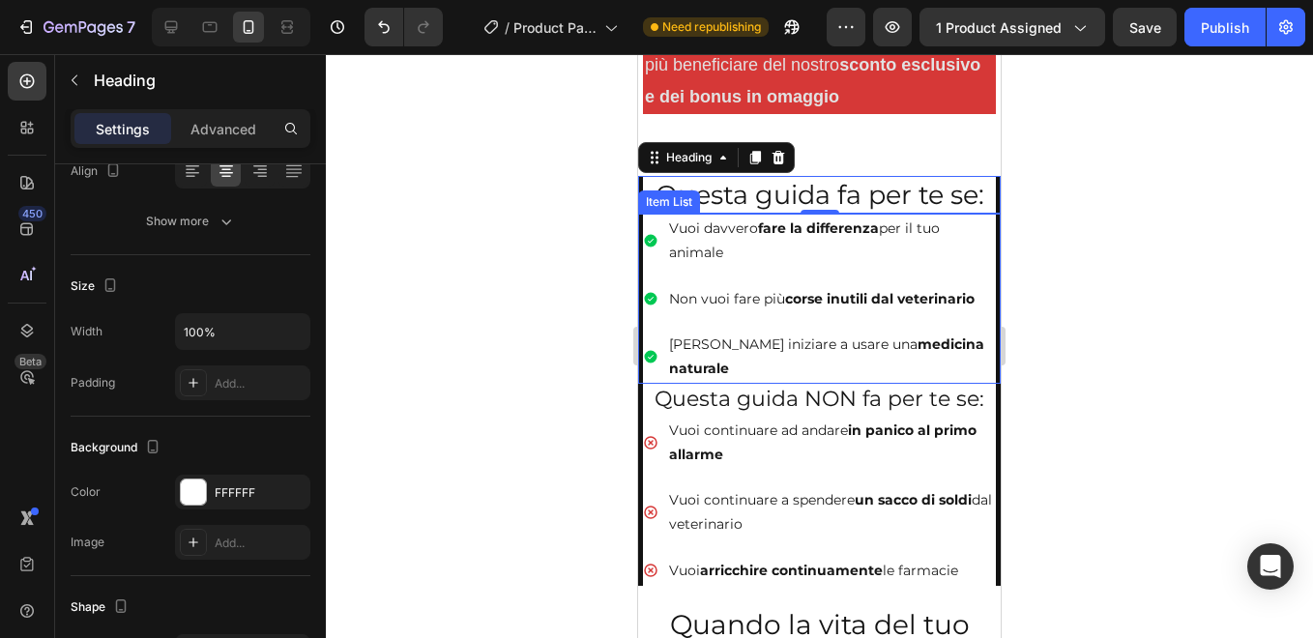
click at [648, 221] on div "Vuoi davvero fare la differenza per il tuo animale" at bounding box center [819, 241] width 353 height 54
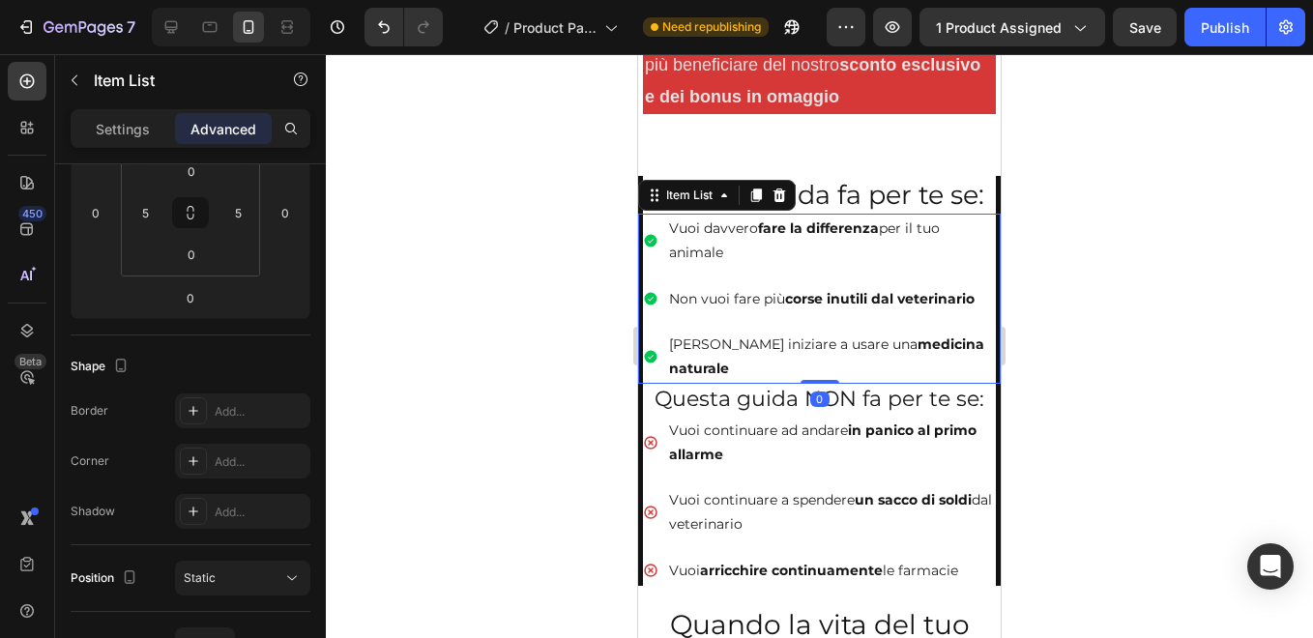
scroll to position [0, 0]
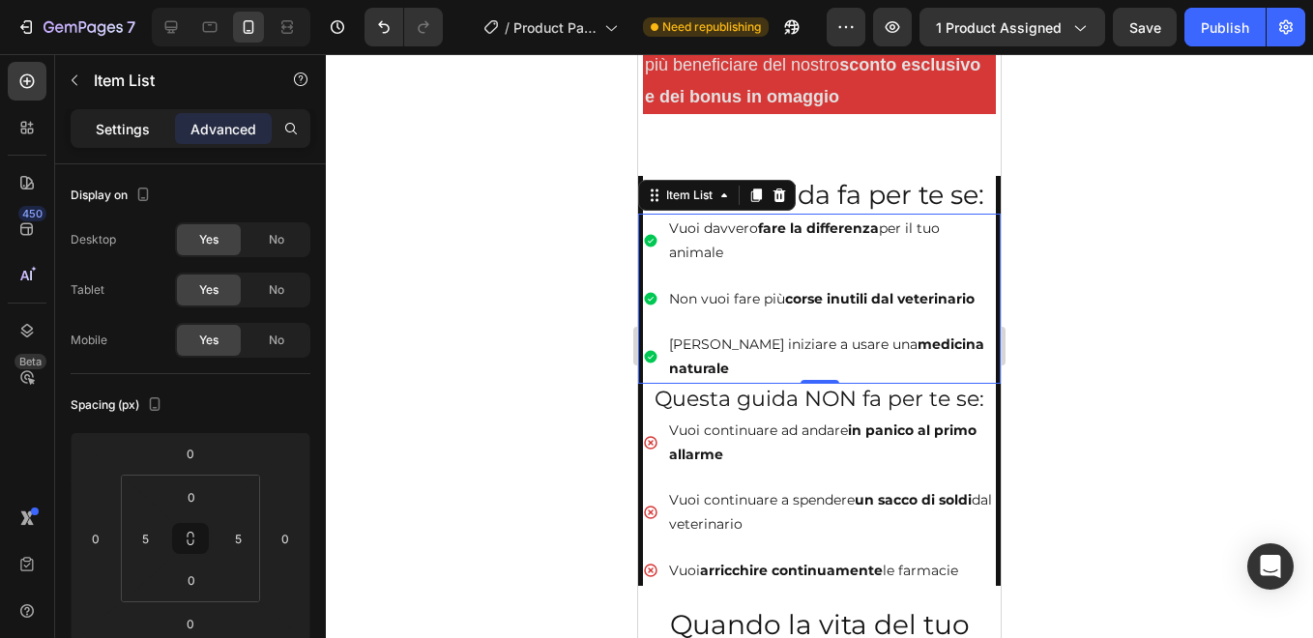
click at [130, 120] on p "Settings" at bounding box center [123, 129] width 54 height 20
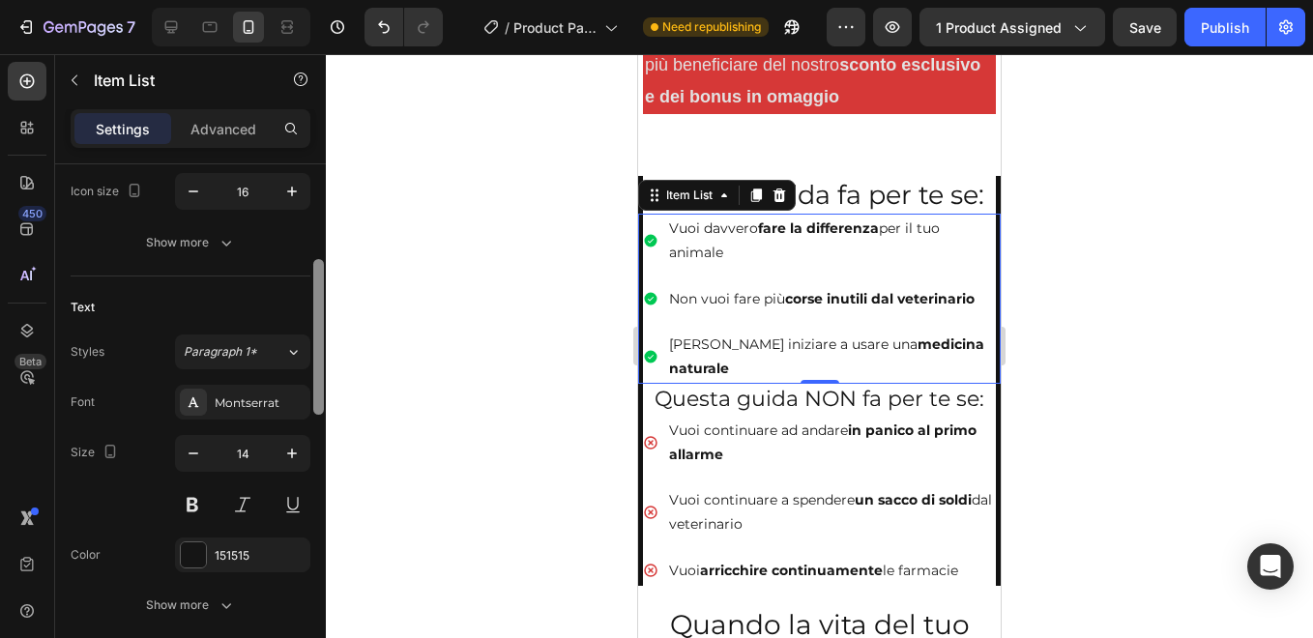
scroll to position [312, 0]
drag, startPoint x: 322, startPoint y: 249, endPoint x: 317, endPoint y: 342, distance: 92.9
click at [317, 342] on div at bounding box center [318, 334] width 11 height 156
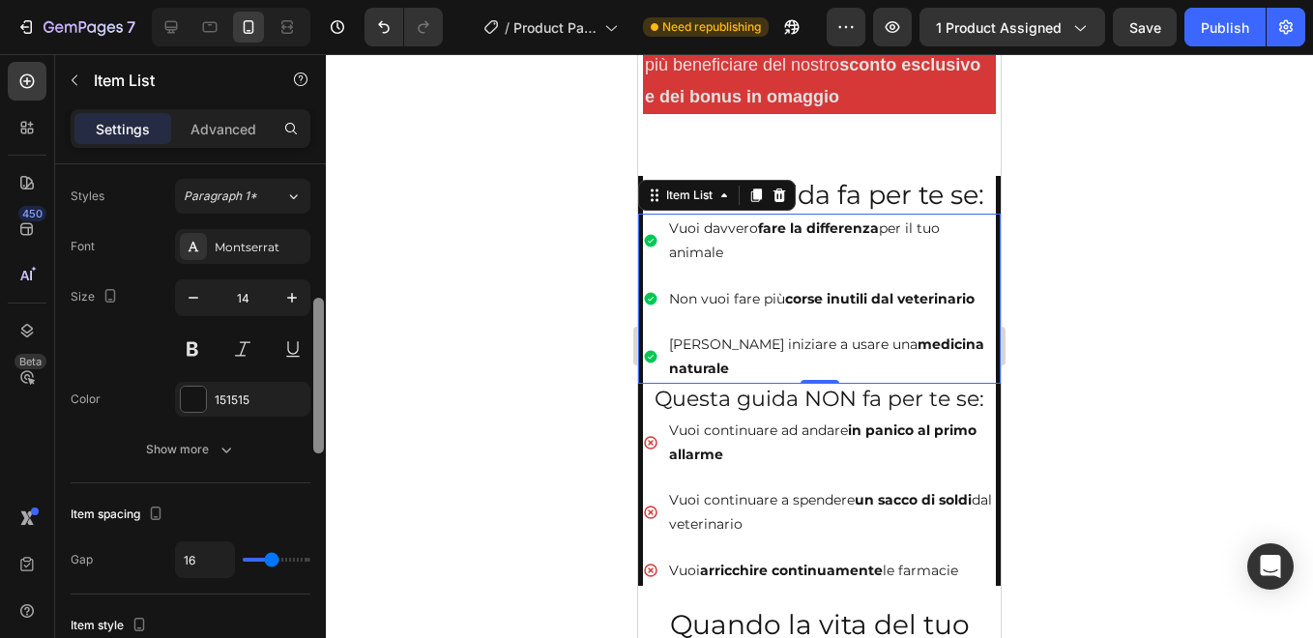
drag, startPoint x: 316, startPoint y: 377, endPoint x: 314, endPoint y: 423, distance: 46.4
click at [314, 423] on div at bounding box center [318, 376] width 11 height 156
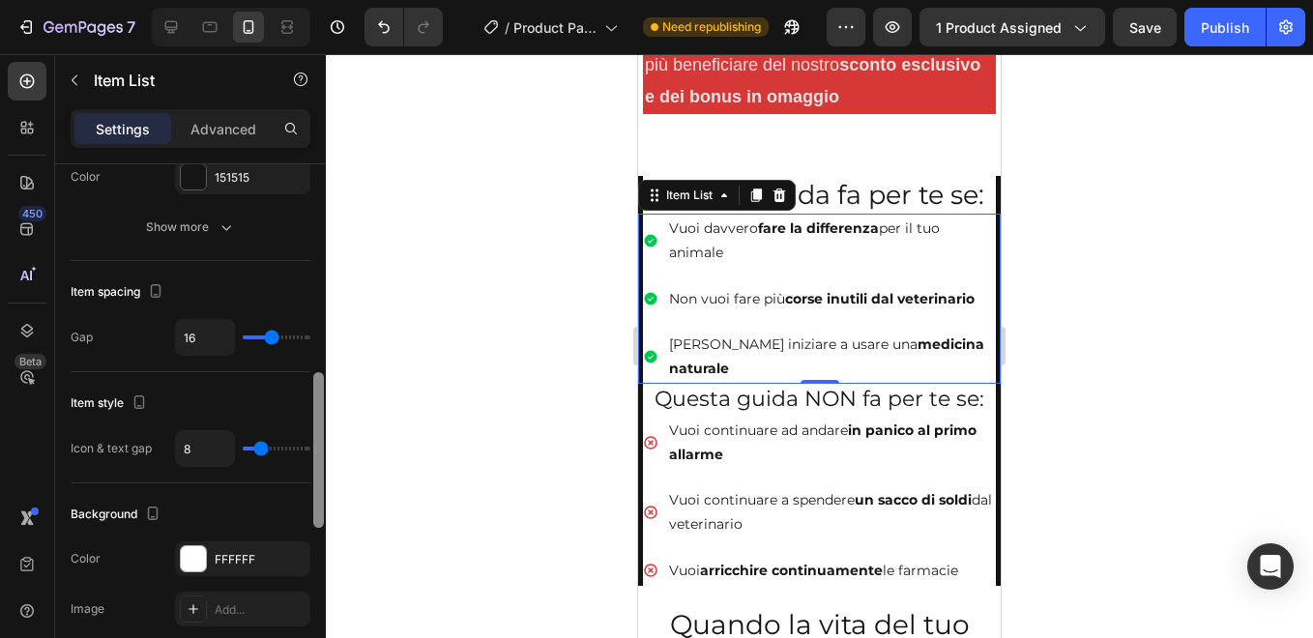
scroll to position [693, 0]
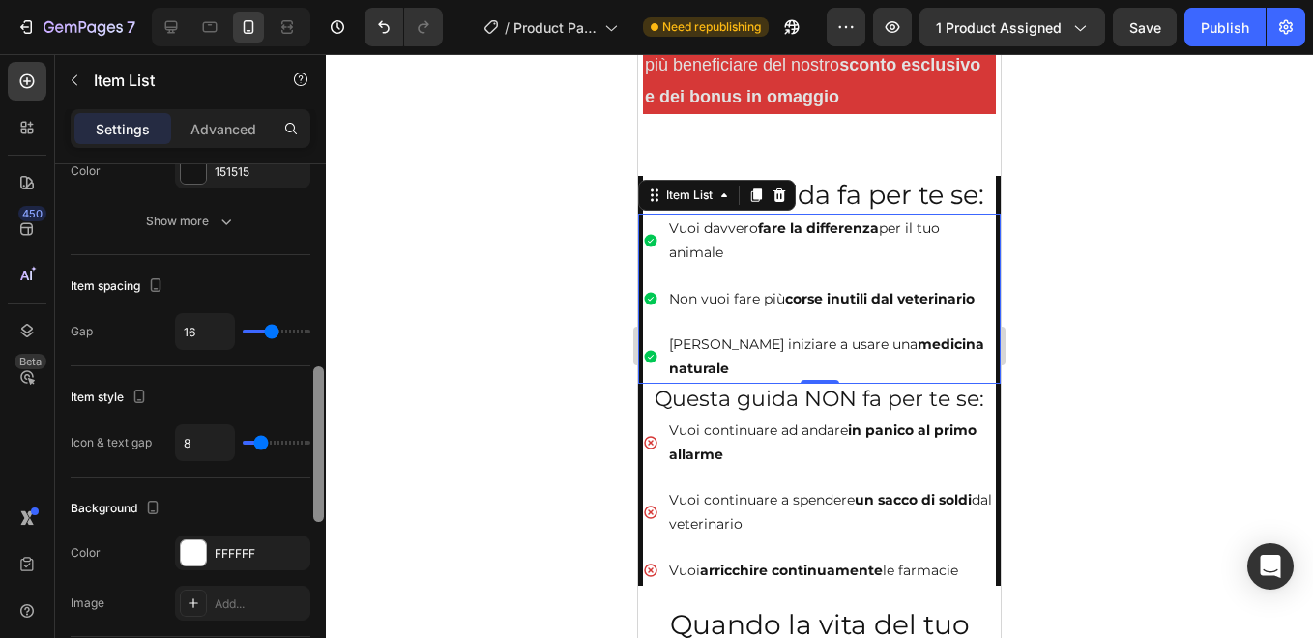
drag, startPoint x: 314, startPoint y: 423, endPoint x: 312, endPoint y: 490, distance: 66.7
click at [312, 490] on div at bounding box center [318, 425] width 14 height 529
click at [231, 122] on p "Advanced" at bounding box center [223, 129] width 66 height 20
type input "100%"
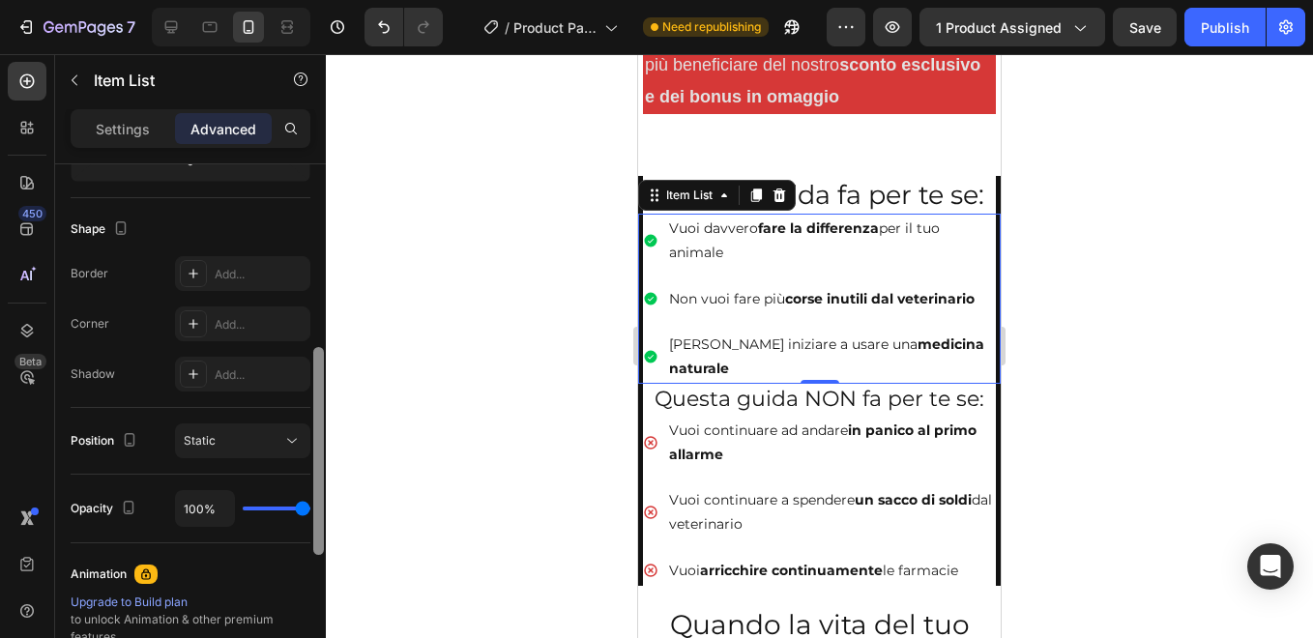
drag, startPoint x: 316, startPoint y: 496, endPoint x: 323, endPoint y: 404, distance: 92.1
click at [323, 404] on div at bounding box center [318, 451] width 11 height 208
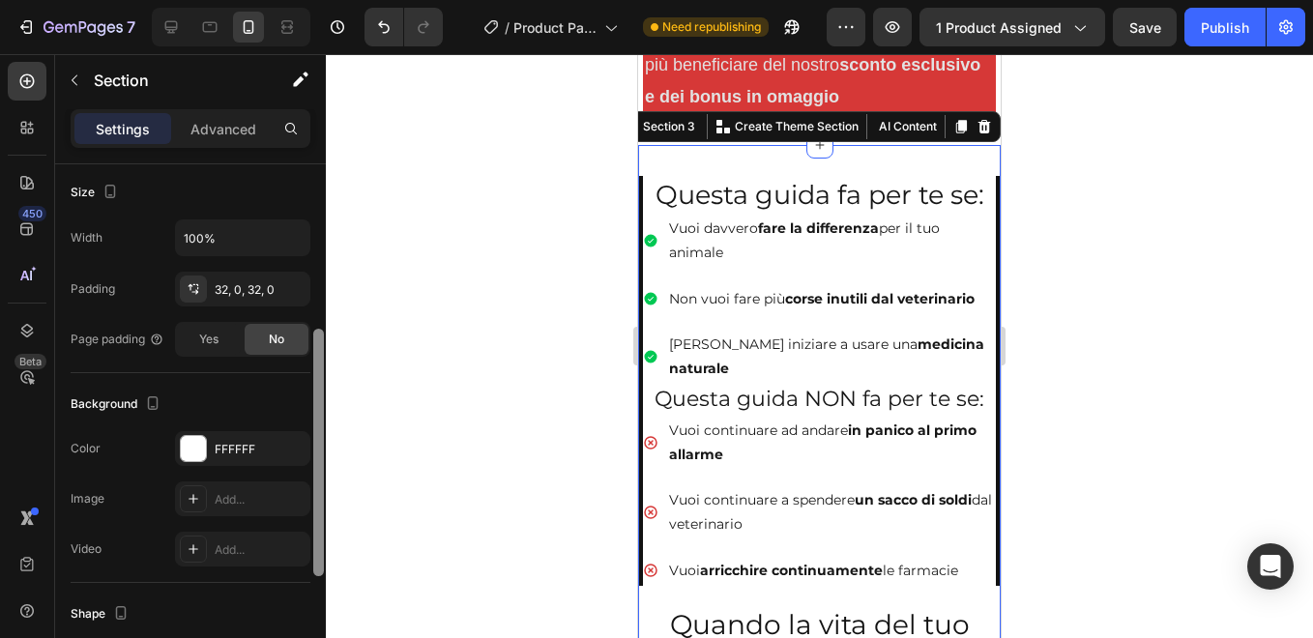
scroll to position [375, 0]
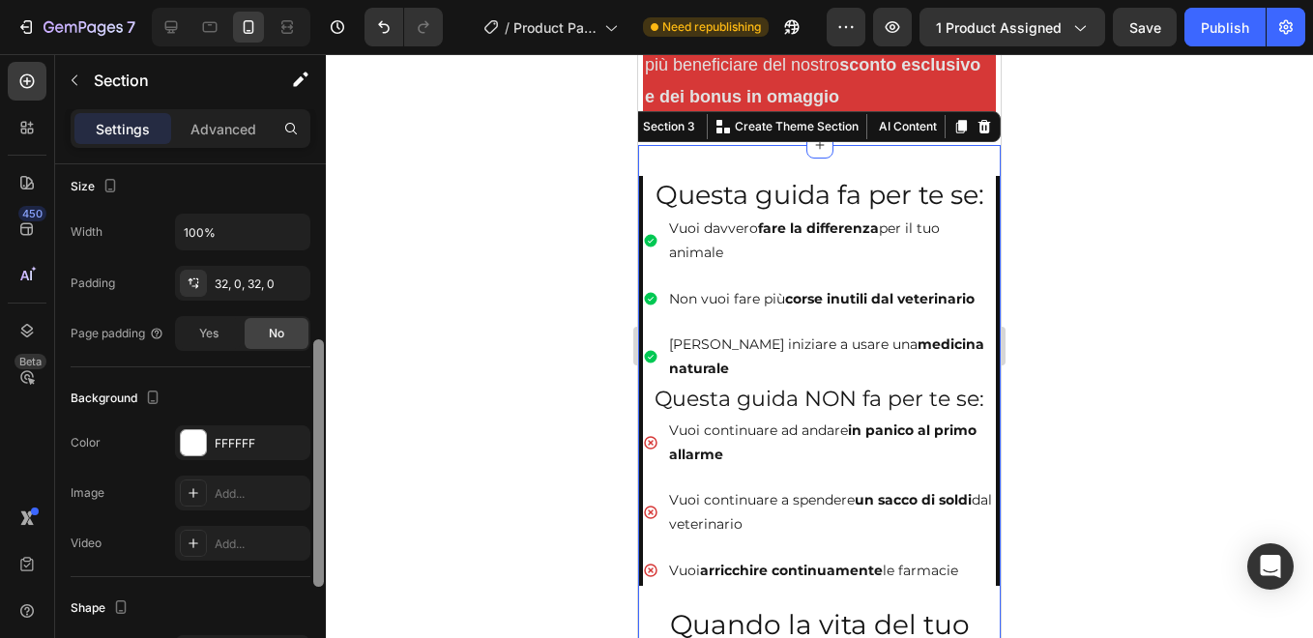
drag, startPoint x: 319, startPoint y: 264, endPoint x: 326, endPoint y: 440, distance: 176.1
click at [326, 0] on div "7 / Product Page - [DATE] 14:18:56 Need republishing Preview 1 product assigned…" at bounding box center [656, 0] width 1313 height 0
click at [275, 446] on div "FFFFFF" at bounding box center [242, 442] width 135 height 35
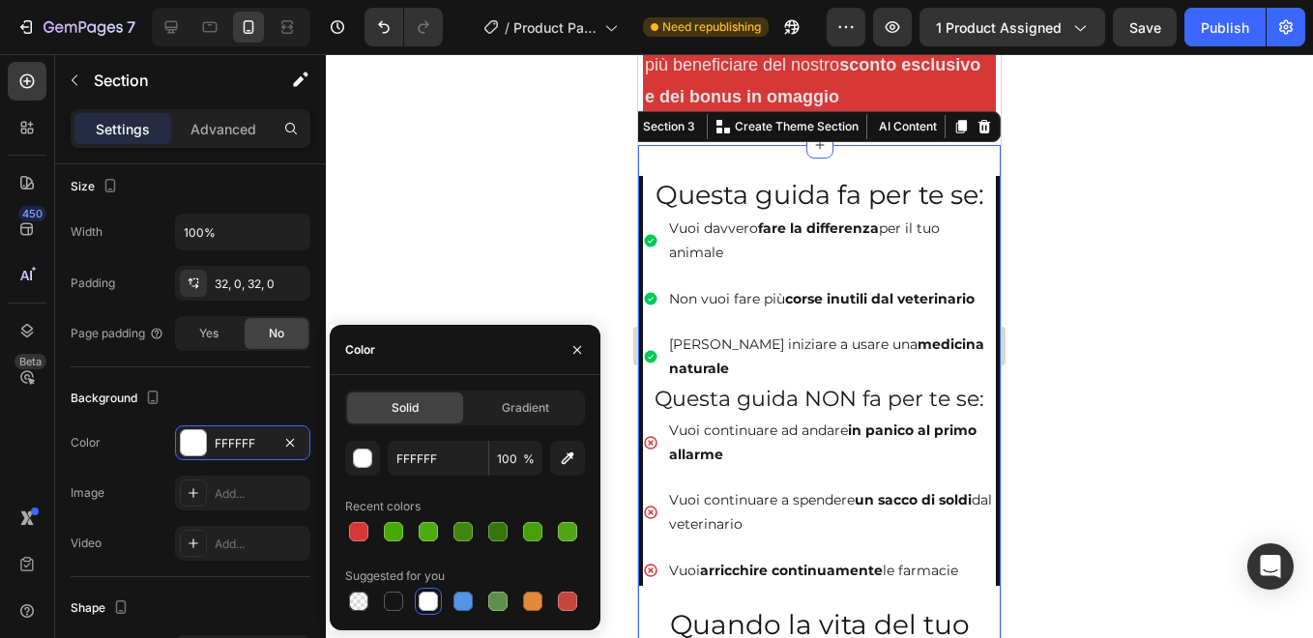
click at [422, 602] on div at bounding box center [428, 601] width 19 height 19
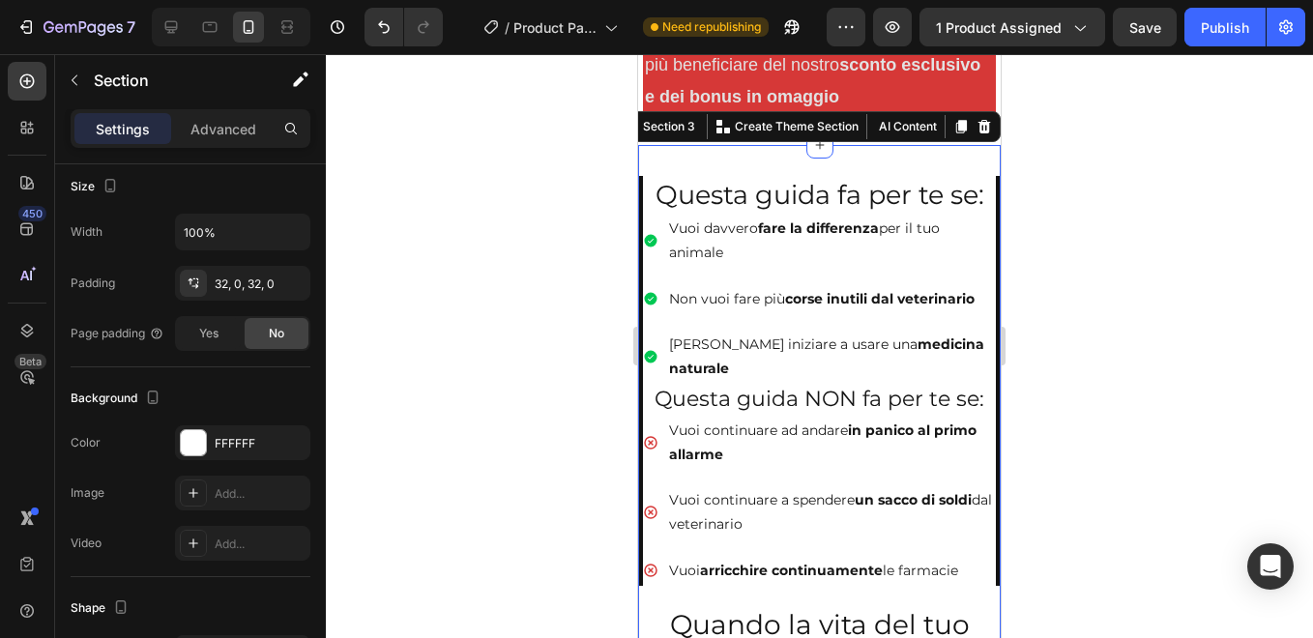
click at [653, 140] on div "Section 3 You can create reusable sections Create Theme Section AI Content Writ…" at bounding box center [808, 126] width 386 height 31
click at [653, 130] on div "Section 3" at bounding box center [669, 126] width 60 height 17
click at [652, 133] on div "Section 3" at bounding box center [669, 126] width 60 height 17
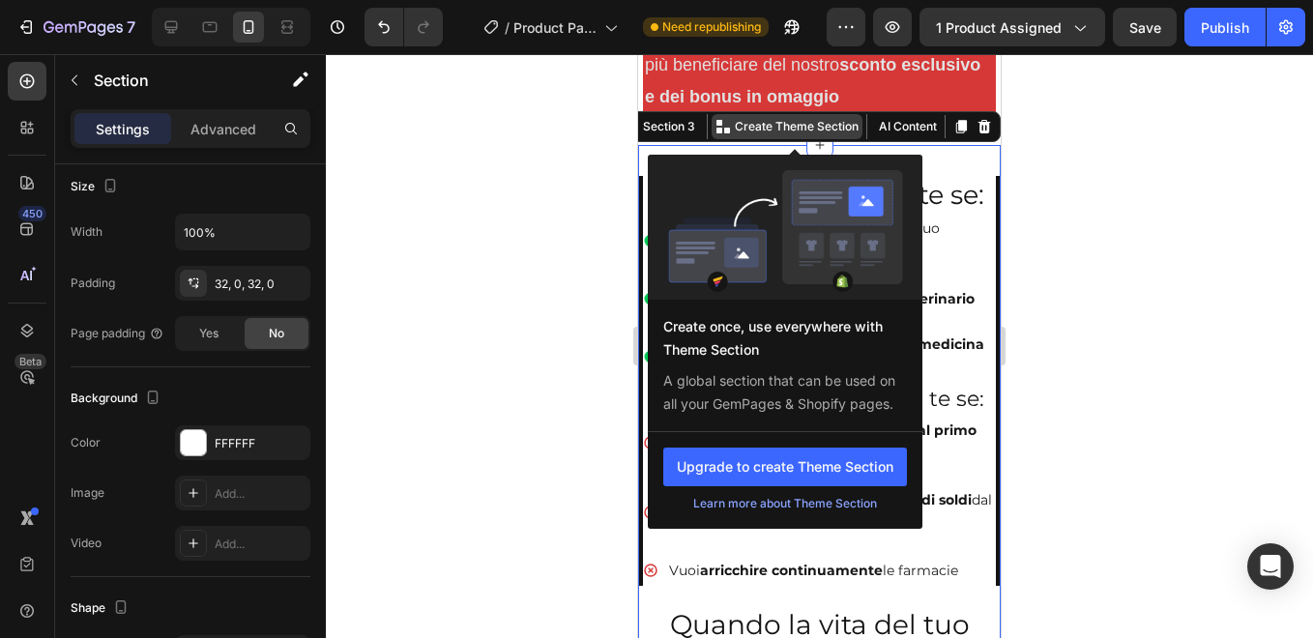
click at [750, 134] on p "Create Theme Section" at bounding box center [797, 126] width 124 height 17
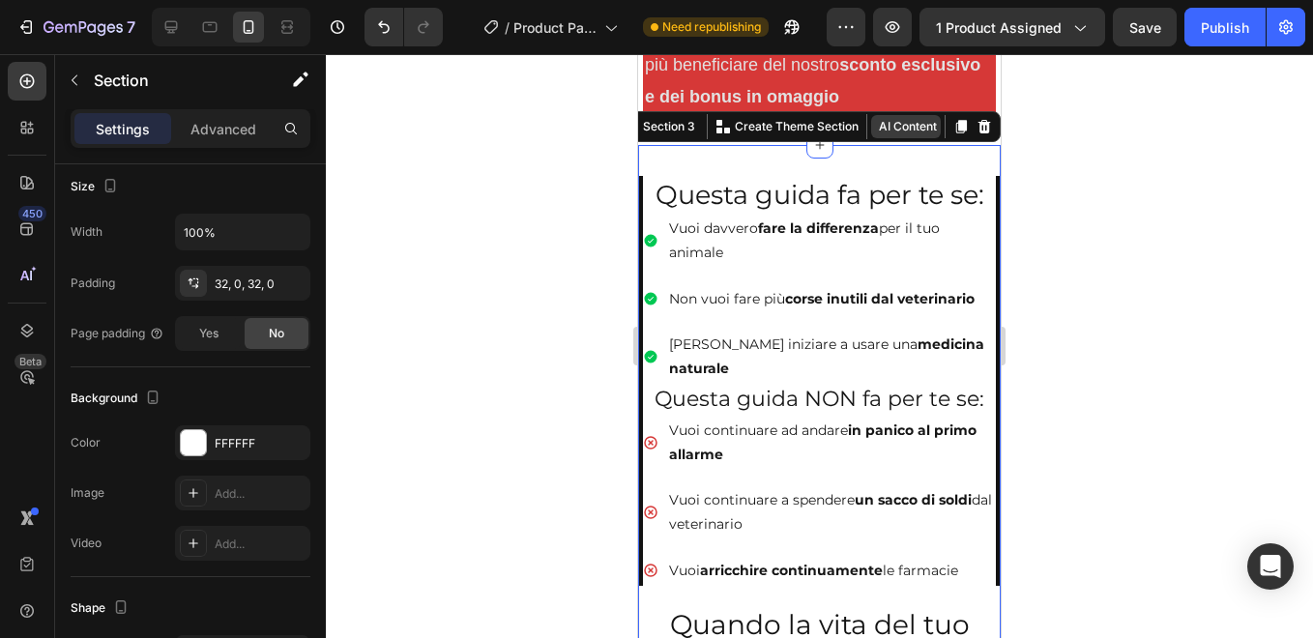
click at [894, 135] on button "AI Content" at bounding box center [906, 126] width 70 height 23
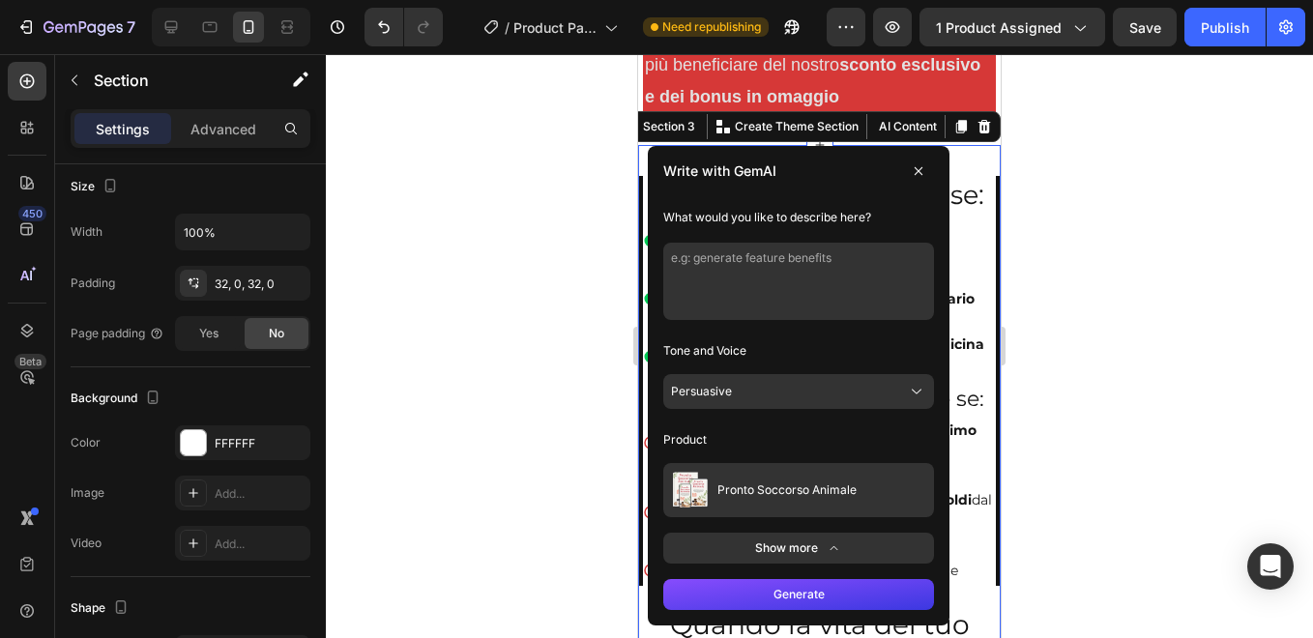
click at [564, 182] on div at bounding box center [819, 346] width 987 height 584
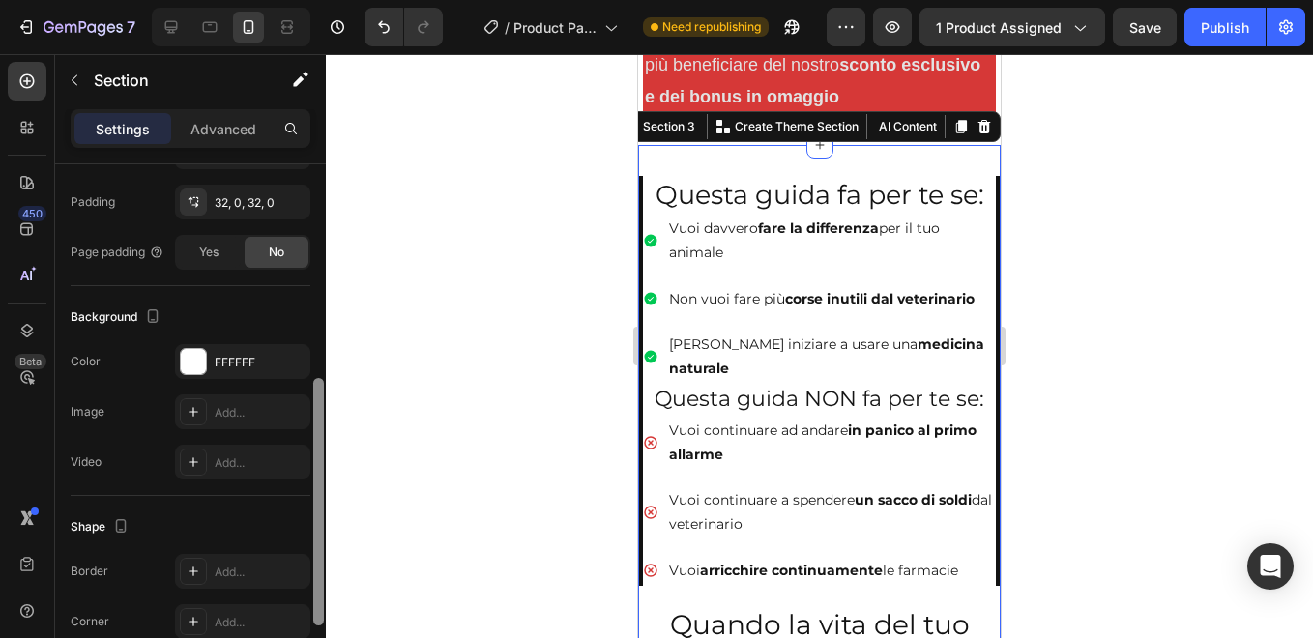
scroll to position [460, 0]
drag, startPoint x: 318, startPoint y: 304, endPoint x: 335, endPoint y: 520, distance: 216.3
click at [335, 0] on div "7 / Product Page - [DATE] 14:18:56 Need republishing Preview 1 product assigned…" at bounding box center [656, 0] width 1313 height 0
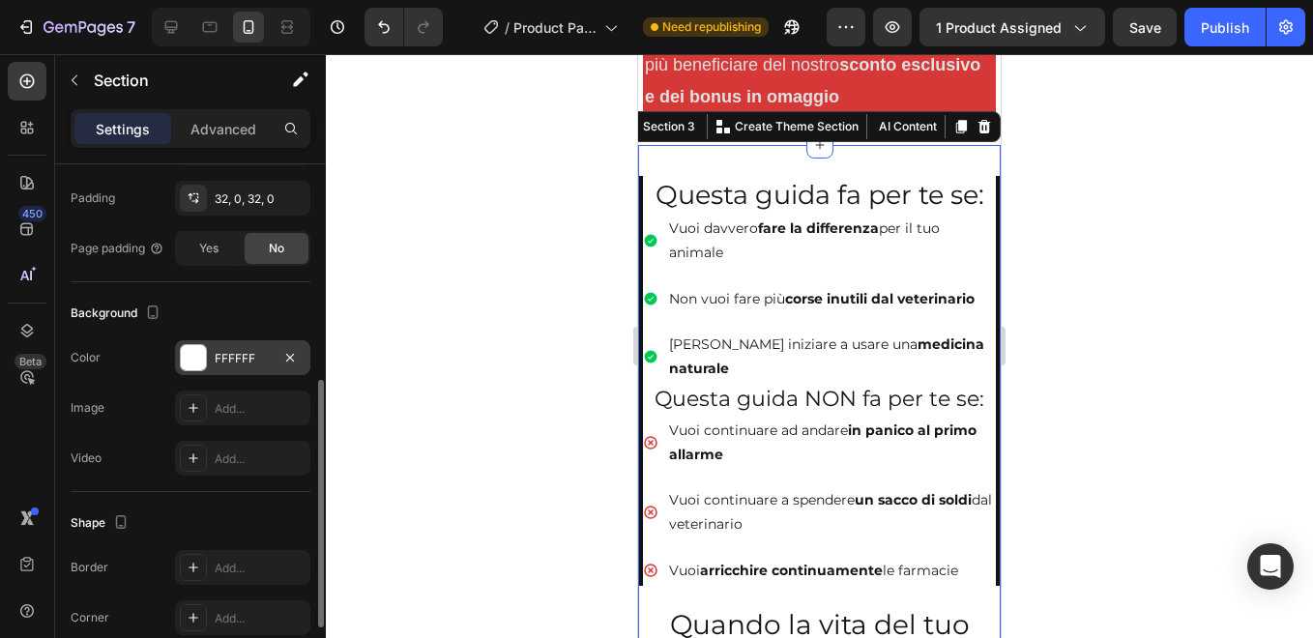
click at [257, 354] on div "FFFFFF" at bounding box center [243, 358] width 56 height 17
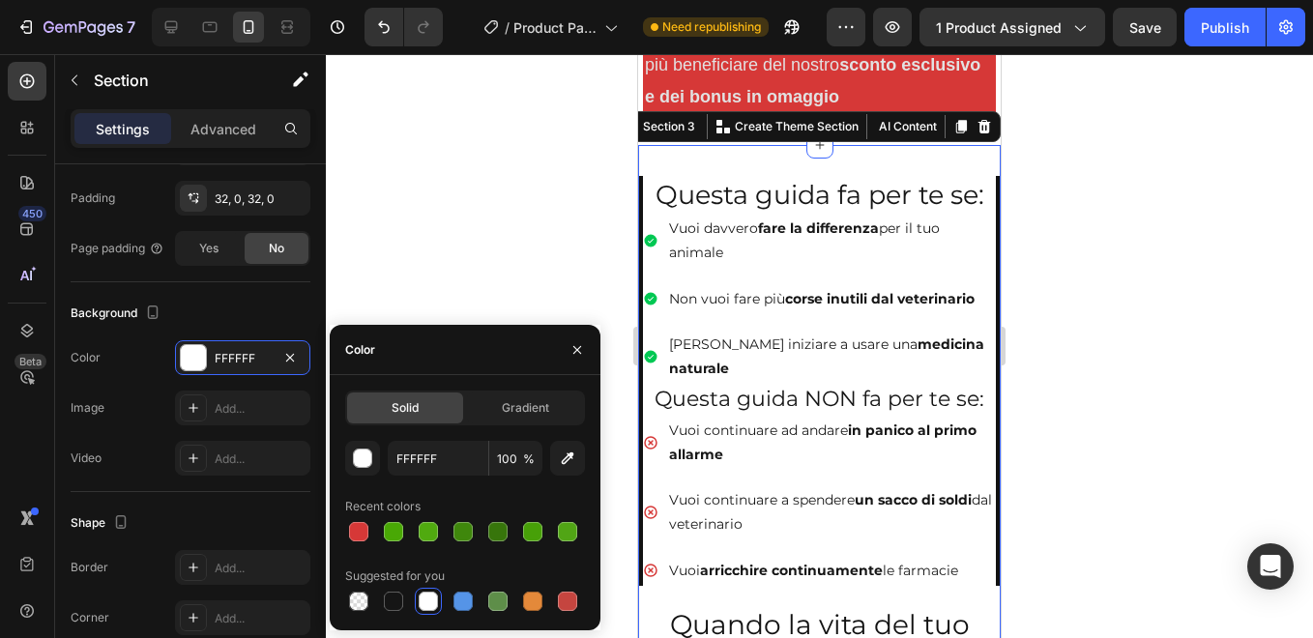
click at [429, 600] on div at bounding box center [428, 601] width 19 height 19
click at [452, 346] on div "Color" at bounding box center [465, 350] width 271 height 50
click at [465, 277] on div at bounding box center [819, 346] width 987 height 584
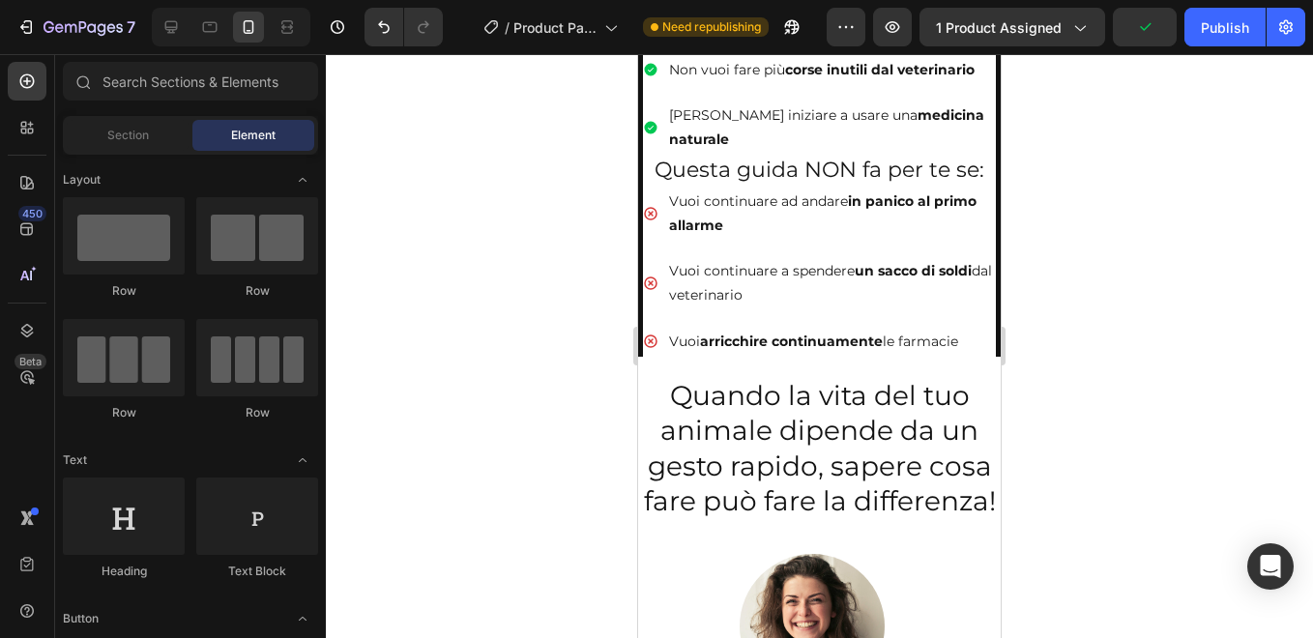
scroll to position [1444, 0]
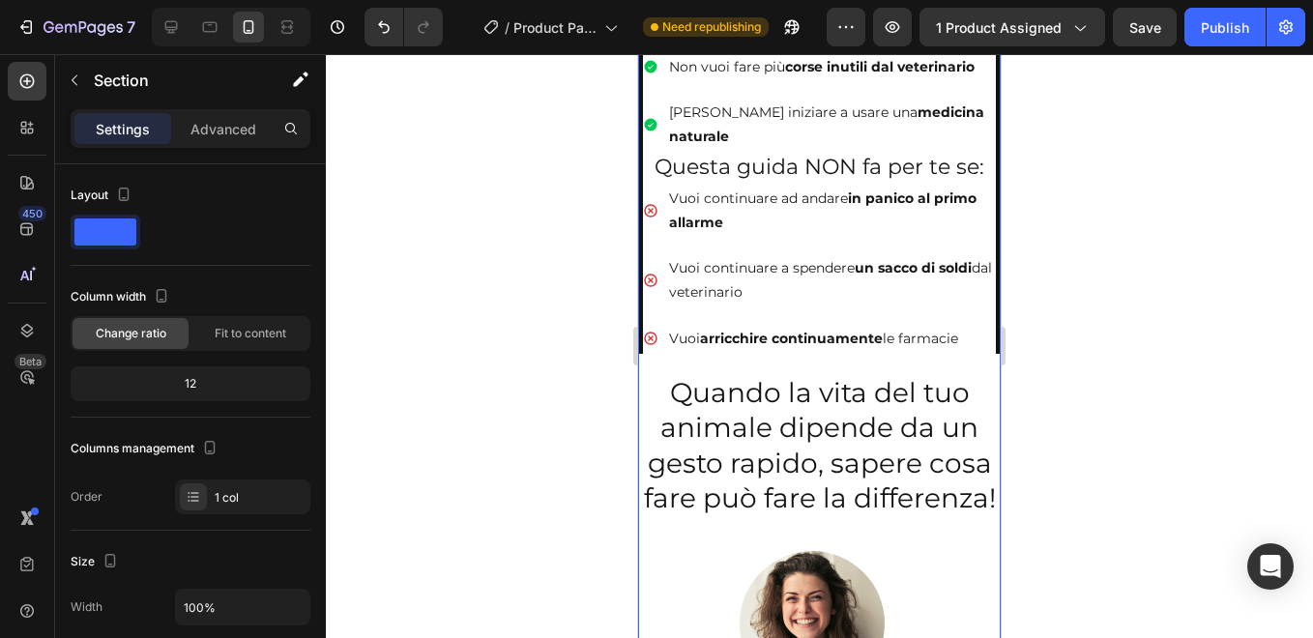
click at [742, 334] on div "Questa guida fa per te se: Heading Vuoi davvero fare la differenza per il tuo a…" at bounding box center [819, 434] width 362 height 980
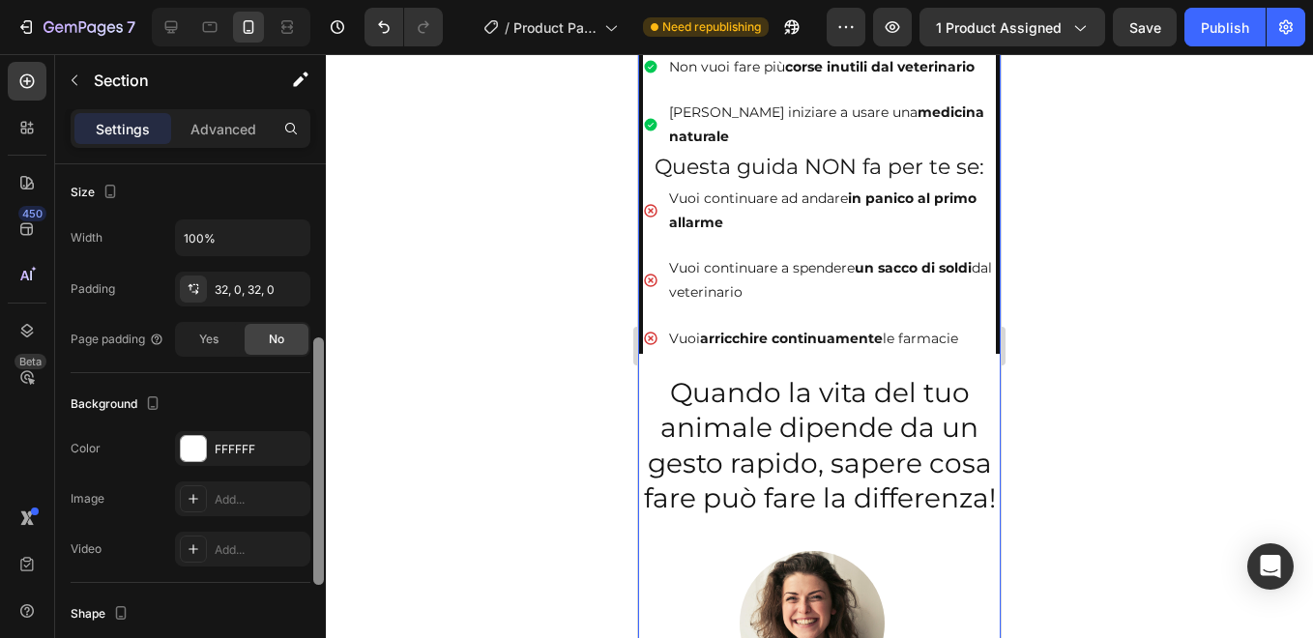
scroll to position [371, 0]
drag, startPoint x: 316, startPoint y: 251, endPoint x: 302, endPoint y: 425, distance: 174.6
click at [302, 425] on div "Layout Column width Change ratio Fit to content 12 Columns management Order 1 c…" at bounding box center [190, 428] width 271 height 529
click at [218, 138] on div "Advanced" at bounding box center [223, 128] width 97 height 31
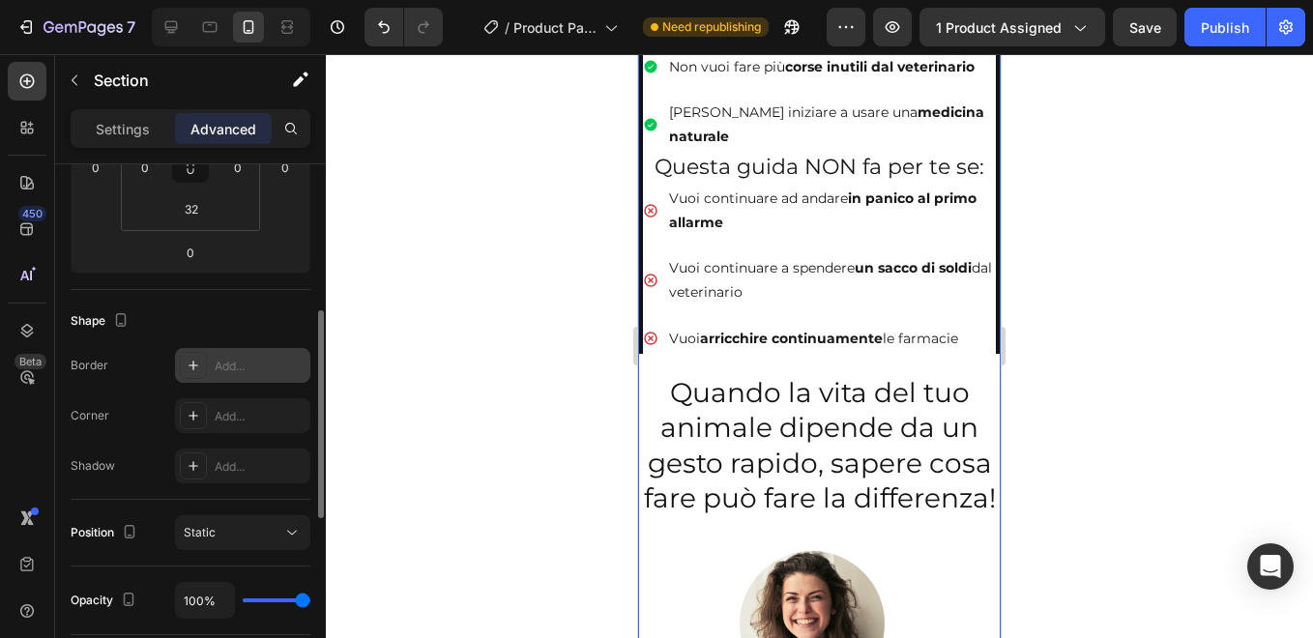
click at [249, 360] on div "Add..." at bounding box center [260, 366] width 91 height 17
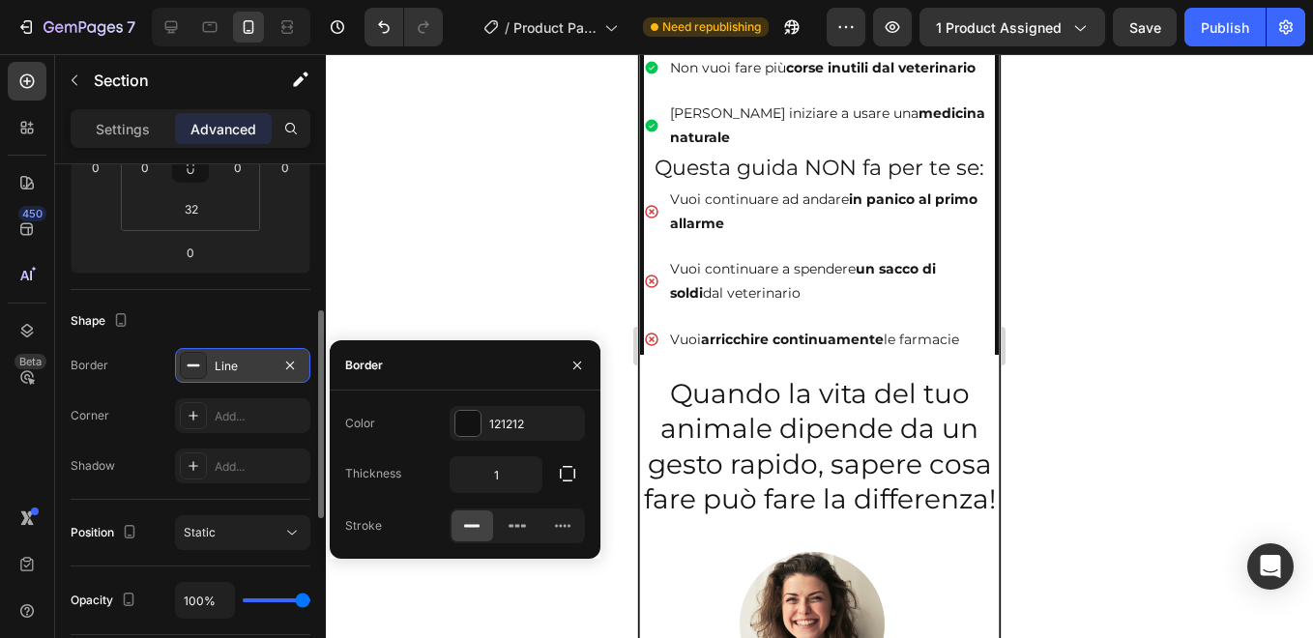
scroll to position [1458, 0]
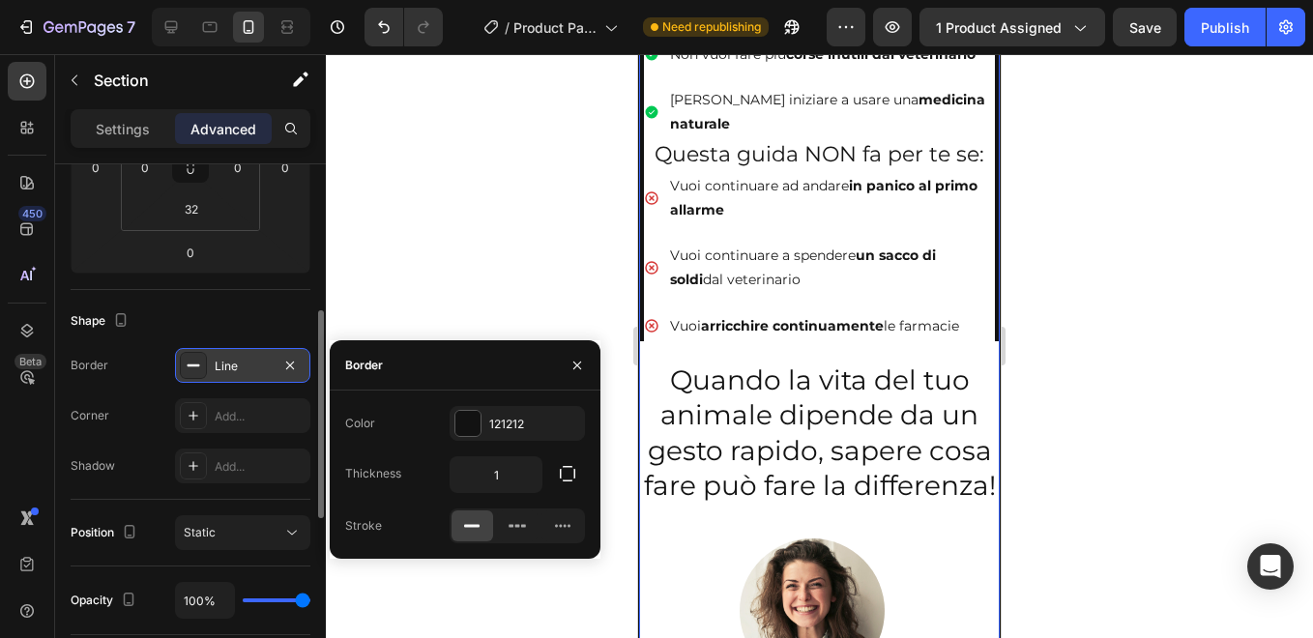
click at [249, 360] on div "Line" at bounding box center [243, 366] width 56 height 17
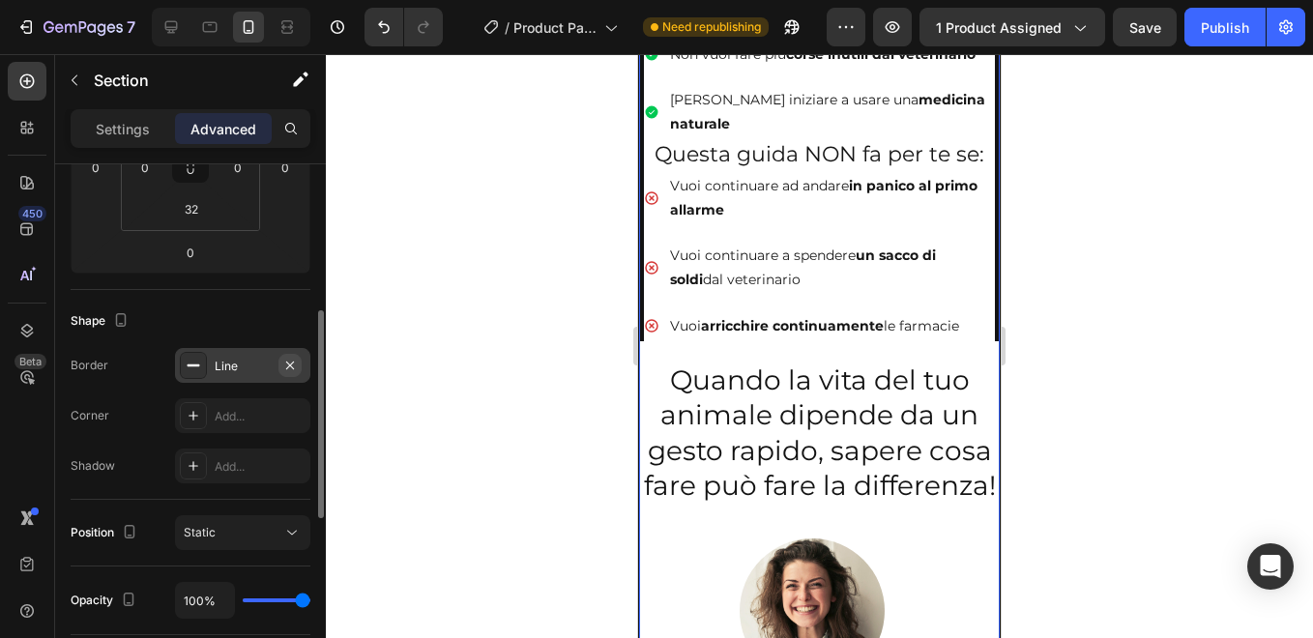
click at [283, 366] on icon "button" at bounding box center [289, 365] width 15 height 15
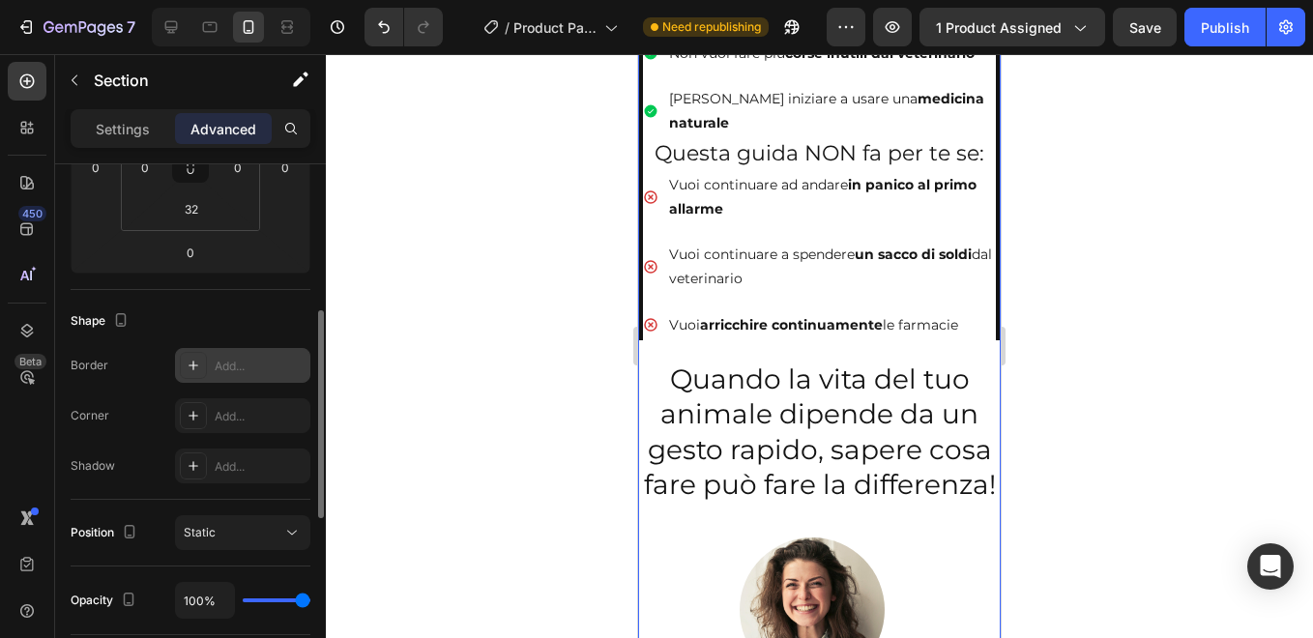
scroll to position [1444, 0]
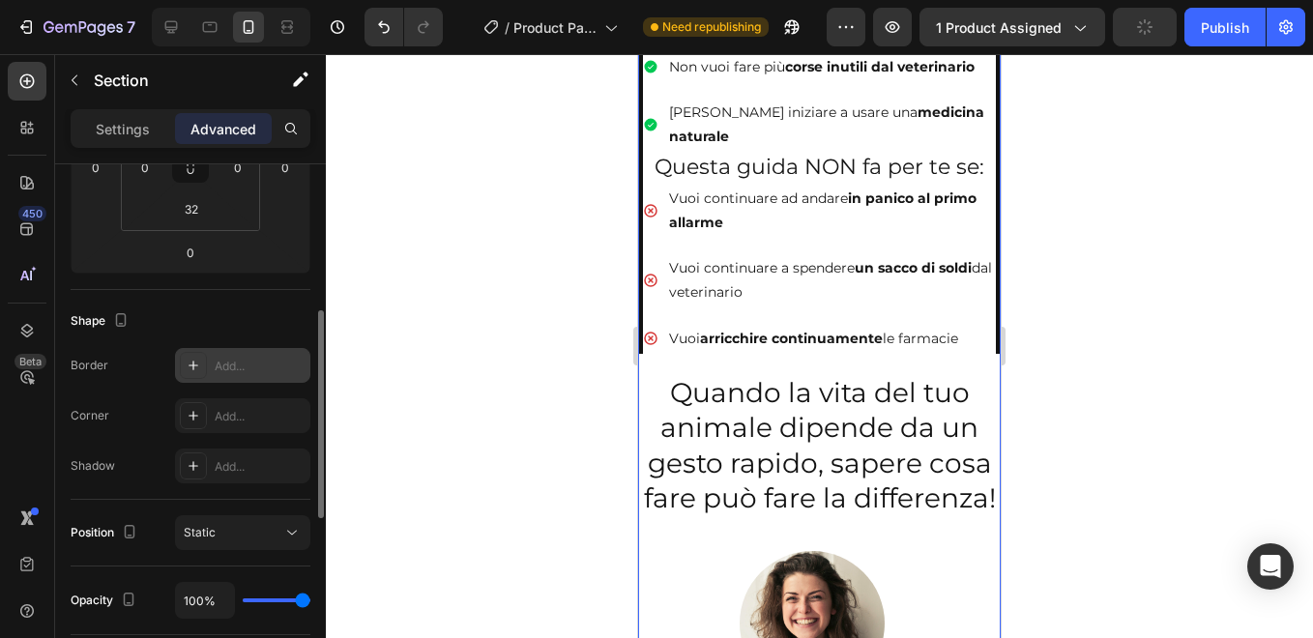
click at [438, 166] on div at bounding box center [819, 346] width 987 height 584
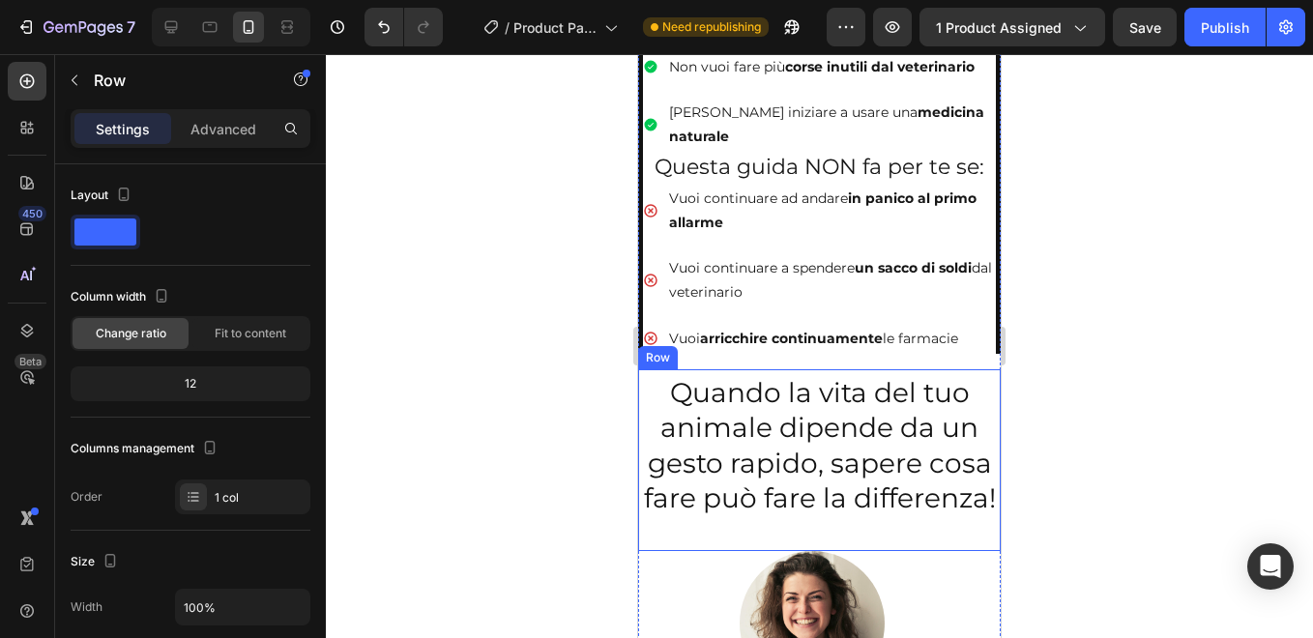
click at [924, 539] on div "Quando la vita del tuo animale dipende da un gesto rapido, sapere cosa fare può…" at bounding box center [819, 460] width 362 height 182
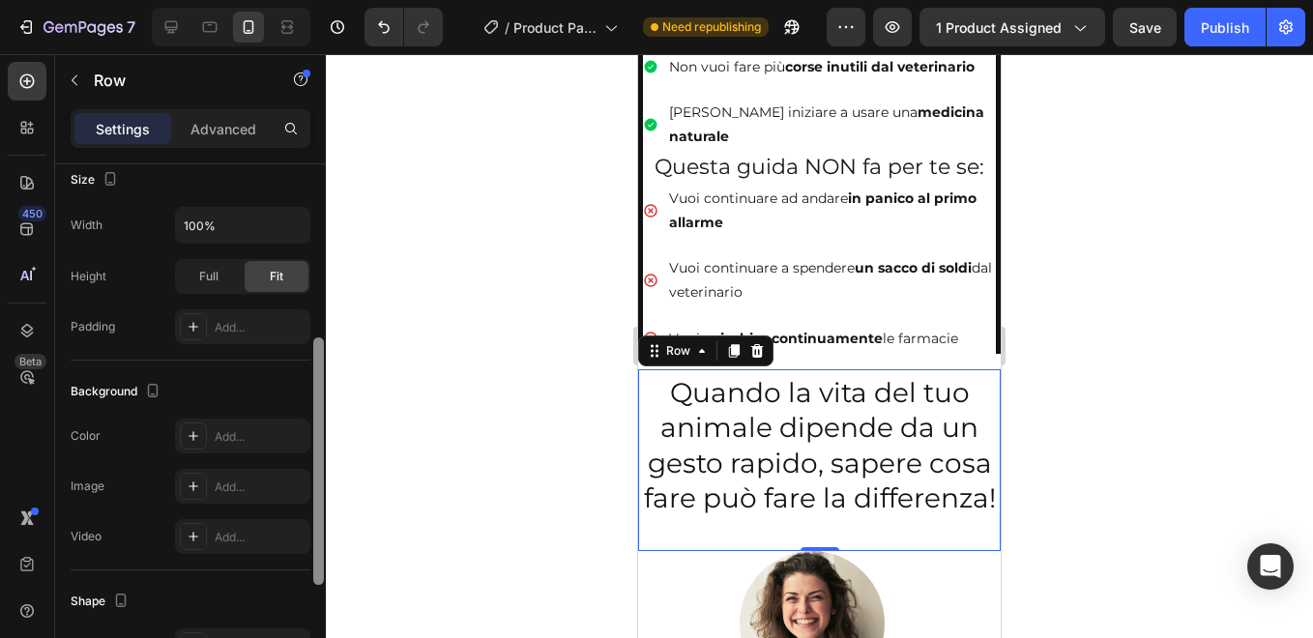
scroll to position [386, 0]
drag, startPoint x: 317, startPoint y: 240, endPoint x: 317, endPoint y: 420, distance: 180.8
click at [317, 420] on div at bounding box center [318, 467] width 11 height 247
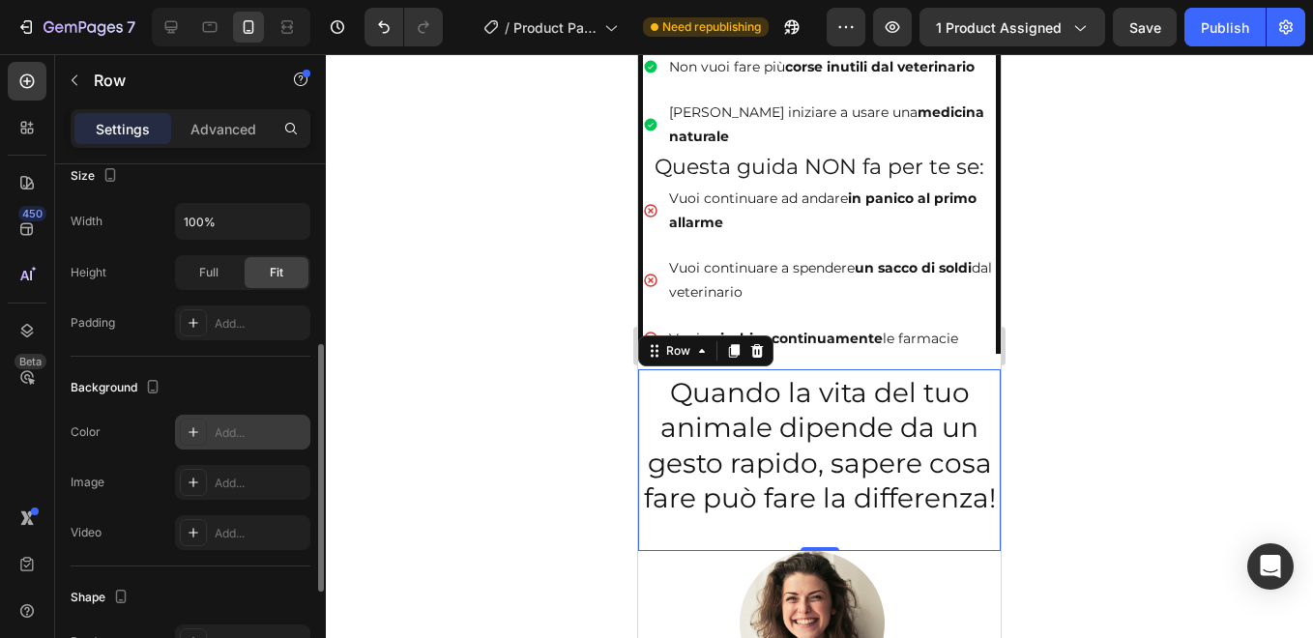
click at [249, 425] on div "Add..." at bounding box center [260, 432] width 91 height 17
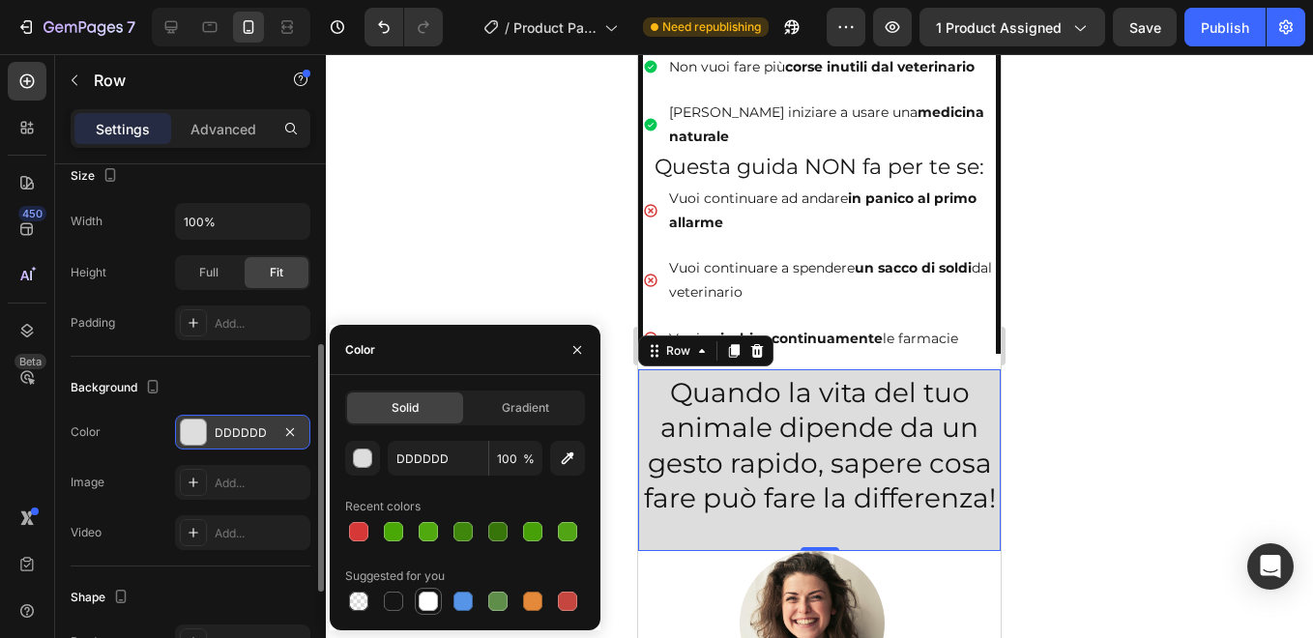
click at [434, 601] on div at bounding box center [428, 601] width 19 height 19
type input "FFFFFF"
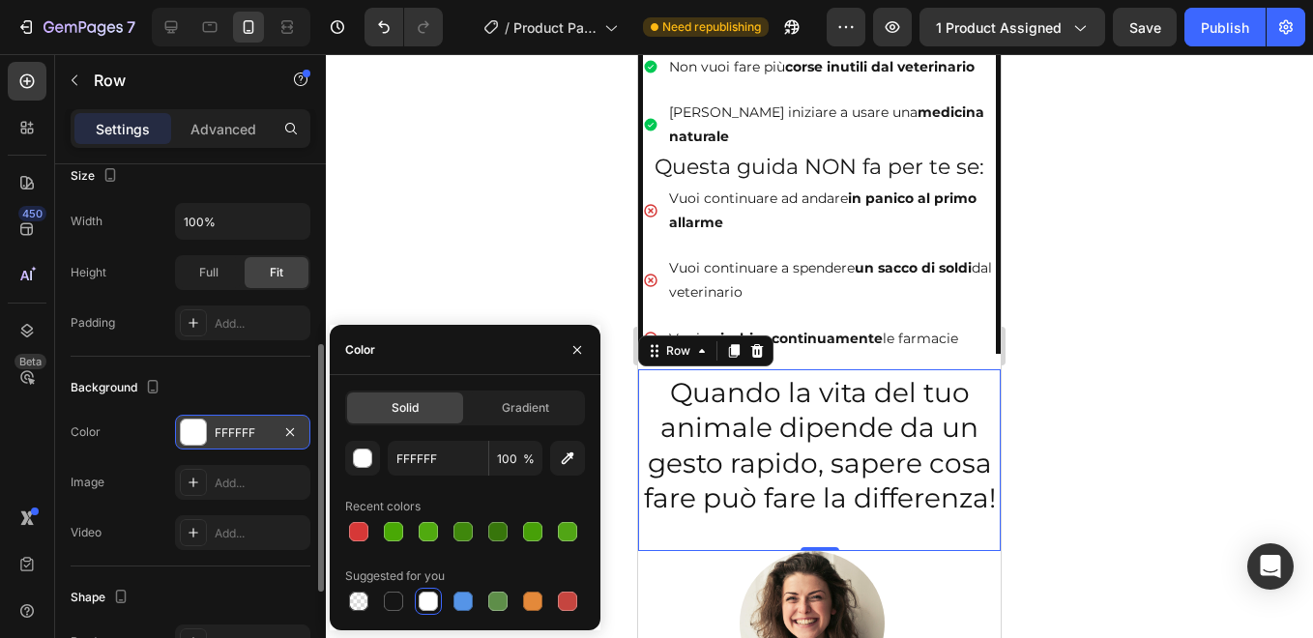
click at [499, 212] on div at bounding box center [819, 346] width 987 height 584
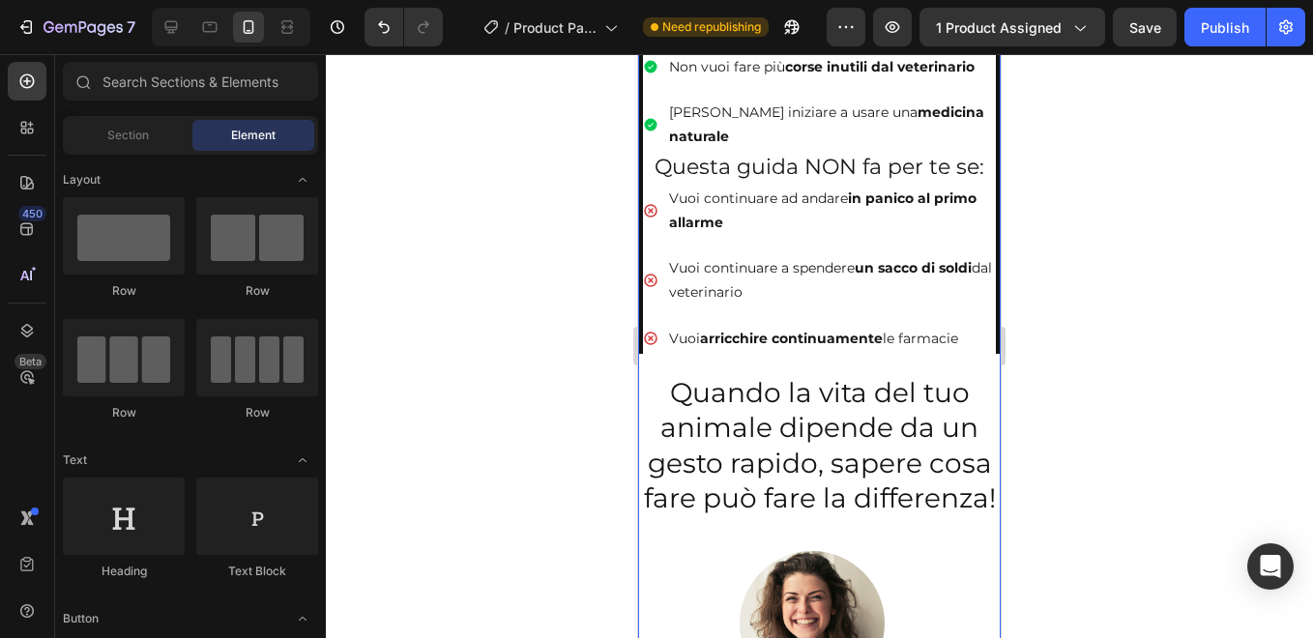
click at [654, 340] on div "Questa guida fa per te se: Heading Vuoi davvero fare la differenza per il tuo a…" at bounding box center [819, 434] width 362 height 980
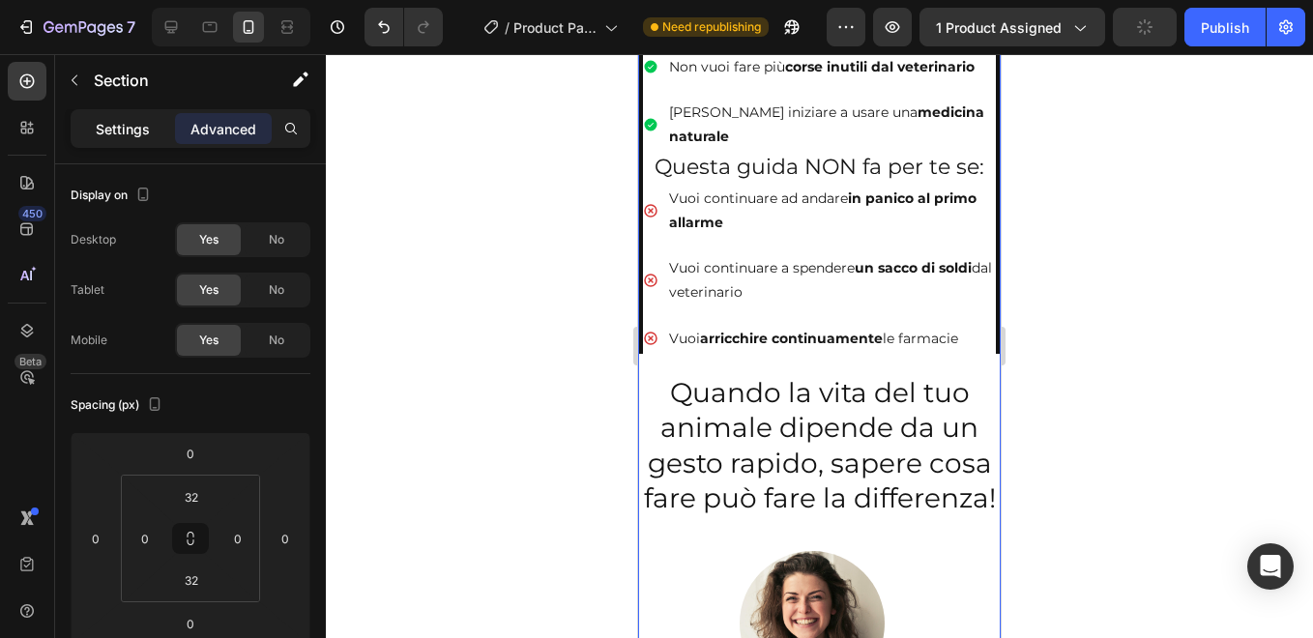
click at [113, 129] on p "Settings" at bounding box center [123, 129] width 54 height 20
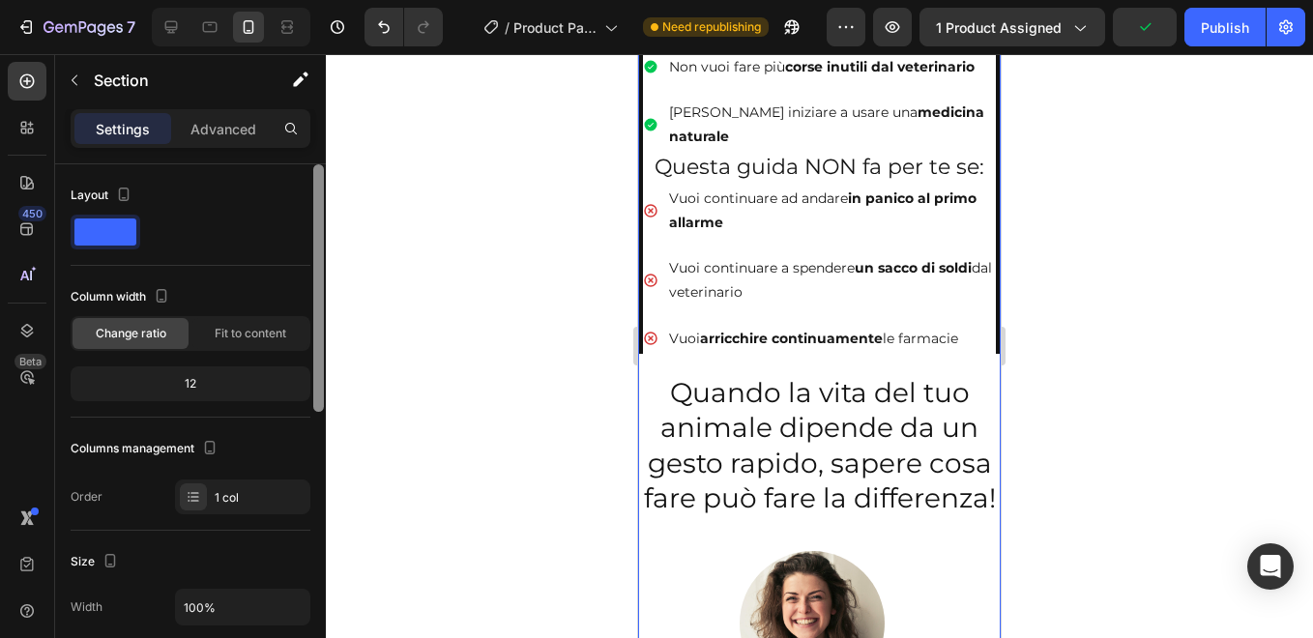
scroll to position [529, 0]
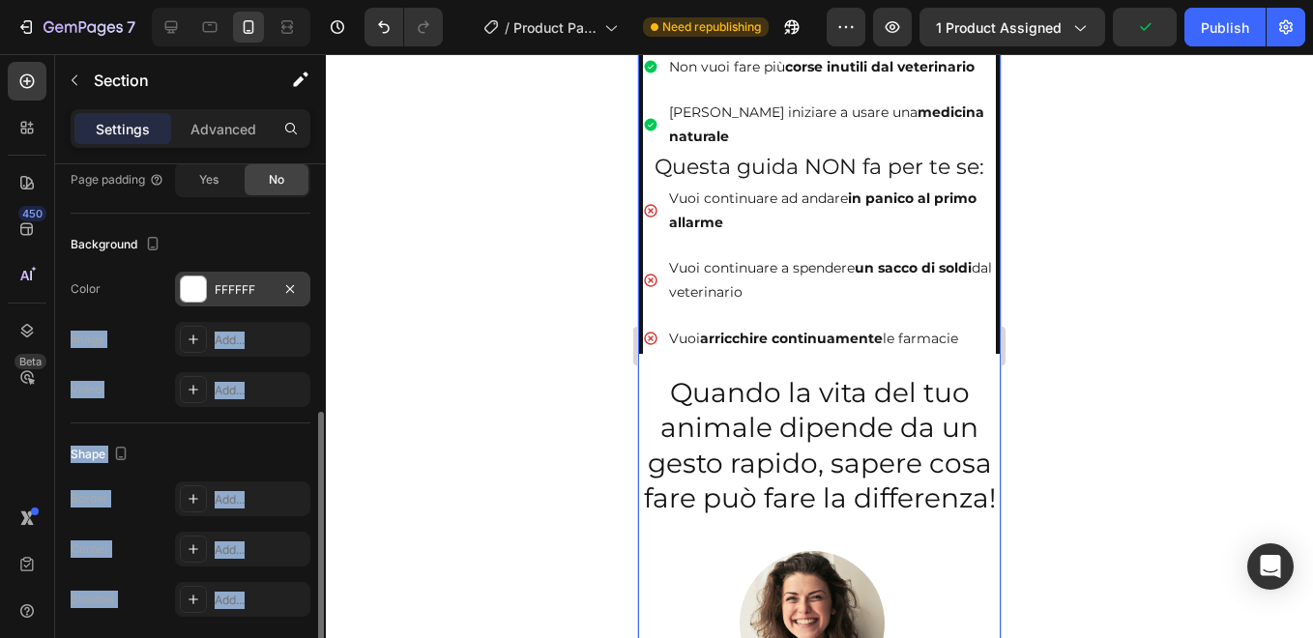
drag, startPoint x: 324, startPoint y: 219, endPoint x: 308, endPoint y: 293, distance: 75.1
click at [308, 293] on div "Layout Column width Change ratio Fit to content 12 Columns management Order 1 c…" at bounding box center [190, 428] width 271 height 529
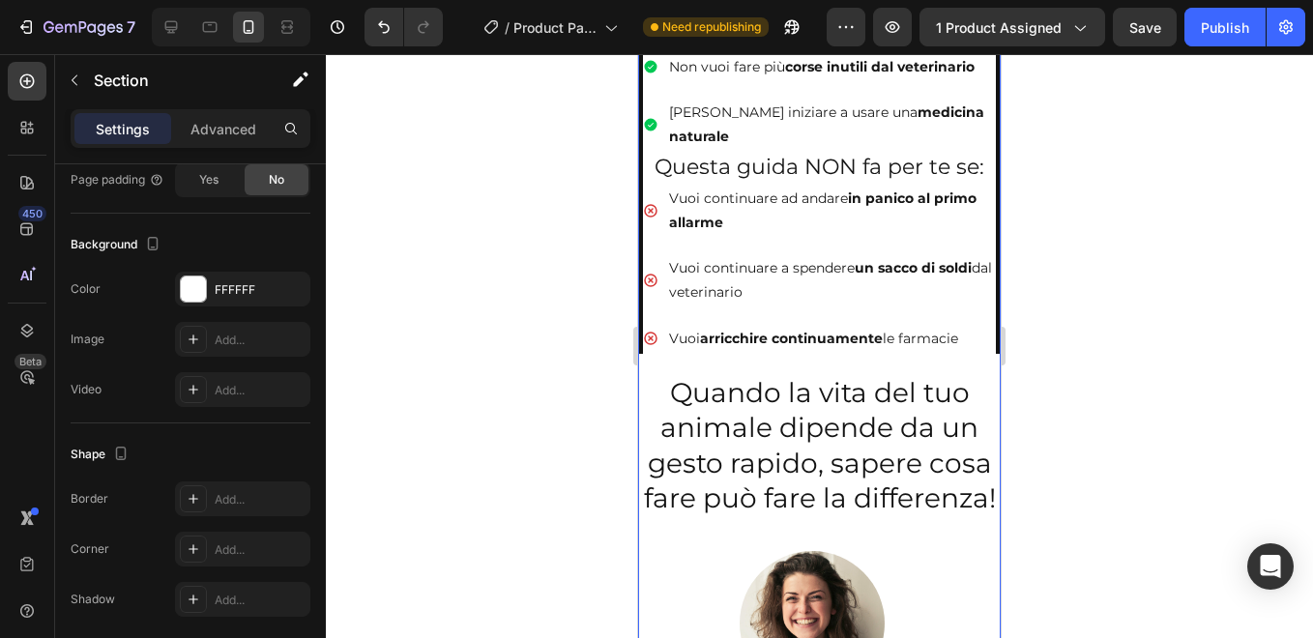
drag, startPoint x: 308, startPoint y: 293, endPoint x: 385, endPoint y: 340, distance: 89.9
click at [385, 340] on div at bounding box center [819, 346] width 987 height 584
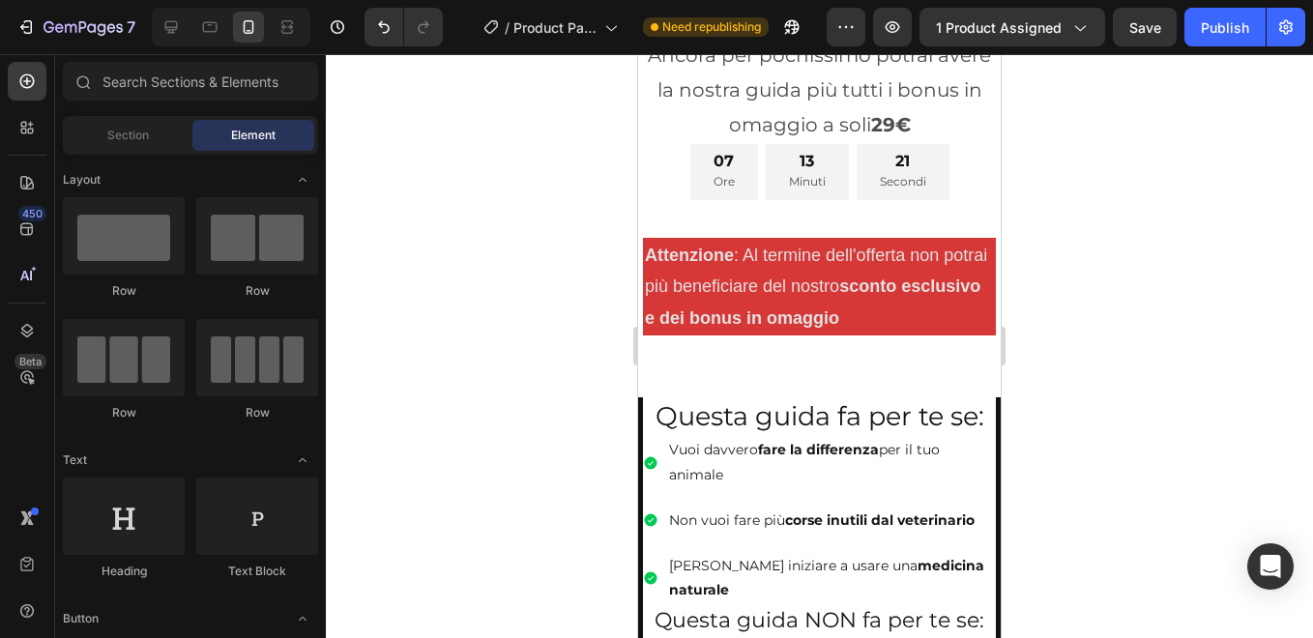
scroll to position [1096, 0]
